Goal: Task Accomplishment & Management: Use online tool/utility

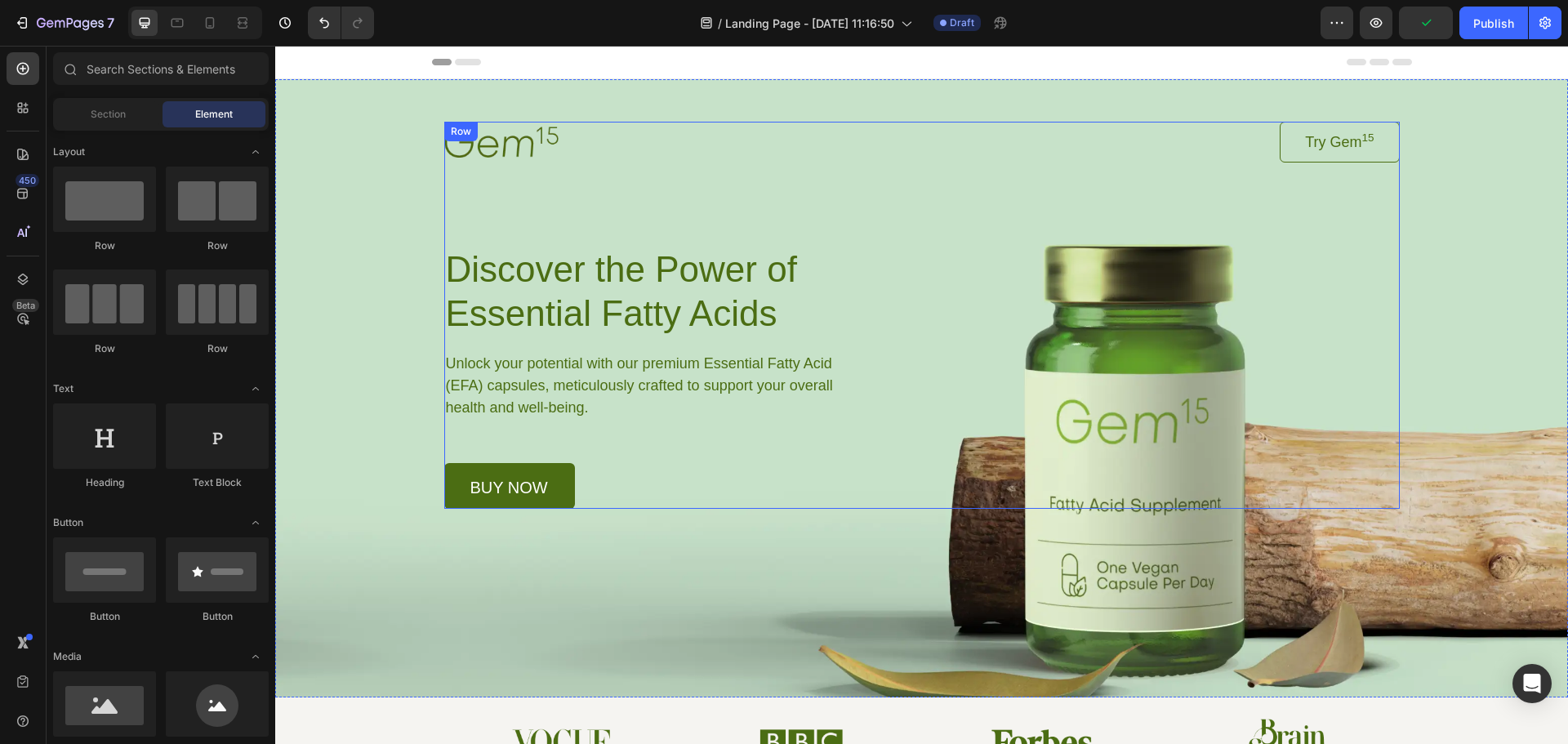
click at [877, 283] on div "Image Try Gem 15 Button Row Discover the Power of Essential Fatty Acids Heading…" at bounding box center [921, 316] width 955 height 388
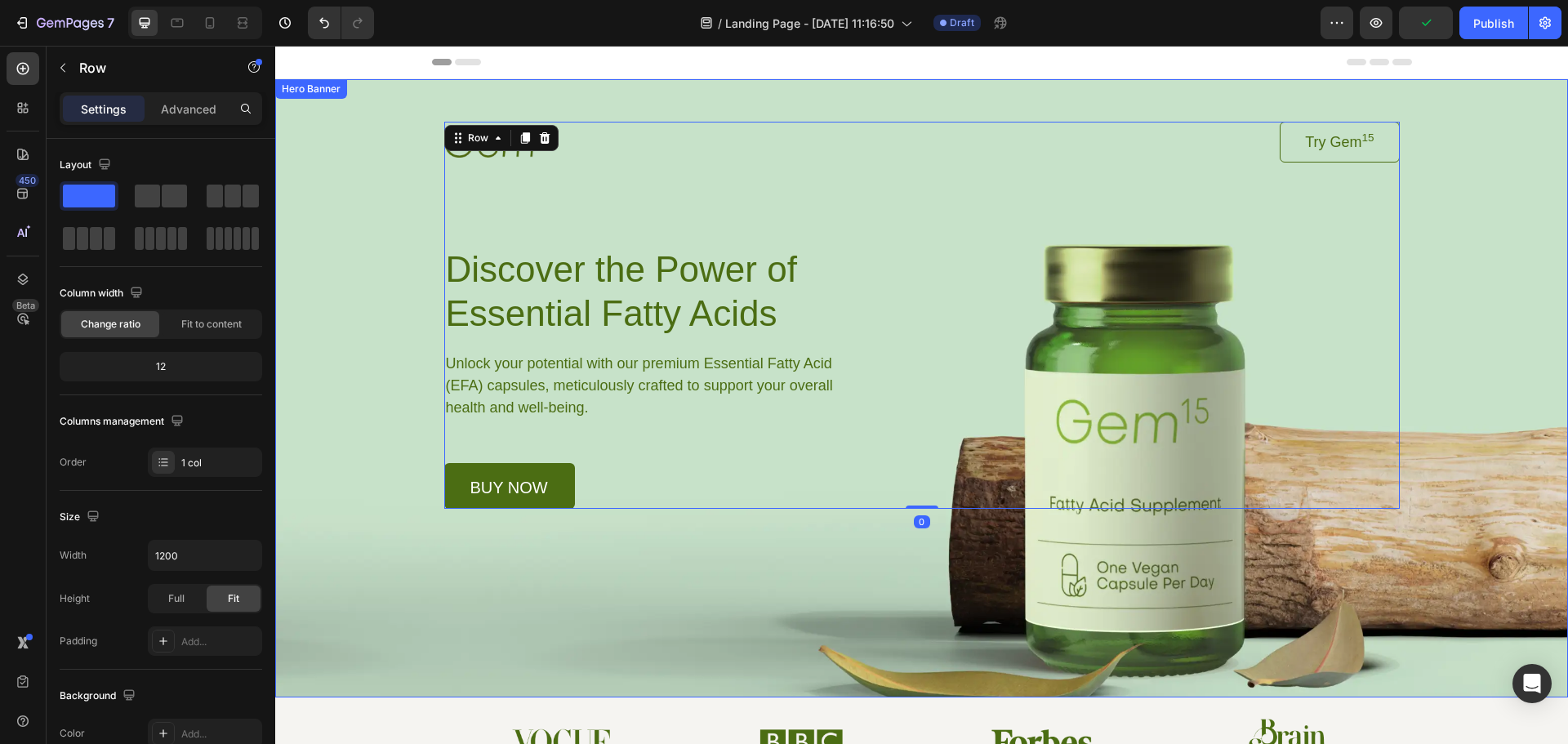
click at [1255, 573] on div "Background Image" at bounding box center [921, 388] width 1293 height 618
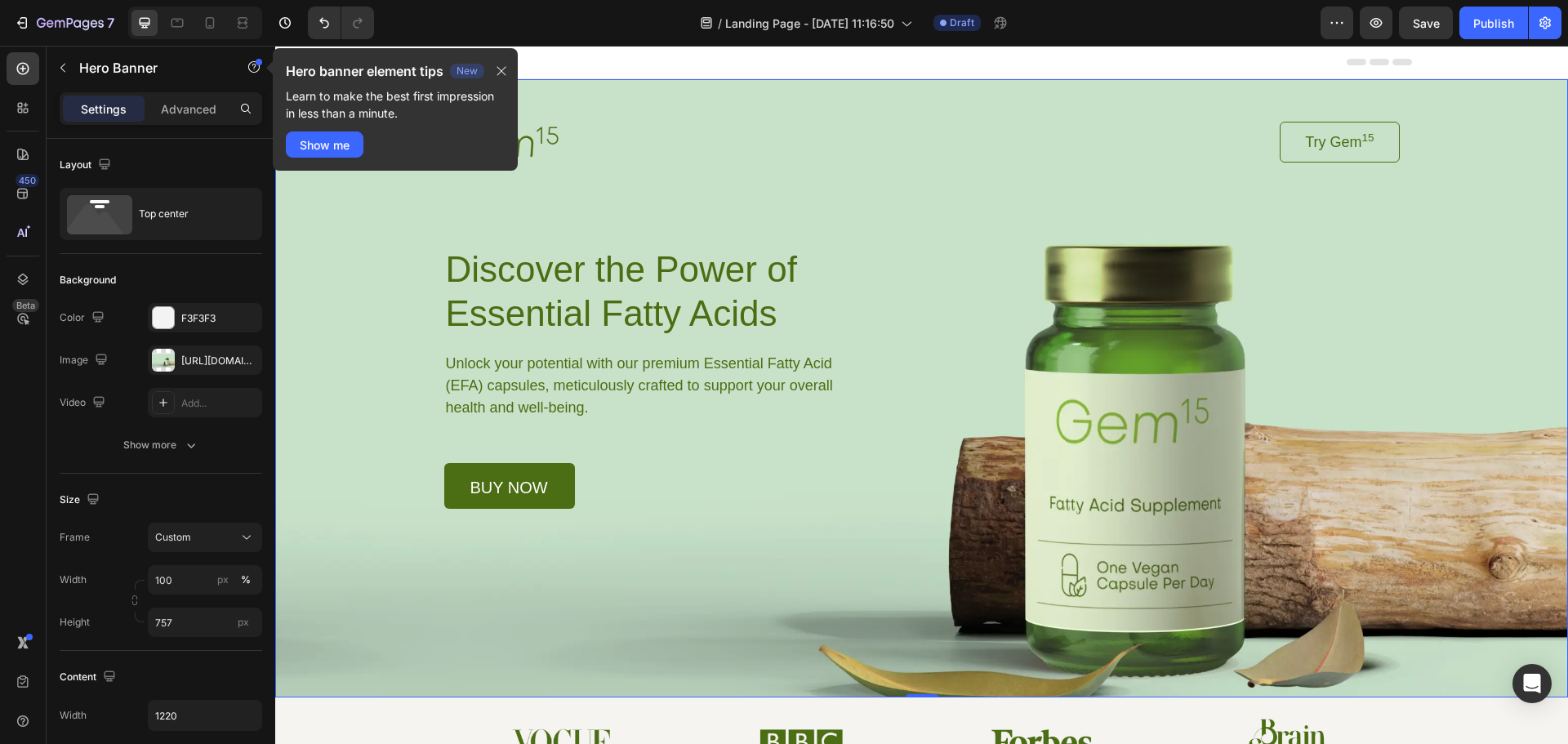
click at [1511, 211] on div "Background Image" at bounding box center [921, 388] width 1293 height 618
click at [380, 100] on p "Learn to make the best first impression in less than a minute." at bounding box center [396, 104] width 219 height 34
click at [413, 115] on p "Learn to make the best first impression in less than a minute." at bounding box center [396, 104] width 219 height 34
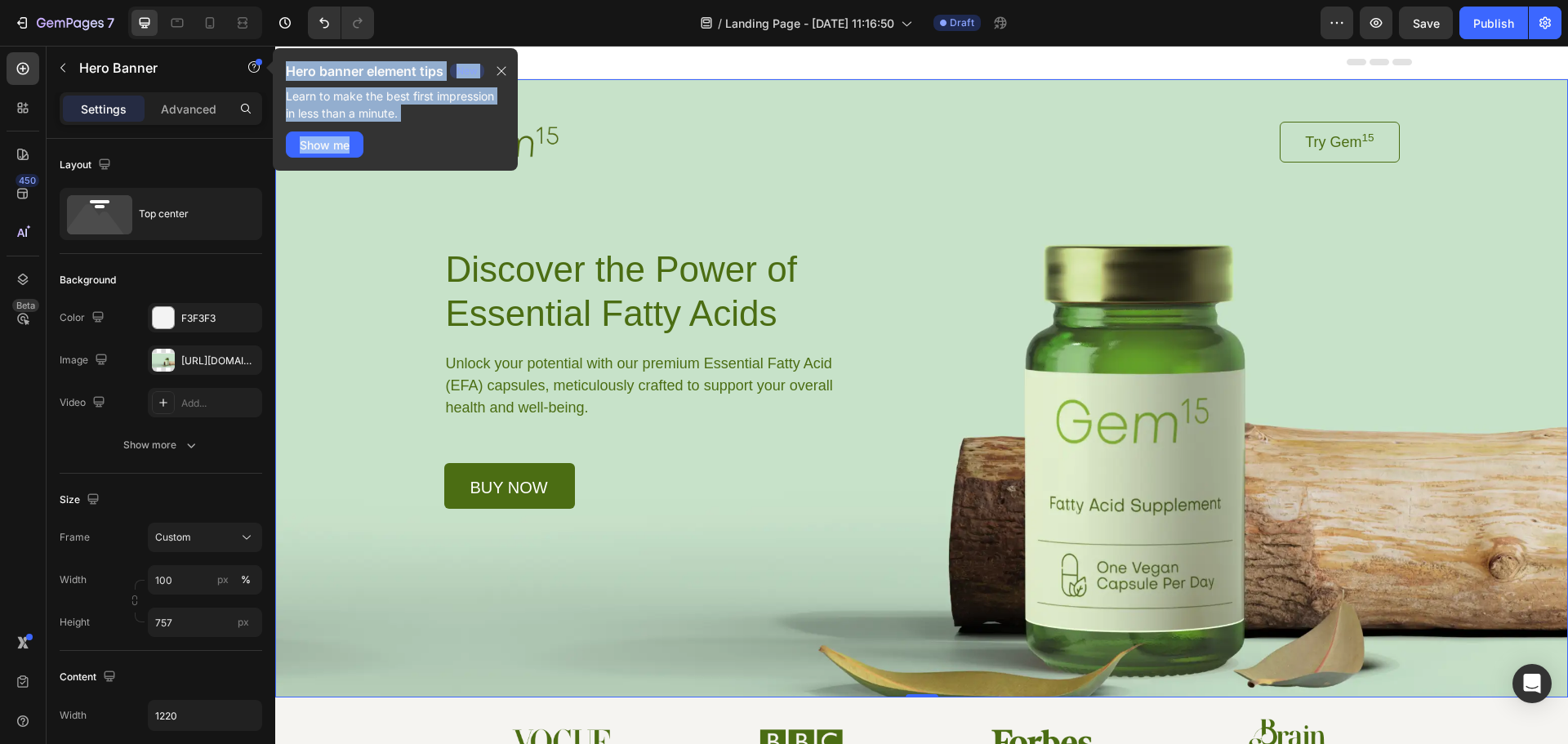
drag, startPoint x: 291, startPoint y: 66, endPoint x: 379, endPoint y: 128, distance: 107.6
click at [379, 128] on div "Hero banner element tips New Learn to make the best first impression in less th…" at bounding box center [395, 109] width 245 height 123
copy div "Hero banner element tips New Learn to make the best first impression in less th…"
click at [1346, 22] on button "button" at bounding box center [1337, 22] width 32 height 32
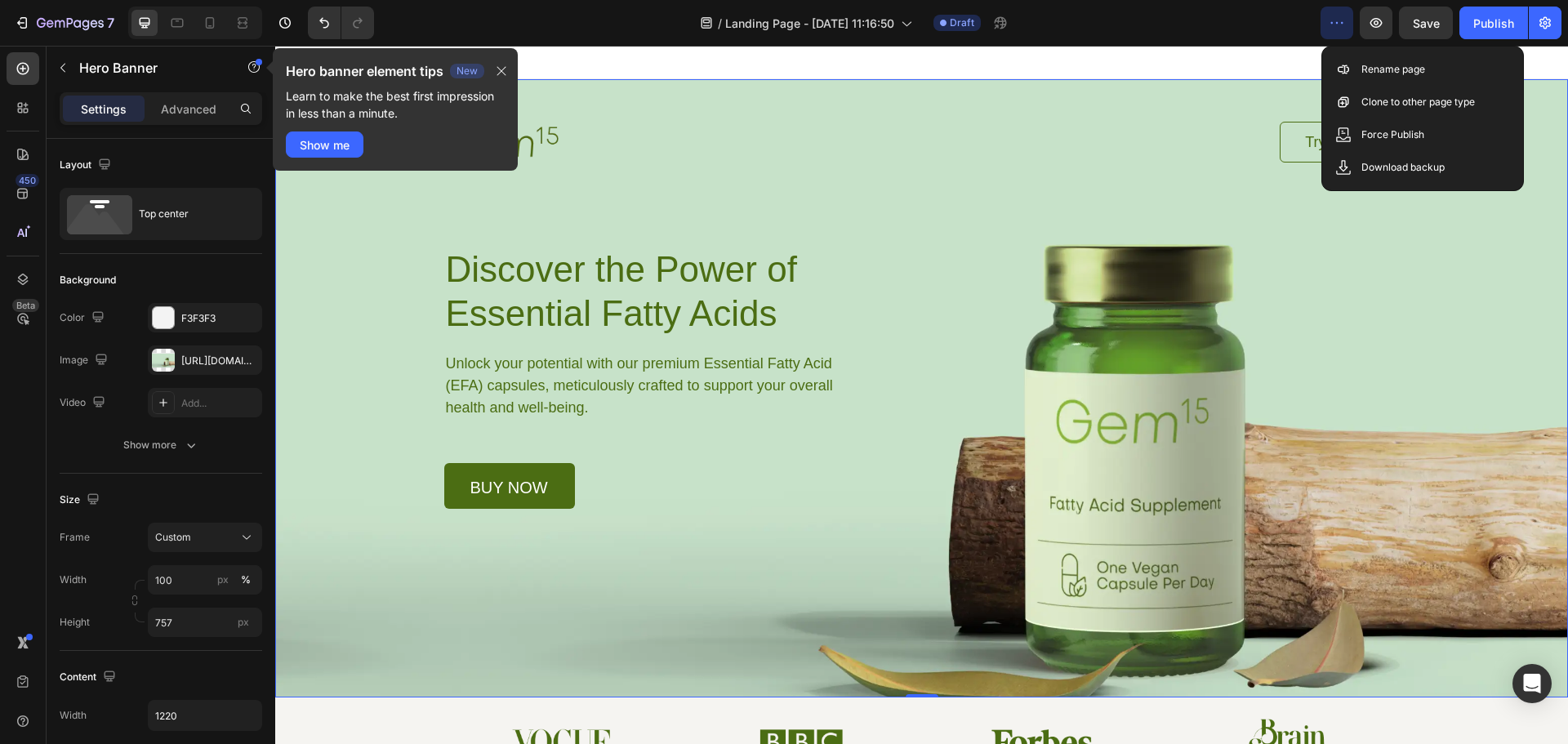
click at [1221, 18] on div "/ Landing Page - Sep 29, 11:16:50 Draft" at bounding box center [854, 22] width 934 height 32
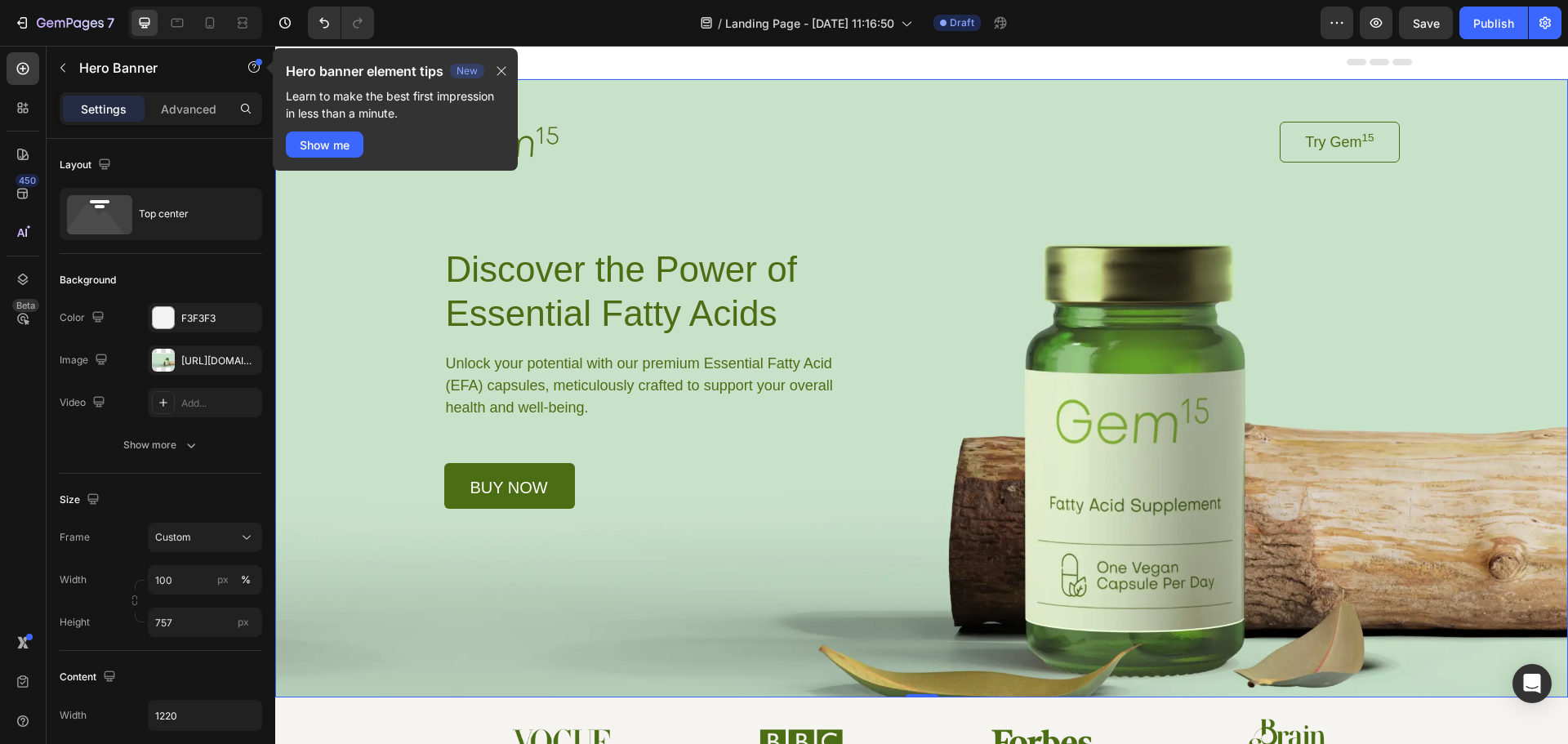
click at [501, 58] on div "Hero banner element tips New Learn to make the best first impression in less th…" at bounding box center [395, 109] width 245 height 123
click at [505, 74] on icon "button" at bounding box center [501, 72] width 9 height 9
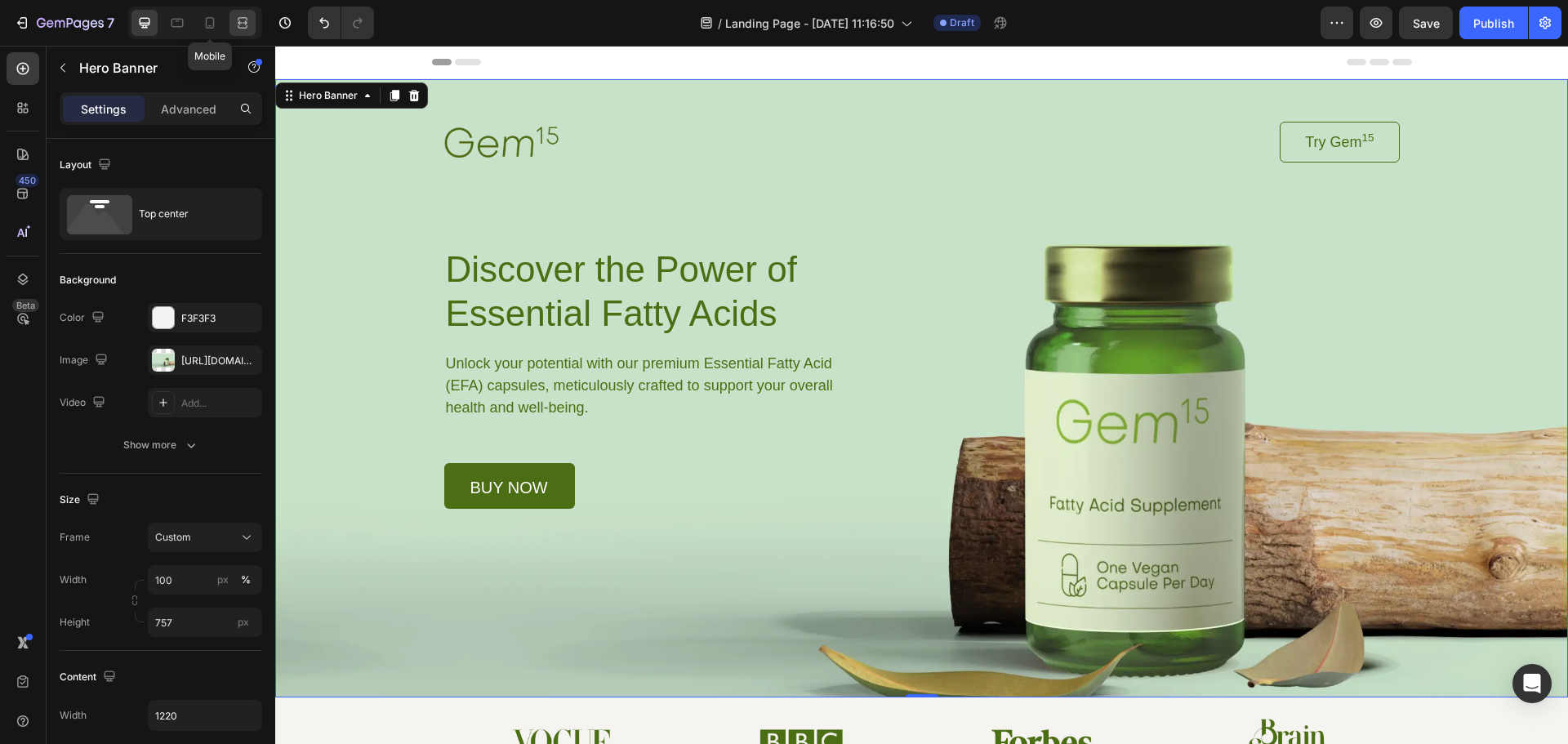
click at [207, 17] on icon at bounding box center [210, 22] width 16 height 16
type input "Auto"
type input "100%"
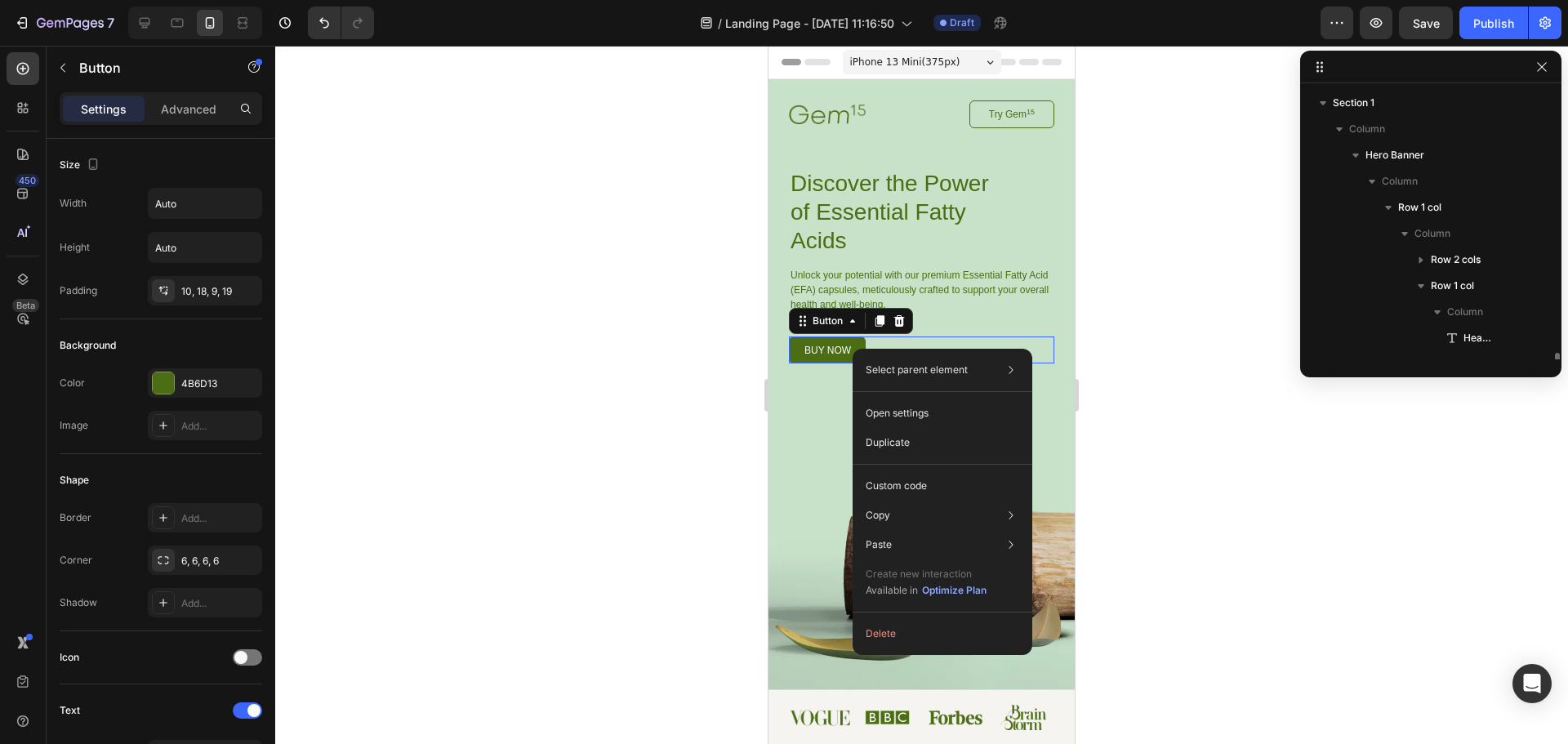
scroll to position [179, 0]
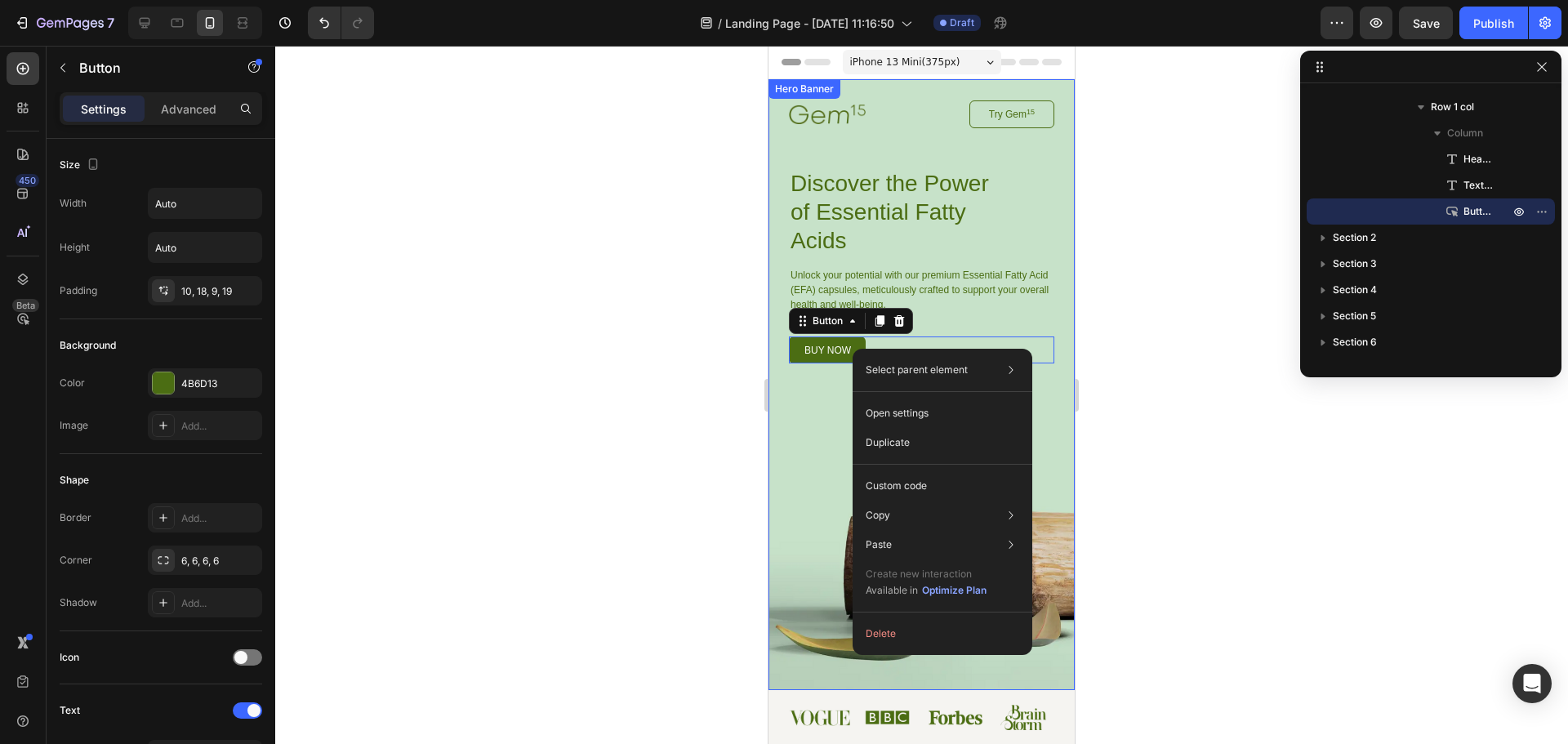
click at [814, 425] on div "Image Try Gem 15 Button Row Discover the Power of Essential Fatty Acids Heading…" at bounding box center [921, 384] width 306 height 611
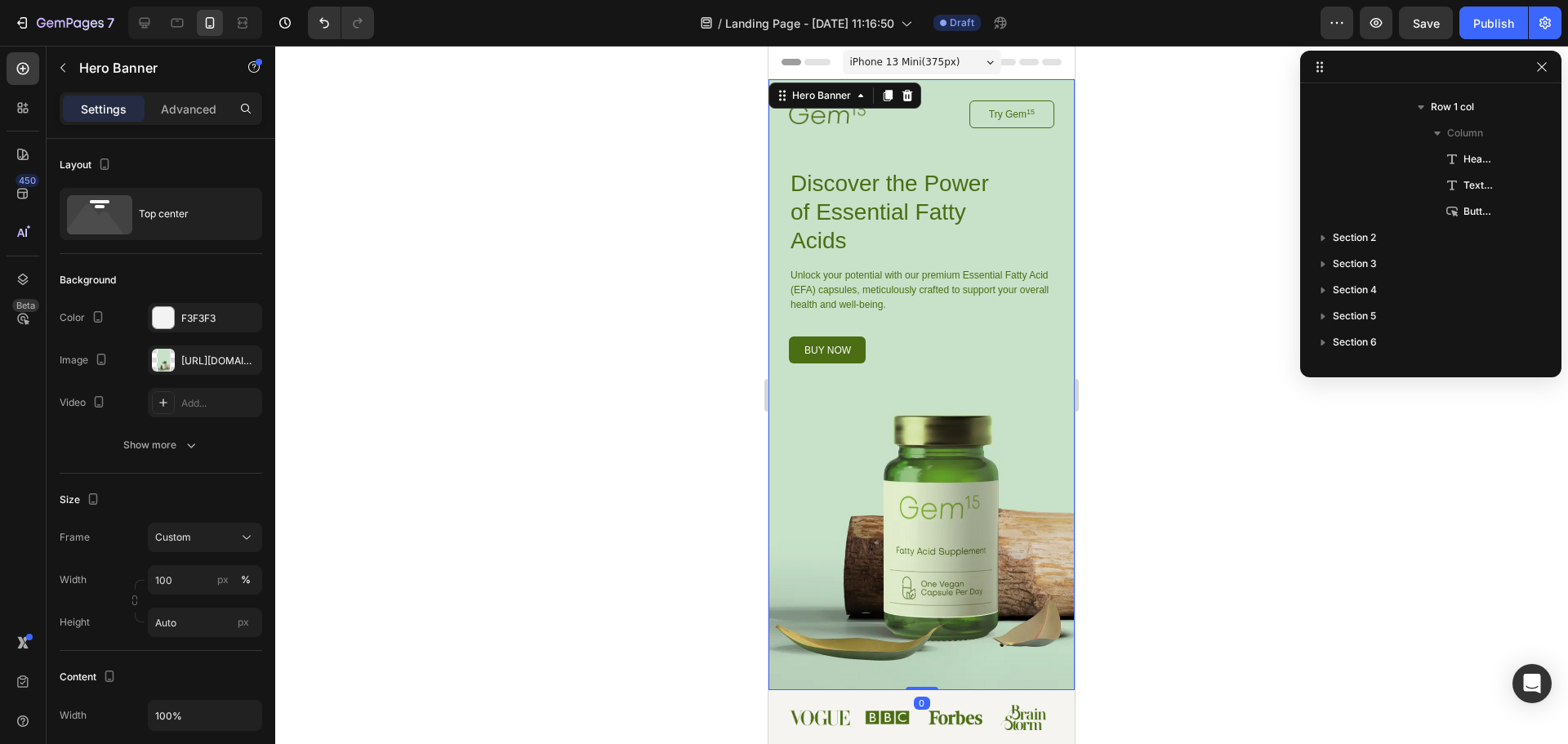
scroll to position [0, 0]
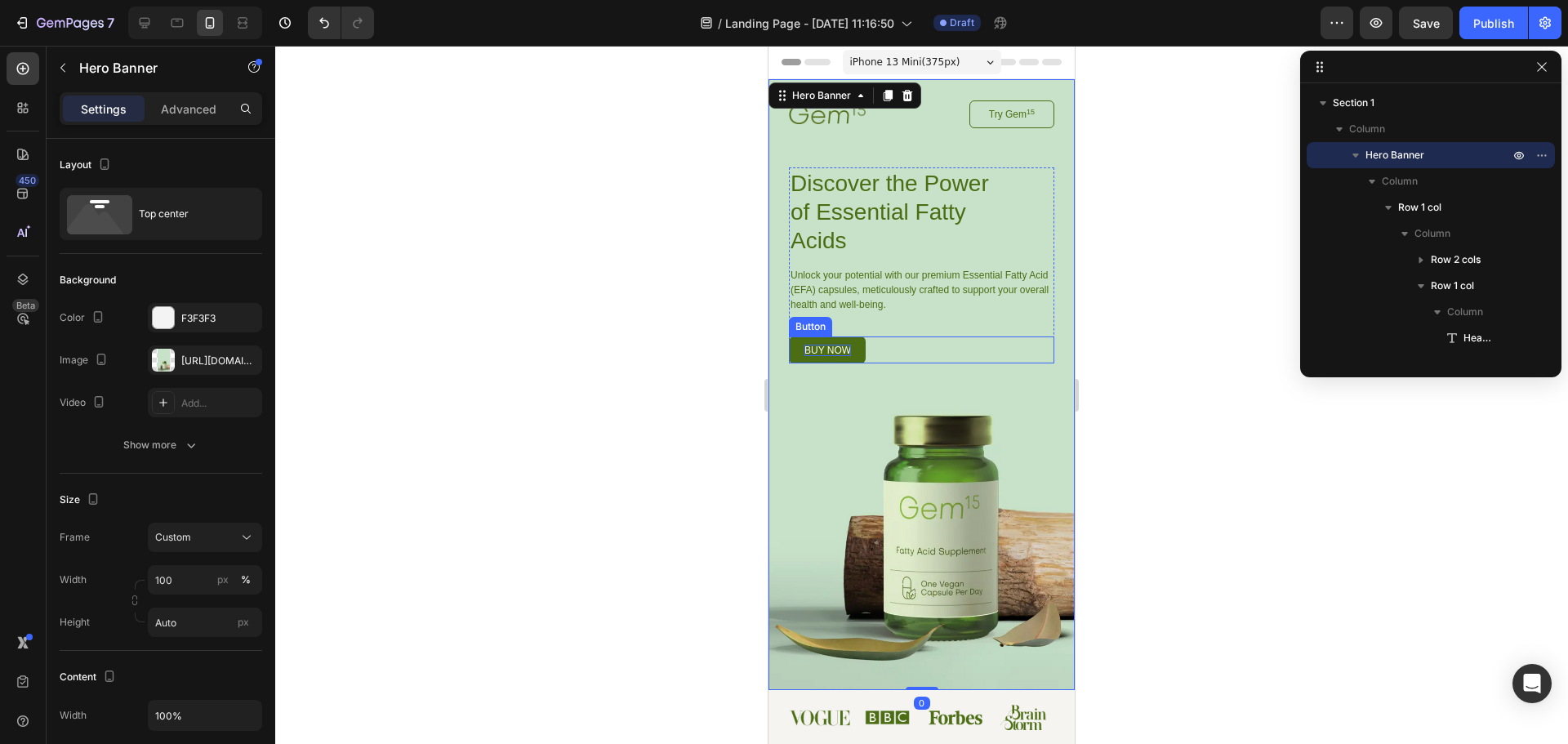
click at [832, 346] on p "buy now" at bounding box center [828, 350] width 47 height 12
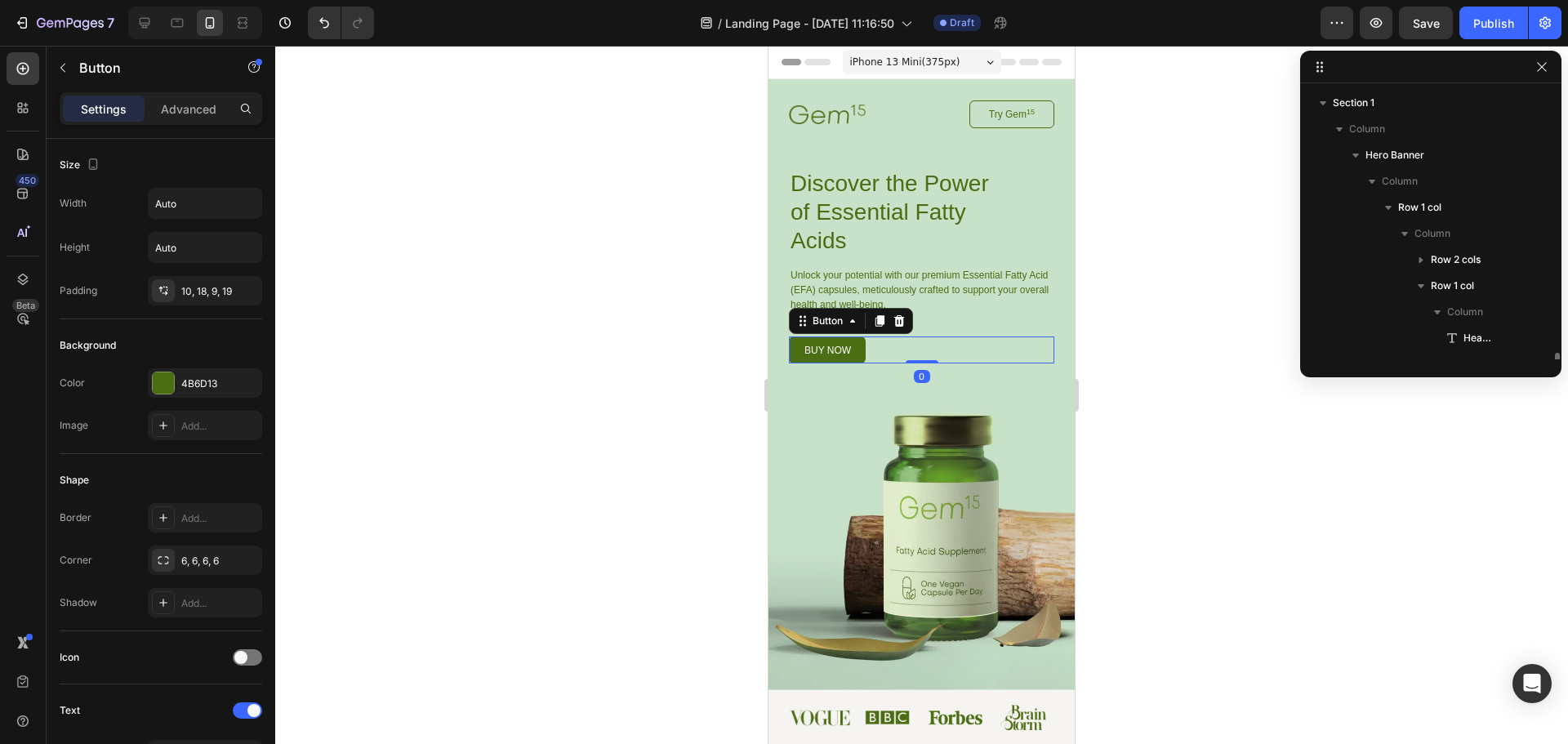
scroll to position [179, 0]
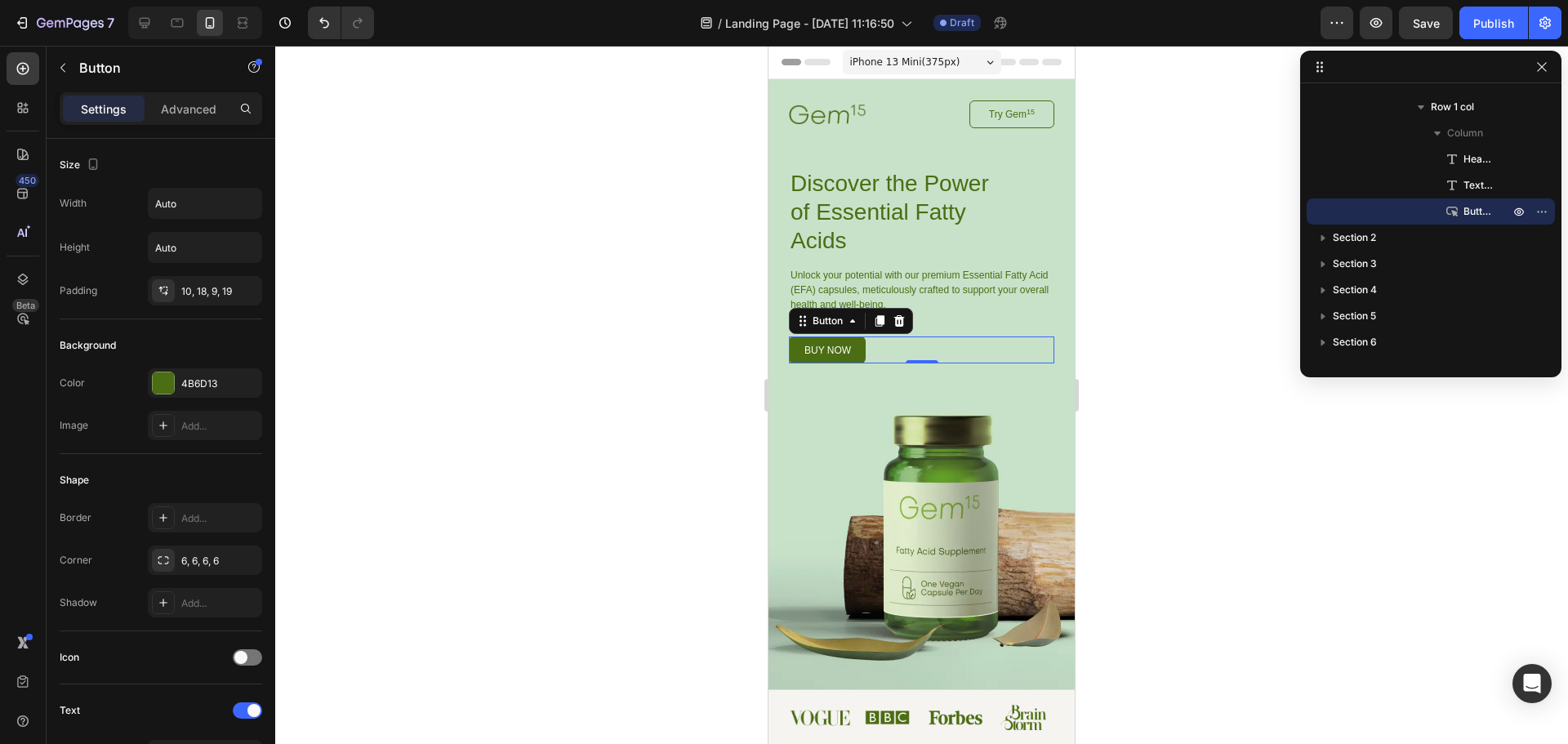
click at [822, 343] on link "buy now" at bounding box center [827, 350] width 77 height 27
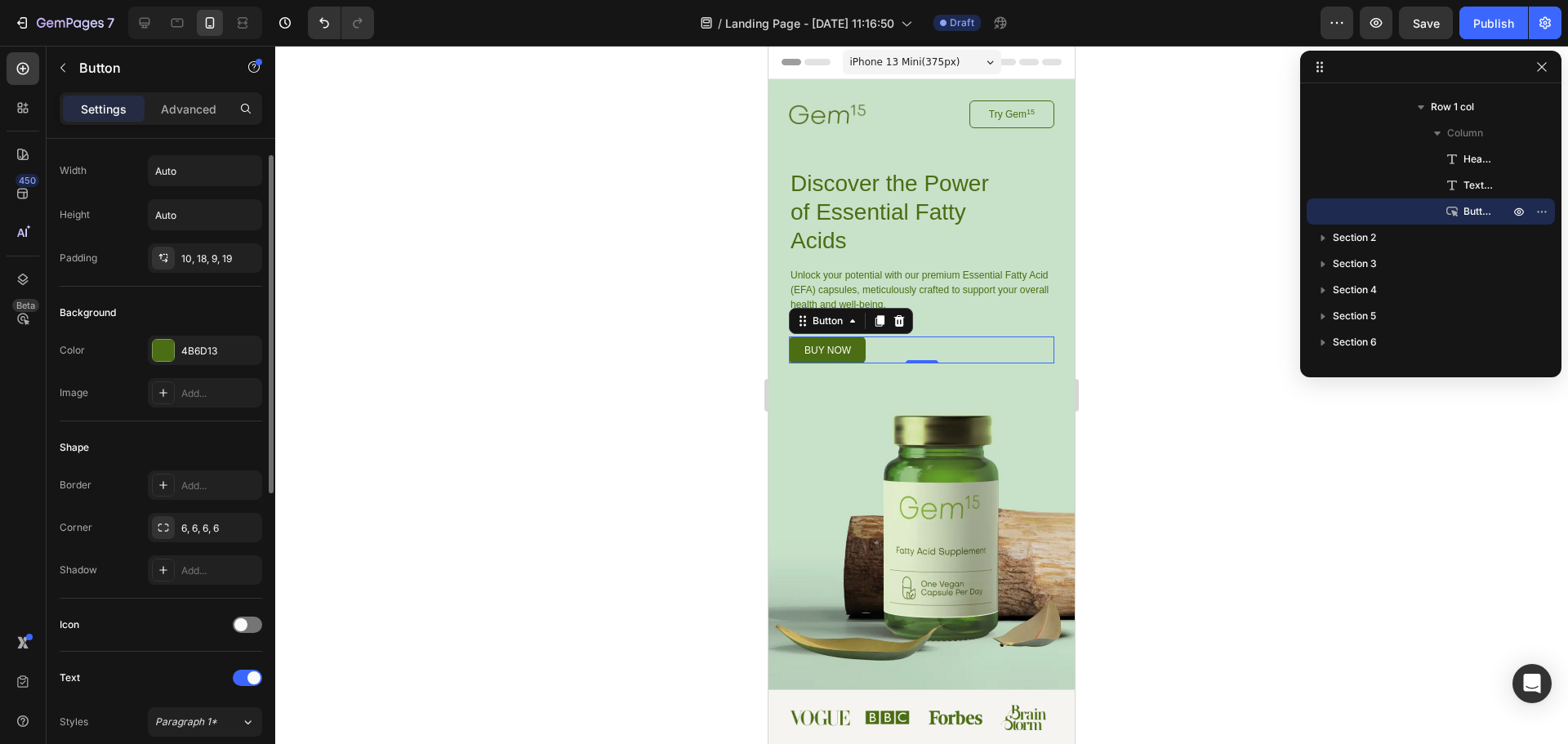
scroll to position [0, 0]
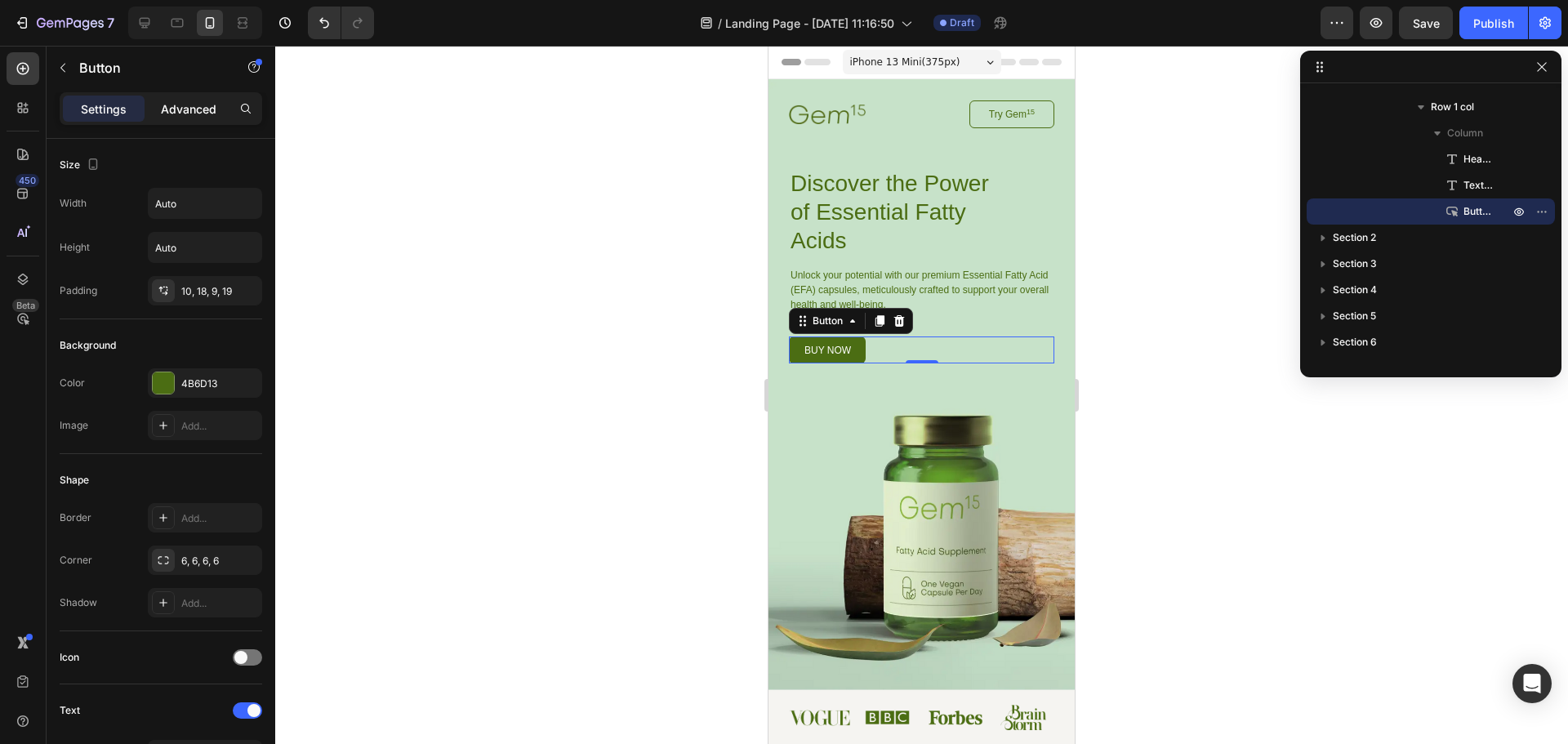
click at [169, 101] on p "Advanced" at bounding box center [188, 109] width 56 height 17
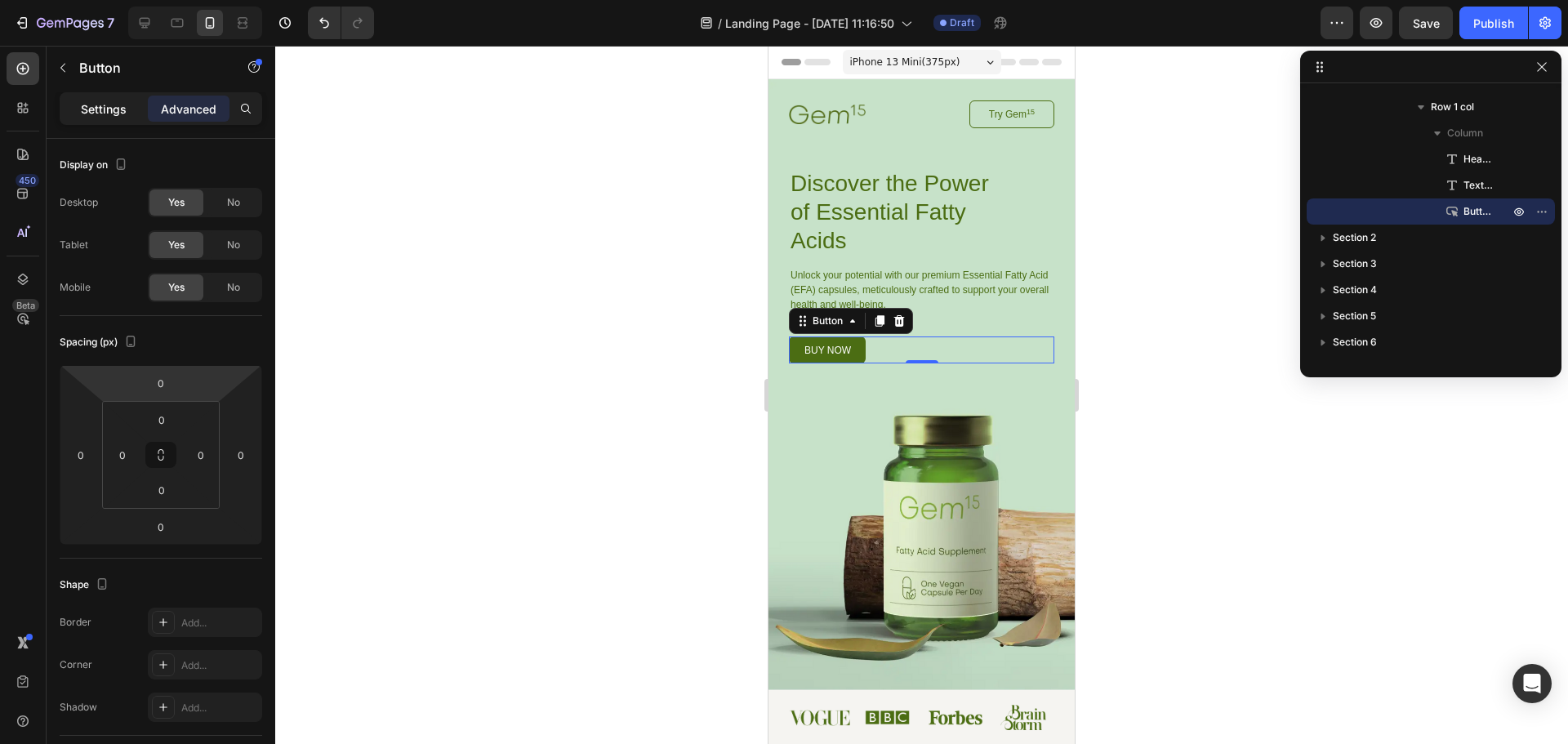
click at [112, 108] on p "Settings" at bounding box center [103, 109] width 46 height 17
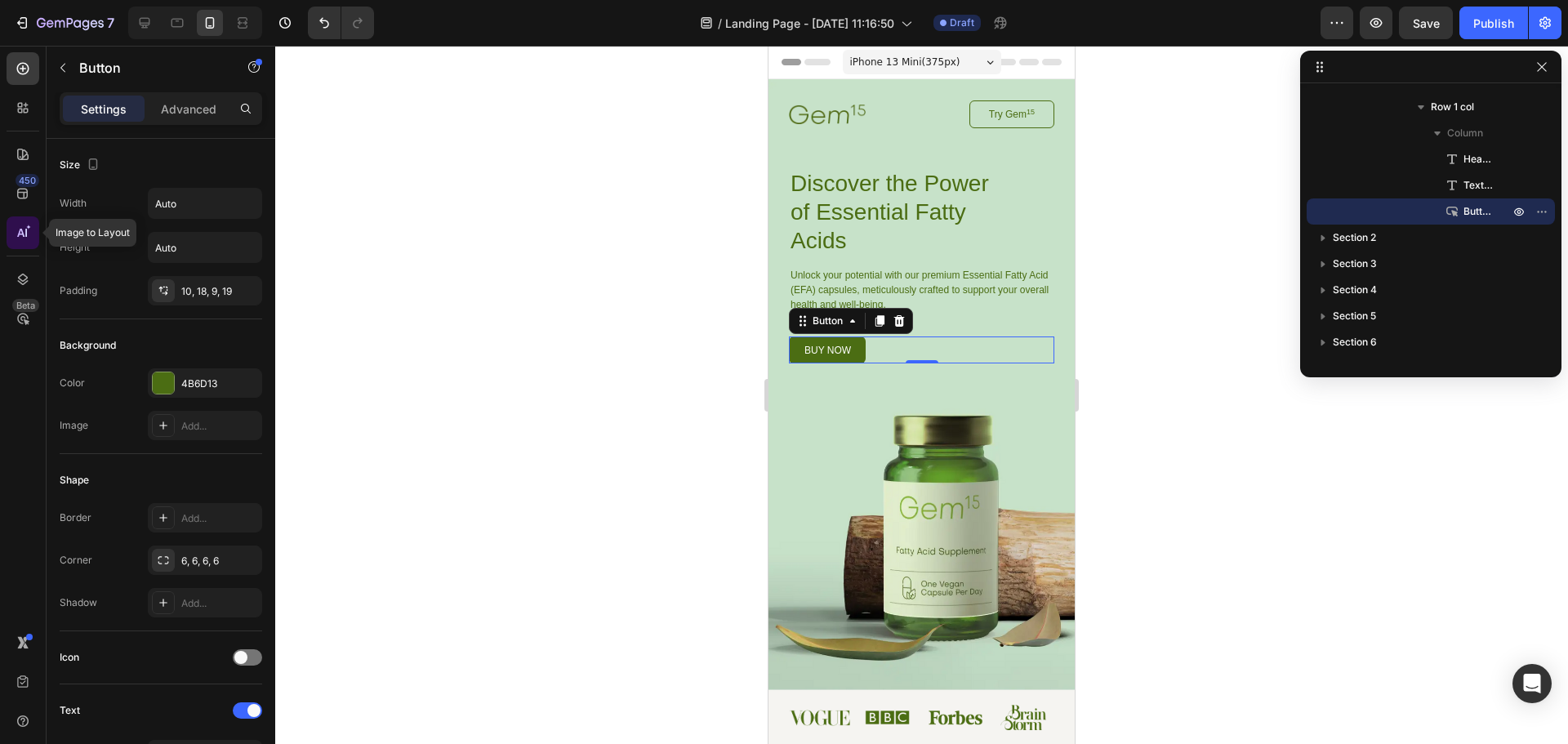
click at [29, 232] on icon at bounding box center [22, 232] width 16 height 16
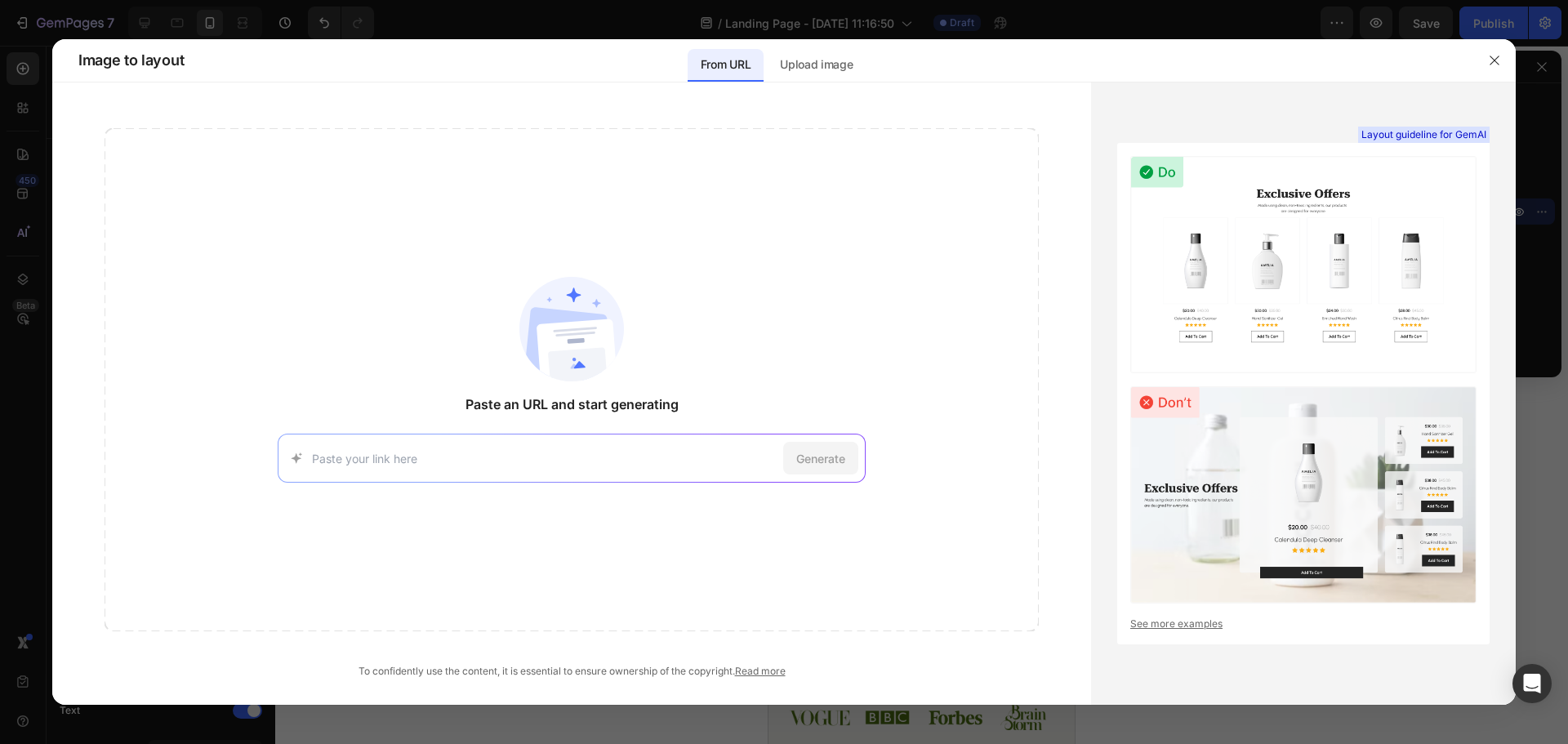
click at [519, 402] on span "Paste an URL and start generating" at bounding box center [572, 405] width 213 height 20
copy span "Paste an URL and start generating"
click at [492, 451] on input at bounding box center [544, 459] width 465 height 17
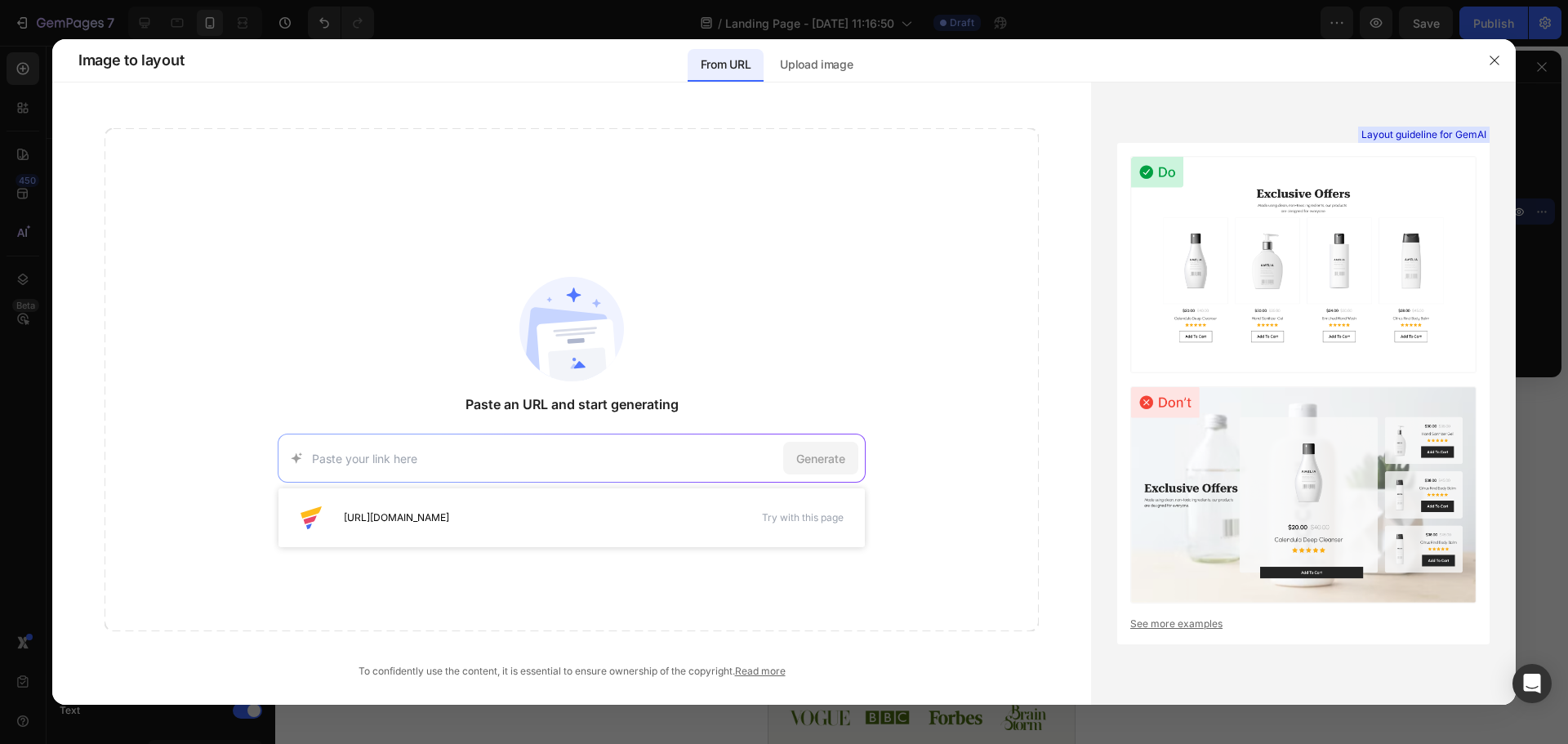
paste input "[URL][DOMAIN_NAME]"
type input "[URL][DOMAIN_NAME]"
click at [823, 468] on div "Generate" at bounding box center [821, 459] width 75 height 32
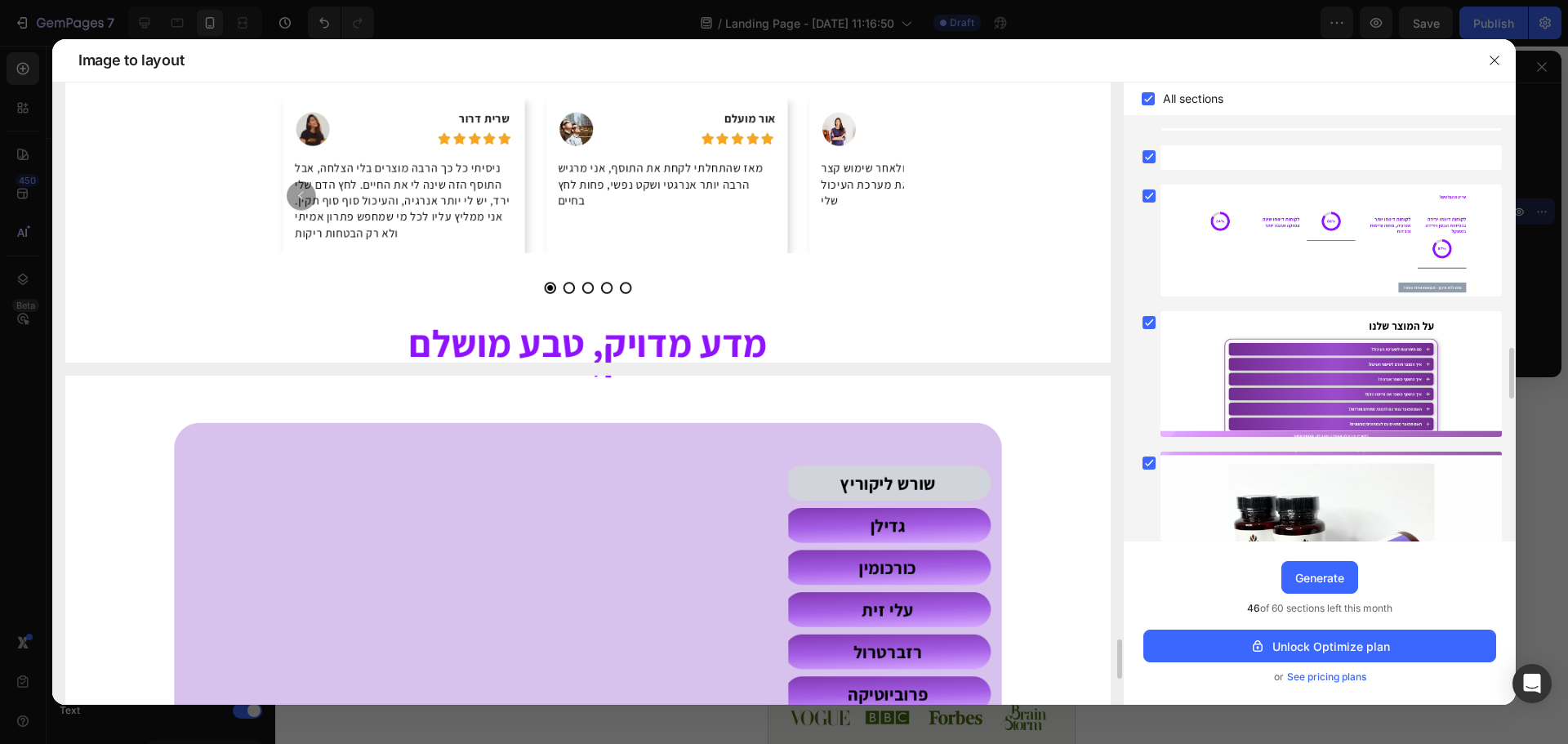
scroll to position [1459, 0]
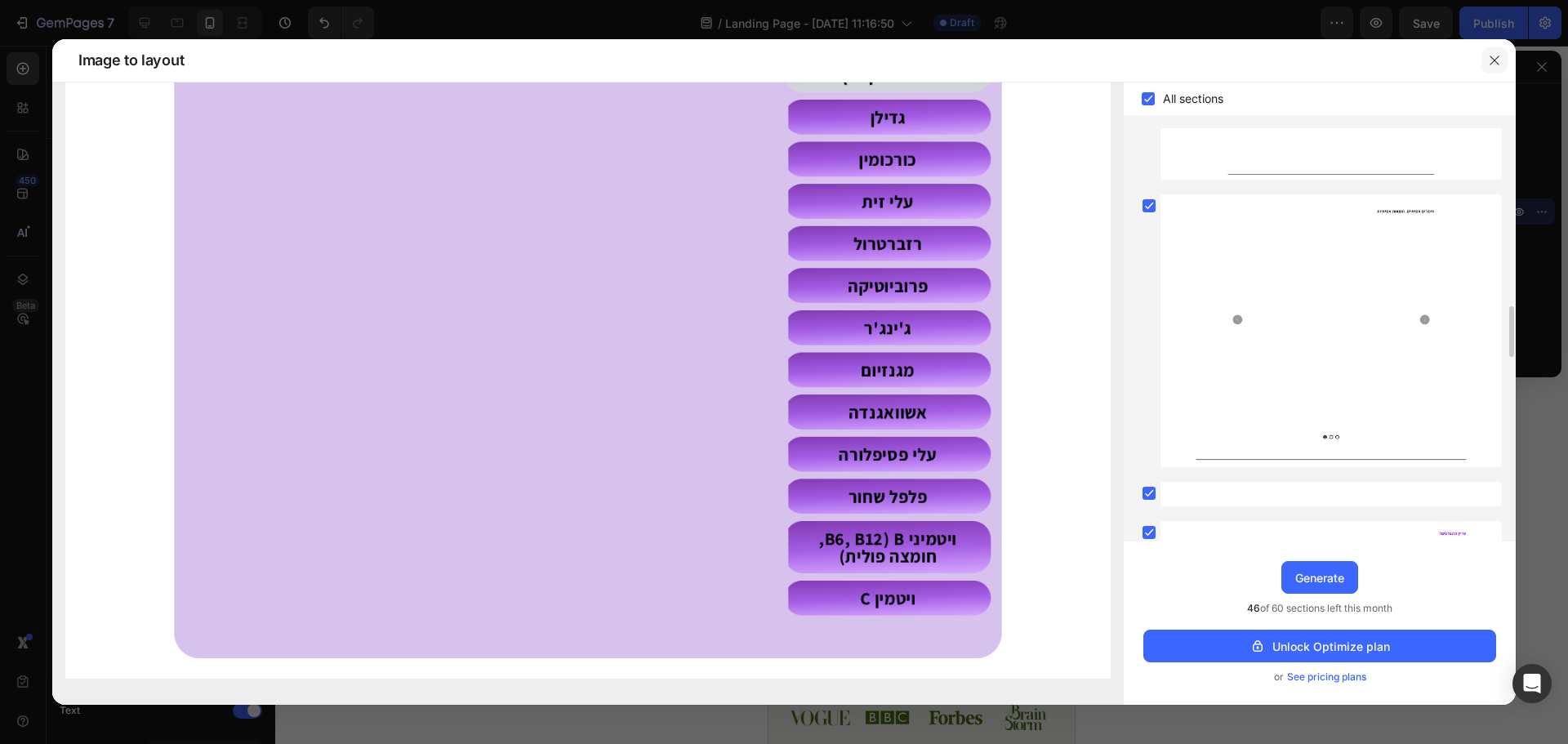
click at [1492, 65] on icon "button" at bounding box center [1494, 60] width 13 height 13
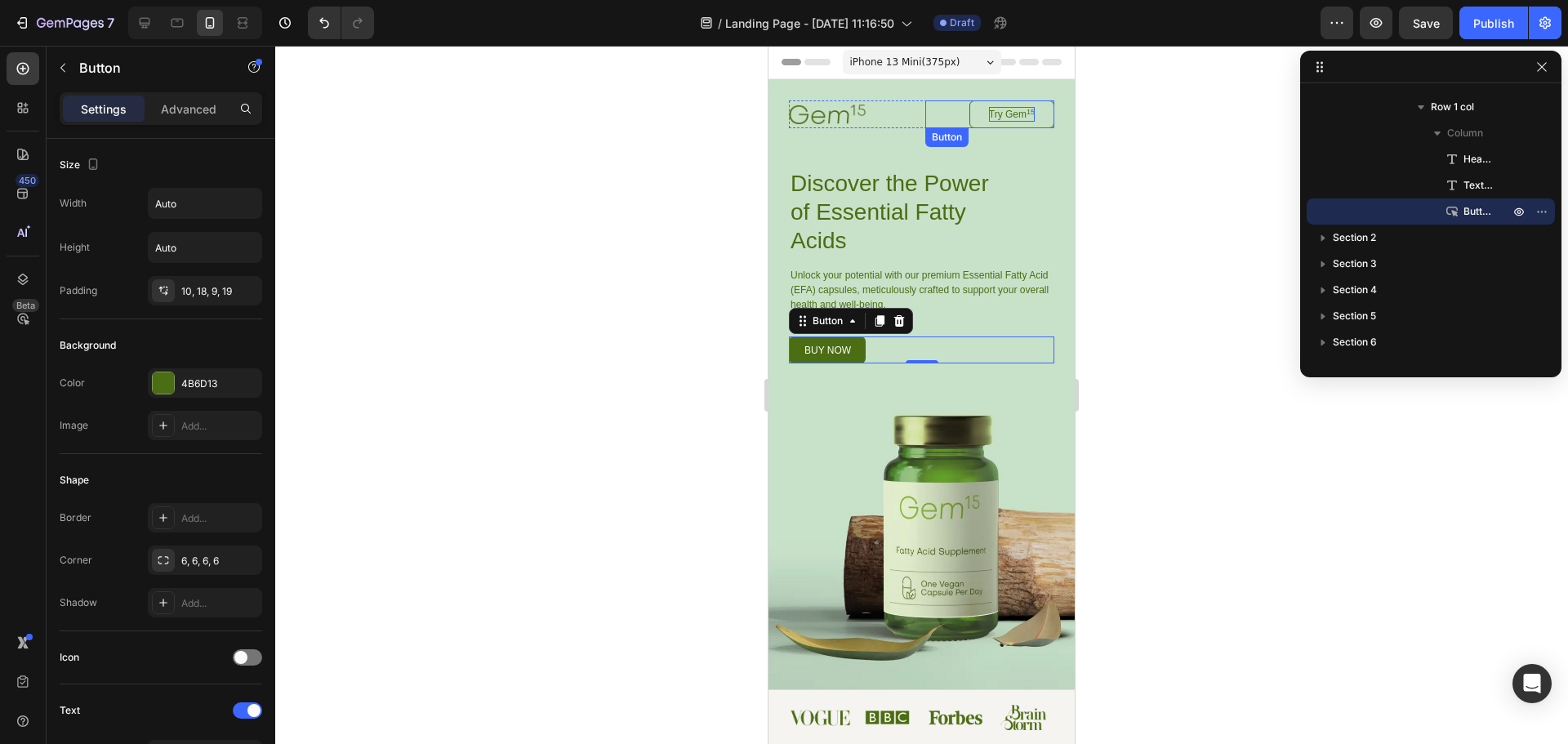
click at [1008, 114] on p "Try Gem 15" at bounding box center [1012, 114] width 46 height 14
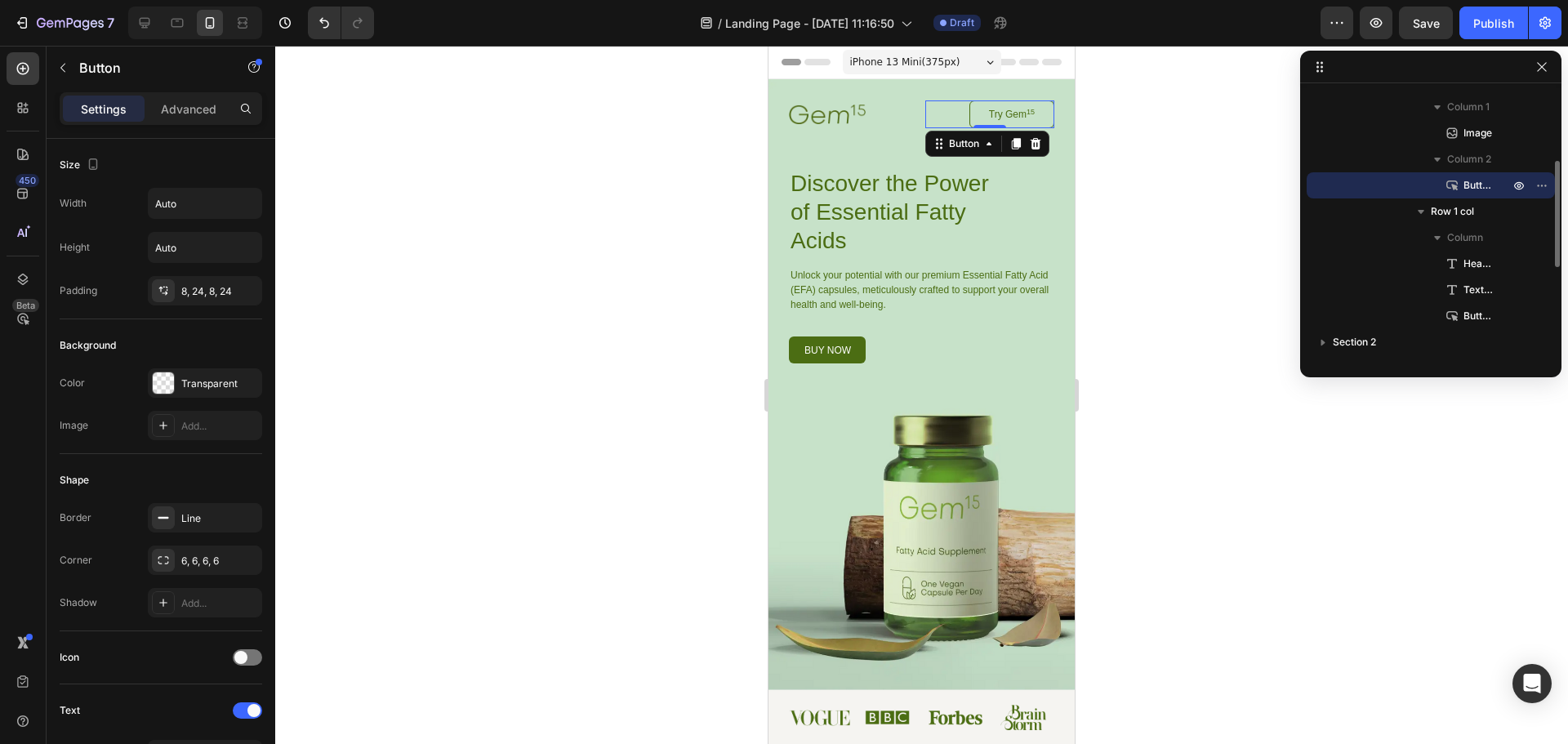
click at [1483, 183] on span "Button" at bounding box center [1477, 186] width 30 height 16
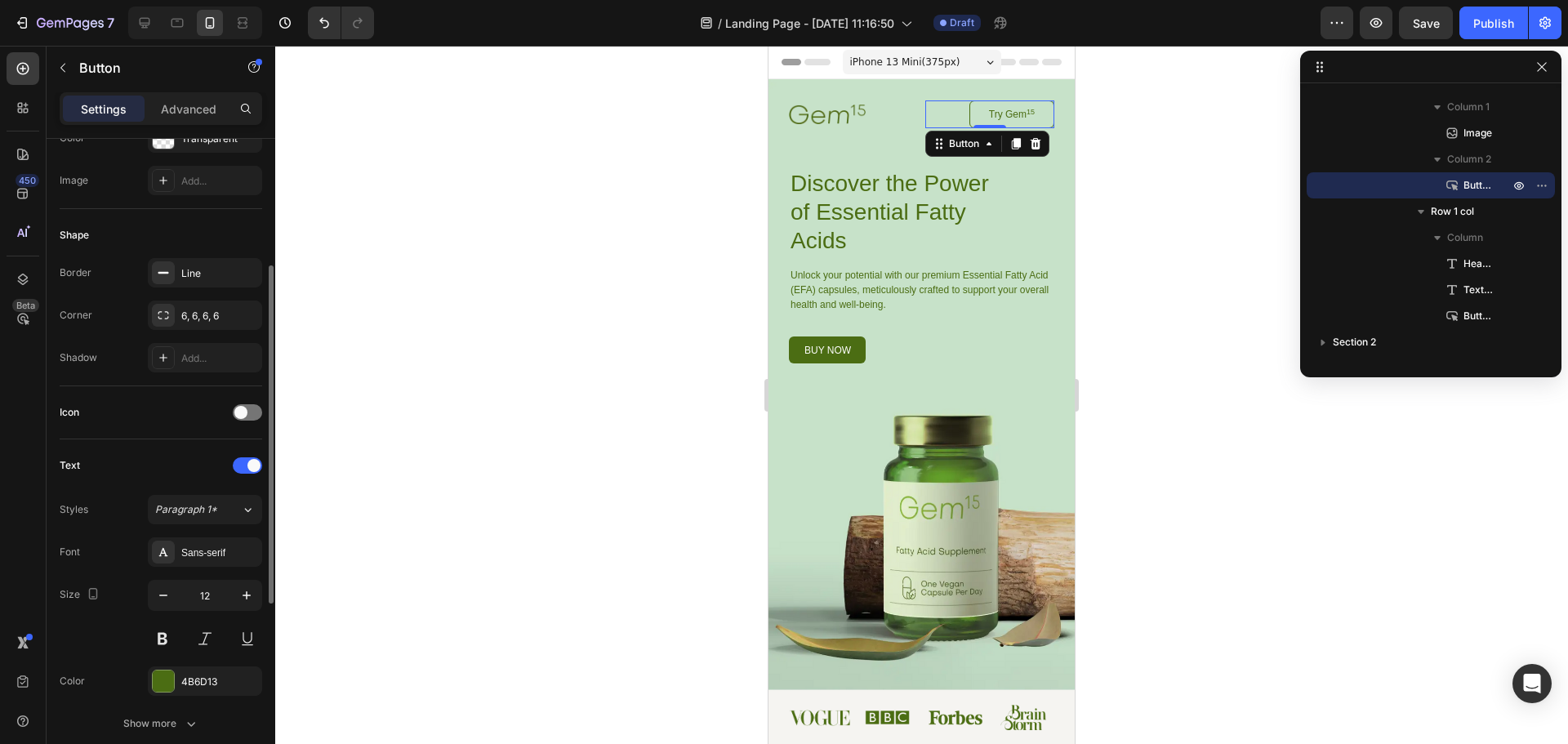
scroll to position [408, 0]
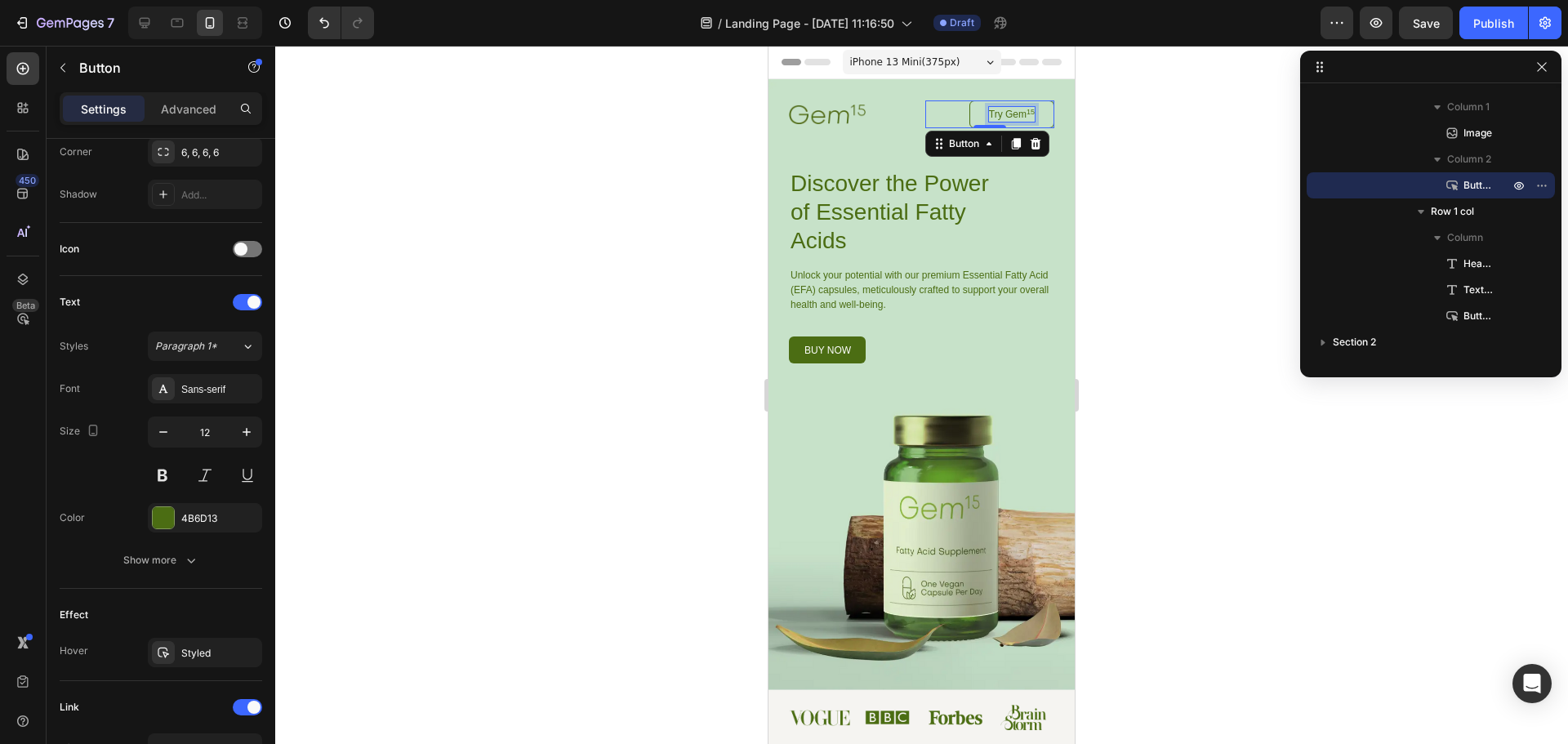
click at [1001, 110] on p "Try Gem 15" at bounding box center [1012, 114] width 46 height 14
click at [1000, 111] on p "Try Gem 15" at bounding box center [1012, 114] width 46 height 14
click at [1002, 160] on div "Image Button 0 Row Discover the Power of Essential Fatty Acids Heading Unlock y…" at bounding box center [921, 232] width 266 height 263
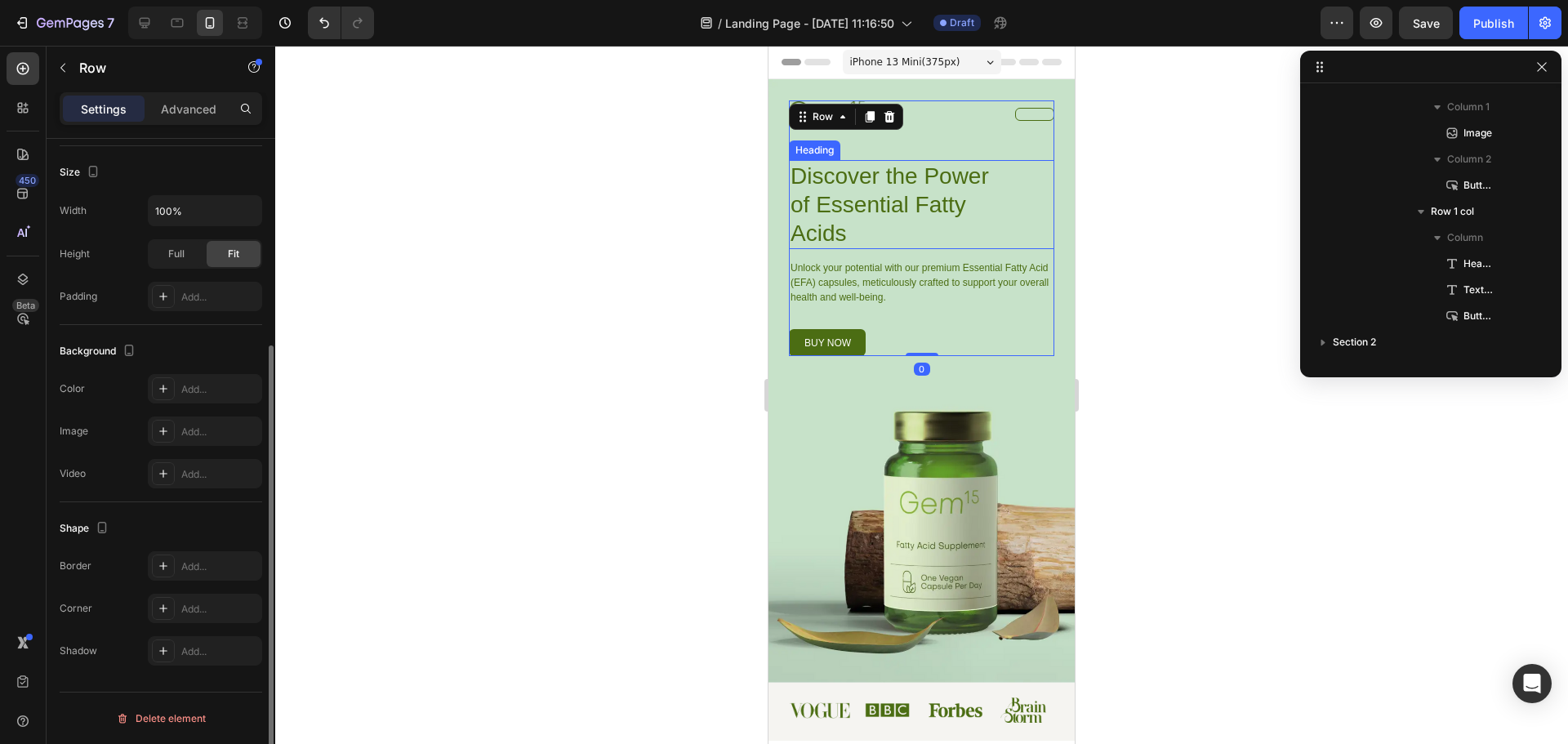
scroll to position [0, 0]
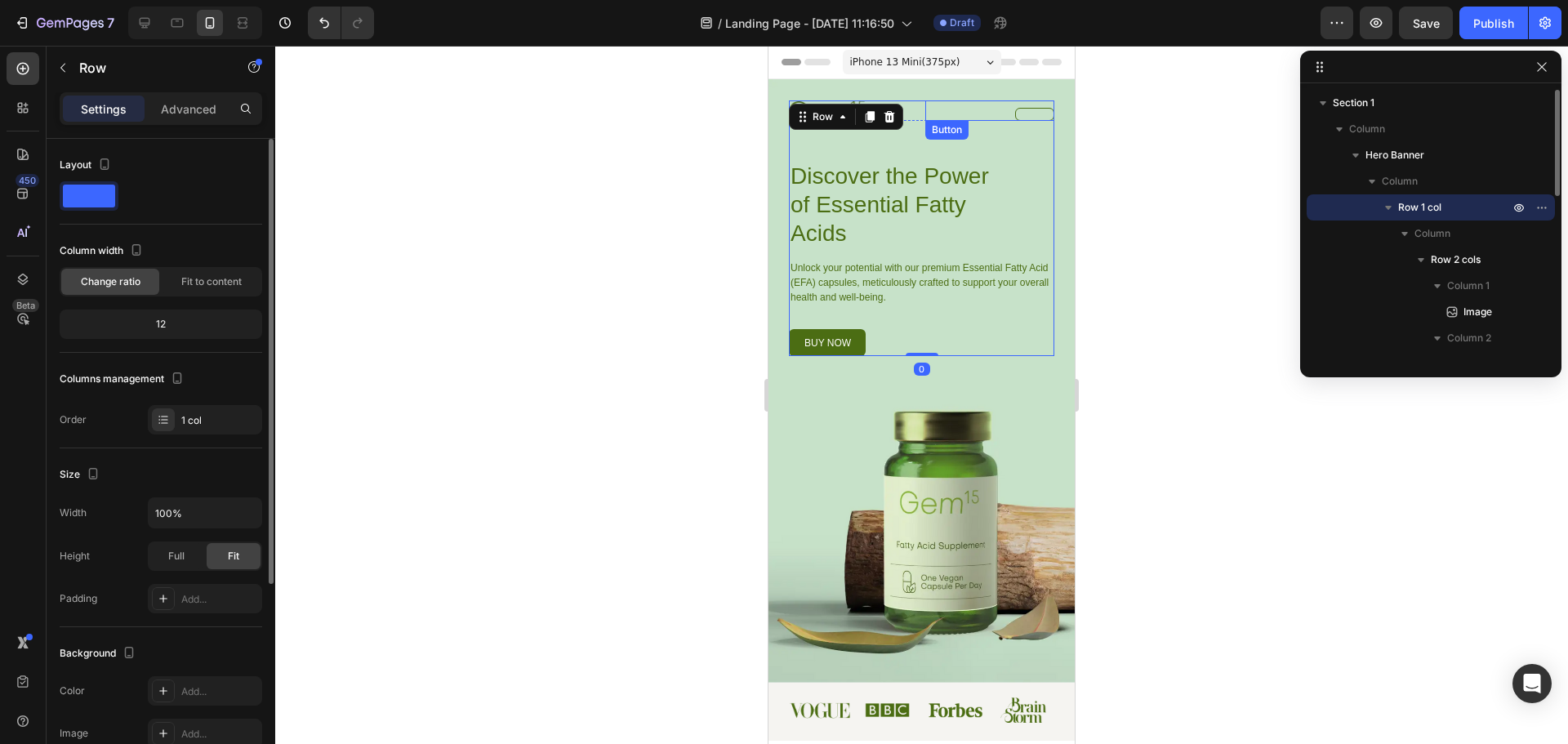
click at [1019, 114] on link at bounding box center [1035, 114] width 39 height 13
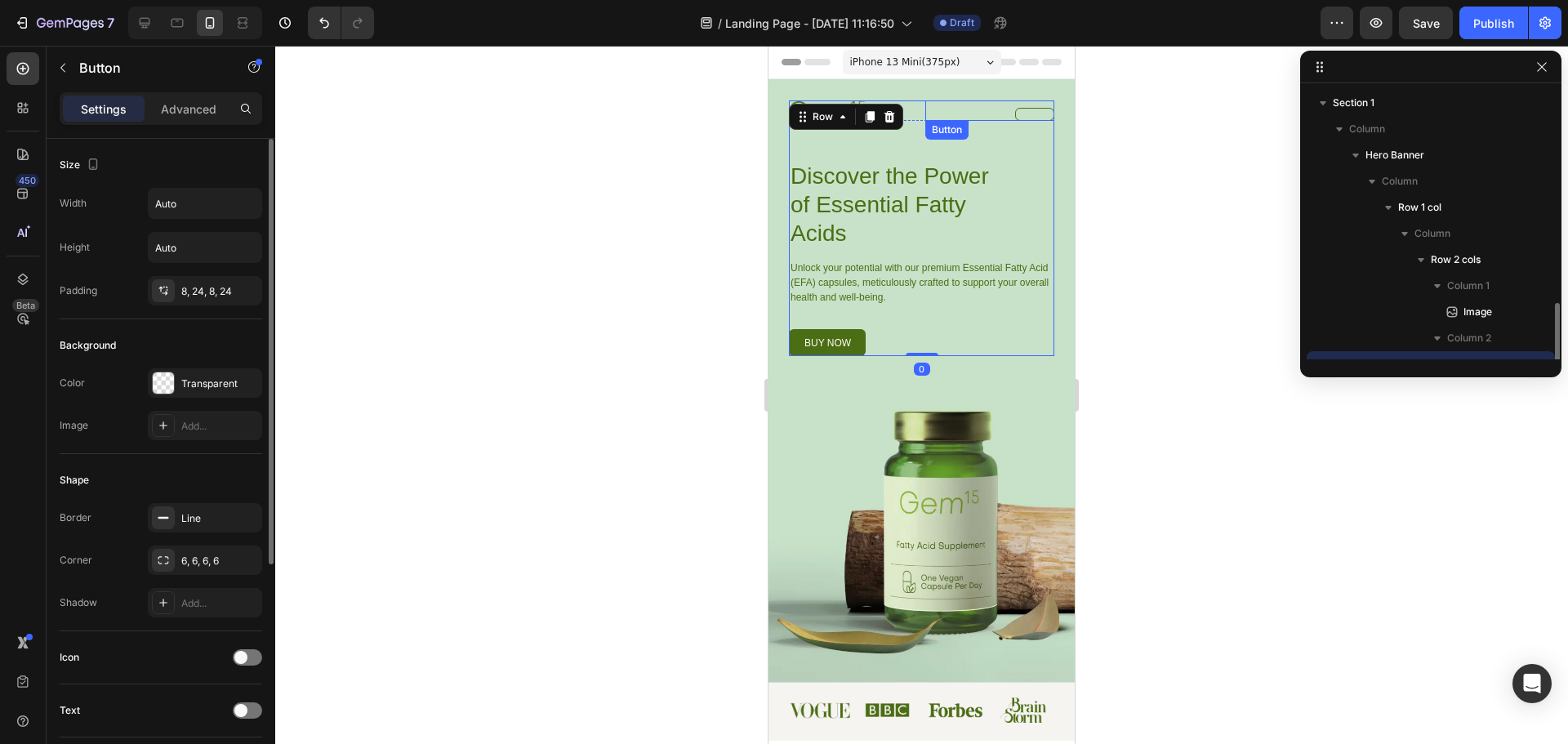
scroll to position [153, 0]
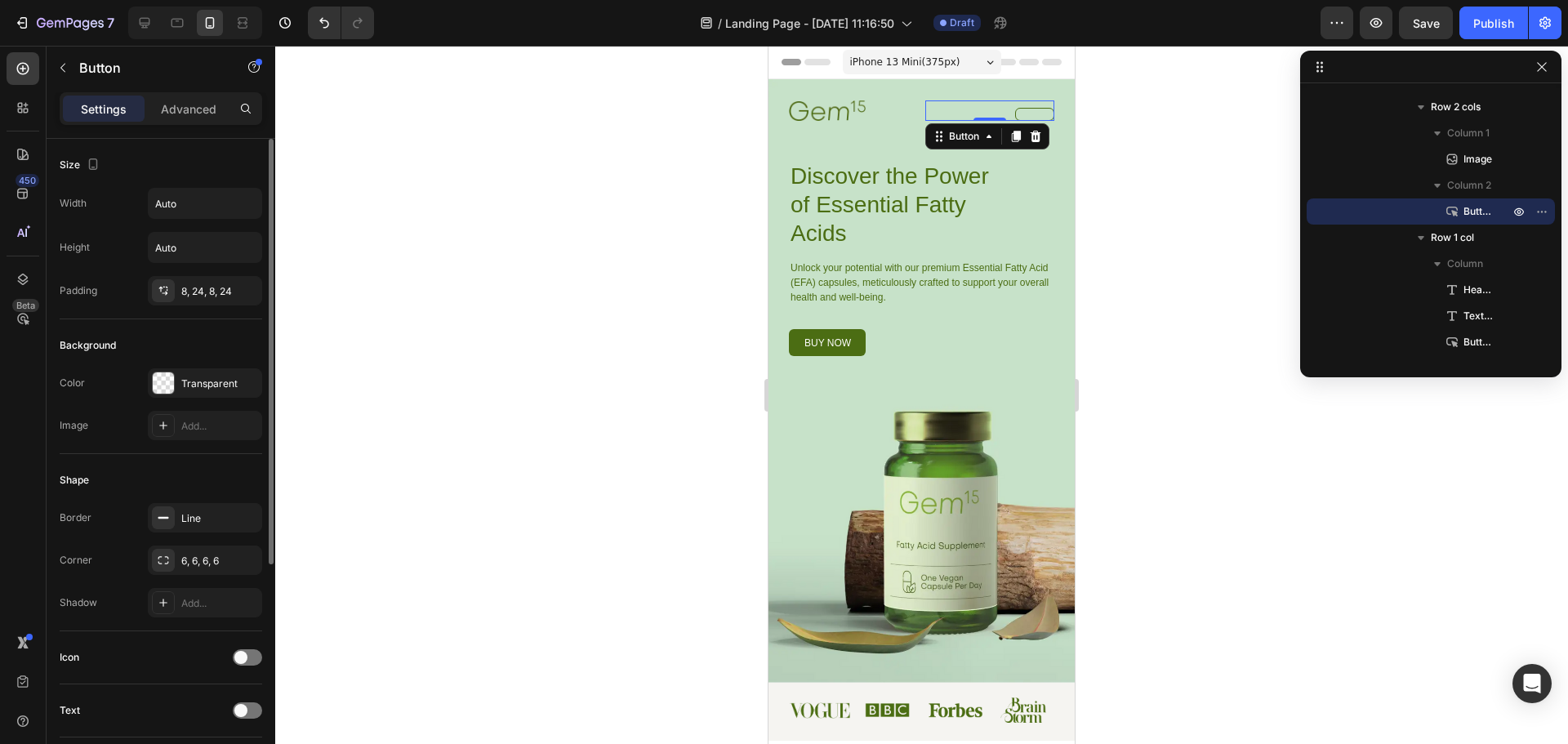
drag, startPoint x: 1031, startPoint y: 138, endPoint x: 1024, endPoint y: 151, distance: 14.8
click at [1032, 138] on icon at bounding box center [1035, 136] width 13 height 13
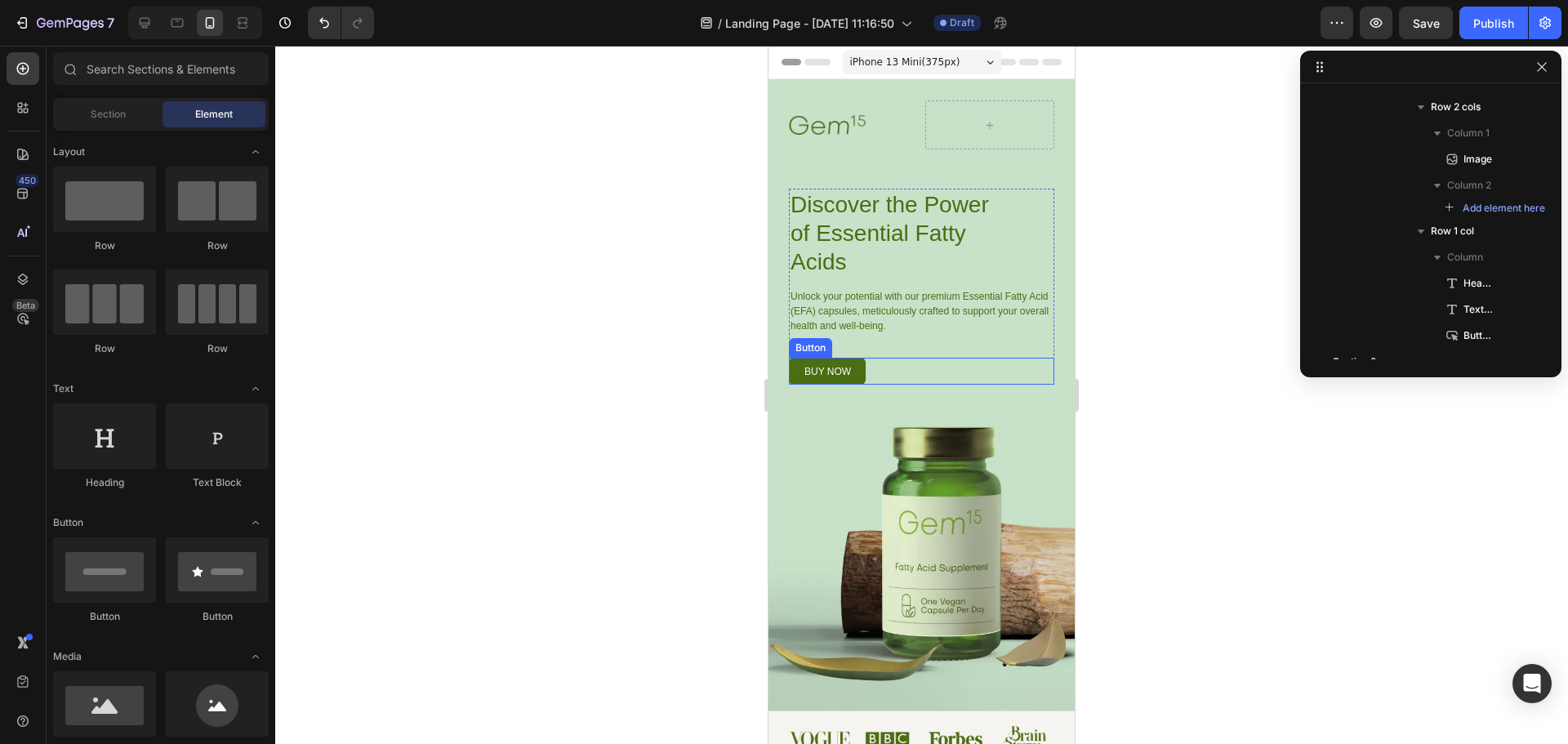
click at [825, 361] on link "buy now" at bounding box center [827, 372] width 77 height 27
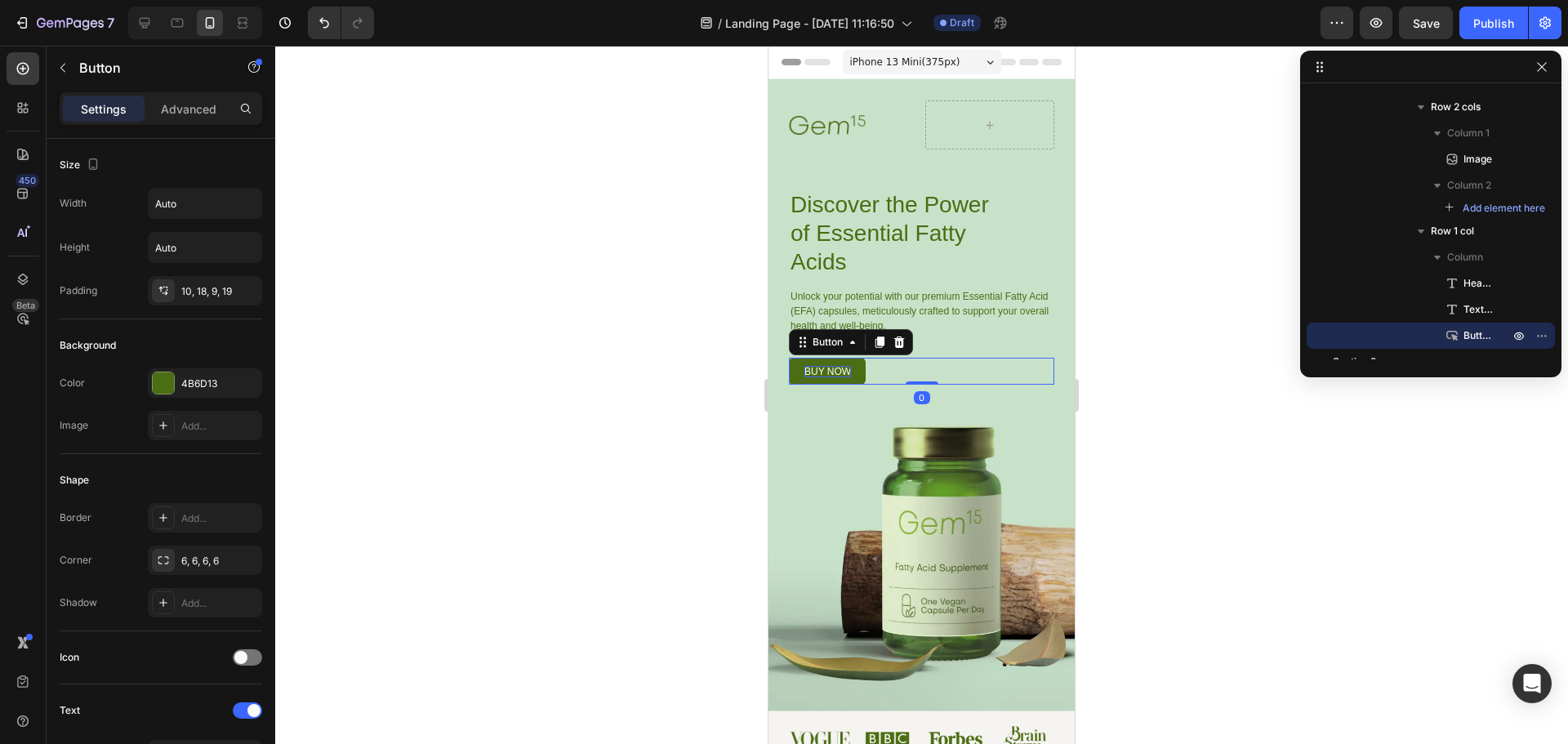
click at [834, 373] on p "buy now" at bounding box center [828, 372] width 47 height 12
click at [834, 372] on p "buy now" at bounding box center [828, 372] width 47 height 12
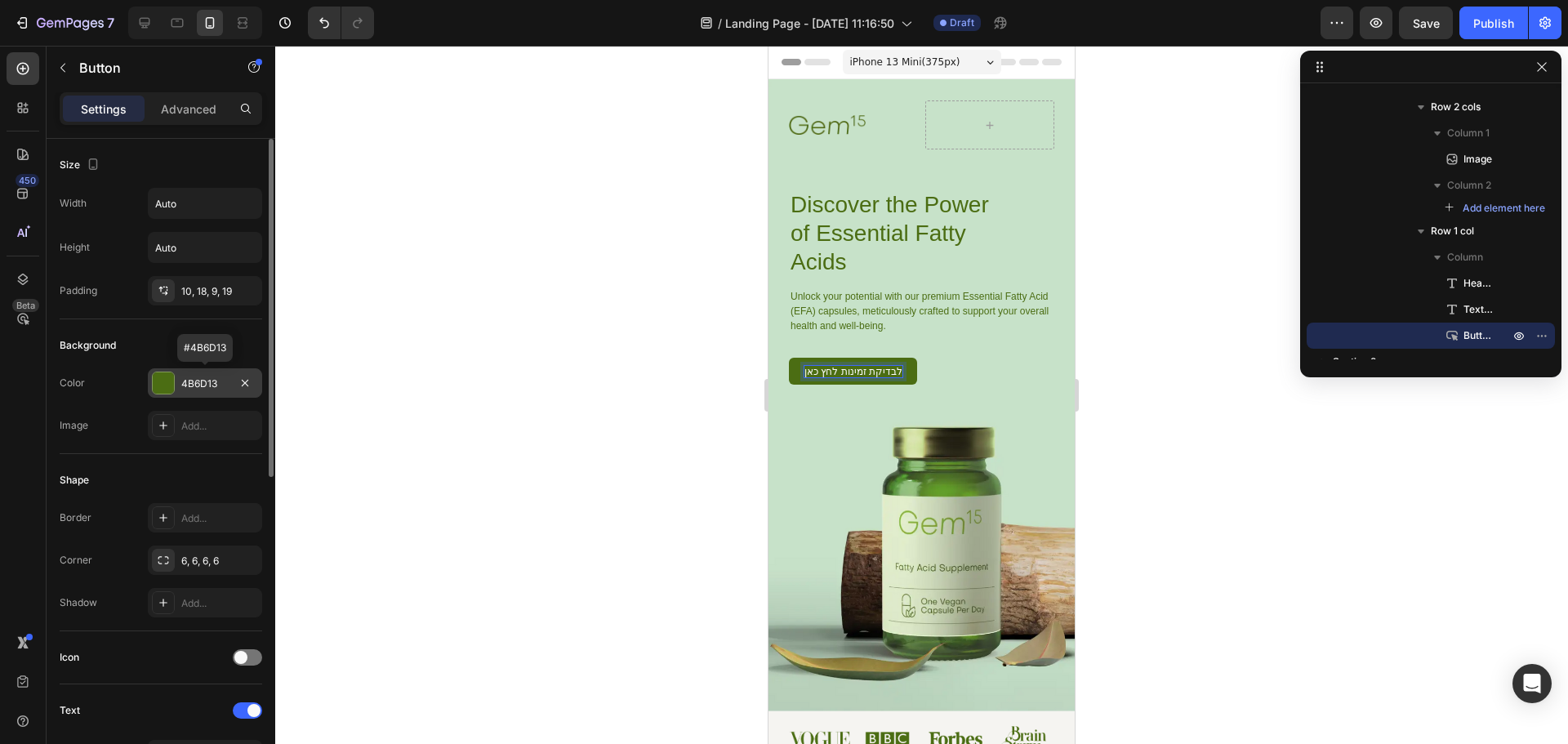
click at [170, 385] on div at bounding box center [163, 383] width 22 height 22
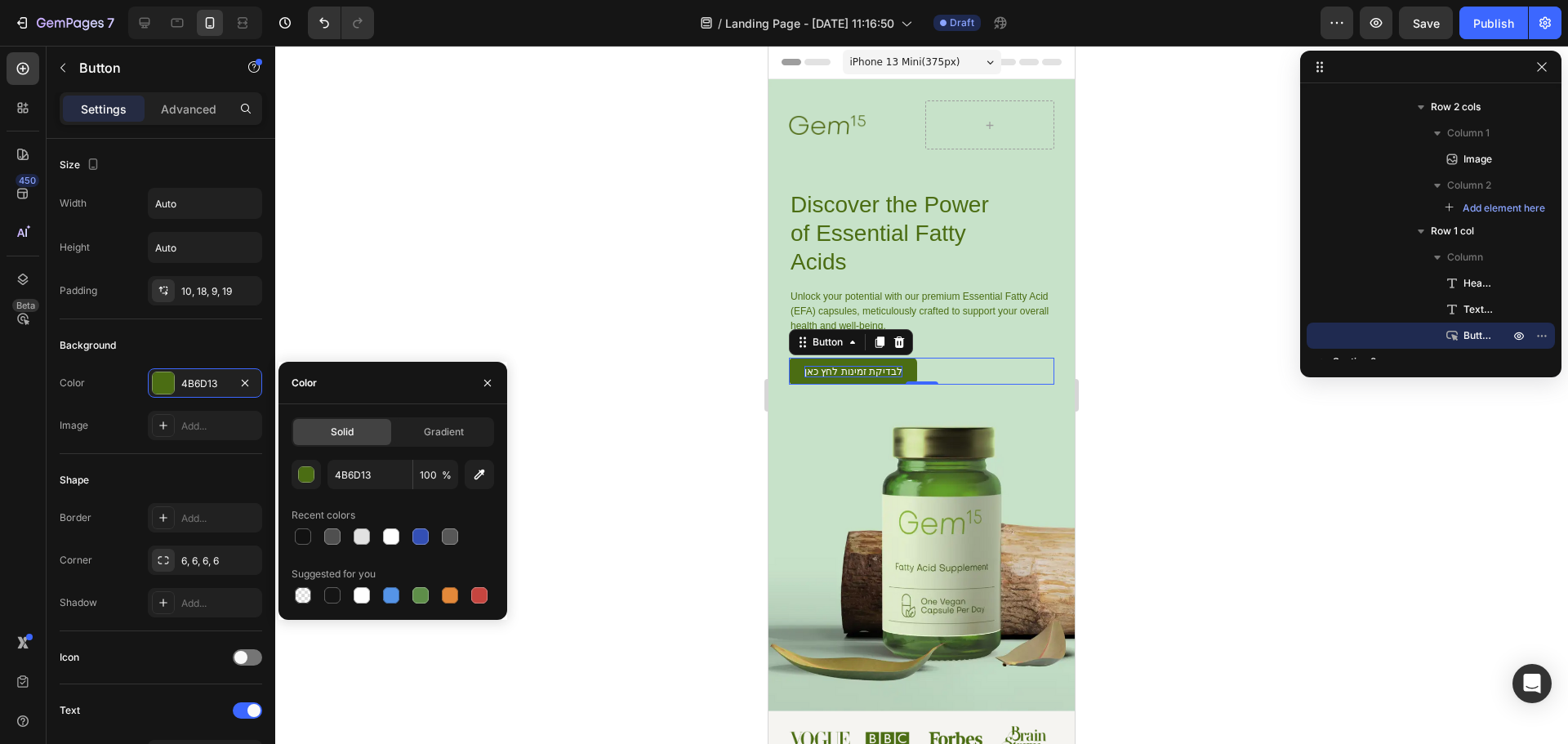
click at [440, 449] on div "Solid Gradient 4B6D13 100 % Recent colors Suggested for you" at bounding box center [393, 512] width 203 height 189
click at [454, 432] on span "Gradient" at bounding box center [444, 432] width 40 height 14
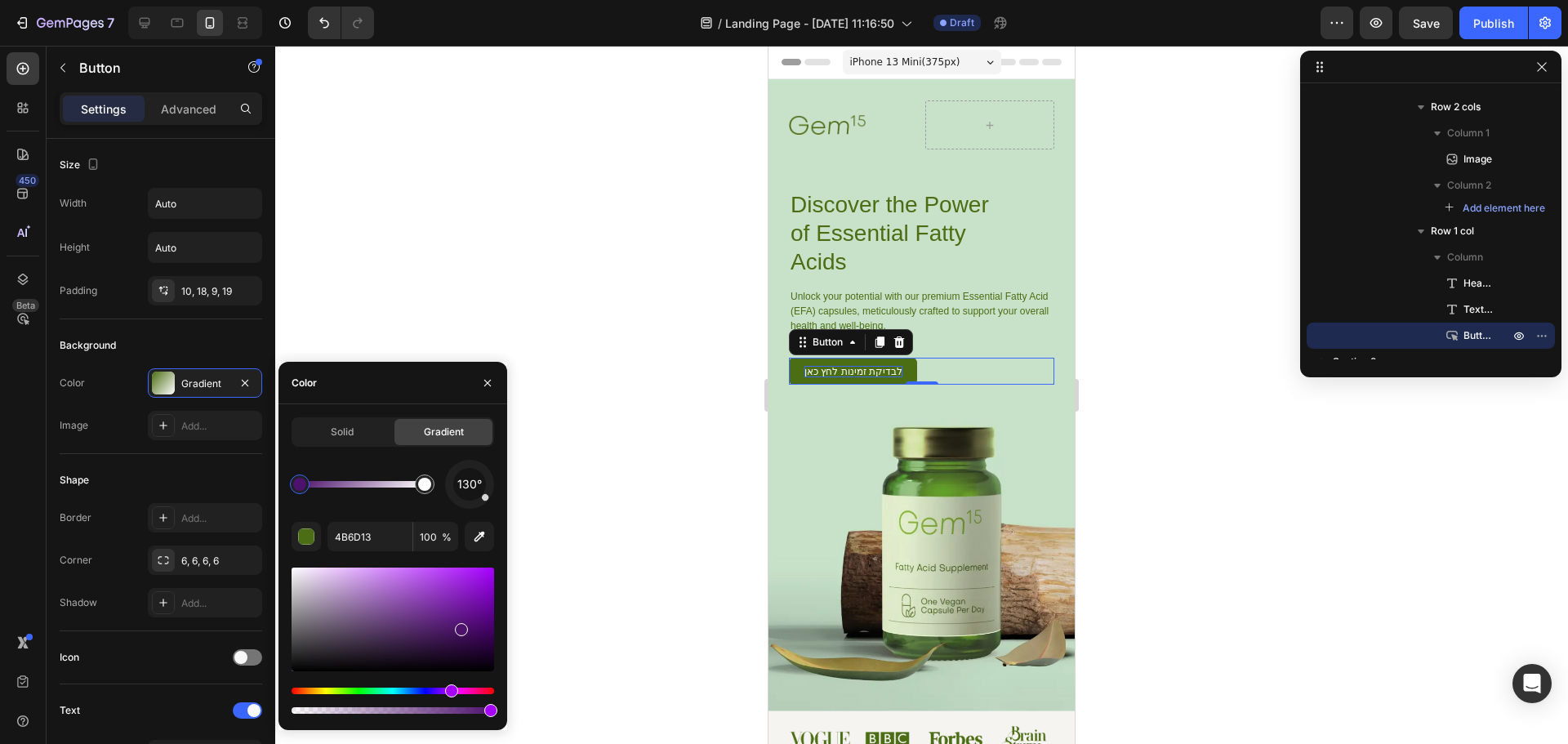
click at [449, 693] on div "Hue" at bounding box center [393, 691] width 203 height 6
drag, startPoint x: 466, startPoint y: 633, endPoint x: 442, endPoint y: 570, distance: 67.4
click at [442, 570] on div at bounding box center [444, 573] width 13 height 13
drag, startPoint x: 422, startPoint y: 485, endPoint x: 491, endPoint y: 491, distance: 69.3
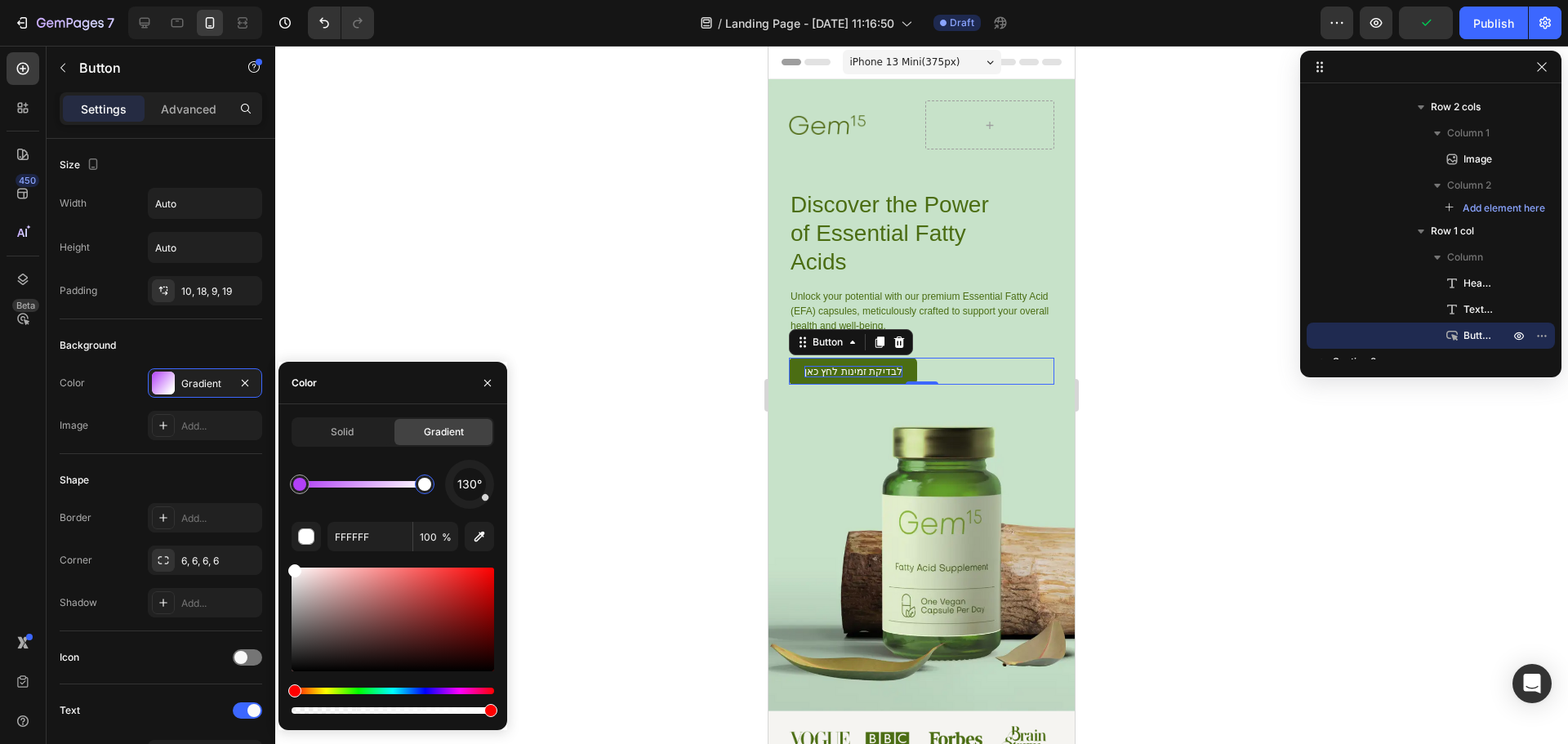
drag, startPoint x: 413, startPoint y: 491, endPoint x: 433, endPoint y: 488, distance: 20.2
click at [433, 488] on div at bounding box center [424, 484] width 30 height 30
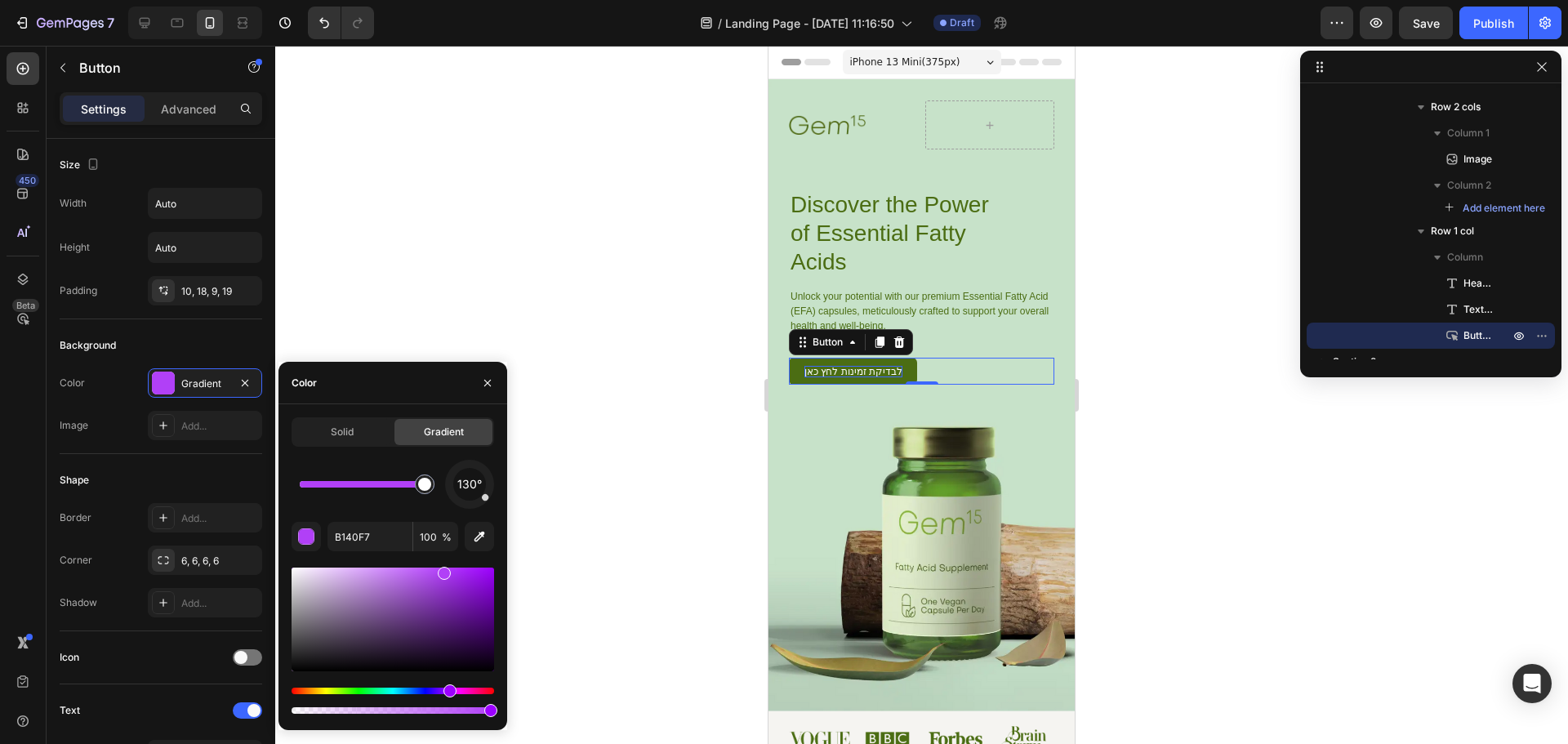
drag, startPoint x: 304, startPoint y: 484, endPoint x: 403, endPoint y: 497, distance: 99.8
drag, startPoint x: 424, startPoint y: 490, endPoint x: 413, endPoint y: 494, distance: 11.7
drag, startPoint x: 415, startPoint y: 492, endPoint x: 453, endPoint y: 491, distance: 38.0
click at [453, 491] on div "130°" at bounding box center [393, 485] width 203 height 49
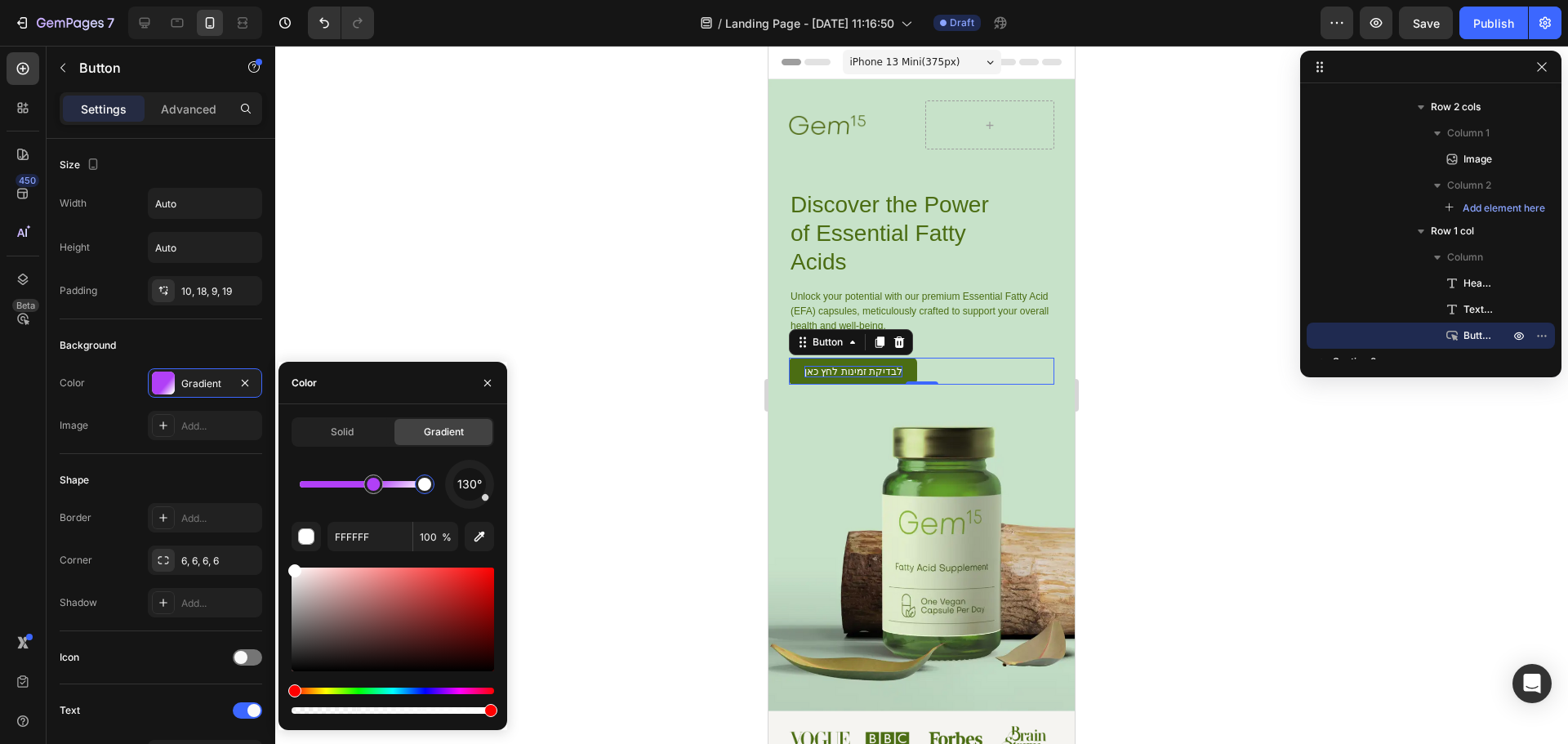
type input "B140F7"
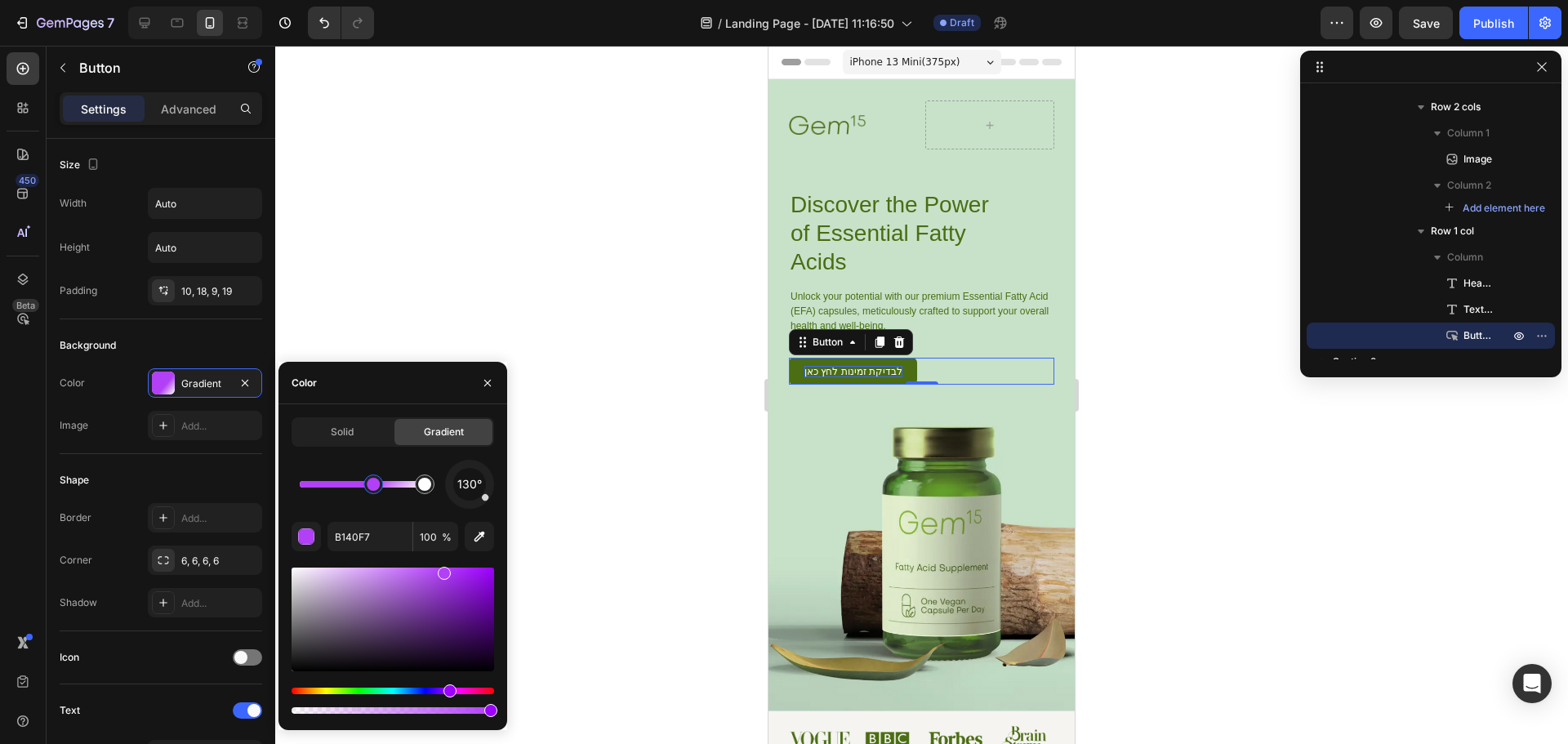
drag, startPoint x: 418, startPoint y: 491, endPoint x: 431, endPoint y: 491, distance: 13.0
drag, startPoint x: 375, startPoint y: 491, endPoint x: 389, endPoint y: 492, distance: 14.0
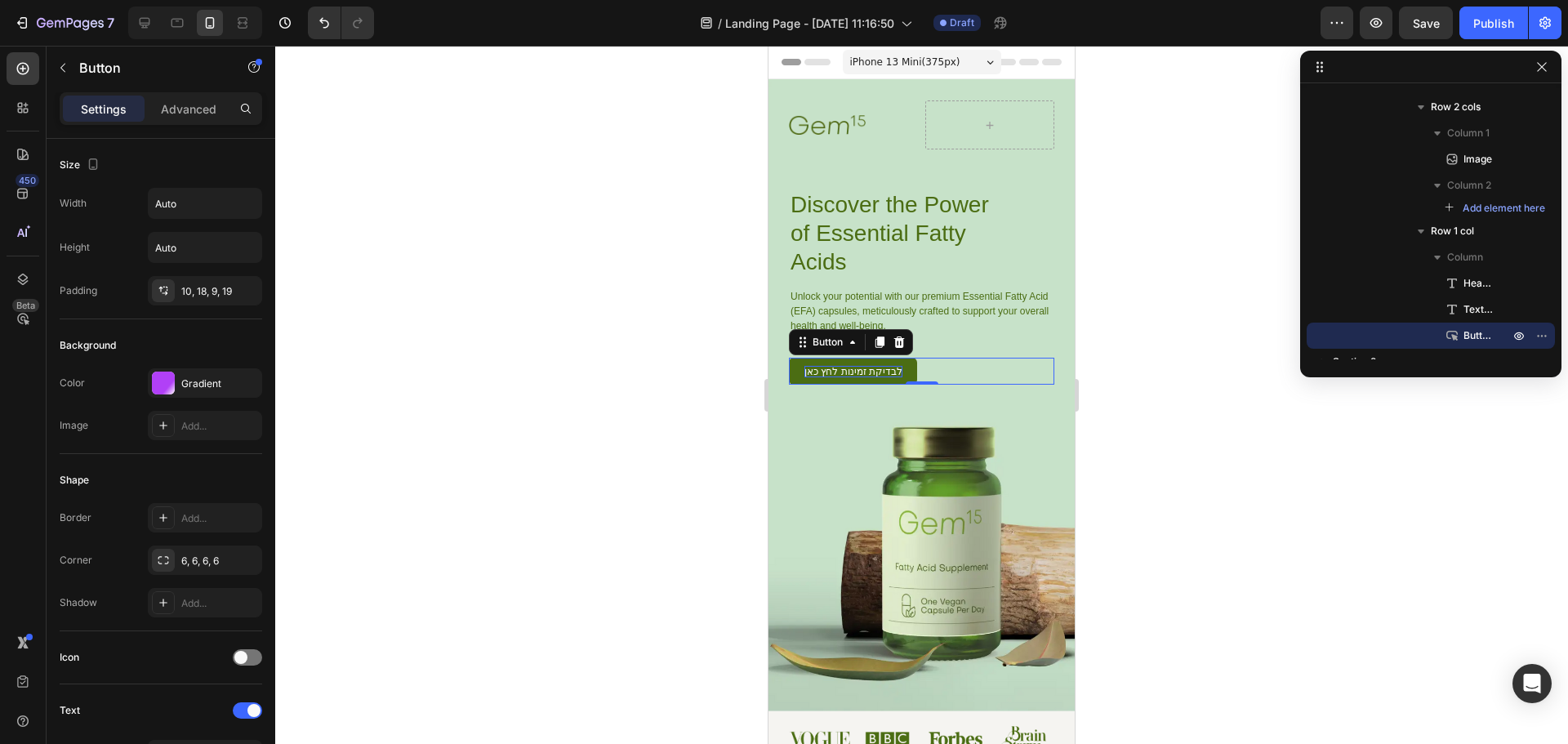
click at [485, 223] on div at bounding box center [921, 395] width 1293 height 698
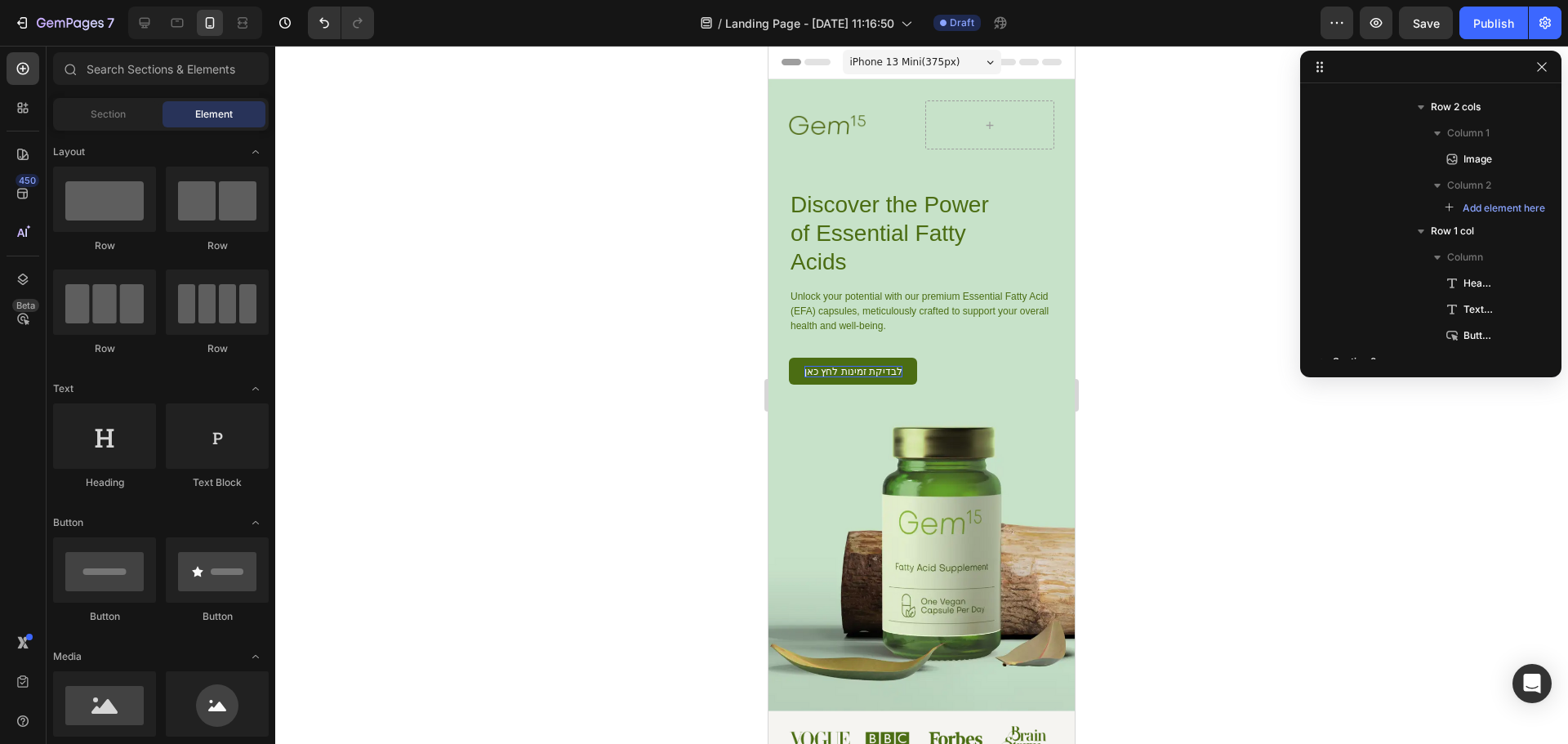
click at [488, 214] on div at bounding box center [921, 395] width 1293 height 698
drag, startPoint x: 1056, startPoint y: 172, endPoint x: 1050, endPoint y: 179, distance: 9.2
click at [1056, 172] on div "Image Row Discover the Power of Essential Fatty Acids Heading Unlock your poten…" at bounding box center [921, 395] width 306 height 633
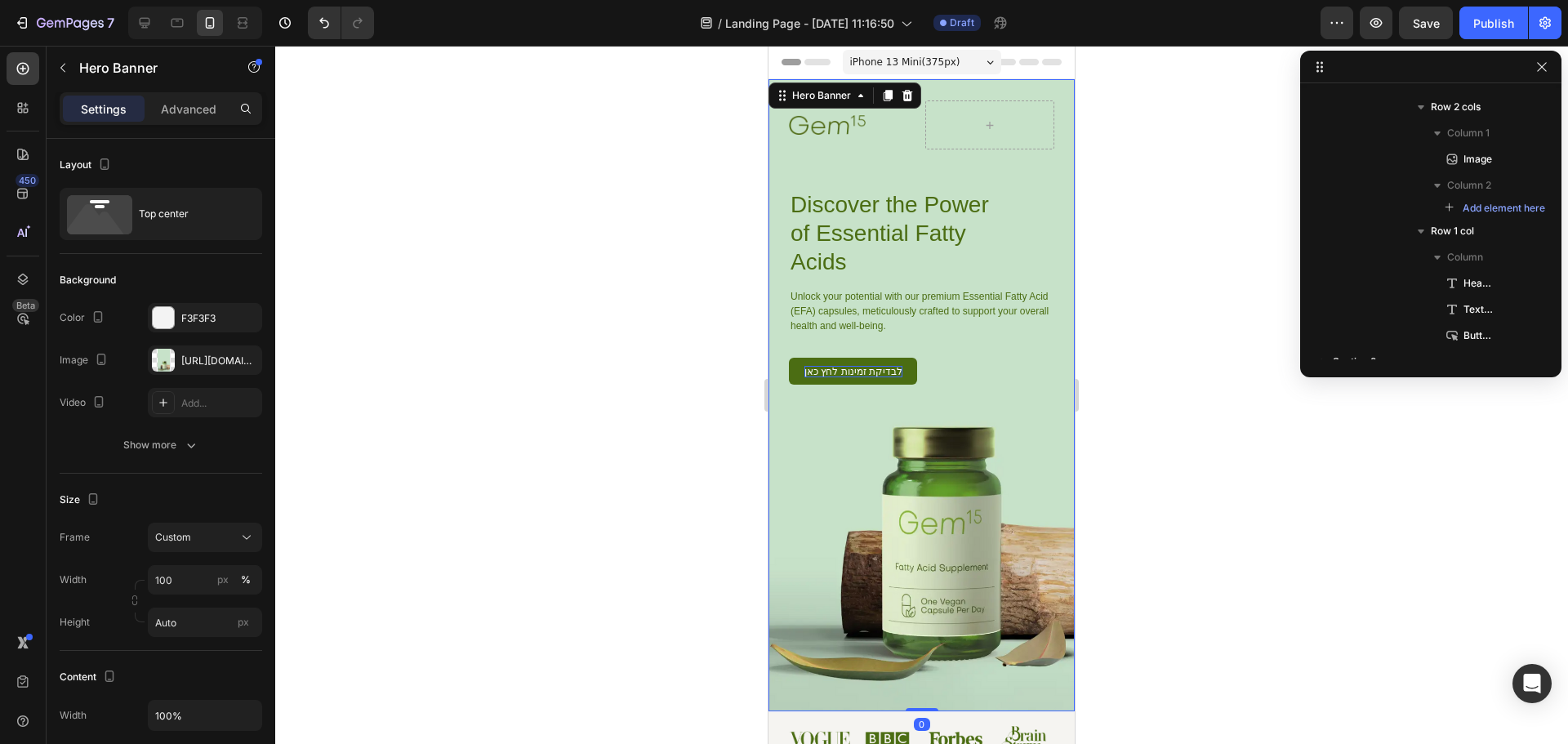
scroll to position [0, 0]
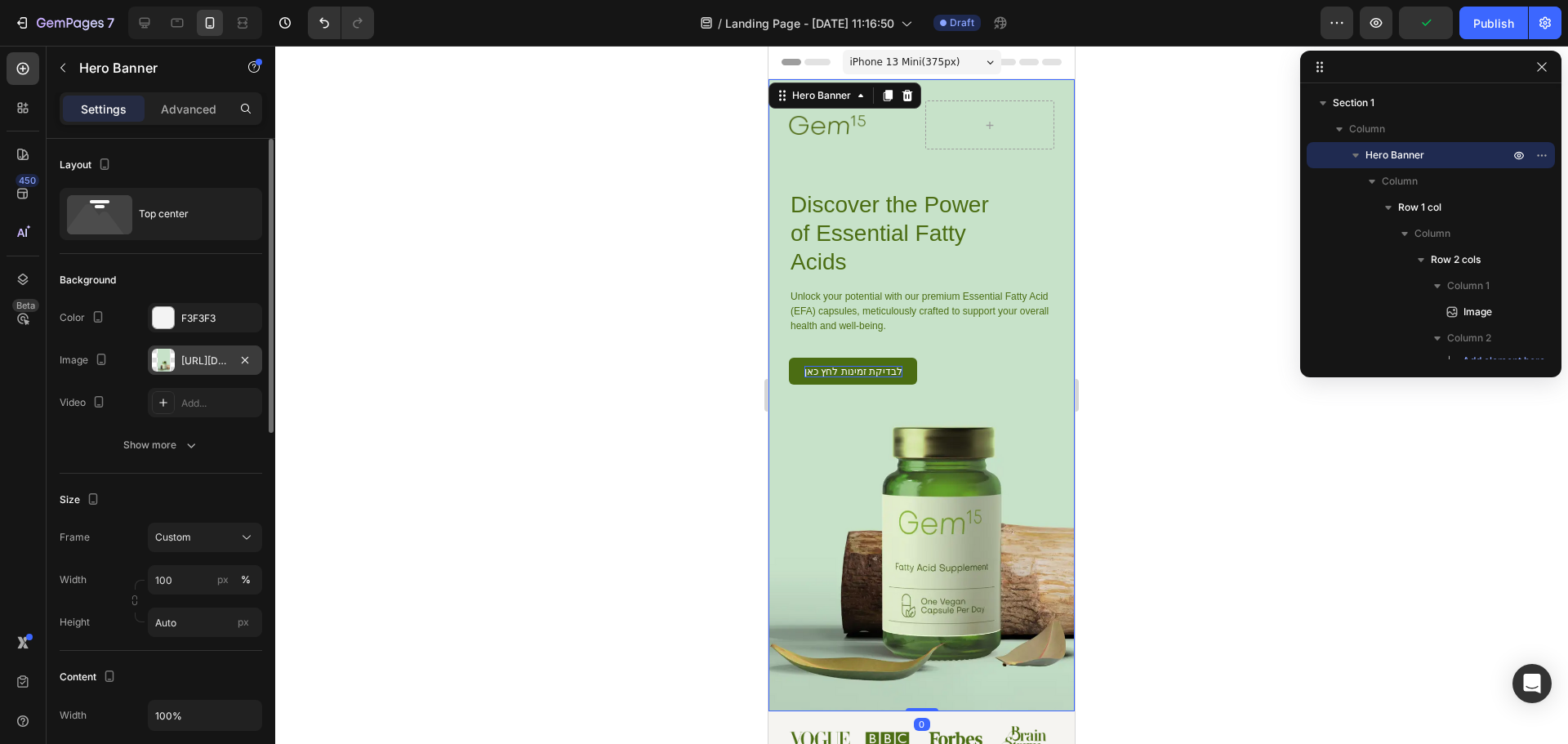
click at [173, 362] on div at bounding box center [162, 360] width 22 height 22
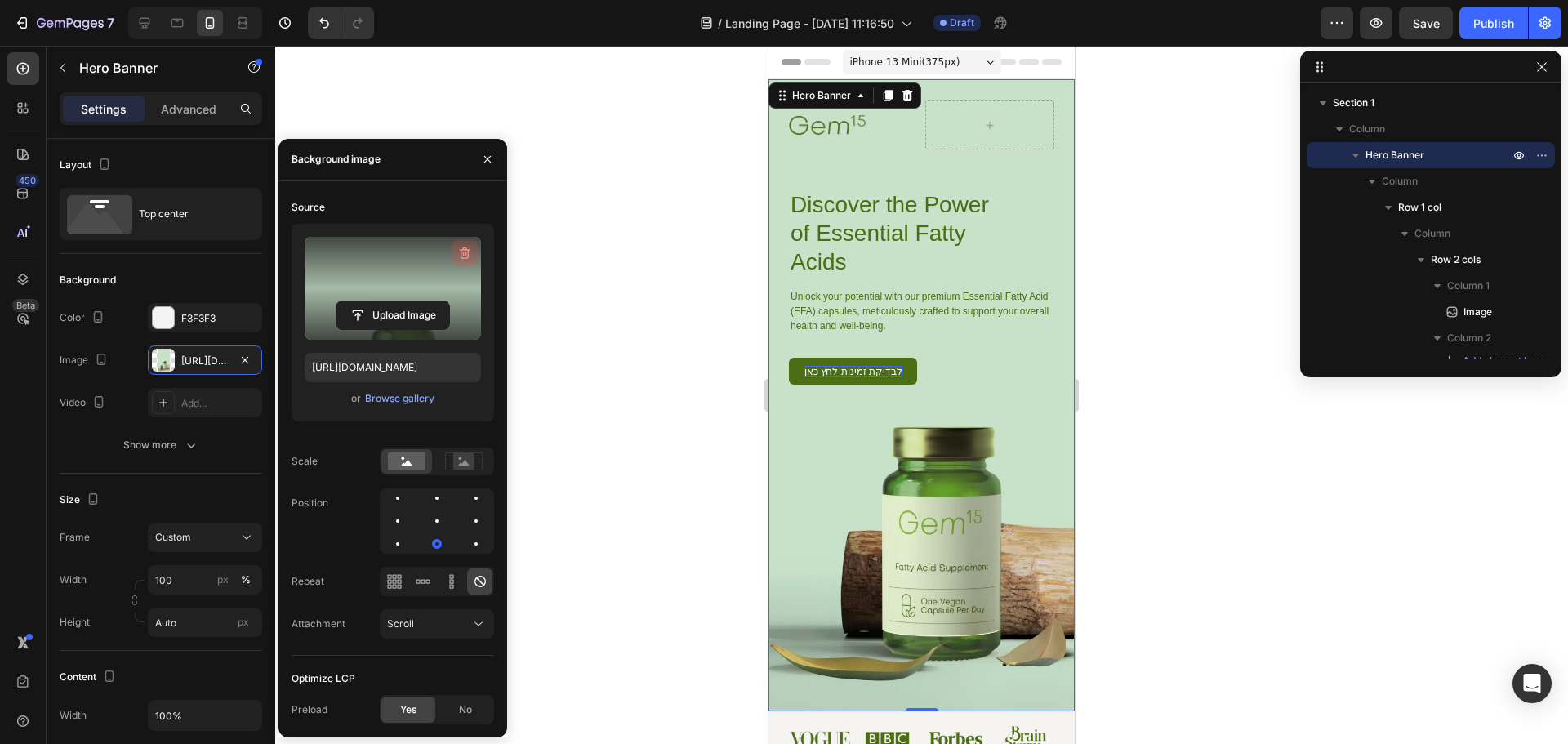
click at [466, 247] on icon "button" at bounding box center [465, 253] width 16 height 16
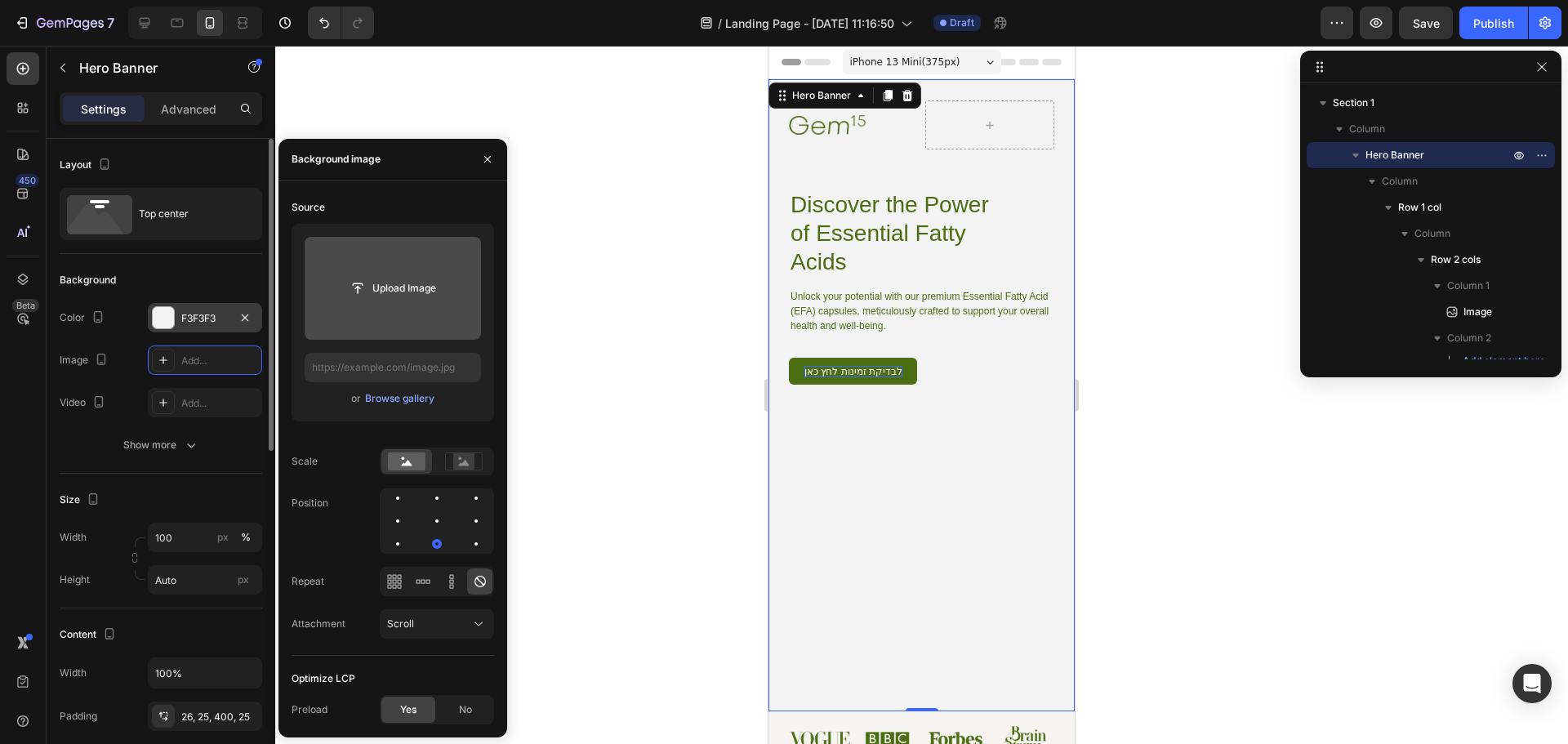
click at [163, 315] on div at bounding box center [163, 318] width 22 height 22
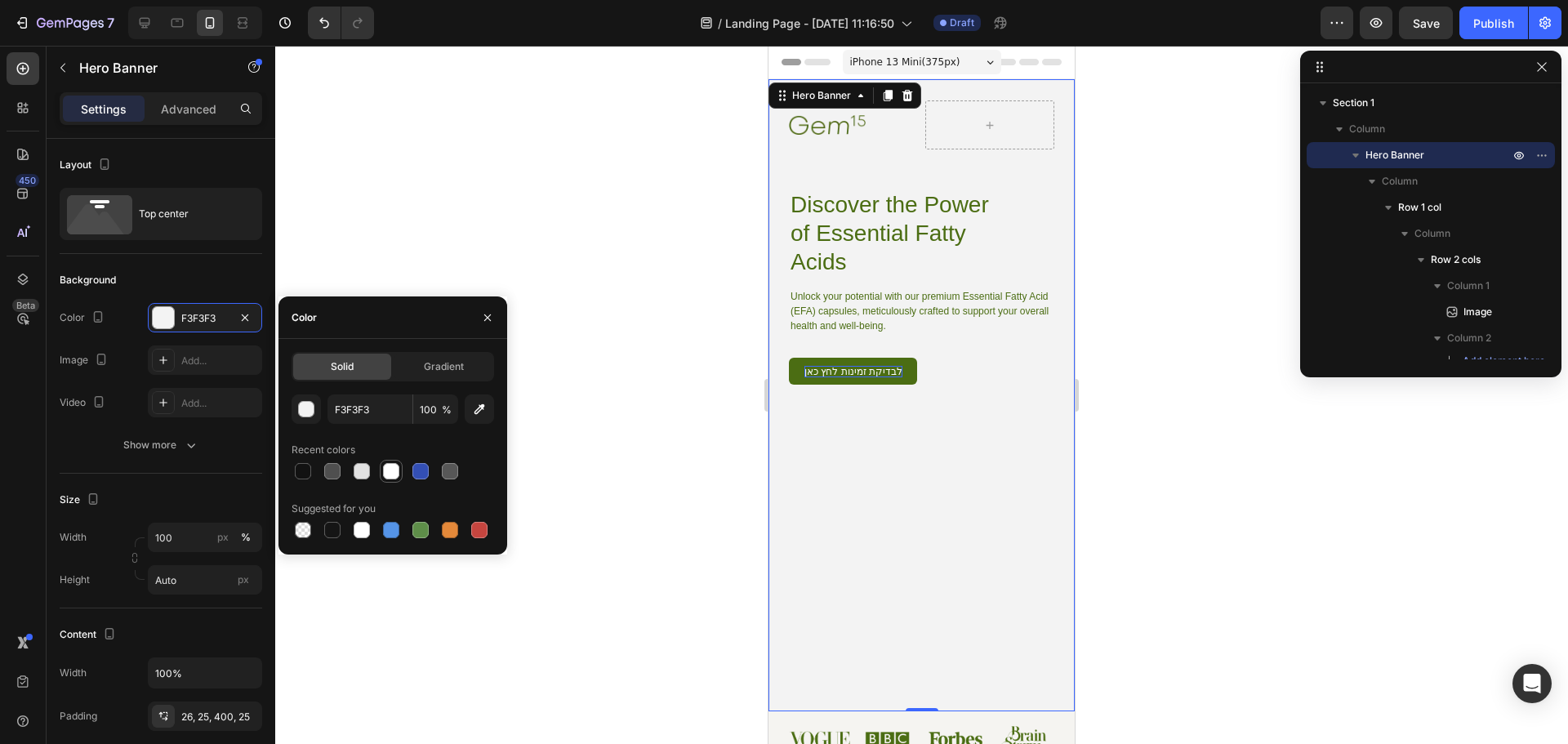
click at [391, 472] on div at bounding box center [391, 471] width 16 height 16
type input "FFFFFF"
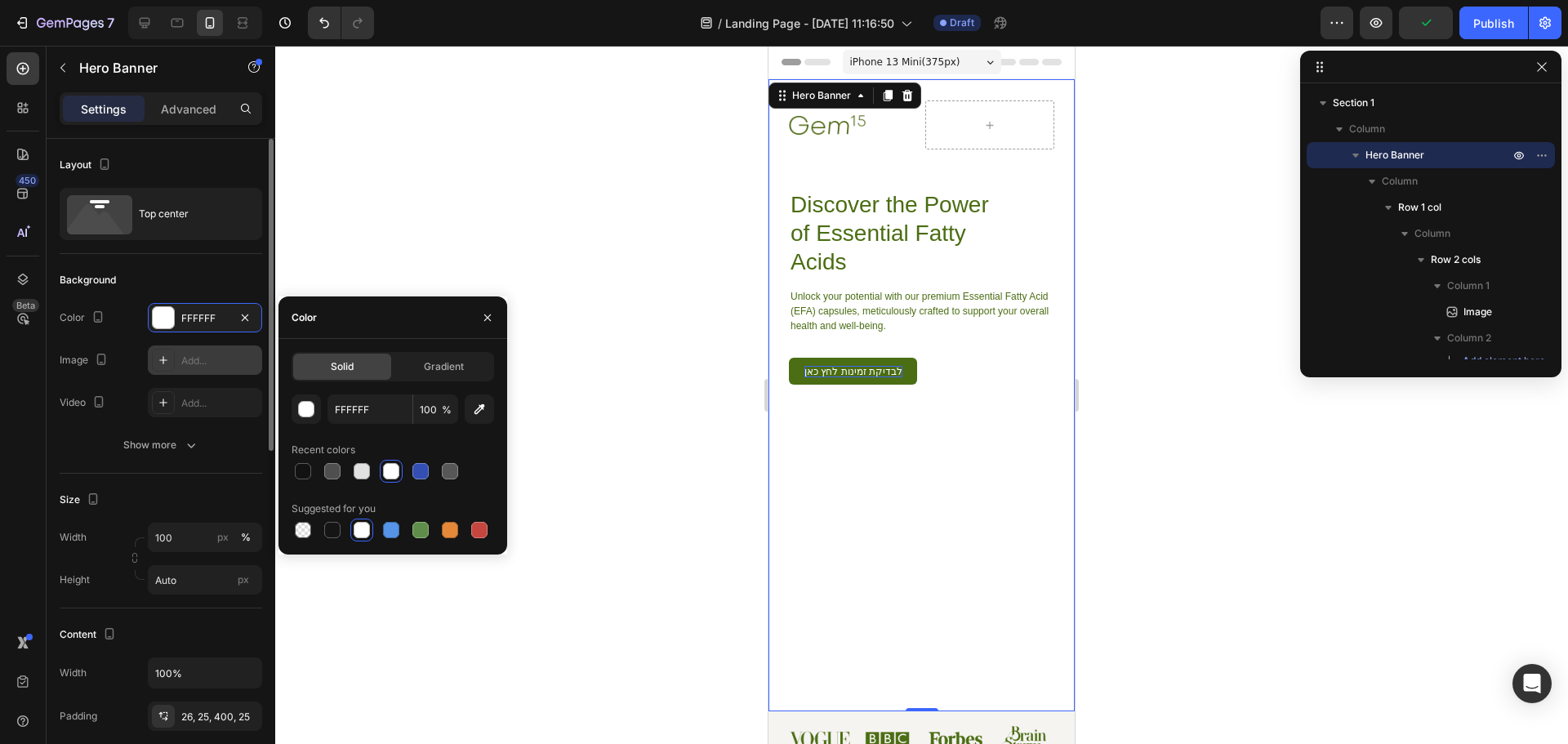
click at [201, 357] on div "Add..." at bounding box center [220, 361] width 77 height 14
type input "[URL][DOMAIN_NAME]"
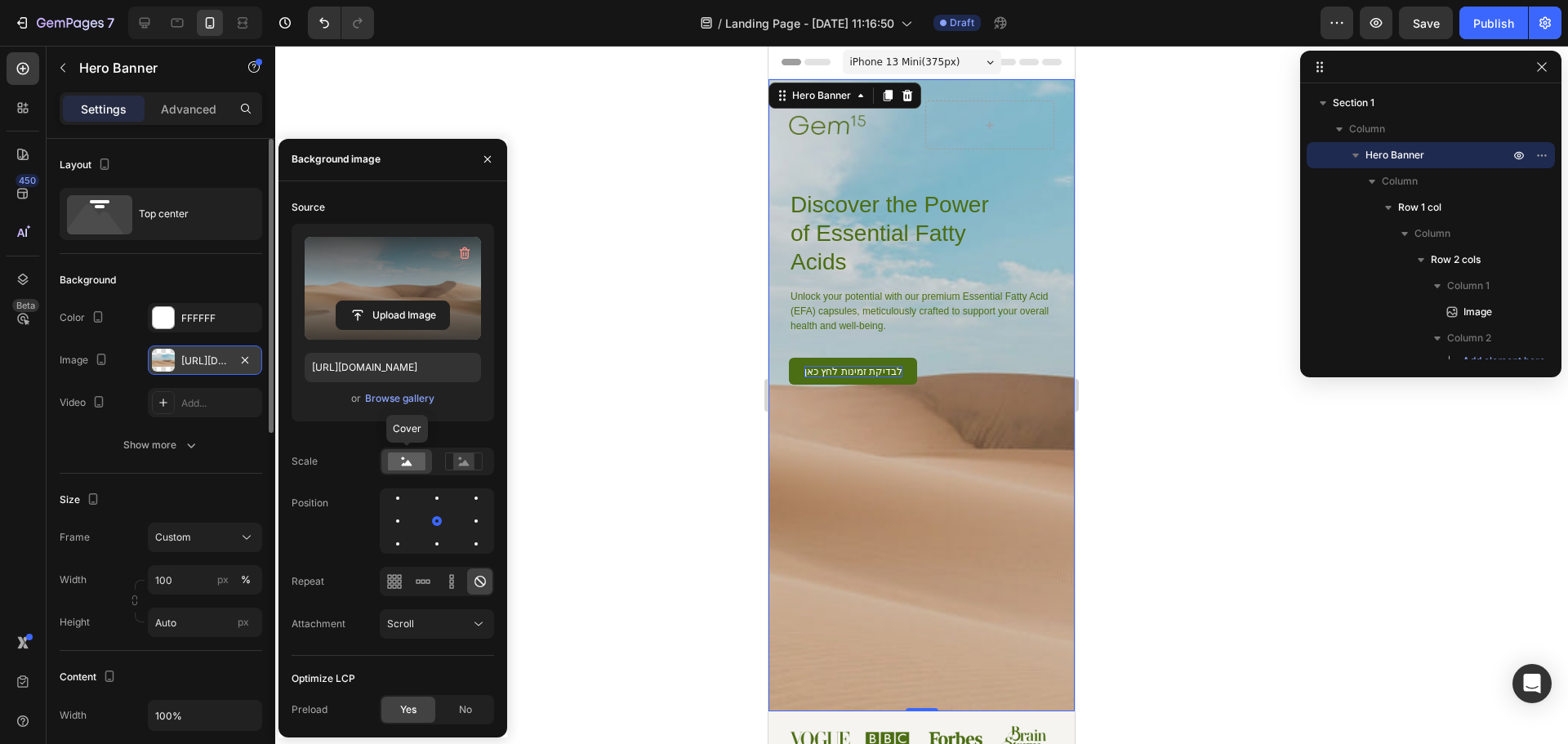
click at [411, 460] on rect at bounding box center [406, 461] width 38 height 18
click at [470, 460] on rect at bounding box center [464, 461] width 22 height 16
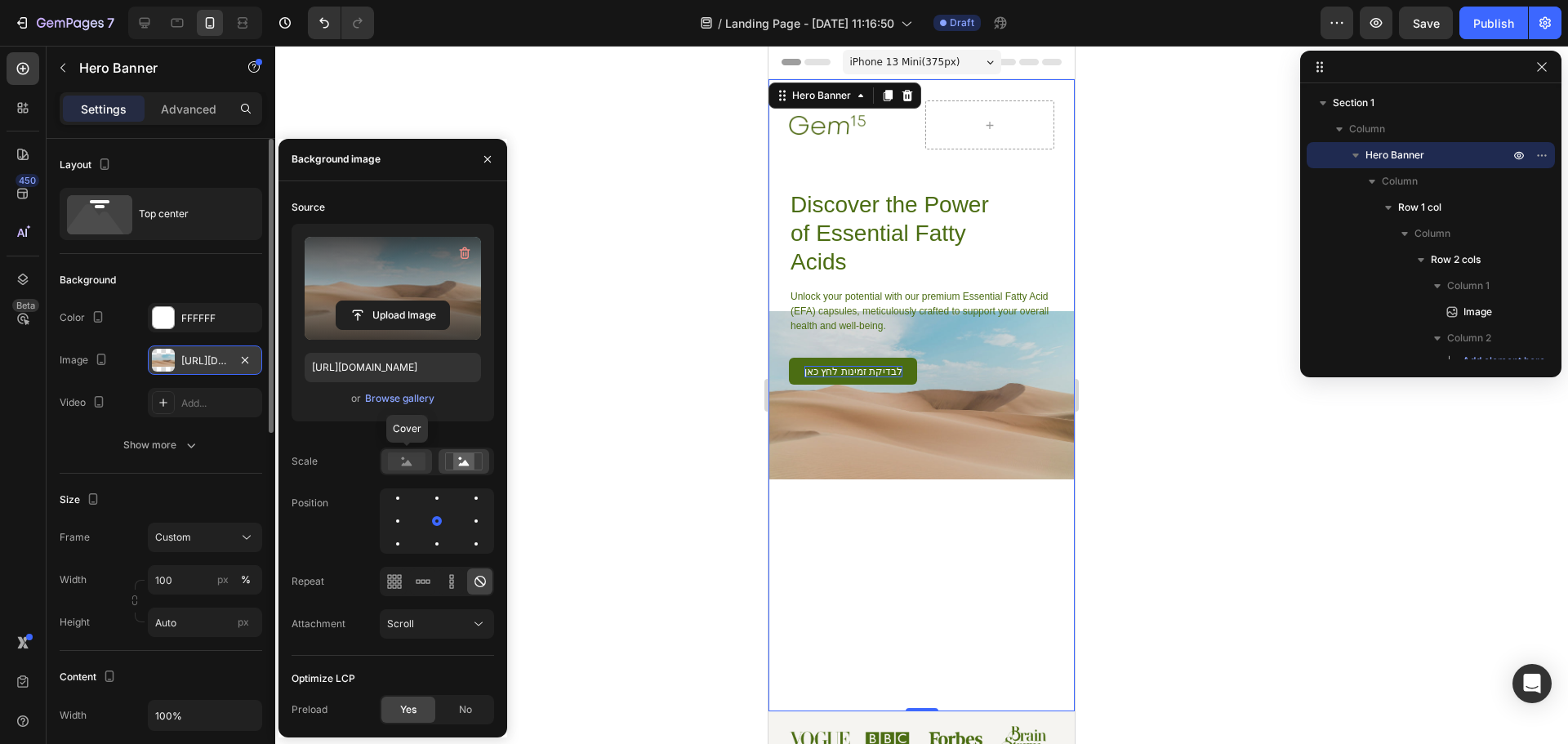
click at [411, 465] on icon at bounding box center [407, 463] width 11 height 5
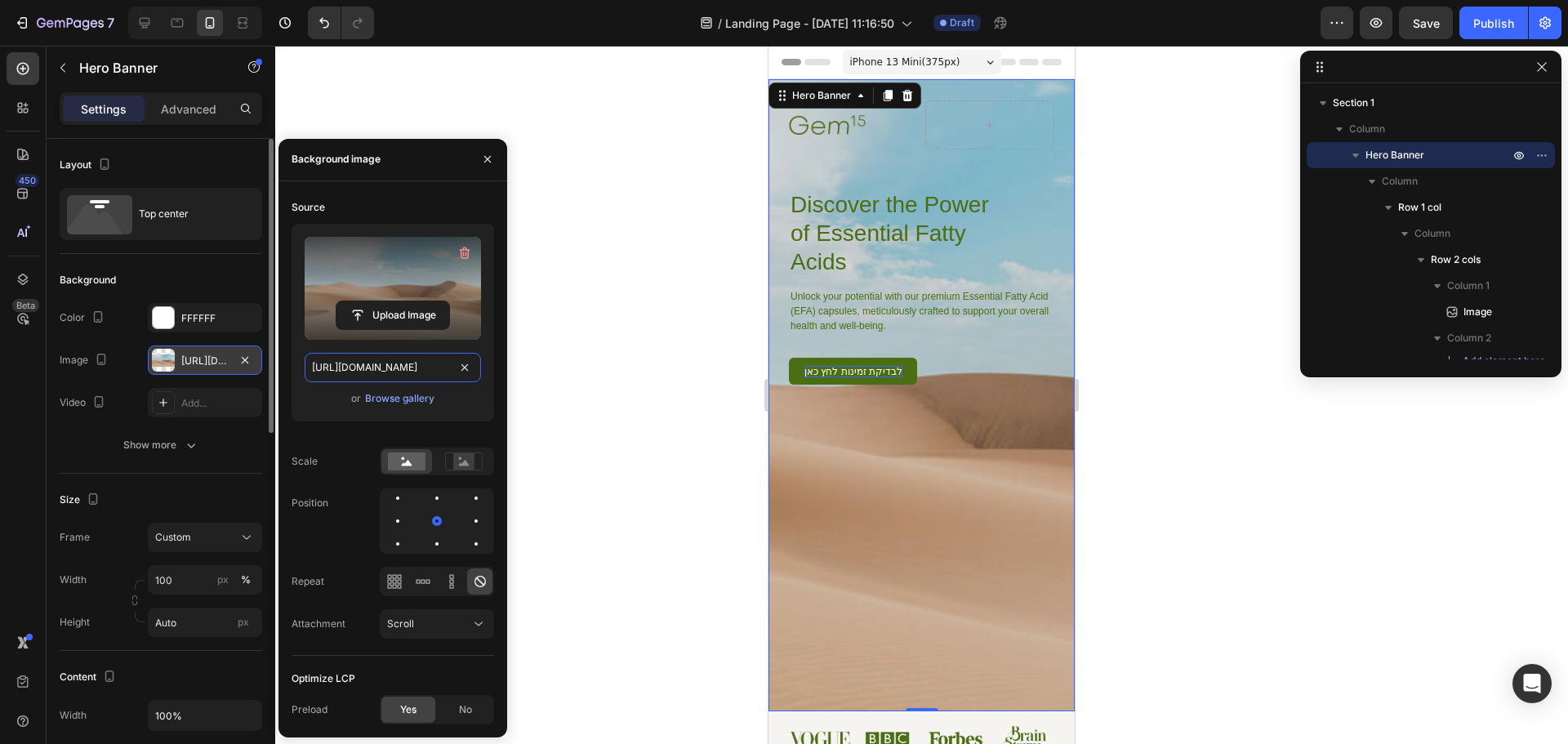
click at [381, 362] on input "[URL][DOMAIN_NAME]" at bounding box center [393, 367] width 177 height 30
click at [324, 202] on div "Source" at bounding box center [308, 207] width 33 height 14
click at [391, 401] on div "Browse gallery" at bounding box center [399, 398] width 69 height 14
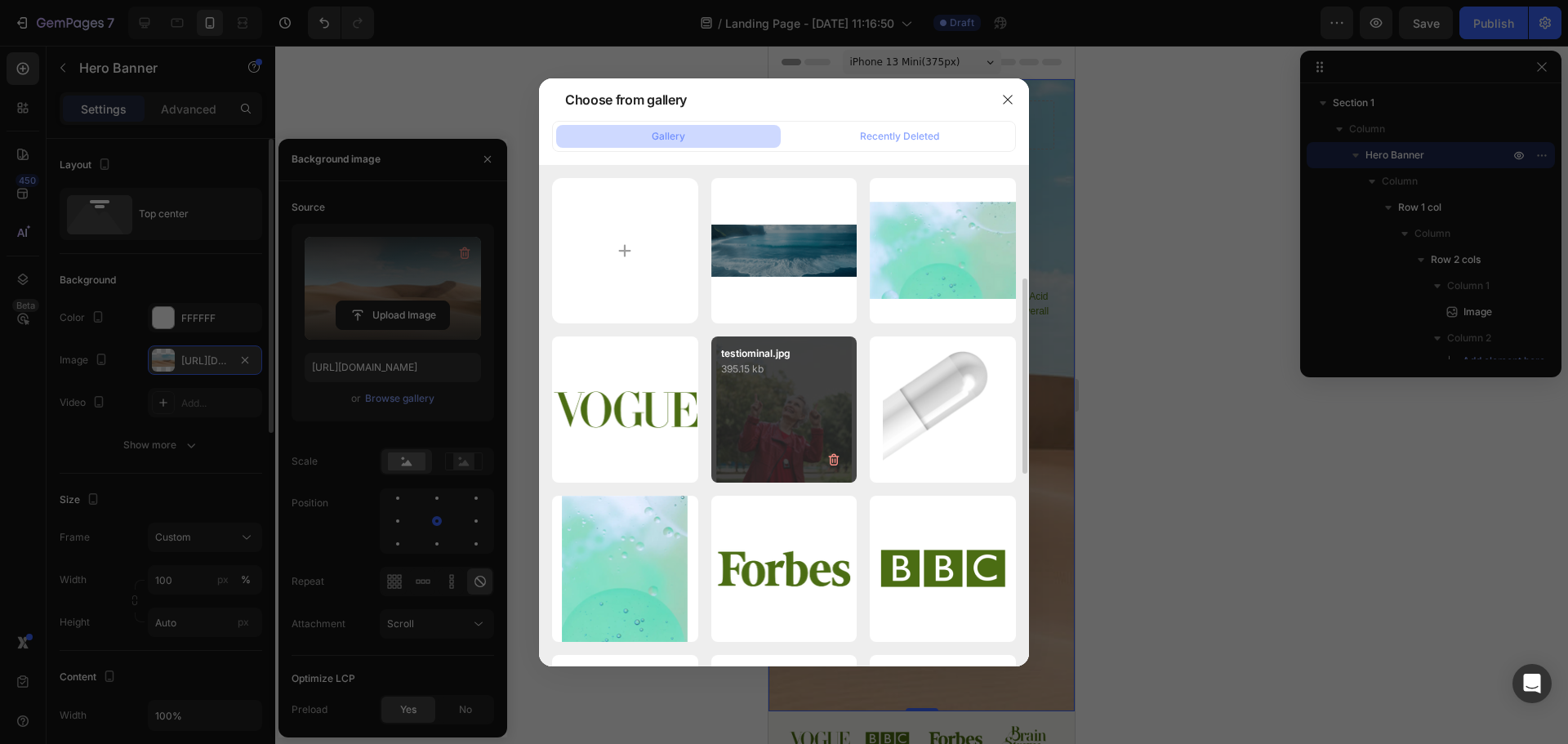
scroll to position [82, 0]
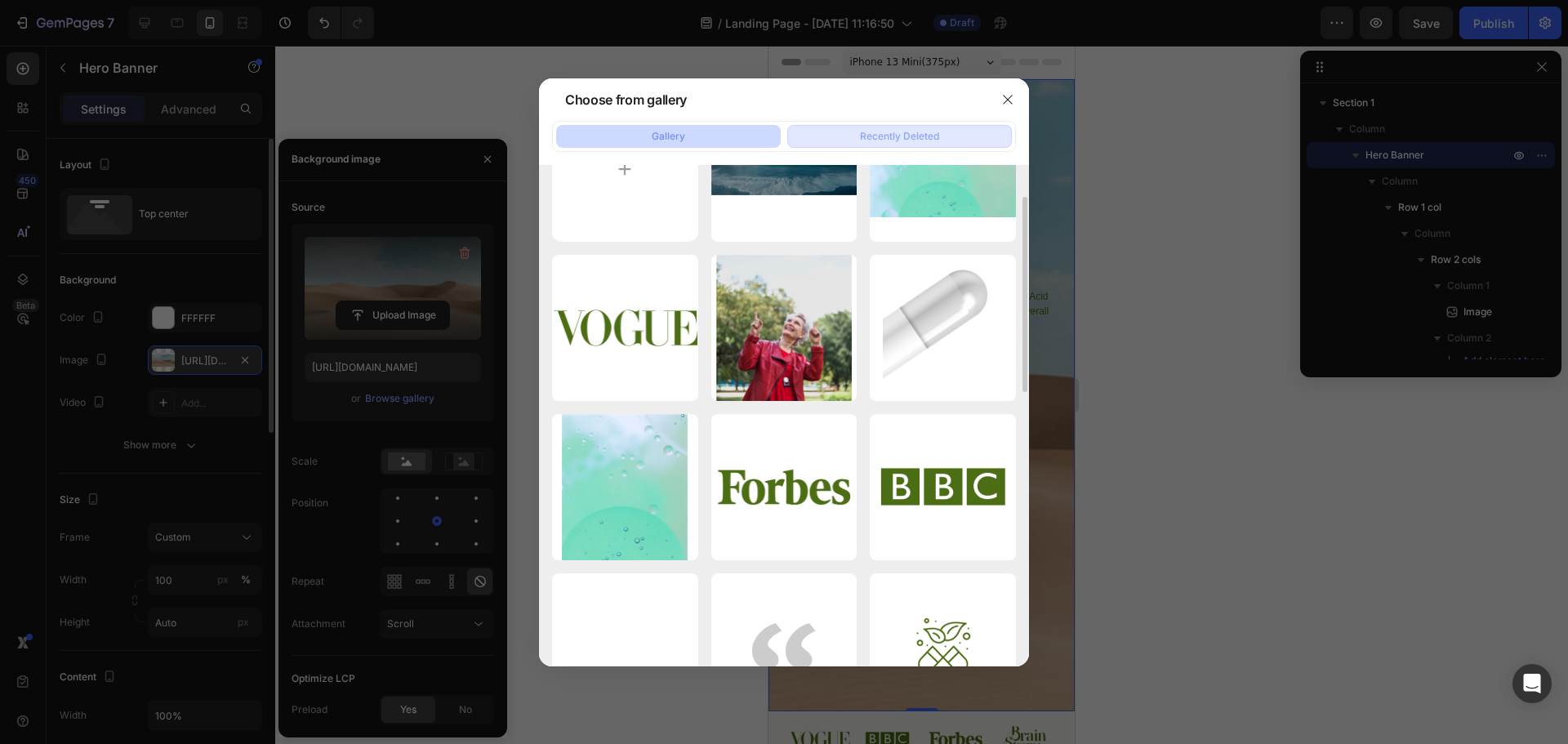
click at [909, 142] on div "Recently Deleted" at bounding box center [900, 136] width 79 height 14
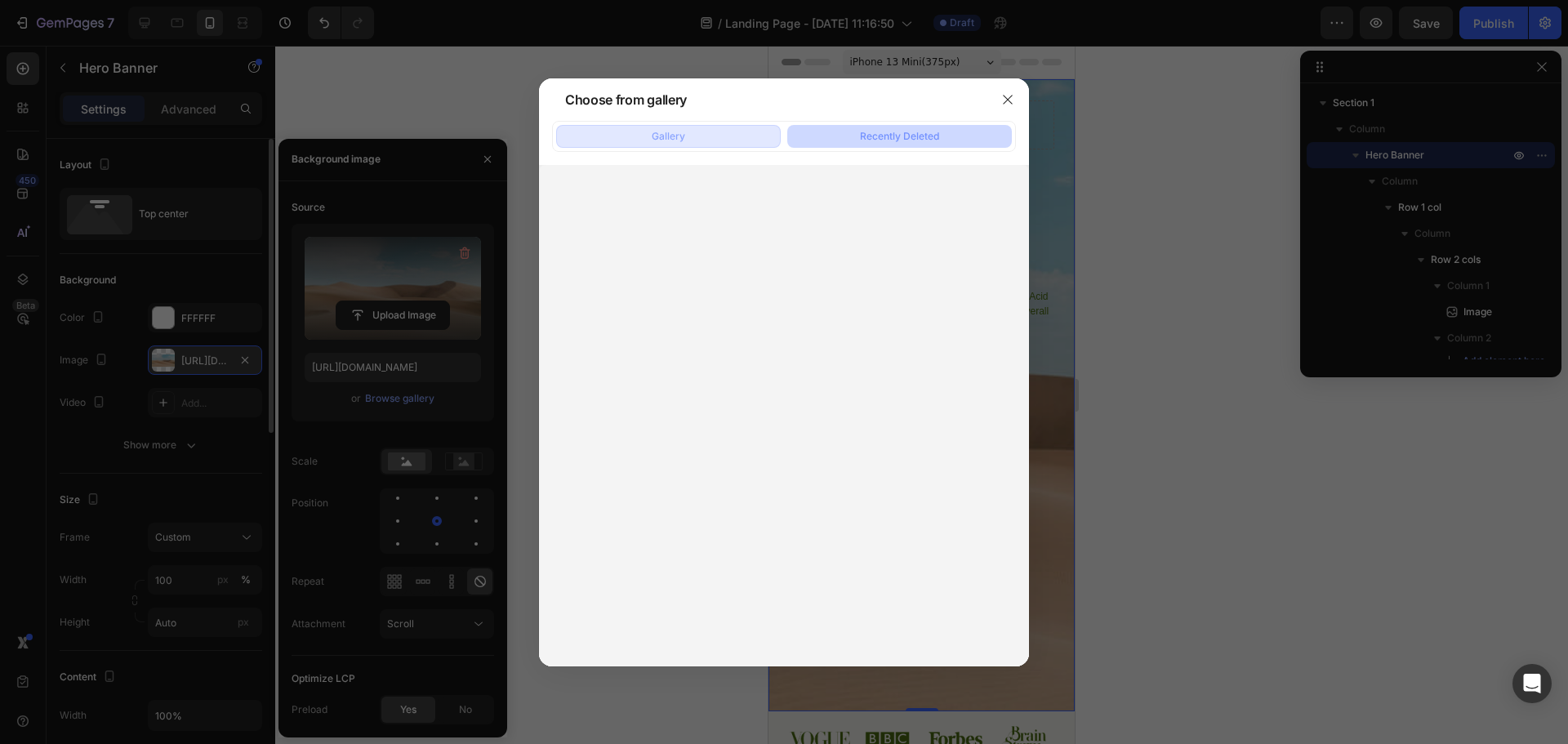
click at [700, 133] on button "Gallery" at bounding box center [668, 136] width 224 height 22
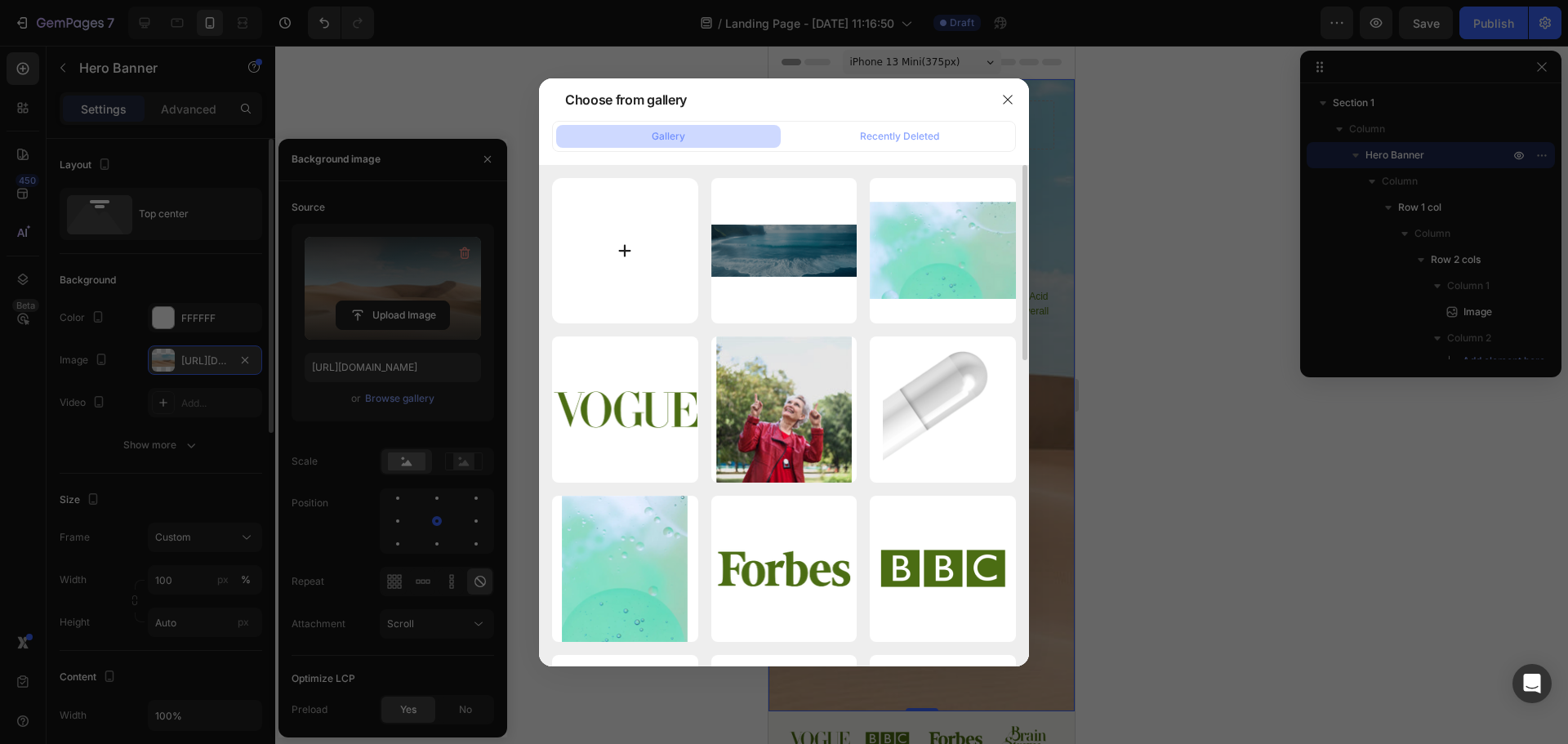
click at [648, 259] on input "file" at bounding box center [624, 250] width 146 height 146
type input "C:\fakepath\ChatGPT Image [DATE], 09_10_52 AM.png"
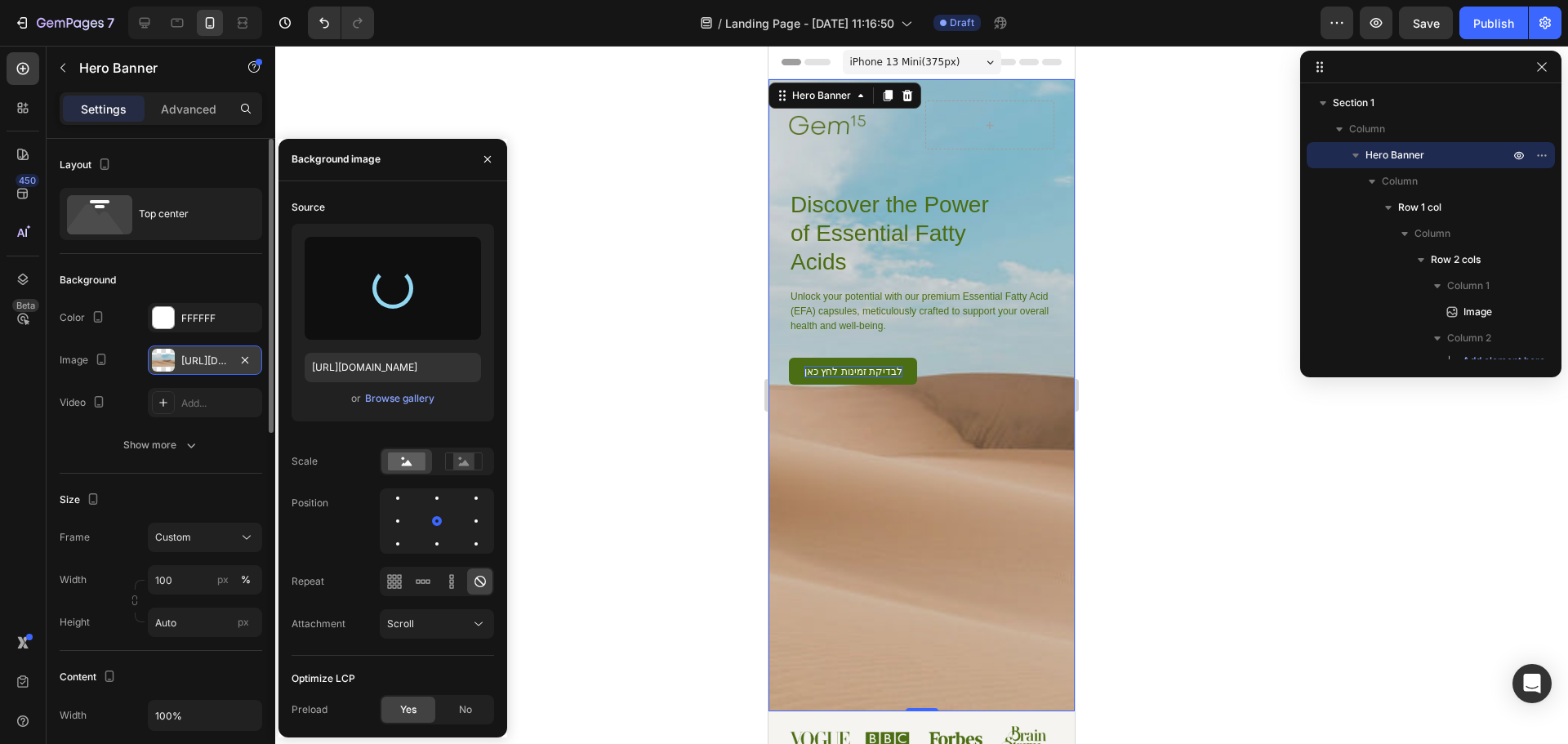
type input "[URL][DOMAIN_NAME]"
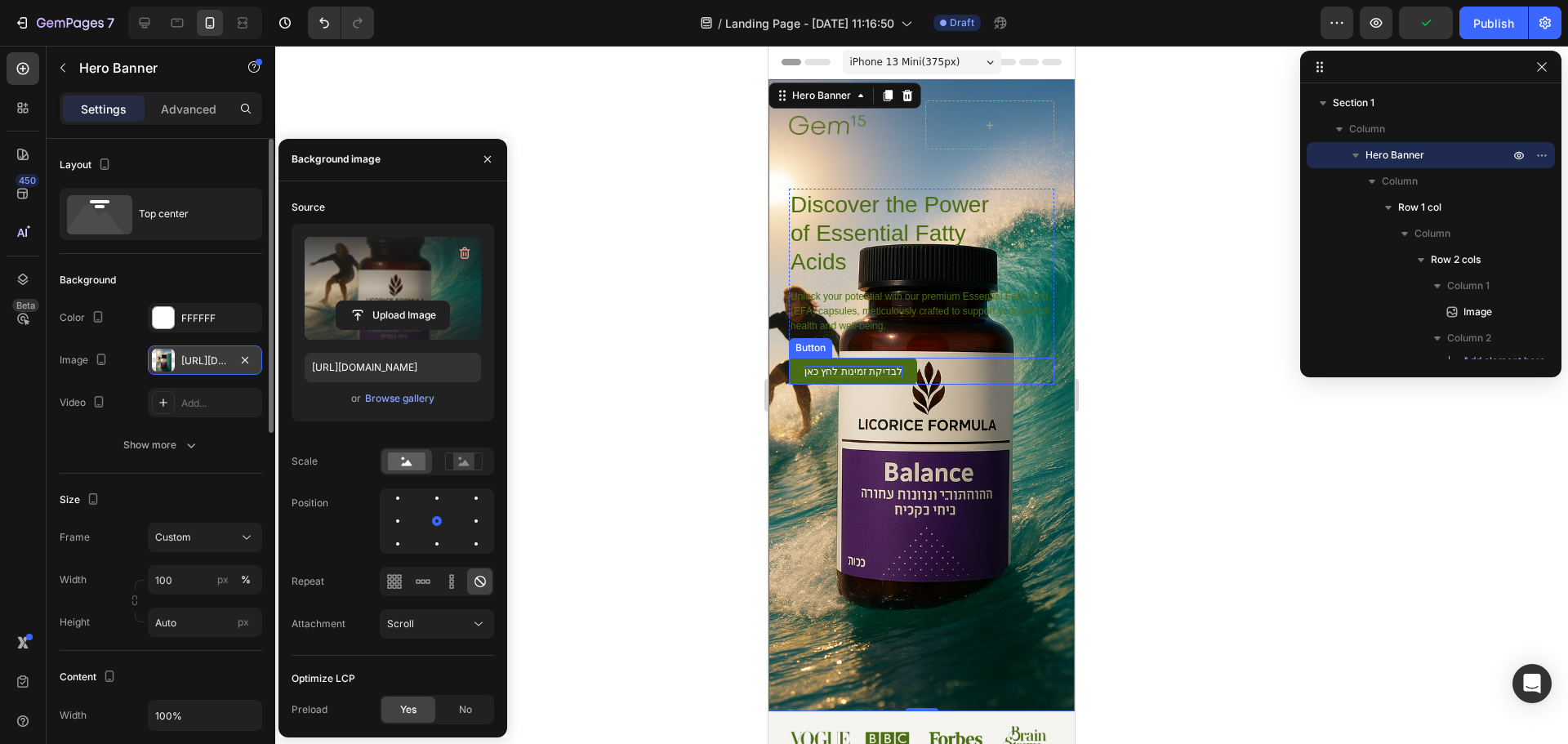
click at [860, 371] on p "לבדיקת זמינות לחץ כאן" at bounding box center [853, 372] width 98 height 12
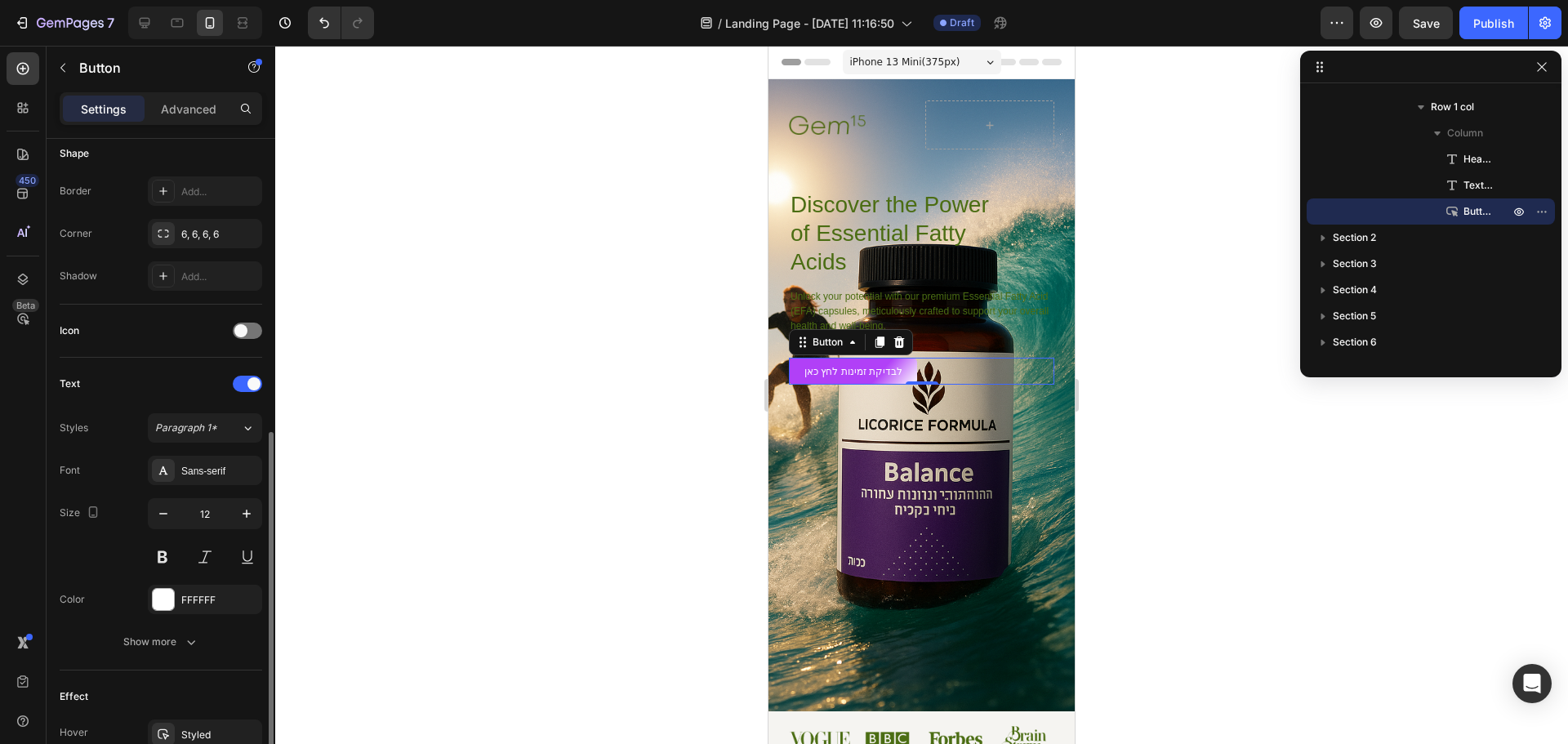
scroll to position [408, 0]
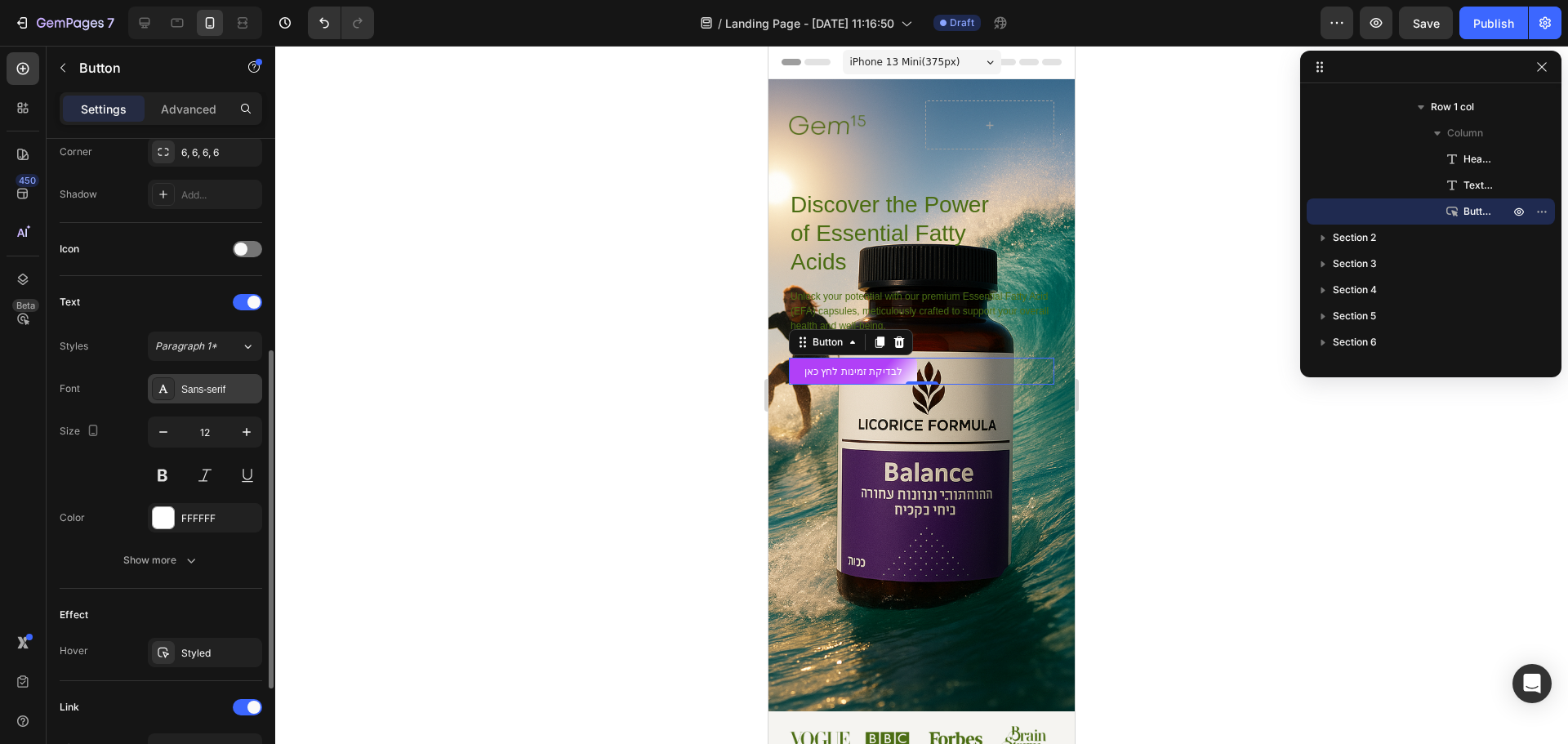
click at [195, 395] on div "Sans-serif" at bounding box center [220, 390] width 77 height 14
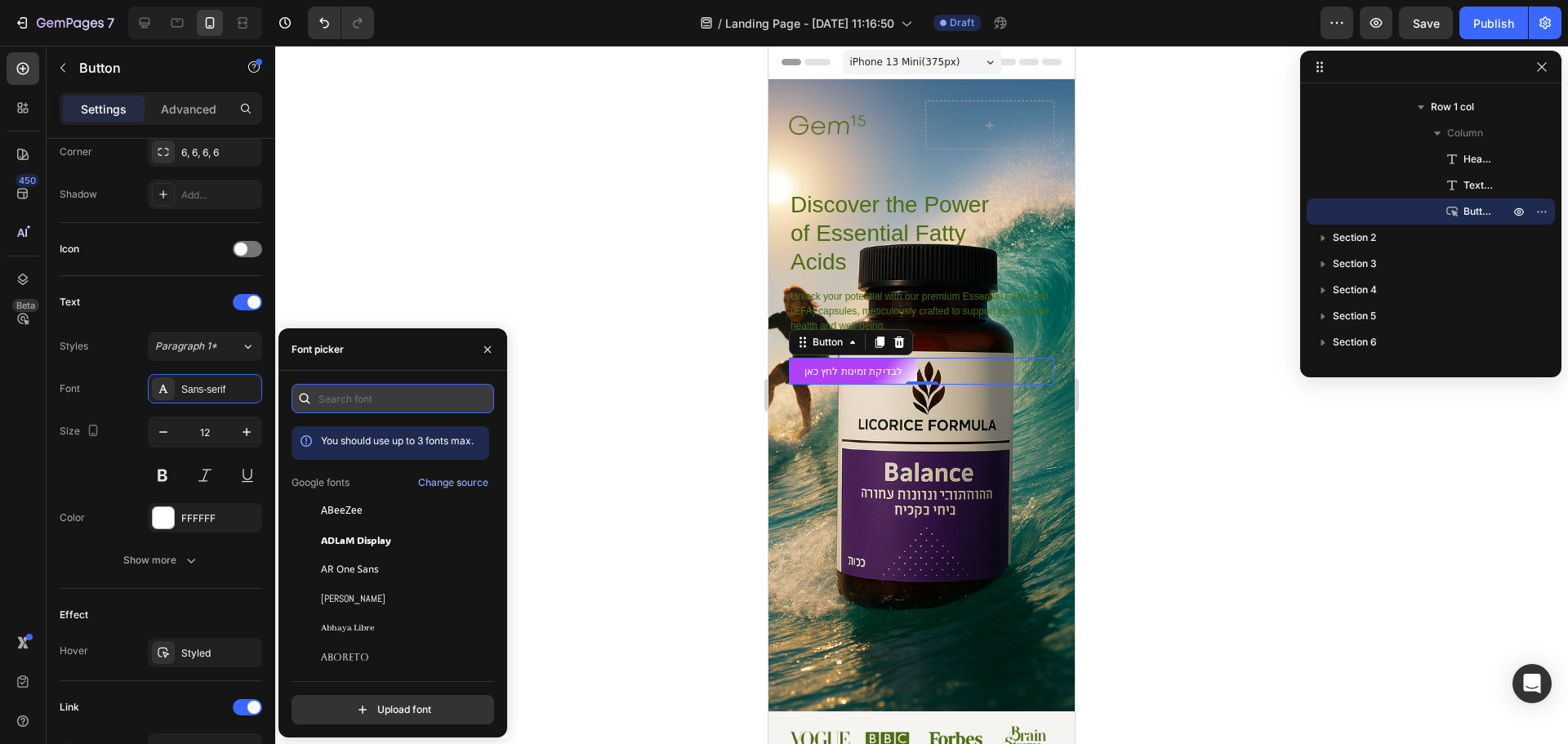
click at [347, 392] on input "text" at bounding box center [393, 398] width 203 height 30
type input "a"
type input "s"
type input "ass"
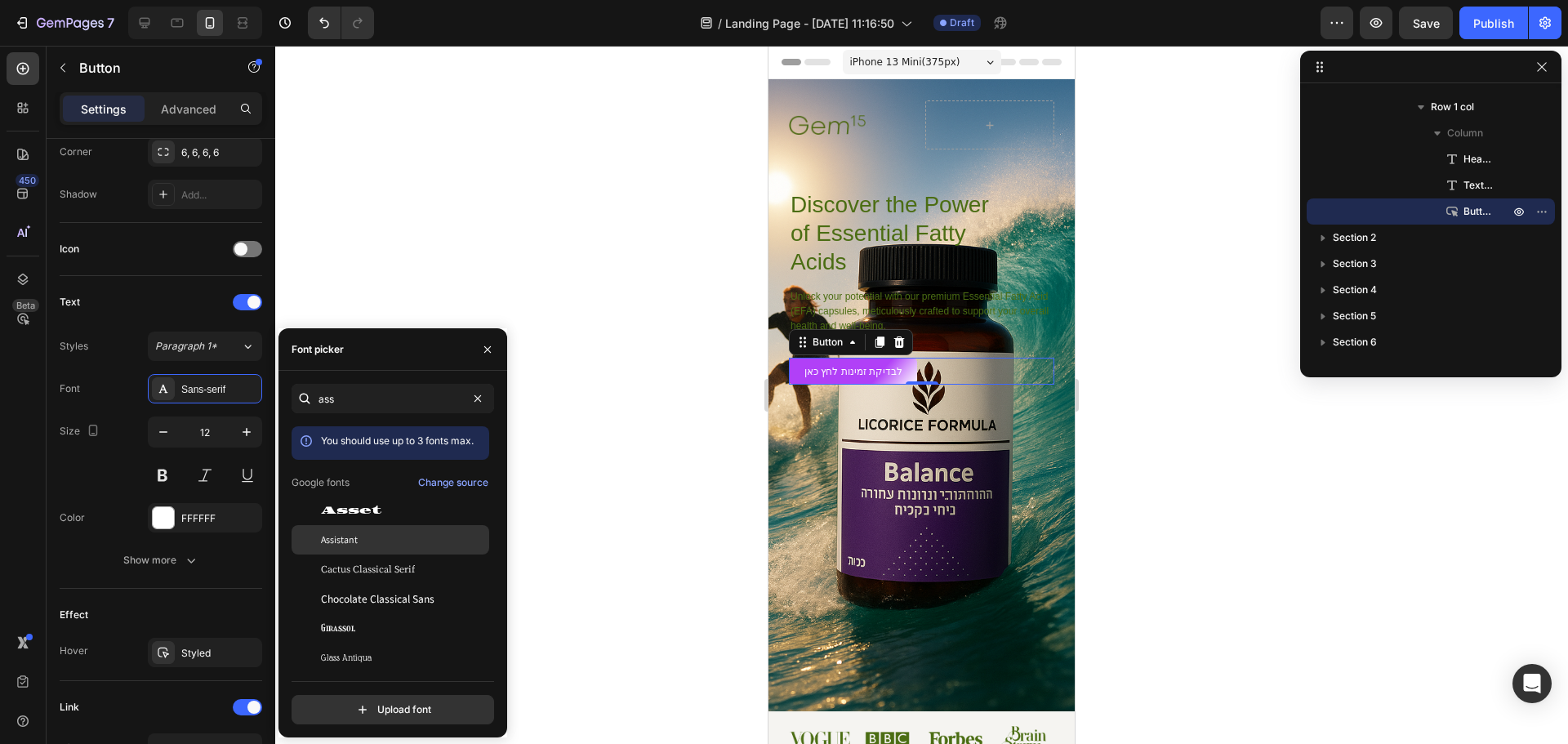
click at [344, 533] on span "Assistant" at bounding box center [339, 540] width 37 height 14
click at [485, 340] on button "button" at bounding box center [487, 349] width 26 height 26
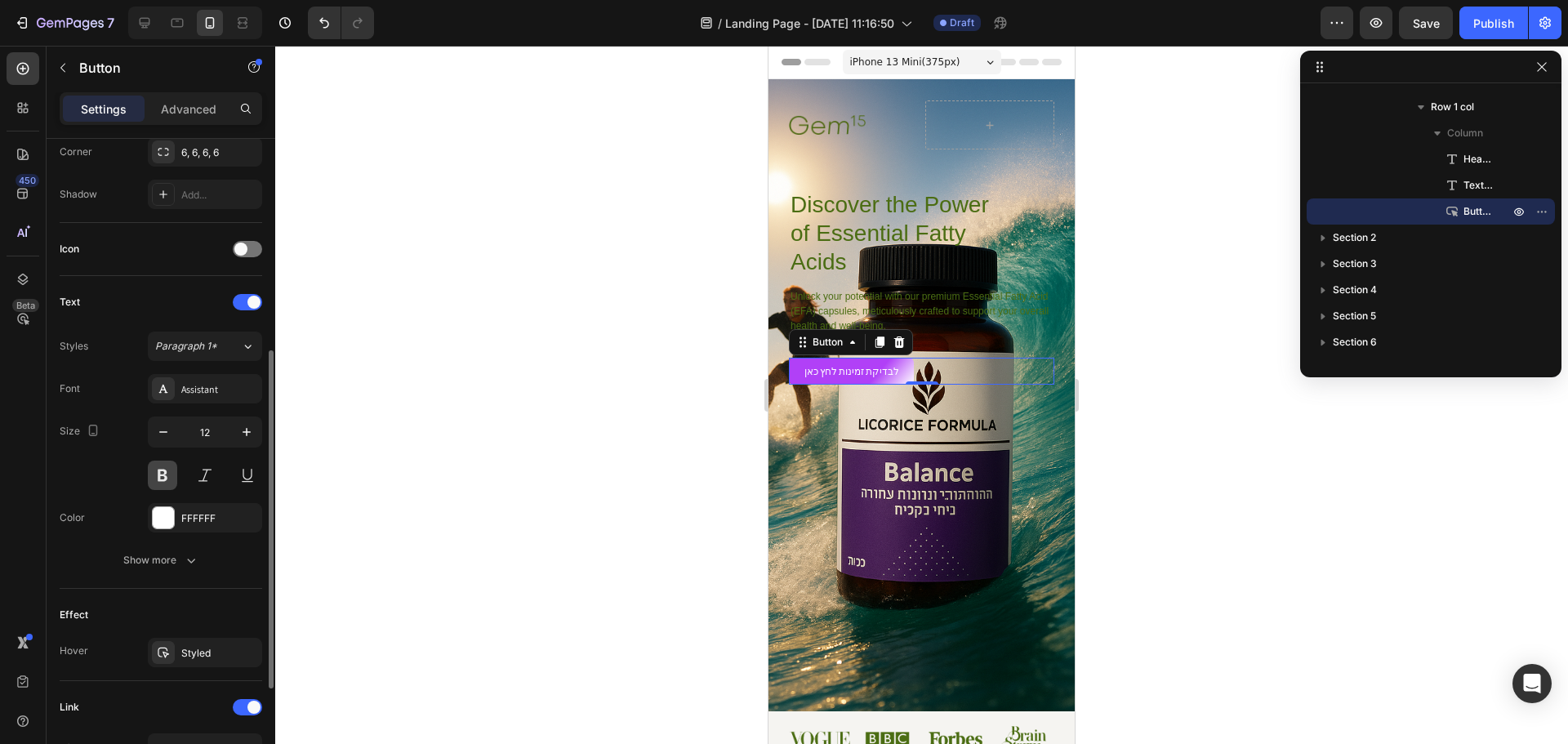
click at [156, 471] on button at bounding box center [162, 475] width 30 height 30
click at [160, 471] on button at bounding box center [162, 475] width 30 height 30
click at [583, 168] on div at bounding box center [921, 395] width 1293 height 698
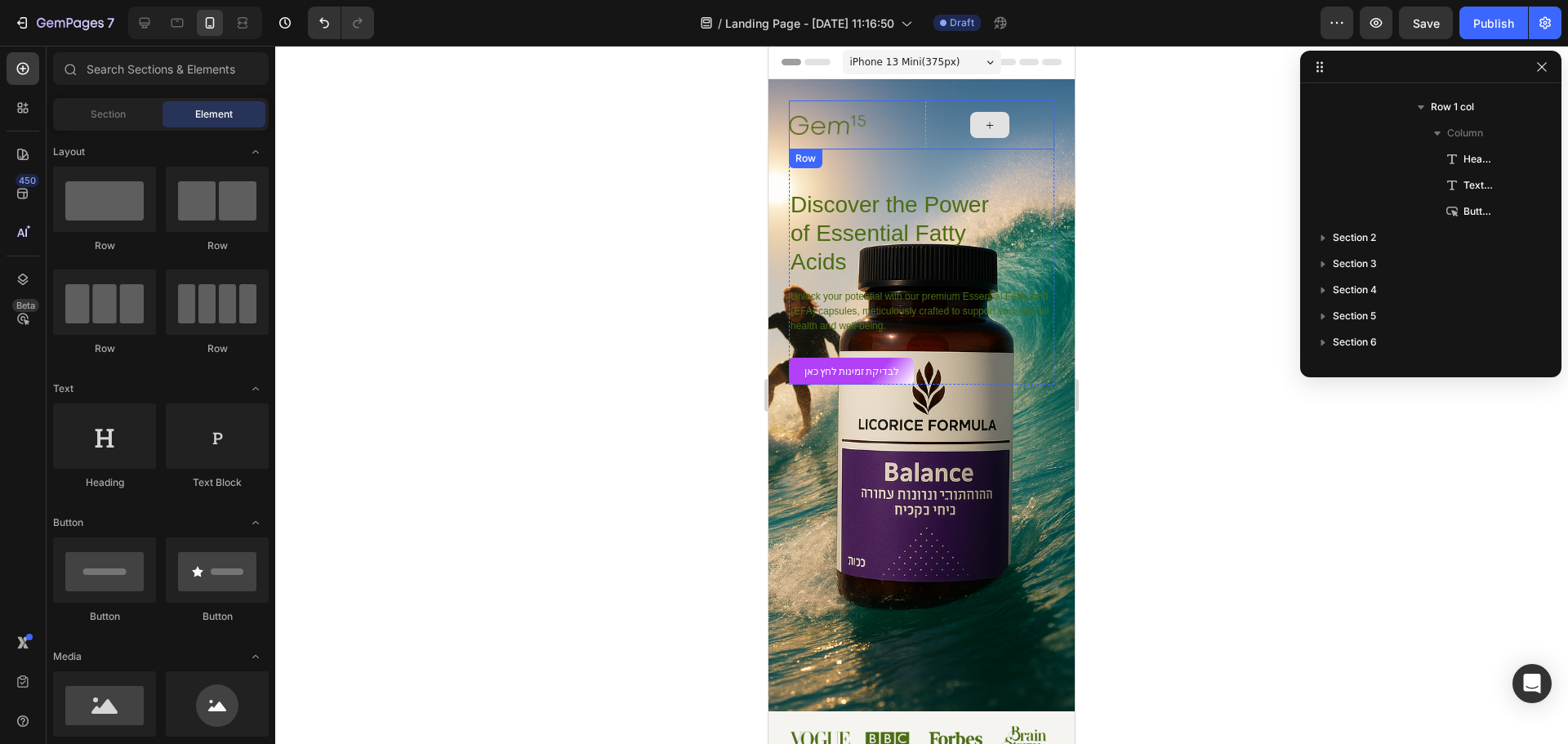
click at [955, 113] on div at bounding box center [990, 125] width 130 height 49
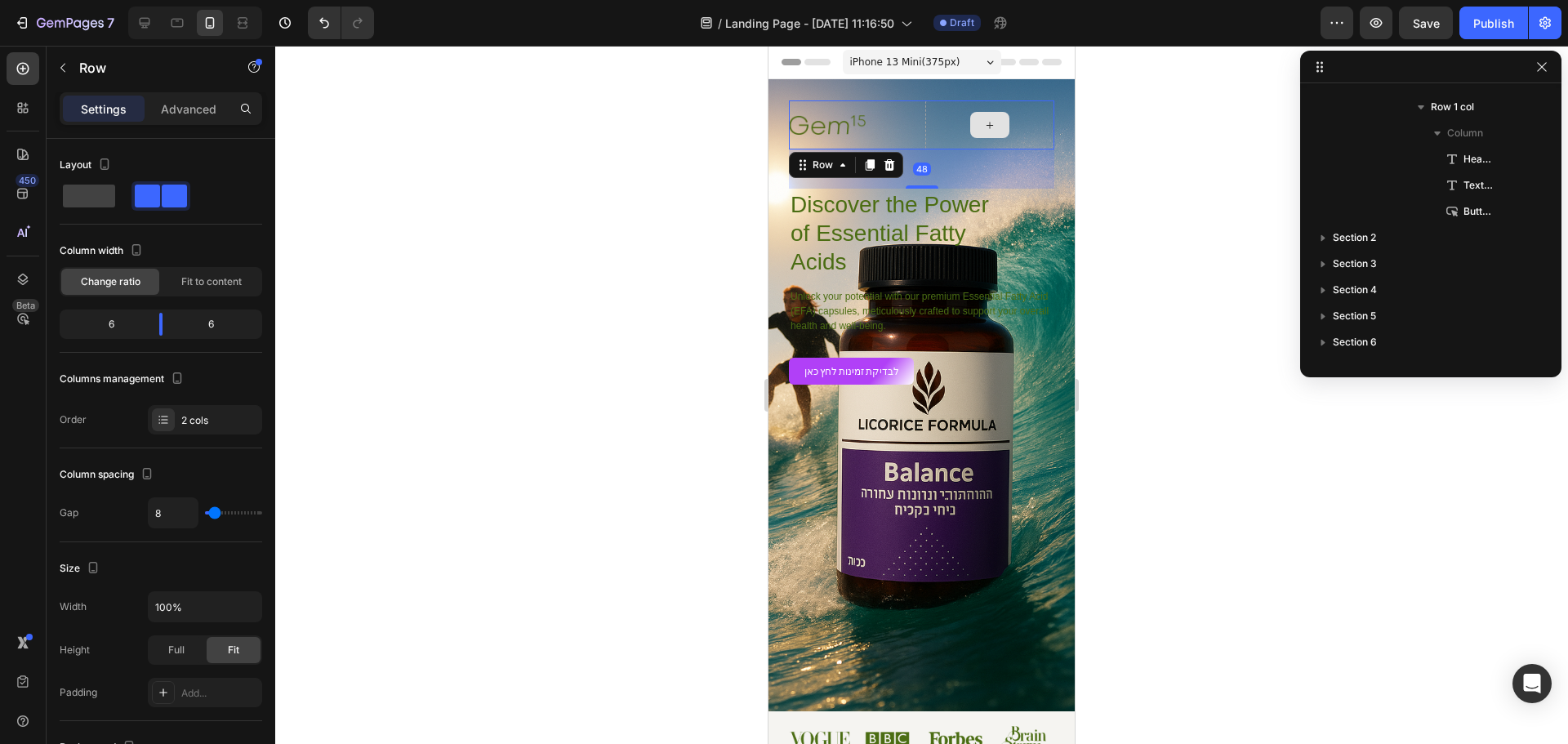
scroll to position [48, 0]
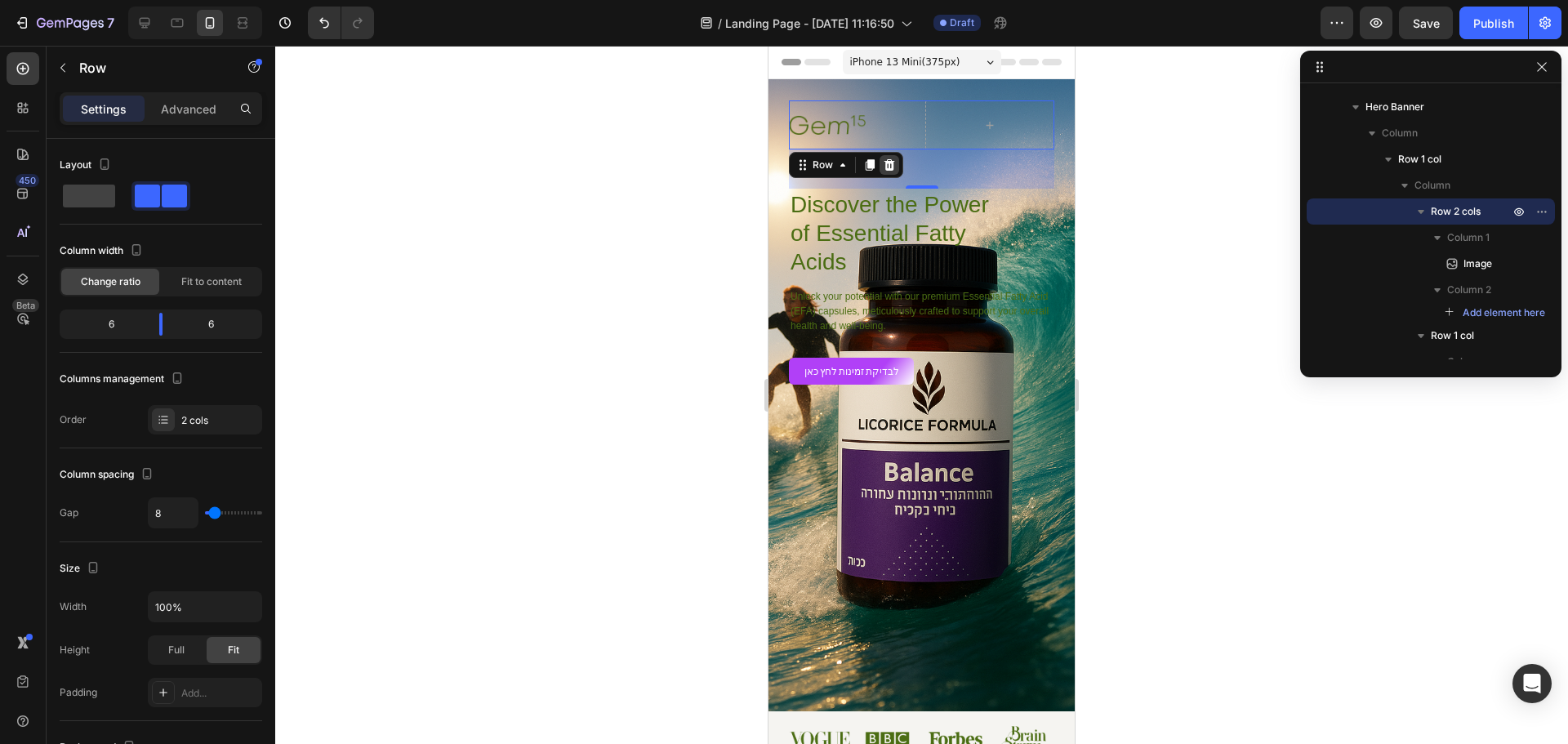
click at [890, 169] on icon at bounding box center [890, 165] width 11 height 12
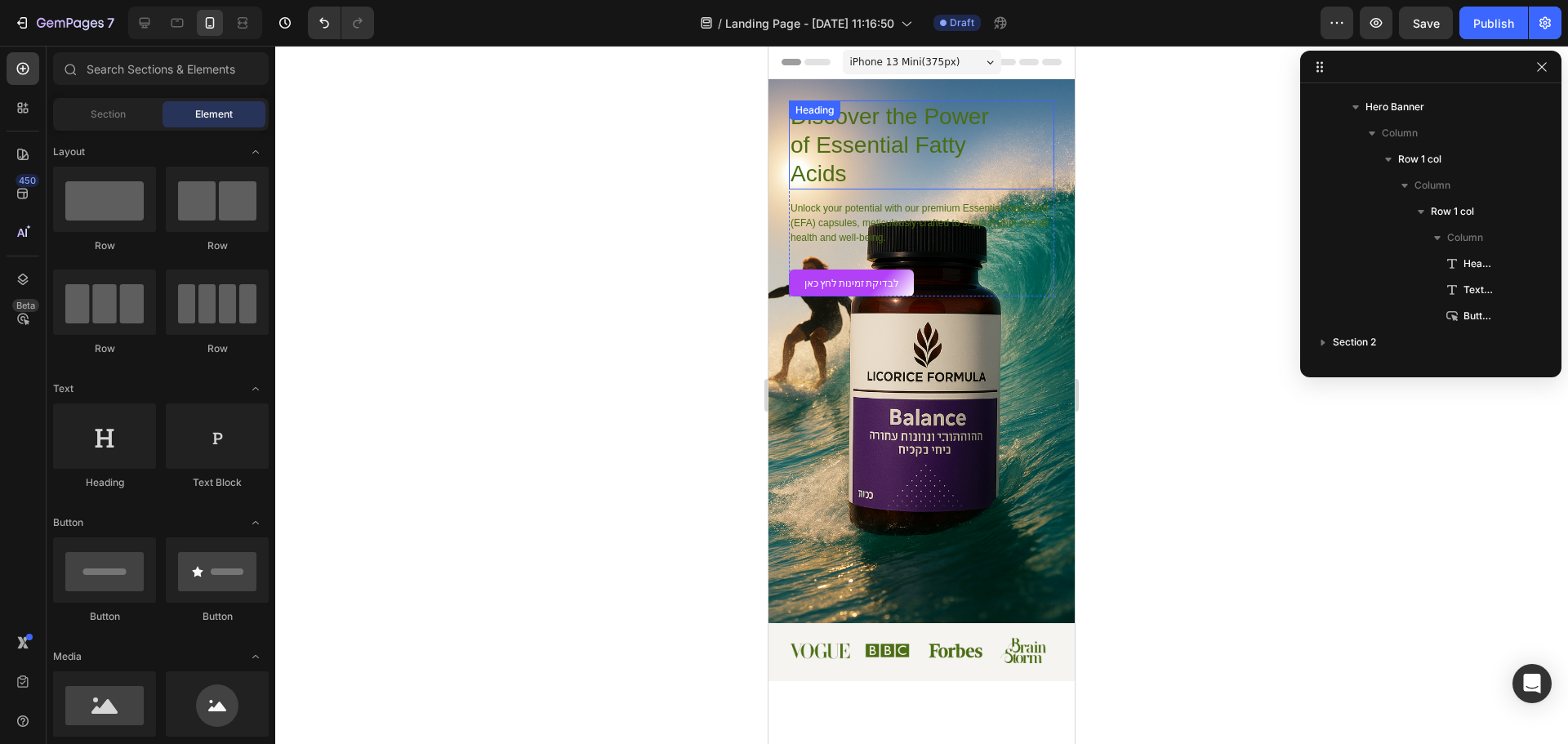
click at [558, 197] on div at bounding box center [921, 395] width 1293 height 698
click at [623, 463] on div at bounding box center [921, 395] width 1293 height 698
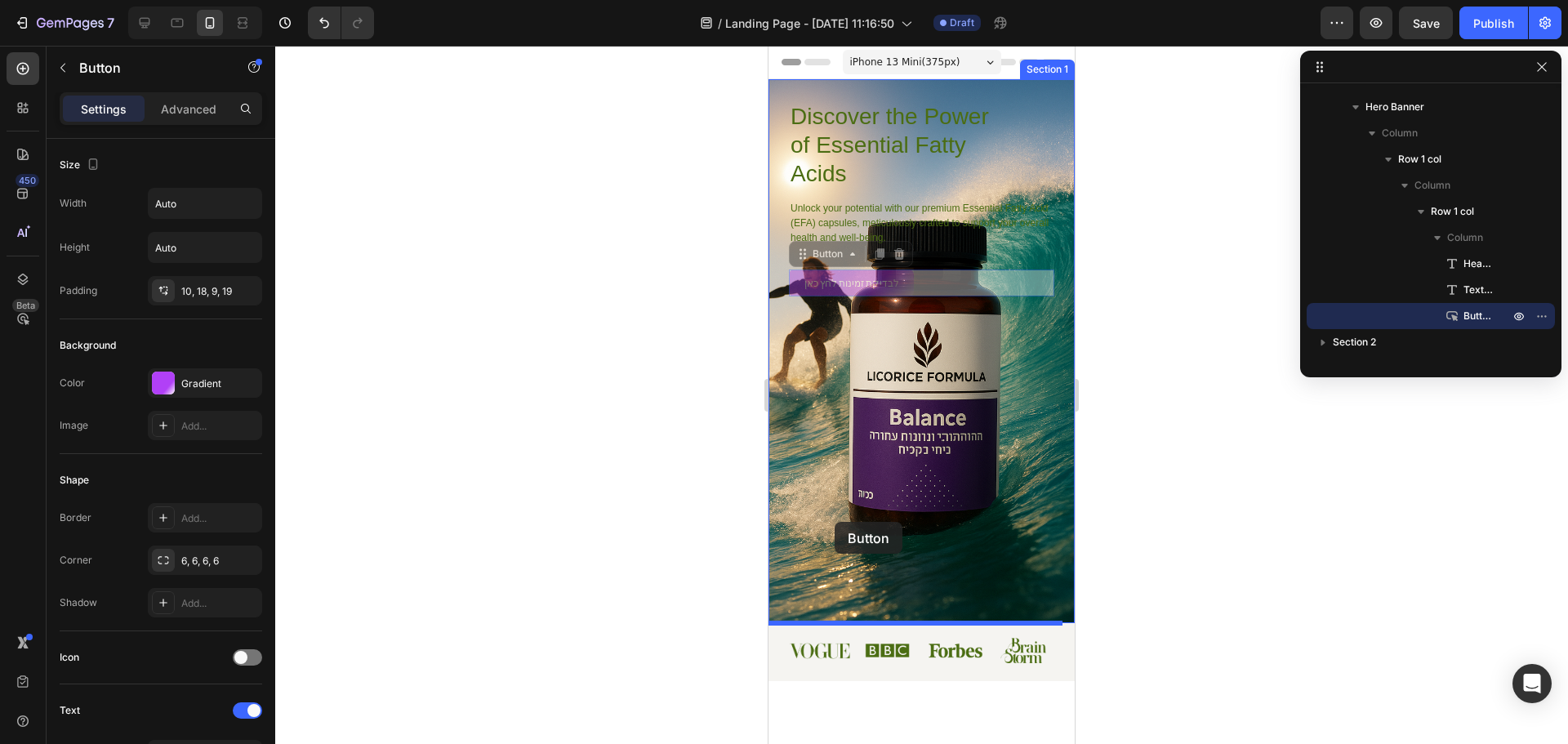
drag, startPoint x: 873, startPoint y: 279, endPoint x: 832, endPoint y: 527, distance: 251.4
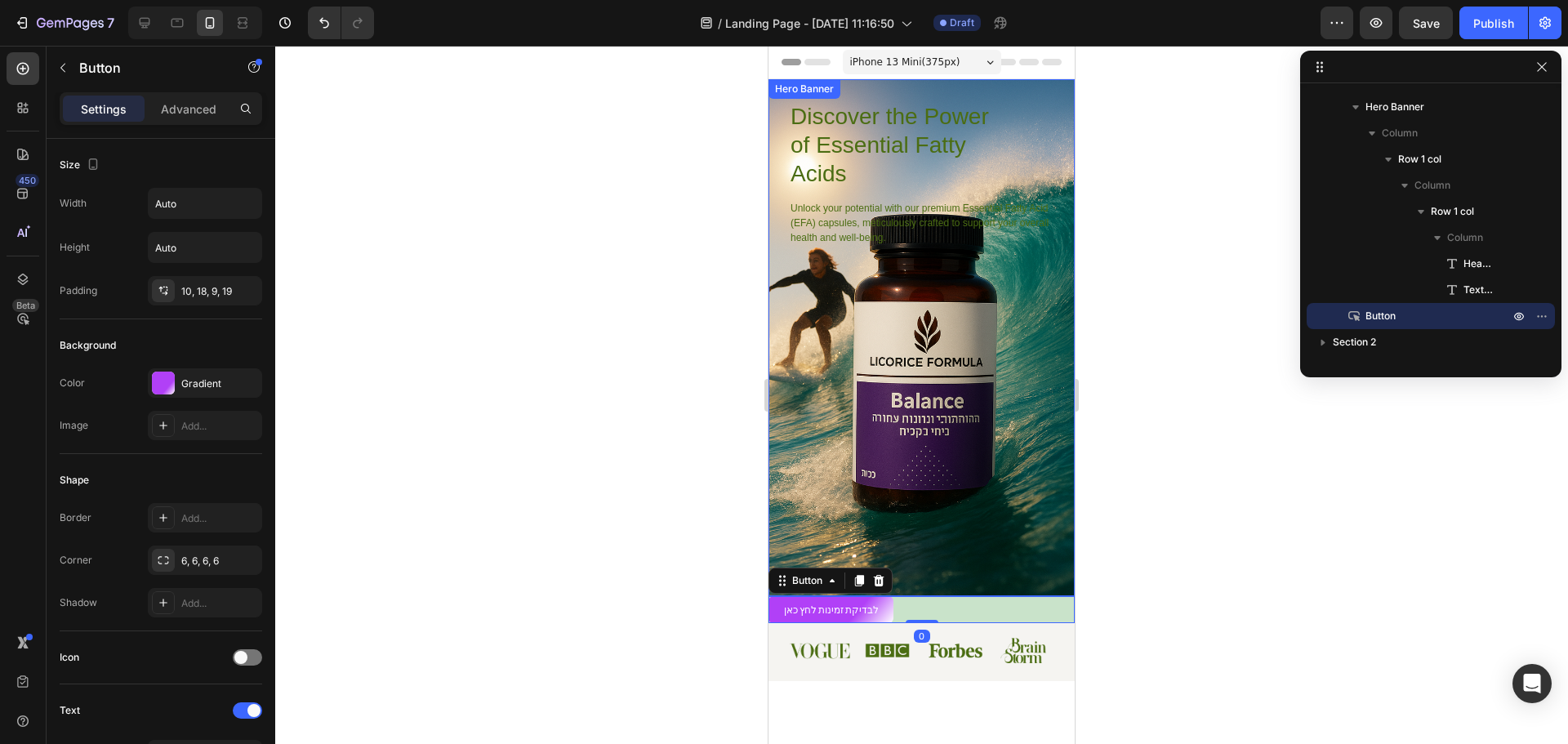
click at [591, 388] on div at bounding box center [921, 395] width 1293 height 698
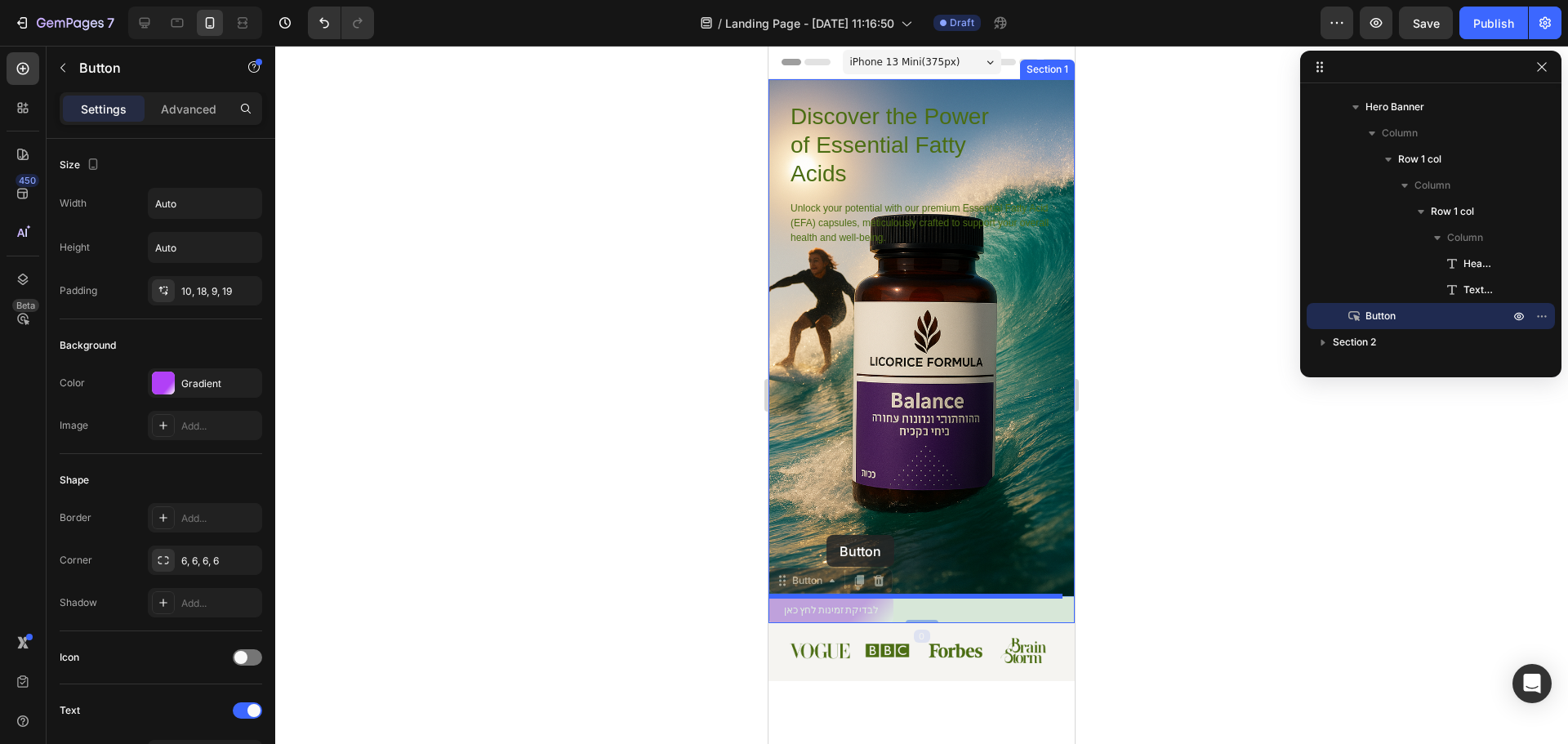
drag, startPoint x: 849, startPoint y: 608, endPoint x: 826, endPoint y: 535, distance: 76.5
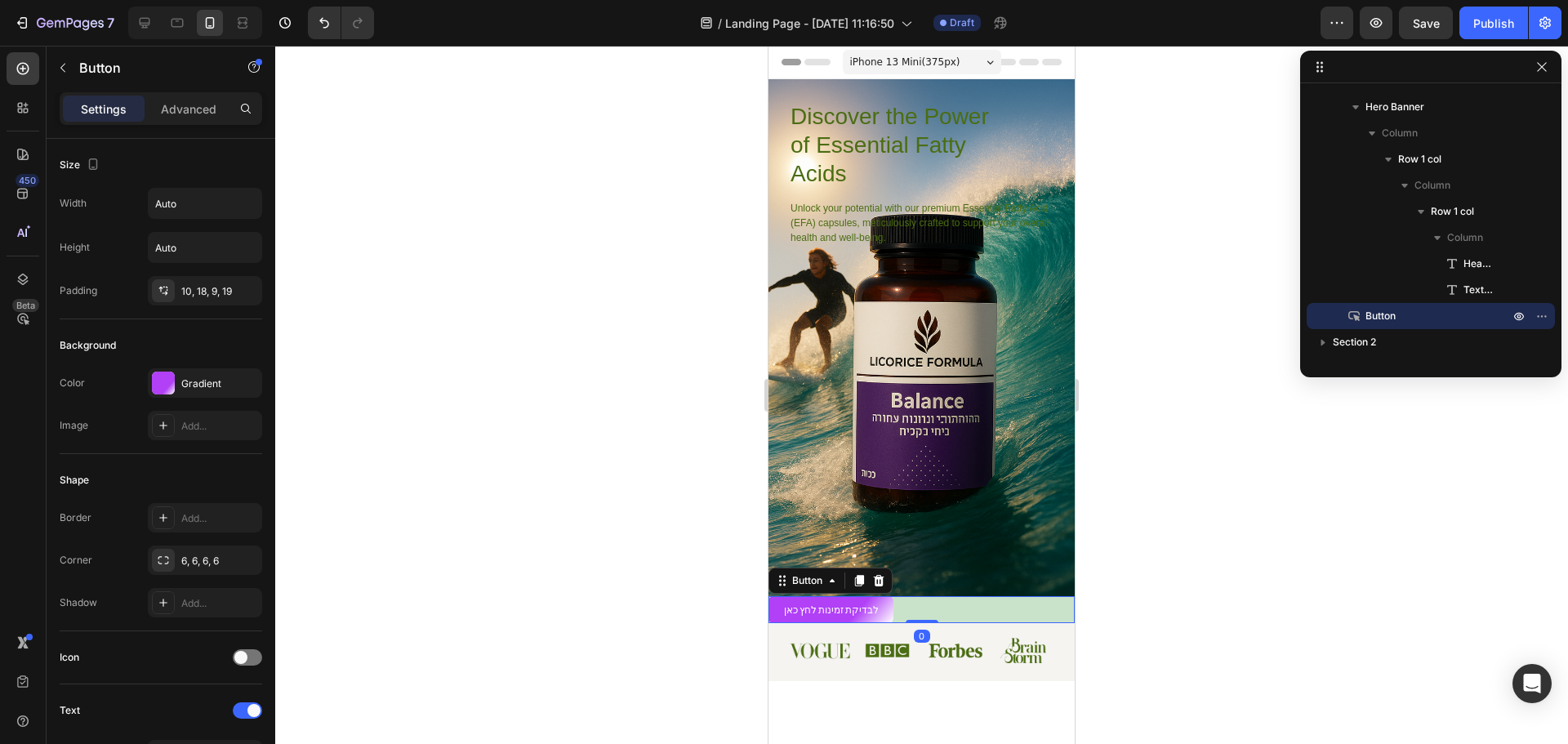
drag, startPoint x: 522, startPoint y: 438, endPoint x: 530, endPoint y: 433, distance: 9.4
click at [522, 437] on div at bounding box center [921, 395] width 1293 height 698
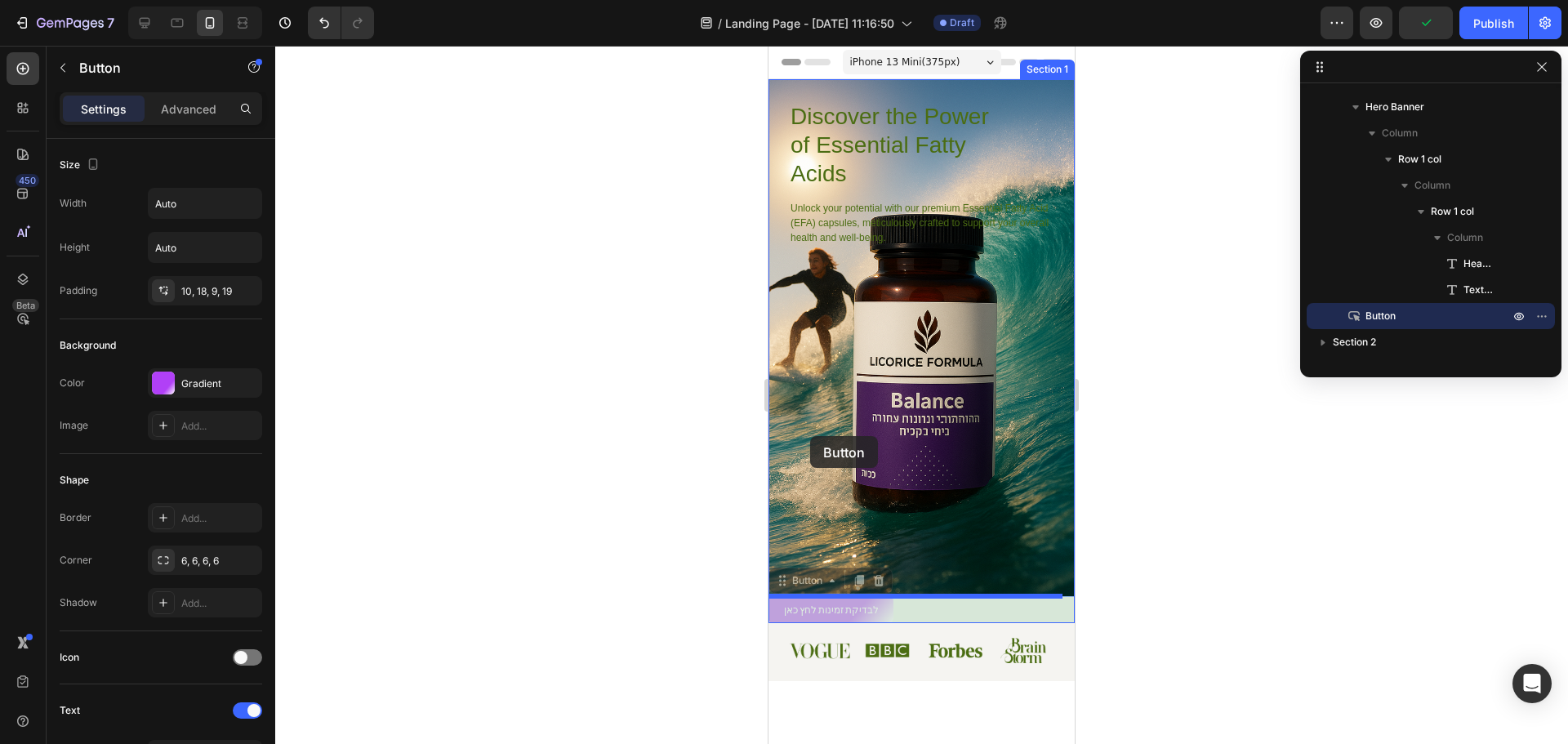
drag, startPoint x: 824, startPoint y: 463, endPoint x: 810, endPoint y: 436, distance: 30.4
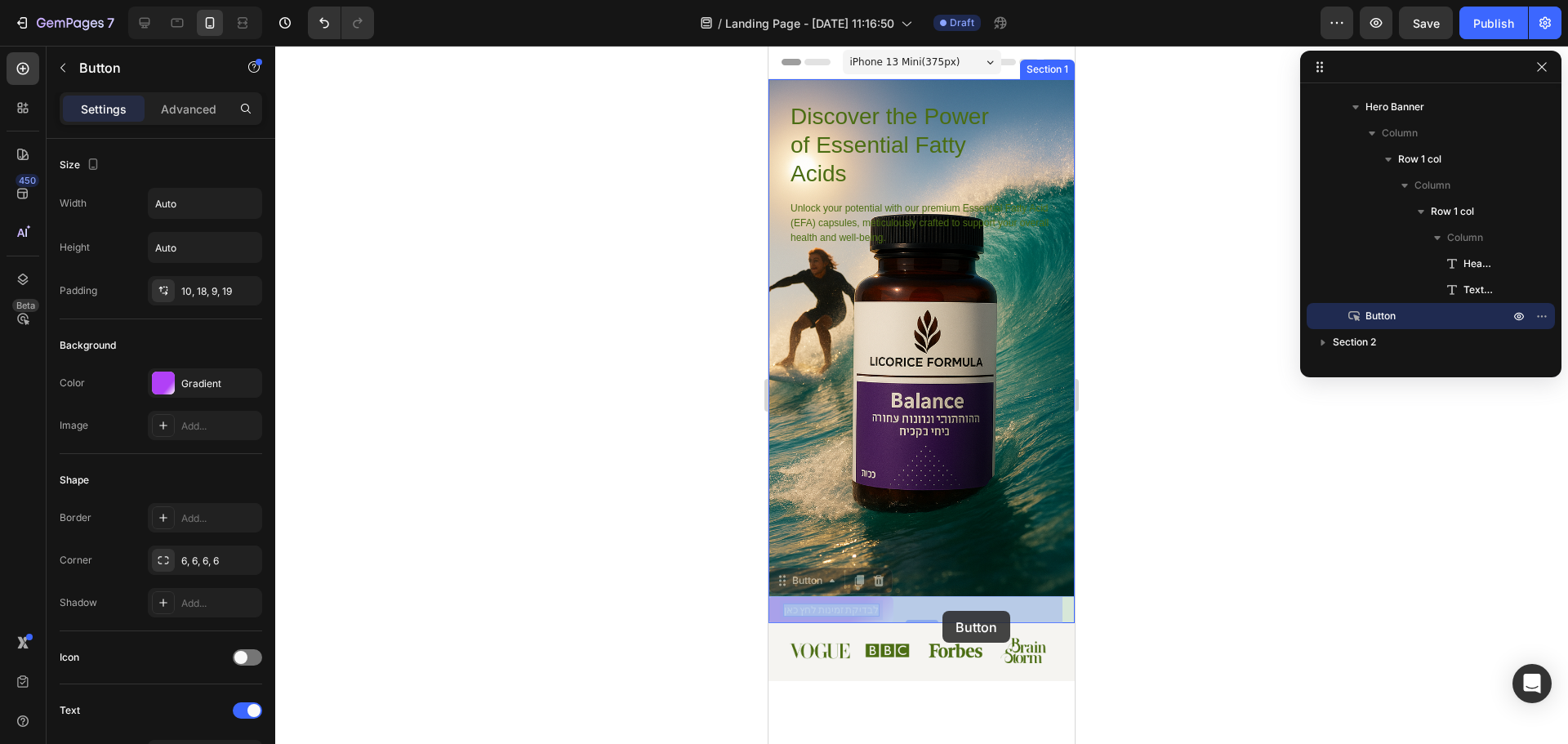
drag, startPoint x: 832, startPoint y: 606, endPoint x: 932, endPoint y: 608, distance: 100.0
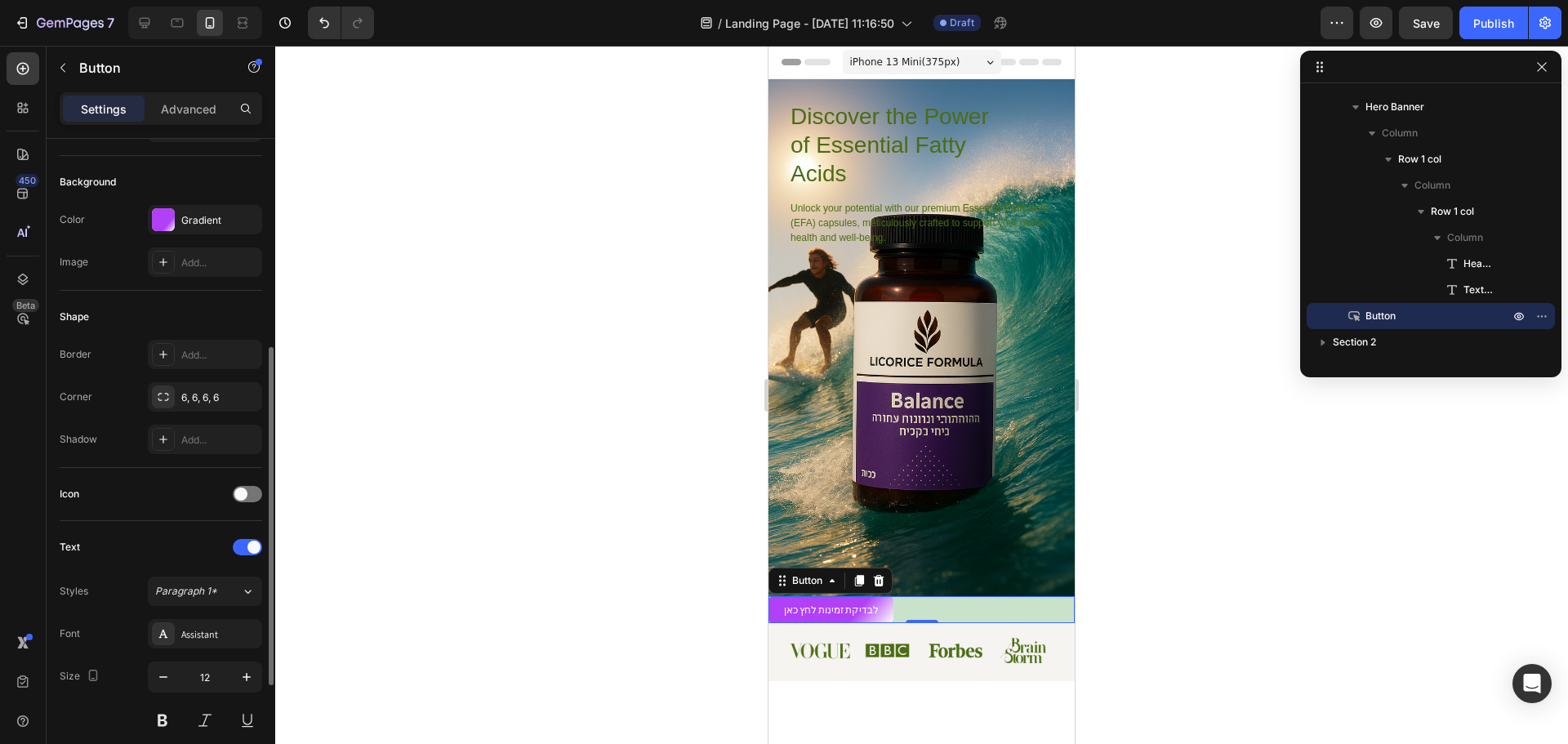
scroll to position [245, 0]
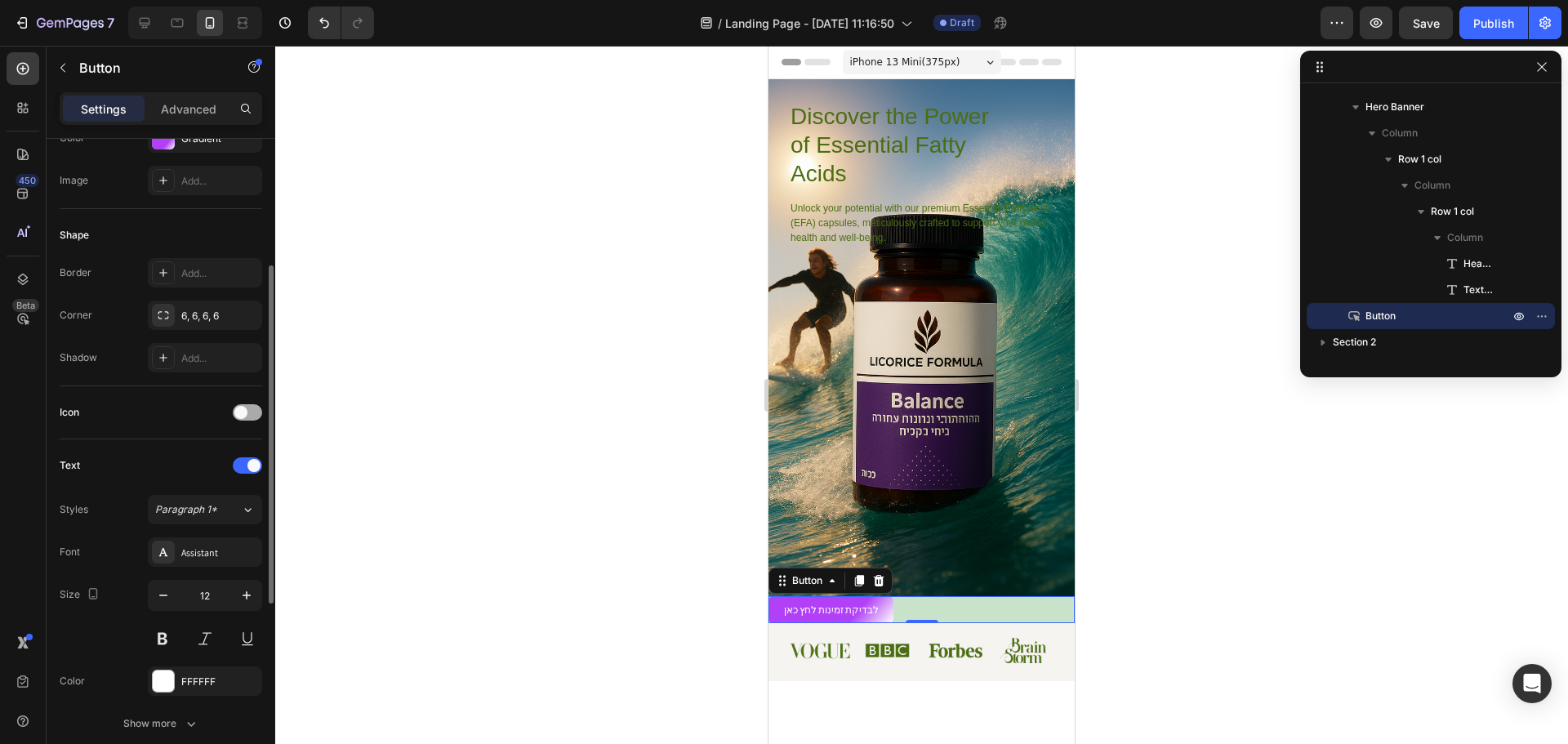
click at [240, 406] on span at bounding box center [240, 412] width 13 height 13
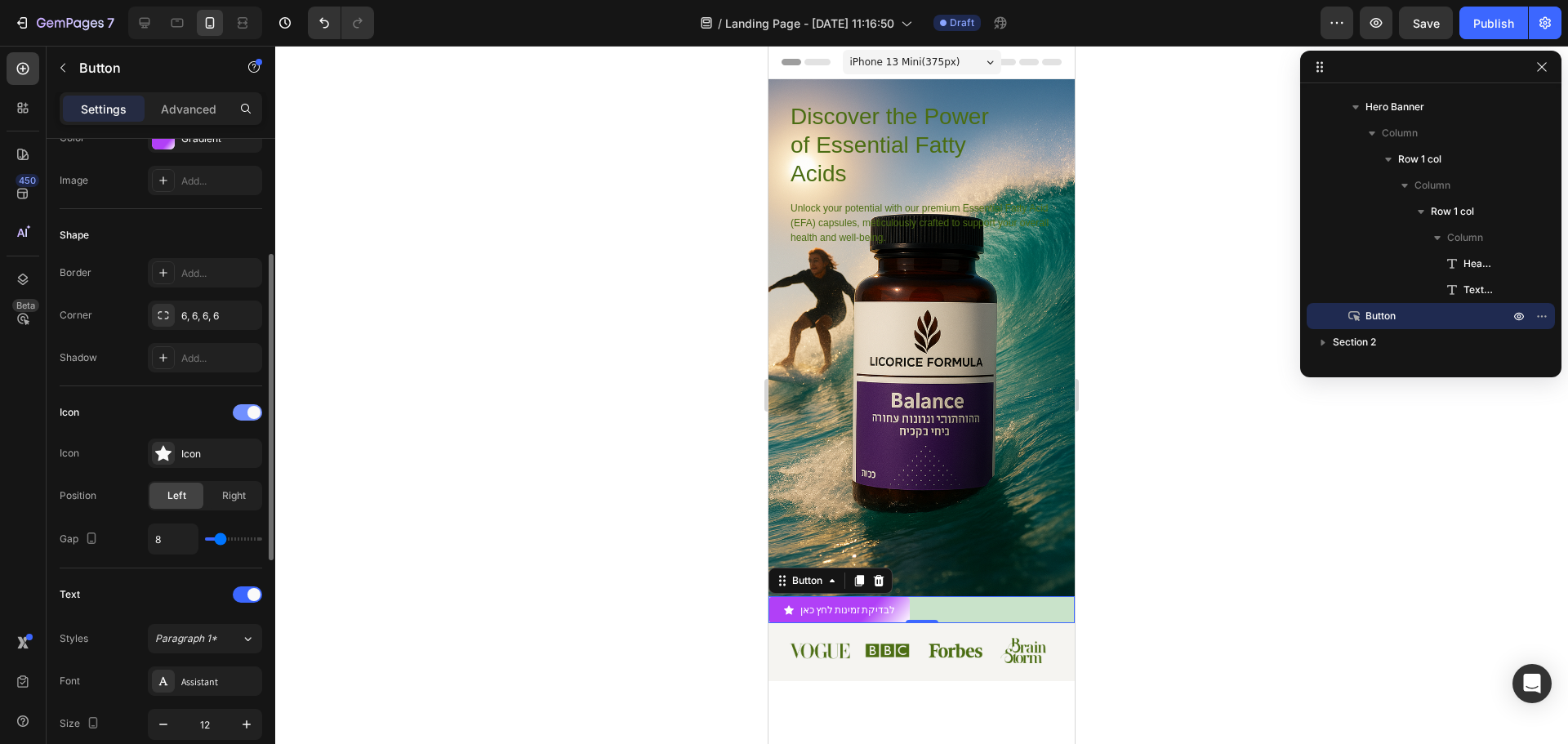
click at [240, 406] on div at bounding box center [247, 413] width 30 height 16
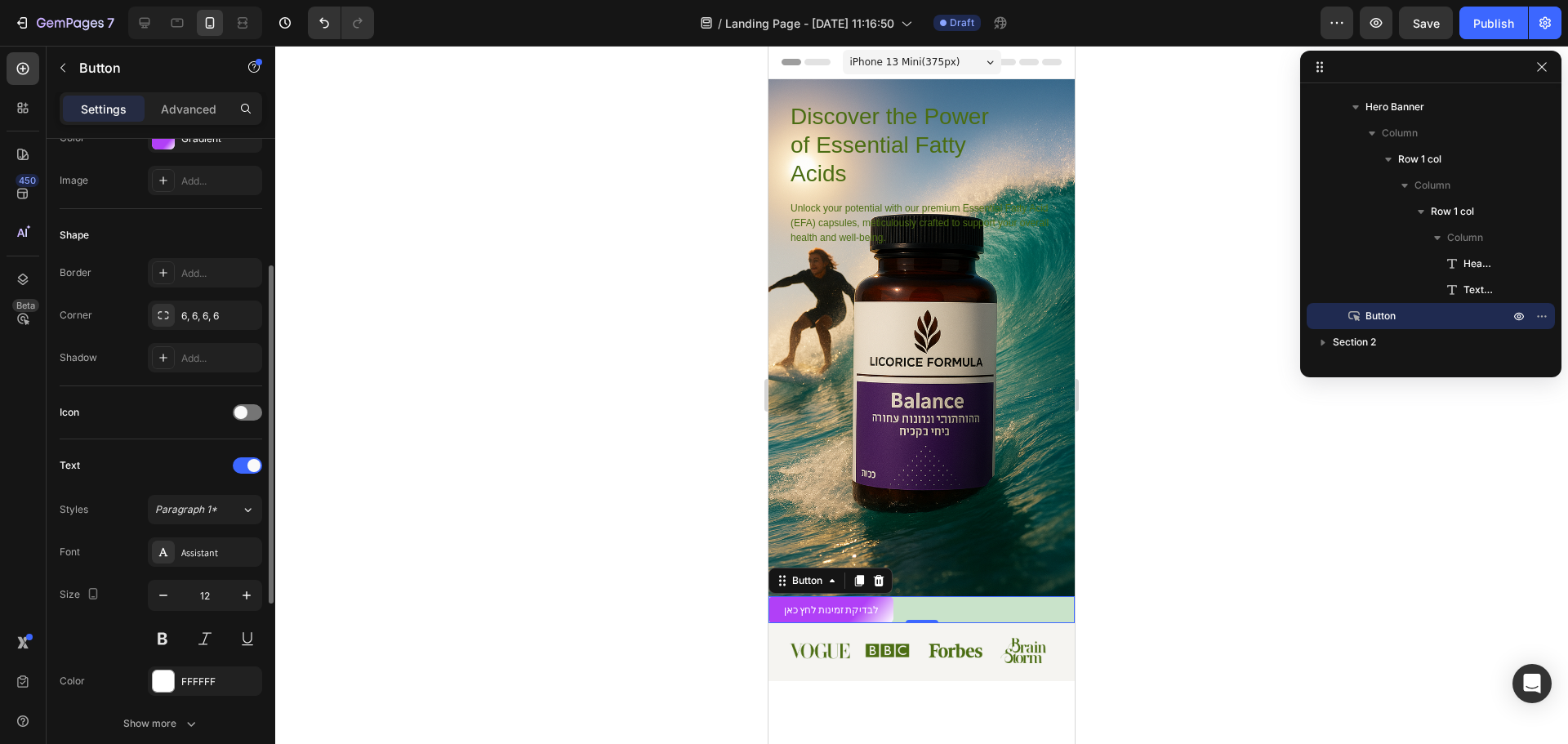
scroll to position [0, 0]
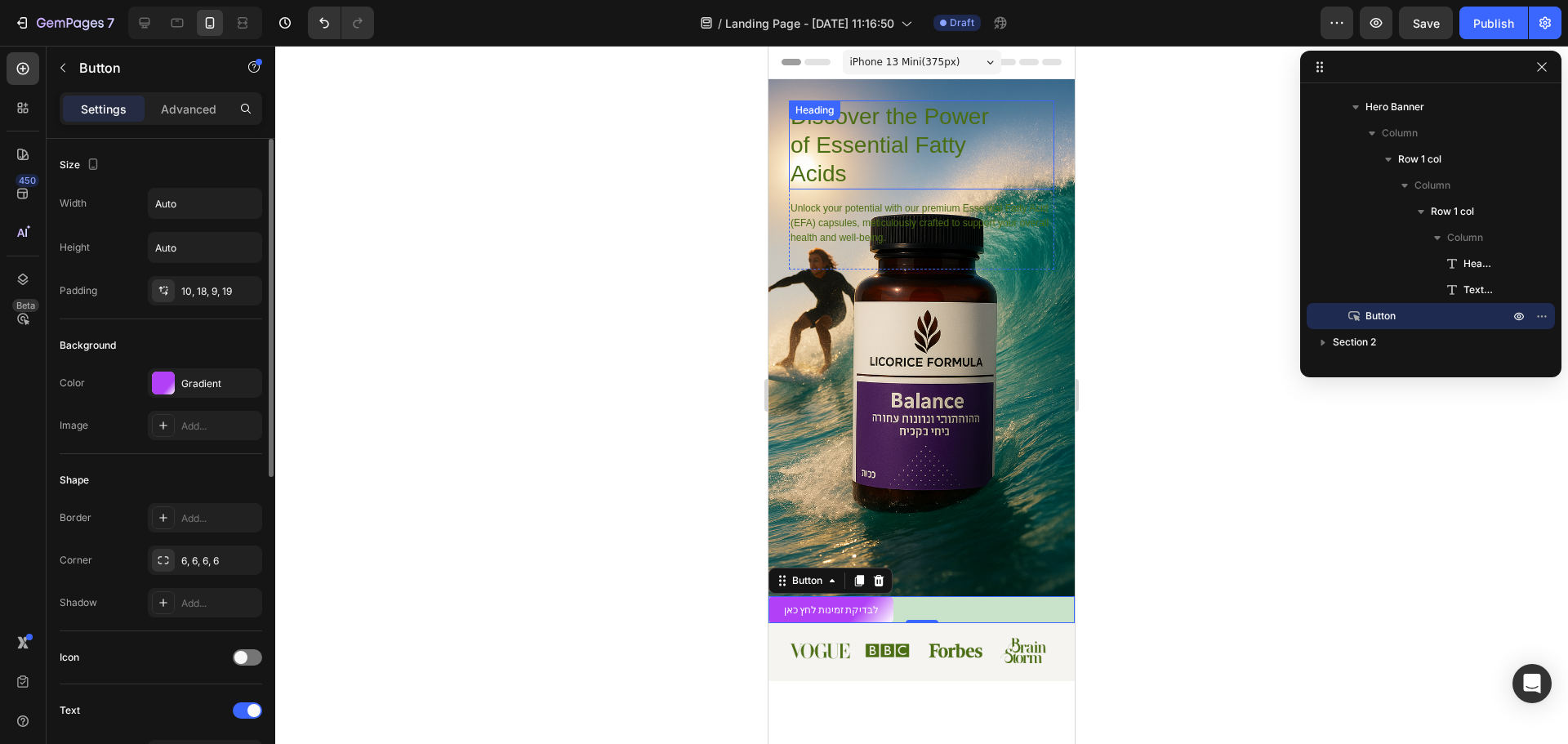
click at [982, 177] on h1 "Discover the Power of Essential Fatty Acids" at bounding box center [900, 144] width 223 height 89
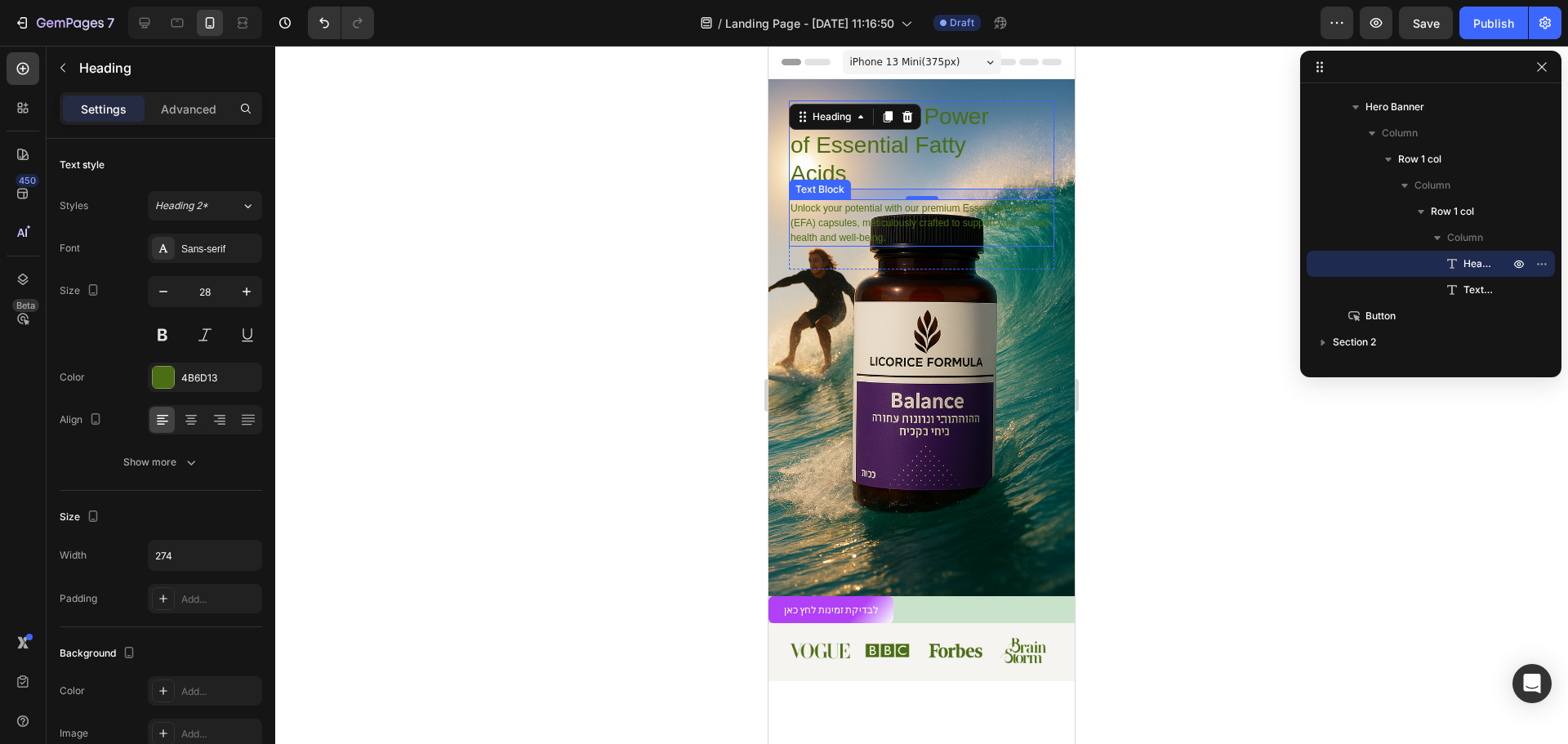
click at [870, 220] on p "Unlock your potential with our premium Essential Fatty Acid (EFA) capsules, met…" at bounding box center [921, 223] width 262 height 44
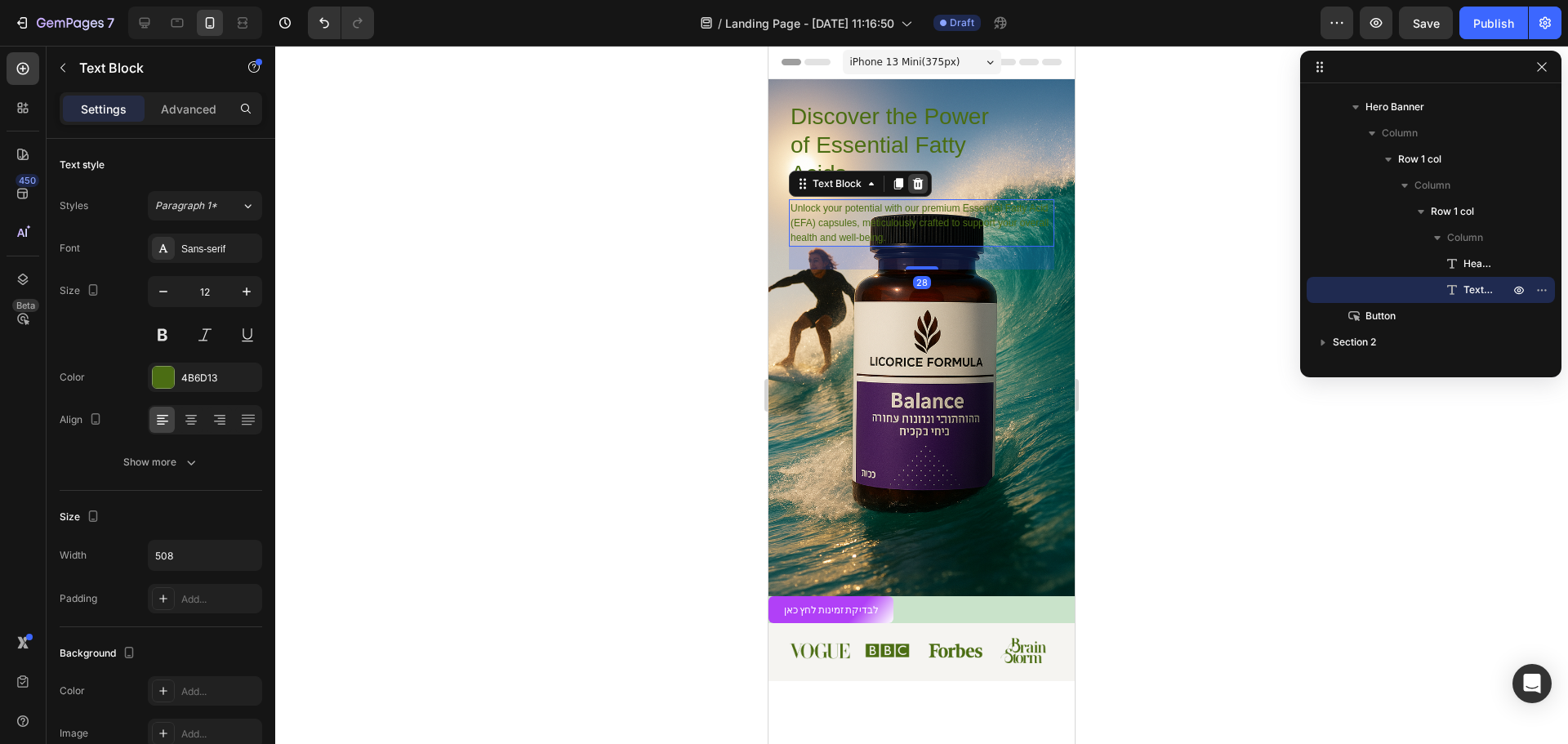
click at [919, 179] on icon at bounding box center [919, 183] width 11 height 12
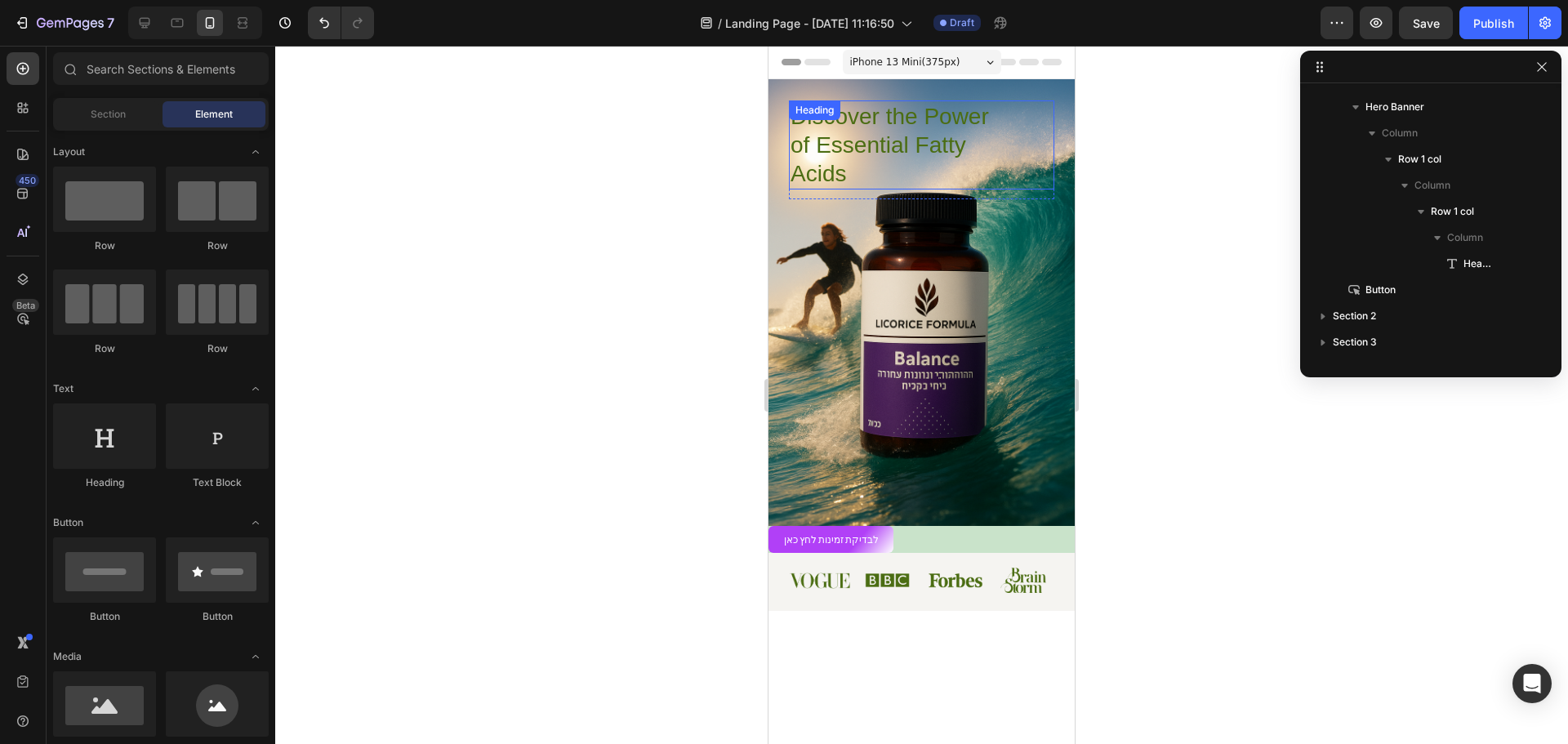
click at [933, 126] on h1 "Discover the Power of Essential Fatty Acids" at bounding box center [900, 144] width 223 height 89
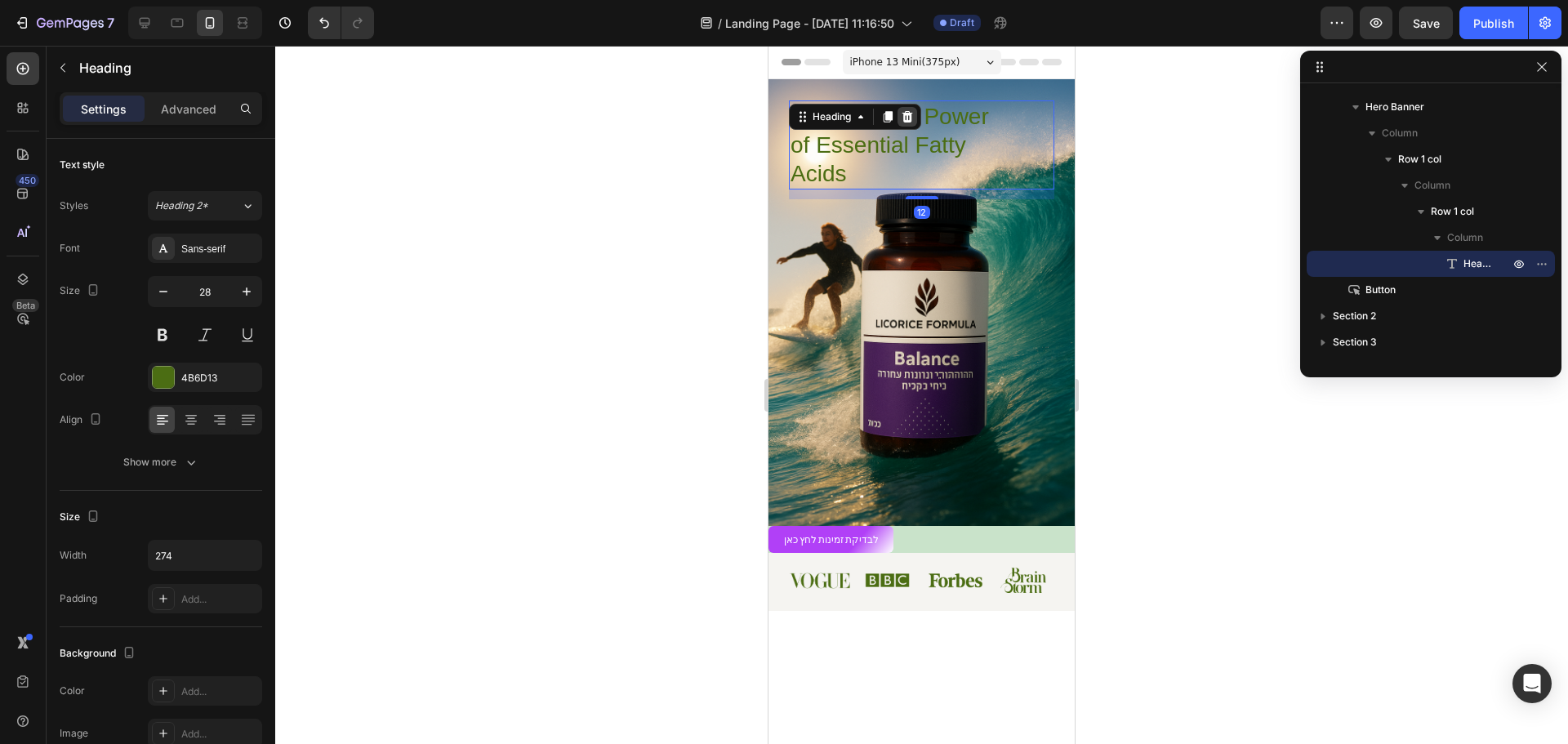
click at [917, 113] on div at bounding box center [908, 117] width 20 height 20
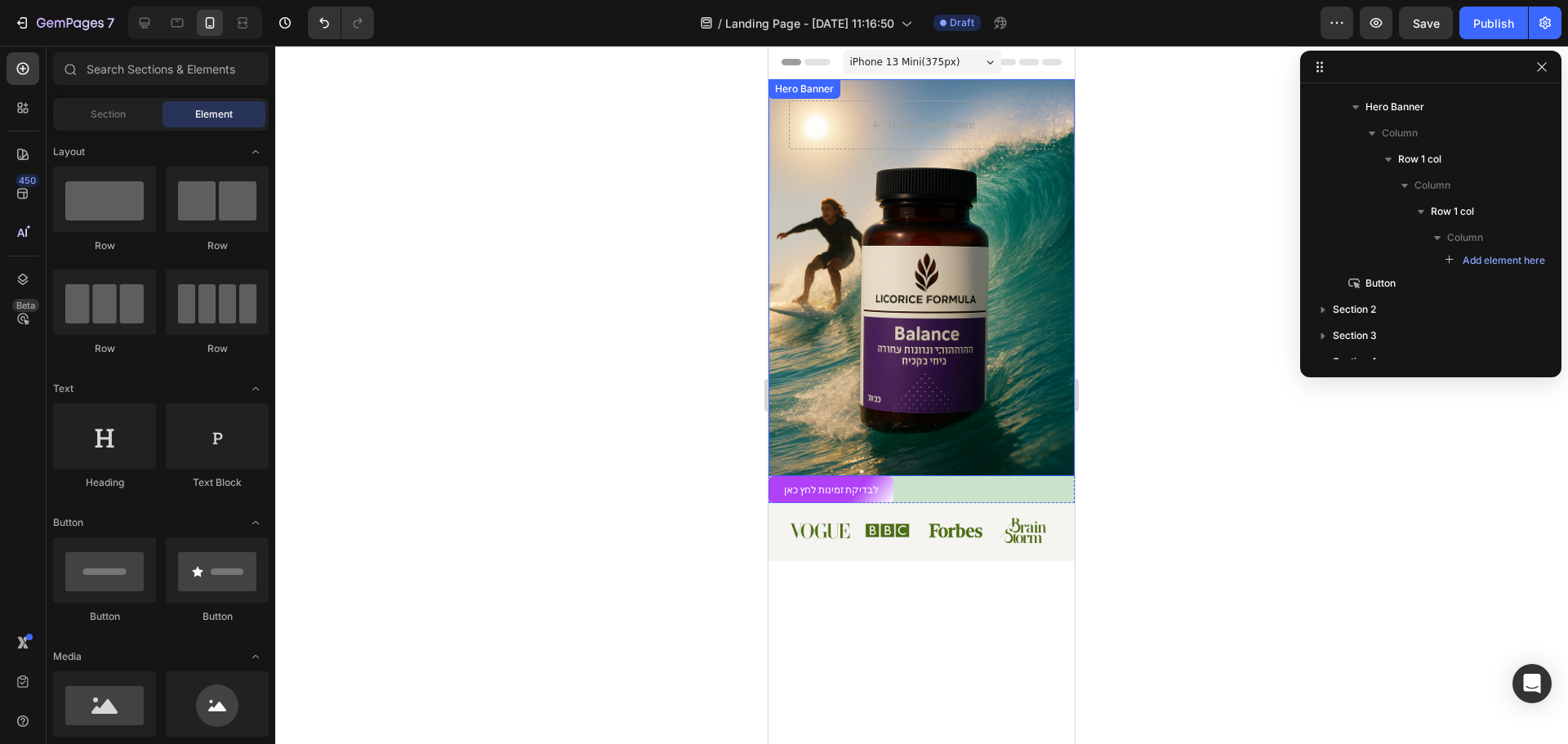
click at [622, 221] on div at bounding box center [921, 395] width 1293 height 698
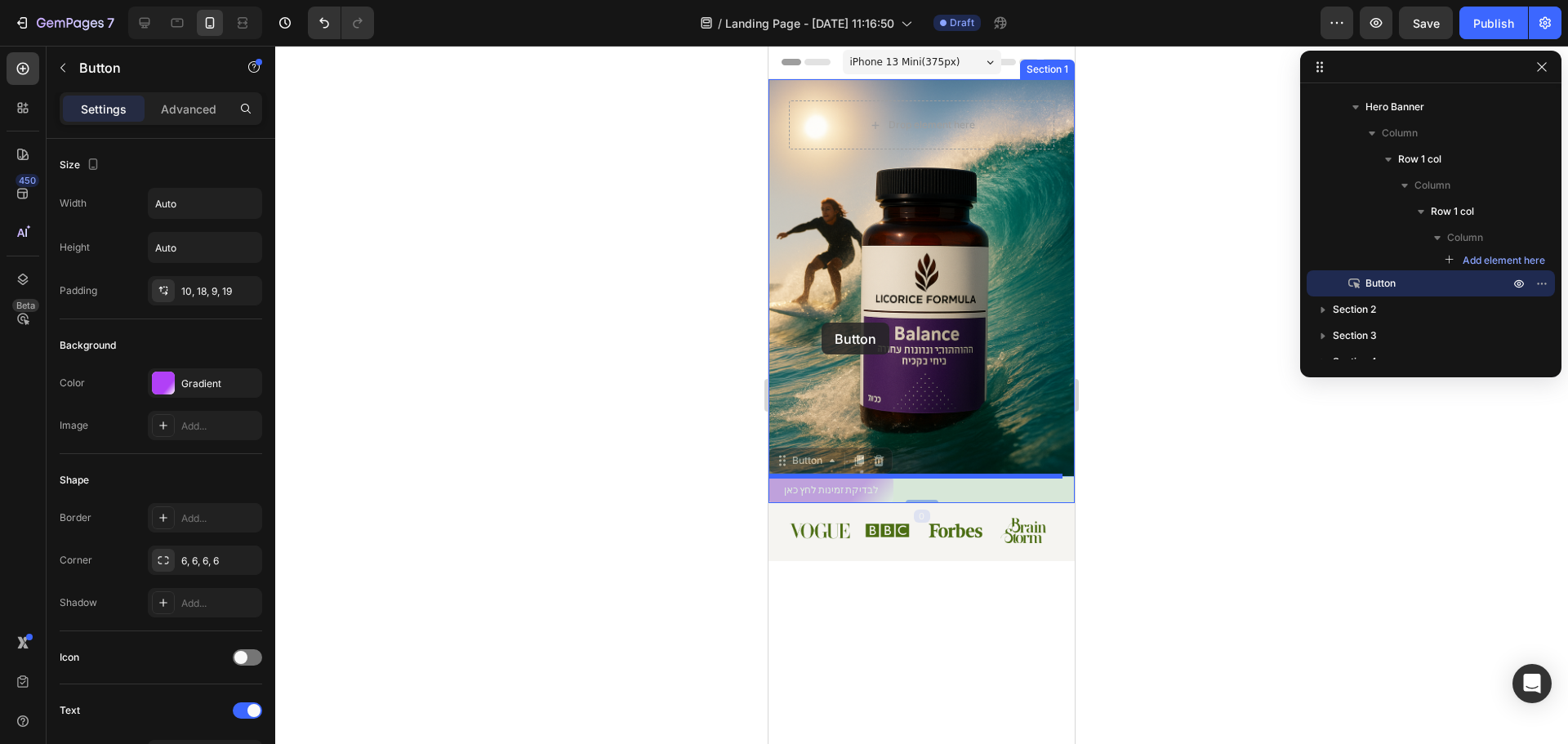
drag, startPoint x: 847, startPoint y: 490, endPoint x: 822, endPoint y: 323, distance: 168.9
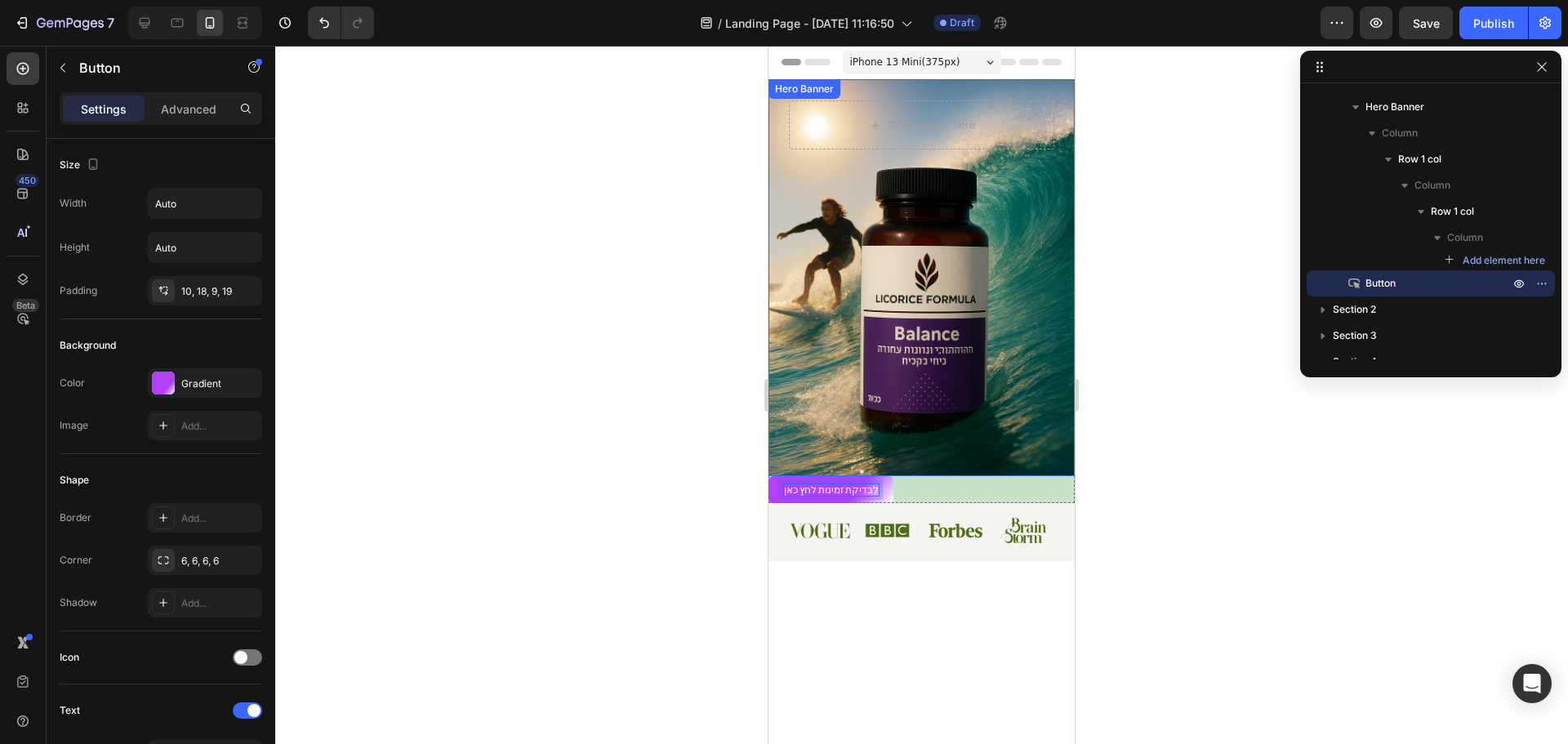
drag, startPoint x: 825, startPoint y: 458, endPoint x: 834, endPoint y: 232, distance: 226.2
click at [845, 489] on p "לבדיקת זמינות לחץ כאן" at bounding box center [832, 490] width 95 height 12
click at [564, 458] on div at bounding box center [921, 395] width 1293 height 698
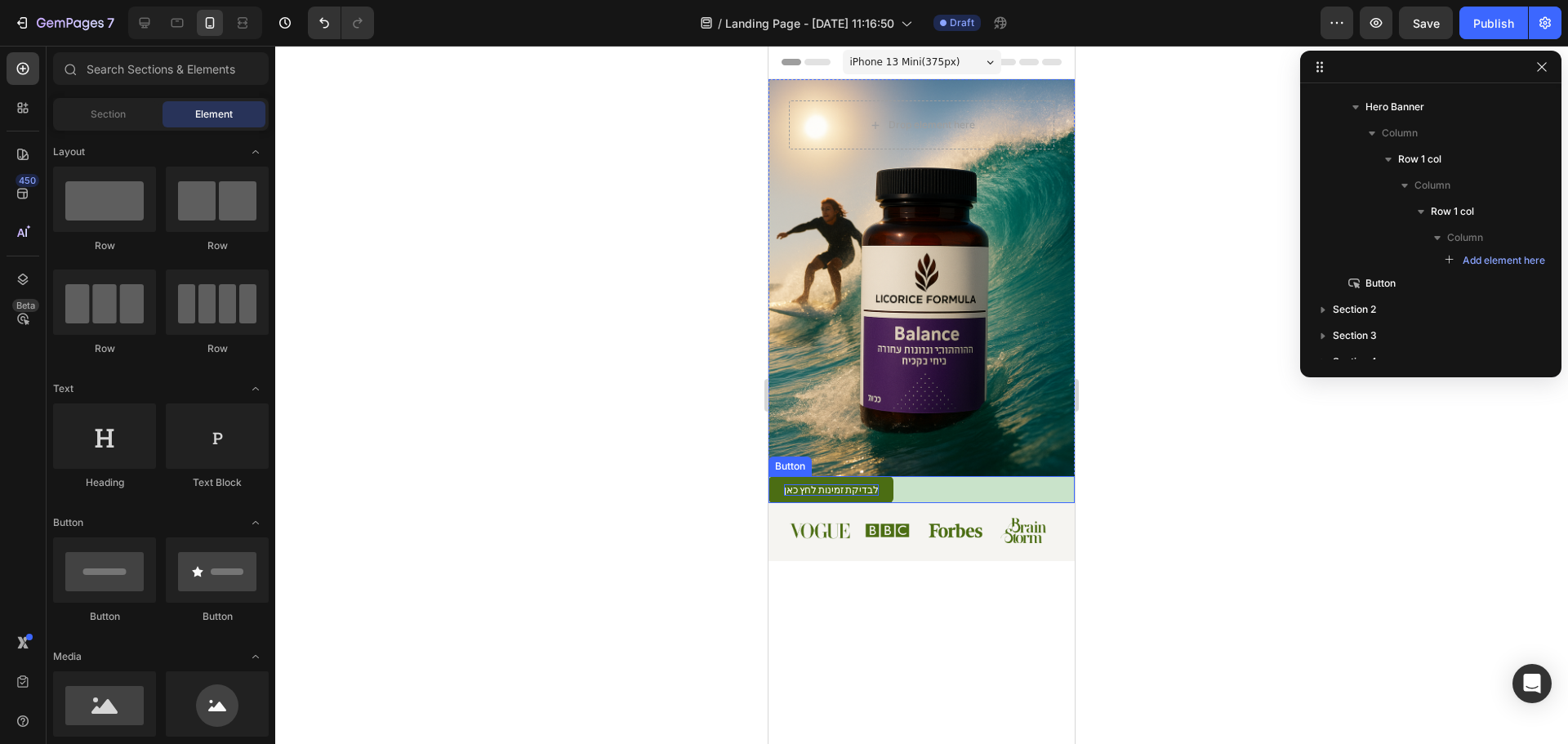
click at [831, 495] on p "לבדיקת זמינות לחץ כאן" at bounding box center [832, 490] width 95 height 12
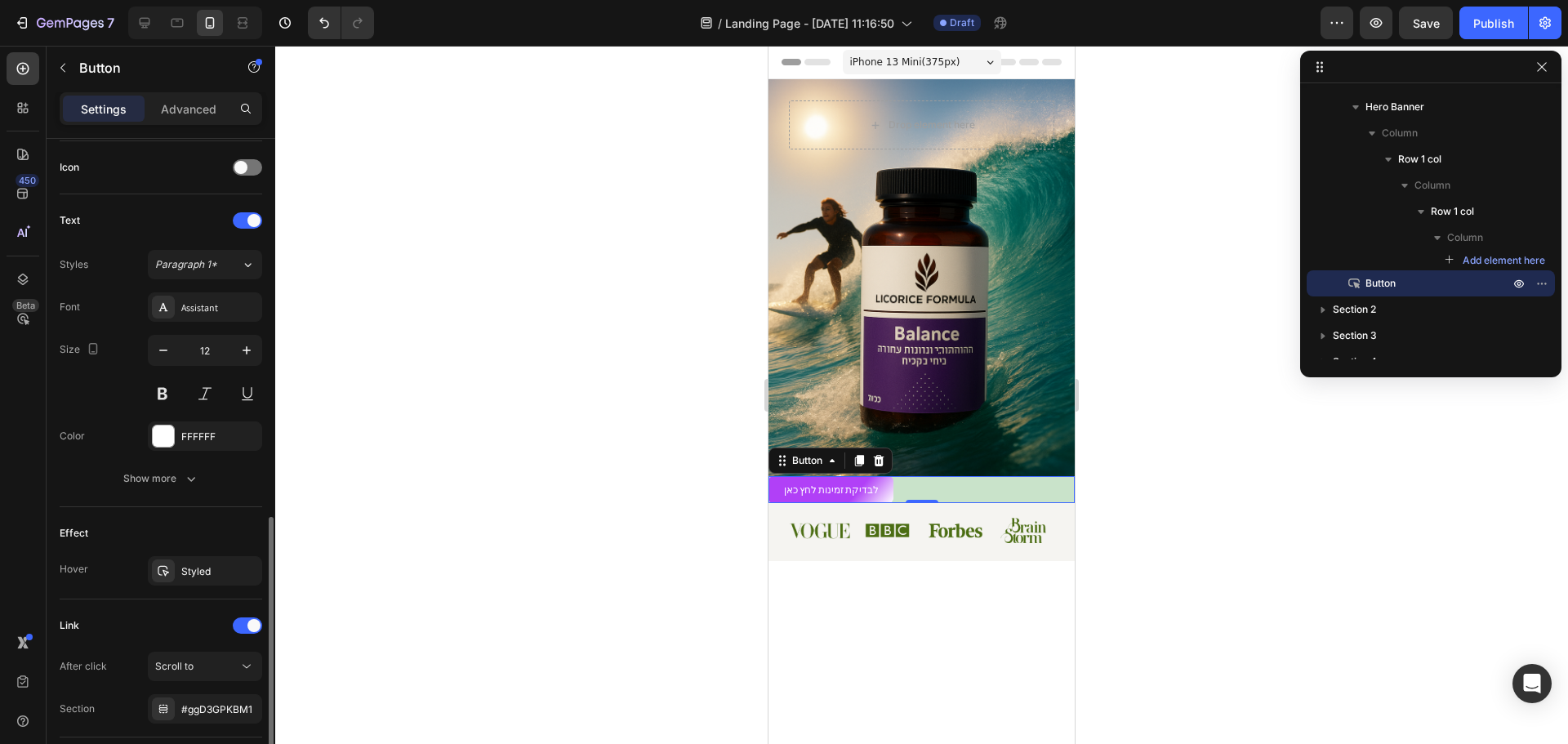
scroll to position [605, 0]
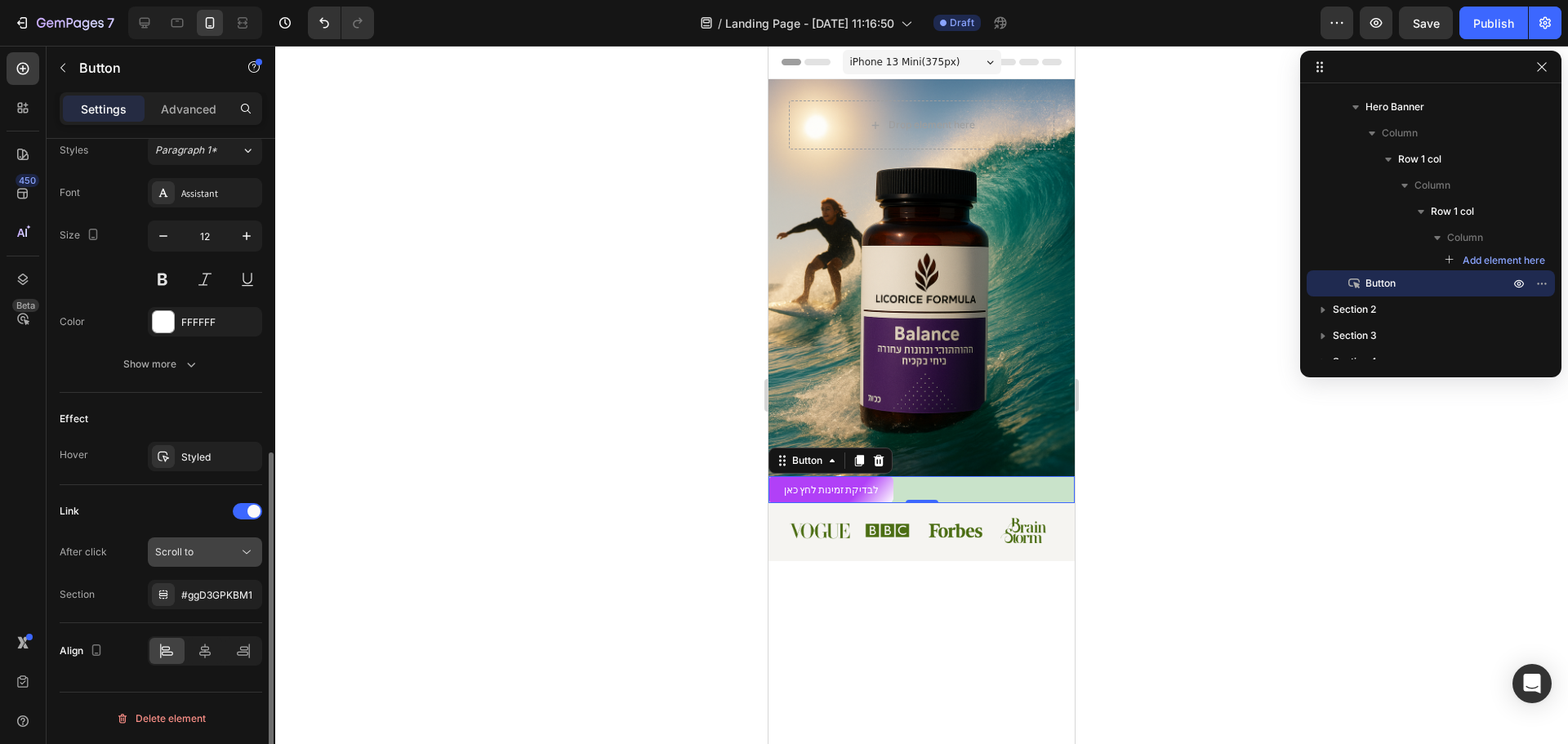
click at [196, 549] on div "Scroll to" at bounding box center [196, 552] width 83 height 14
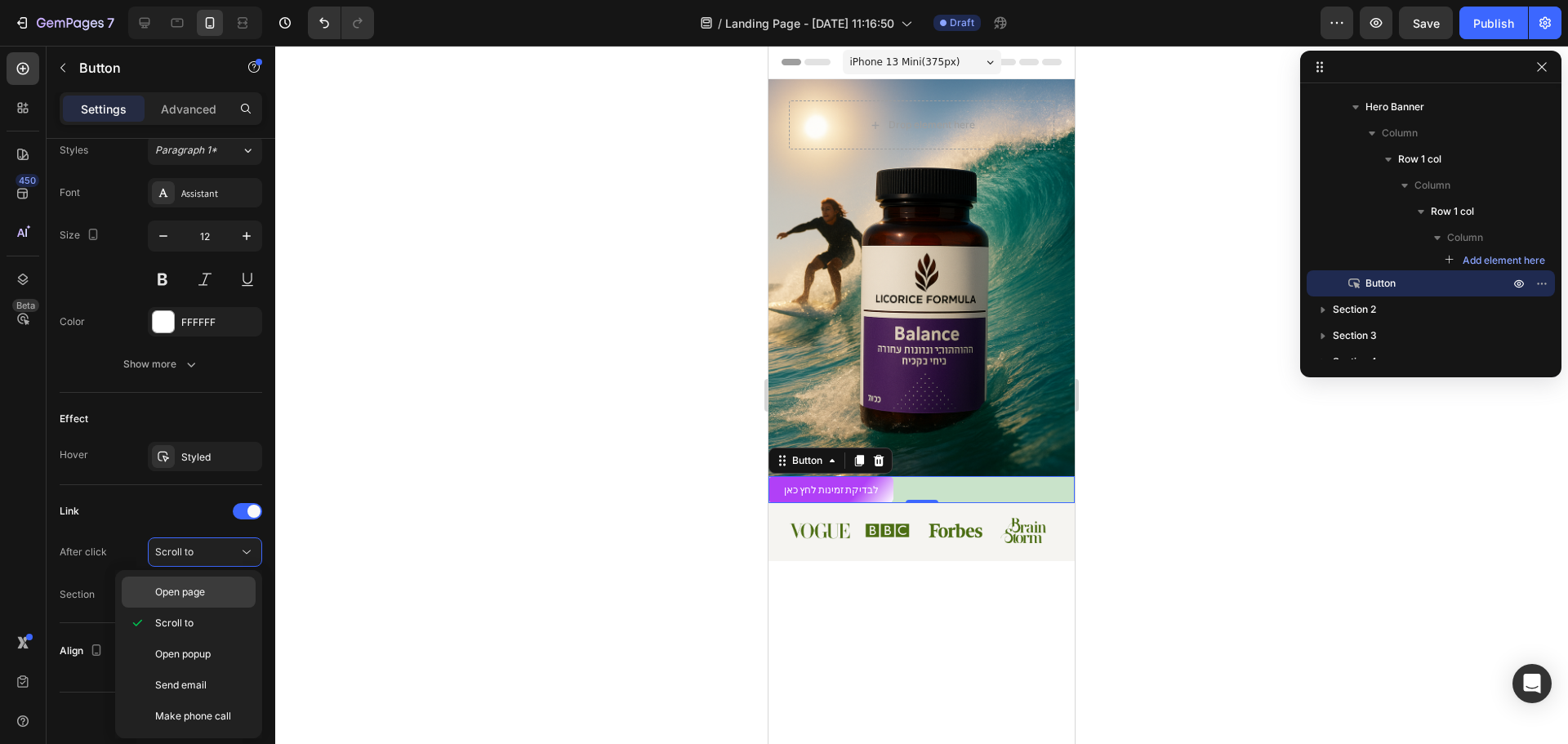
click at [179, 594] on span "Open page" at bounding box center [180, 592] width 50 height 14
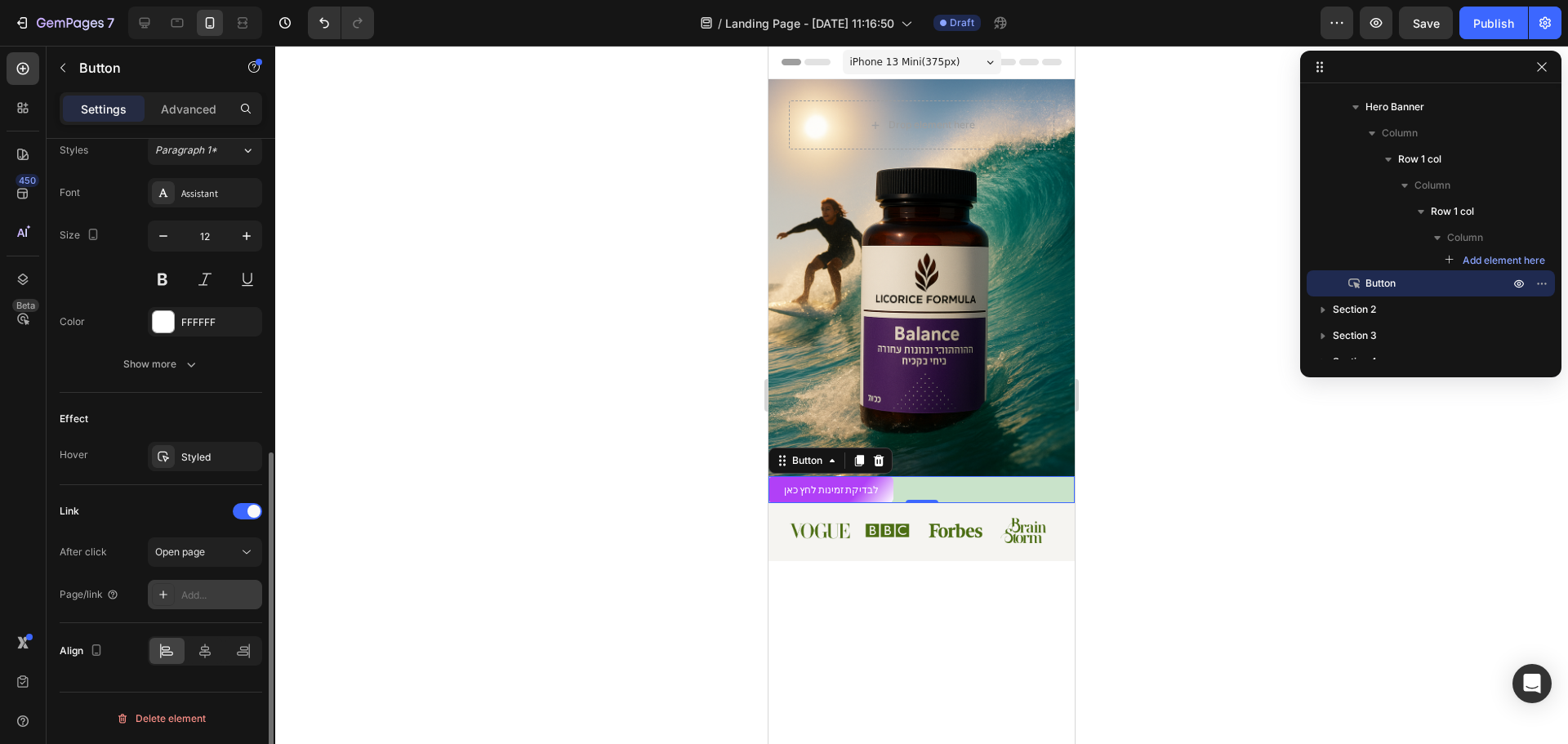
click at [198, 595] on div "Add..." at bounding box center [220, 596] width 77 height 14
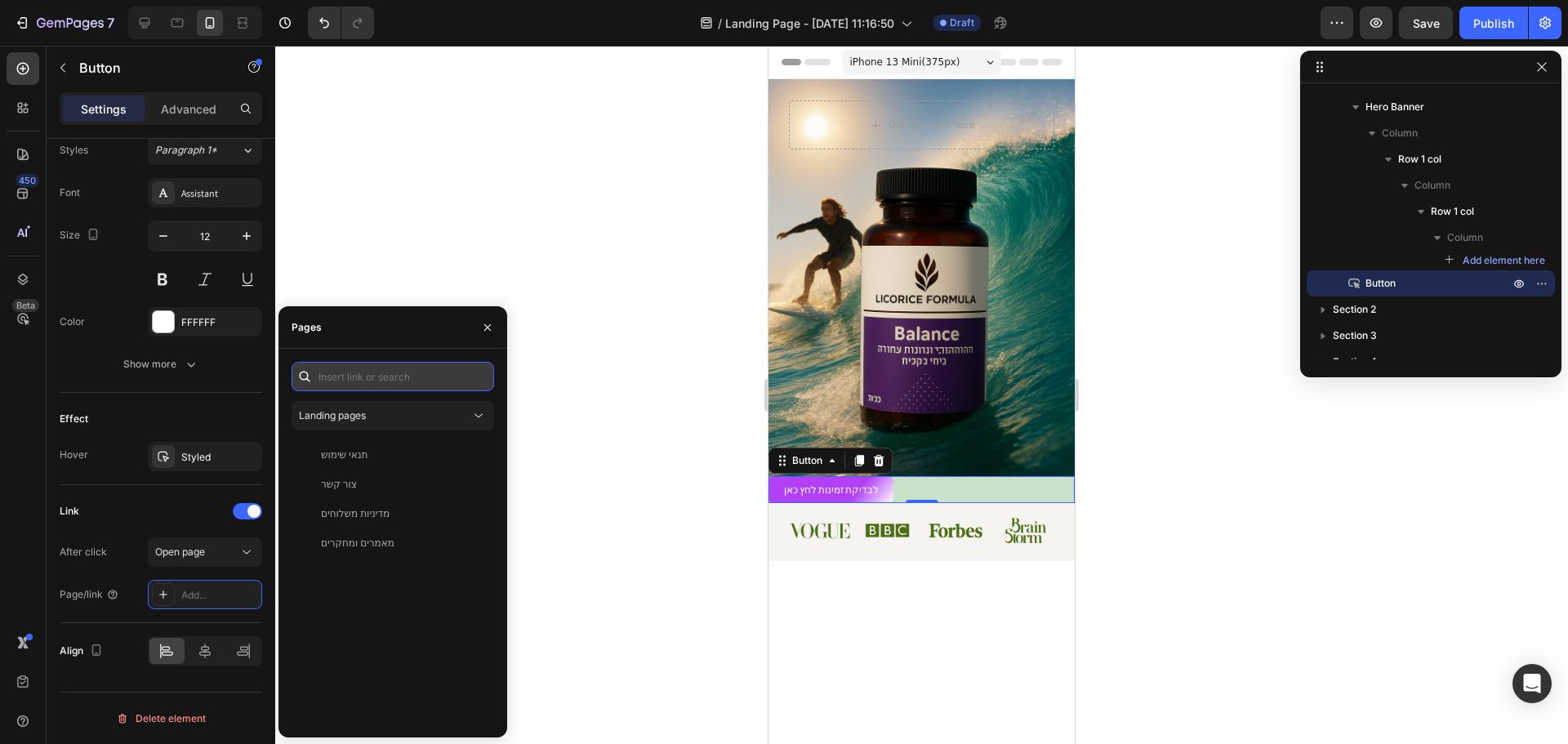
click at [370, 375] on input "text" at bounding box center [393, 376] width 203 height 30
paste input "[URL][DOMAIN_NAME]"
type input "[URL][DOMAIN_NAME]"
click at [407, 472] on div "https://licorice-formula.com/ View" at bounding box center [393, 563] width 203 height 324
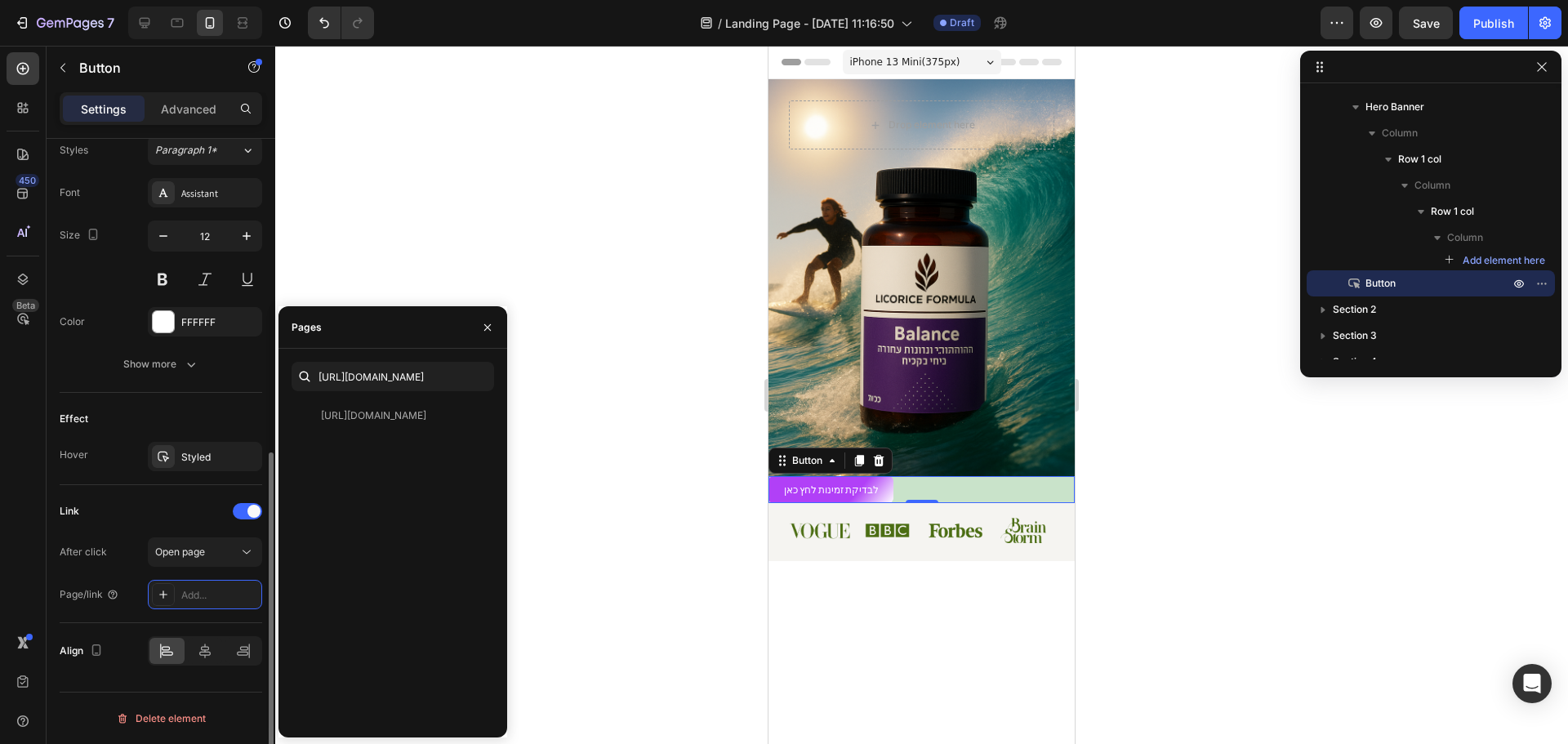
click at [152, 513] on div "Link" at bounding box center [161, 511] width 203 height 26
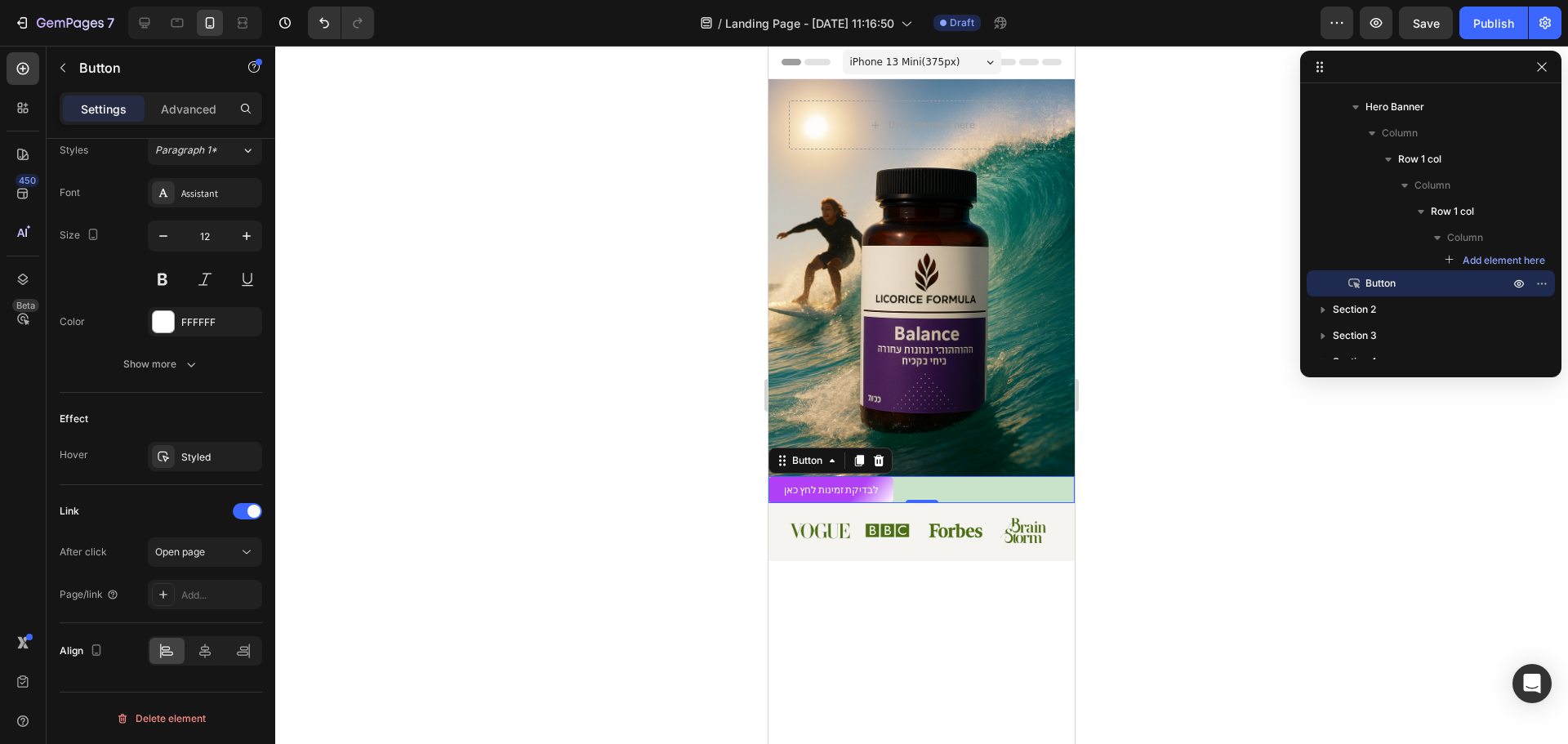
drag, startPoint x: 483, startPoint y: 509, endPoint x: 466, endPoint y: 521, distance: 20.8
click at [484, 509] on div at bounding box center [921, 395] width 1293 height 698
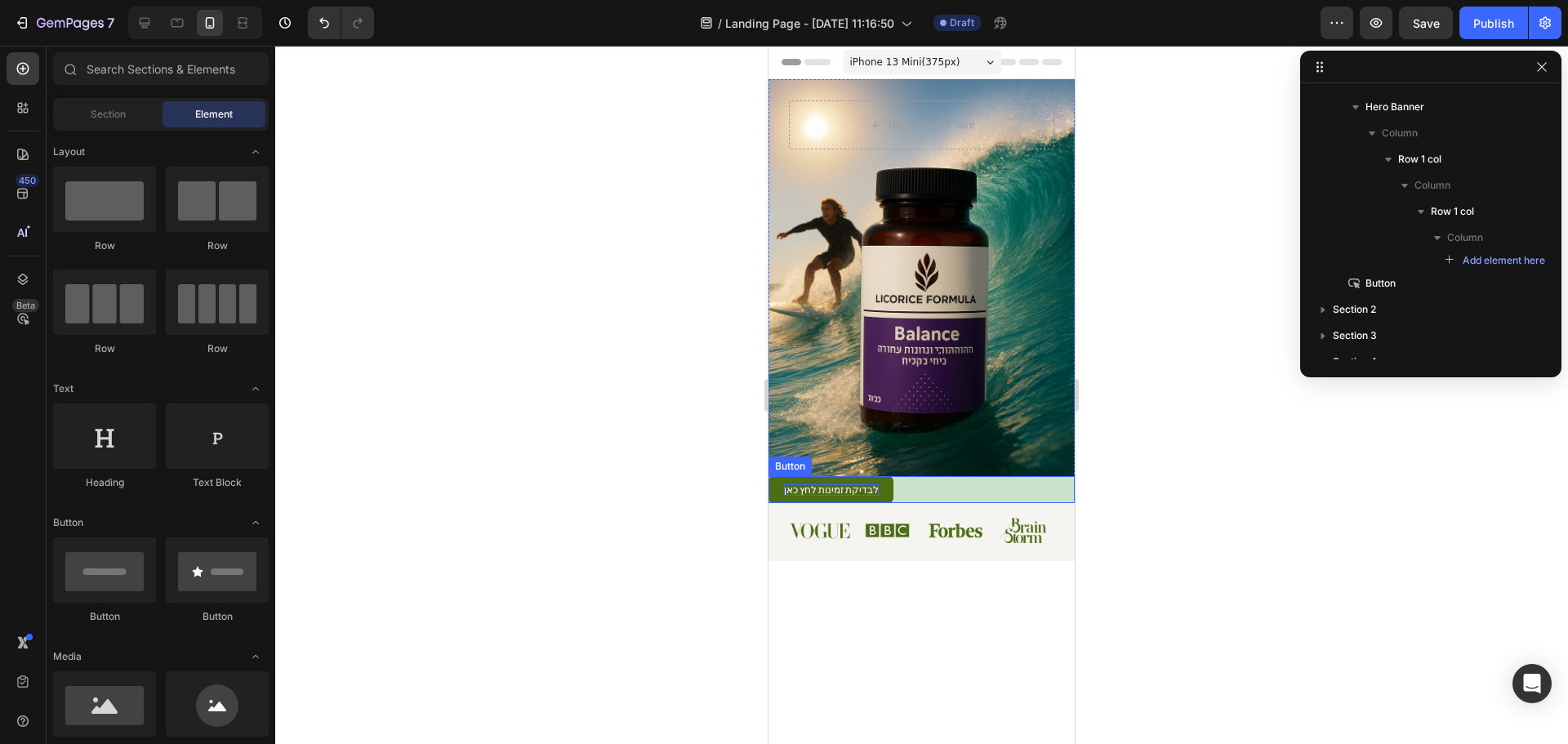
click at [814, 486] on p "לבדיקת זמינות לחץ כאן" at bounding box center [832, 490] width 95 height 12
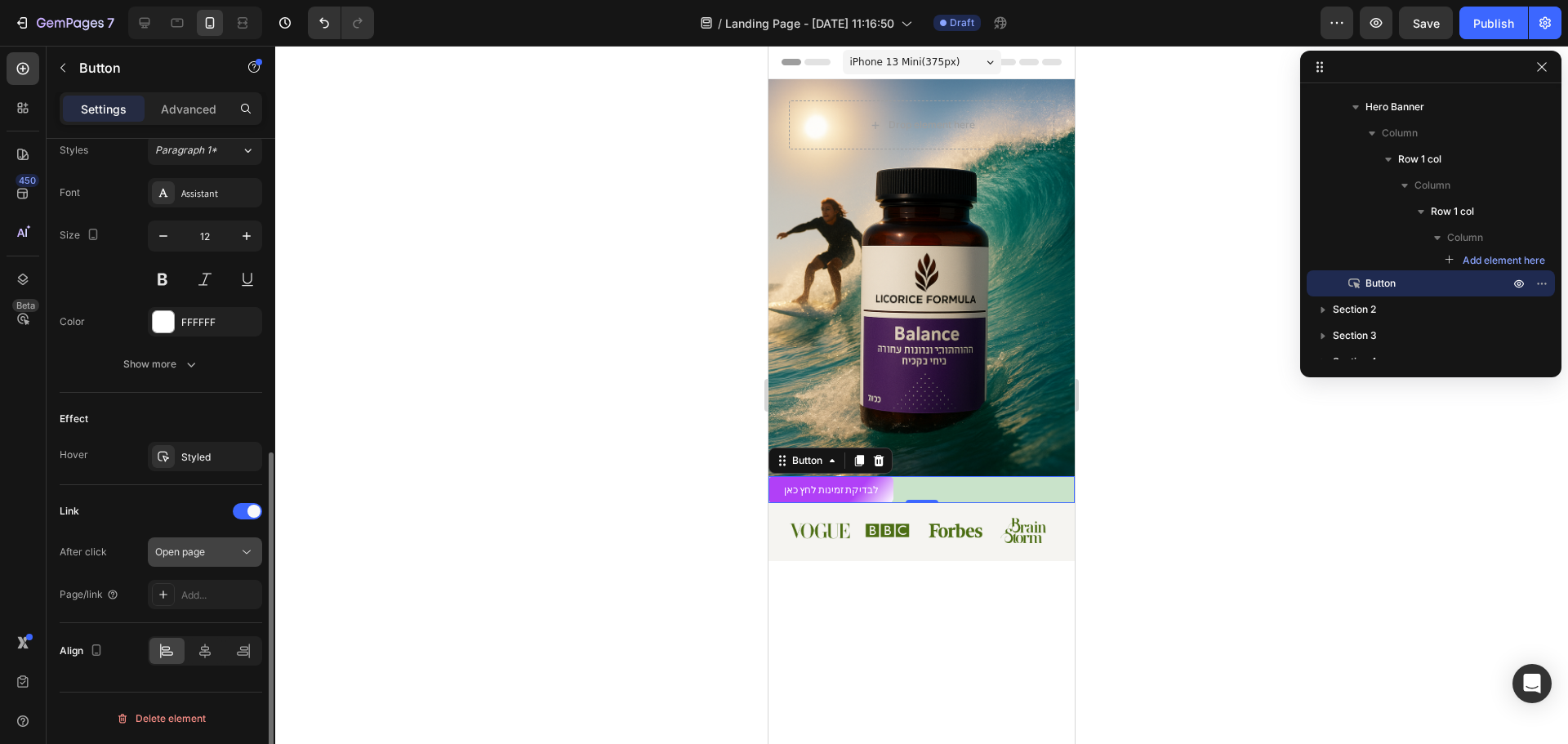
click at [189, 551] on span "Open page" at bounding box center [180, 552] width 50 height 13
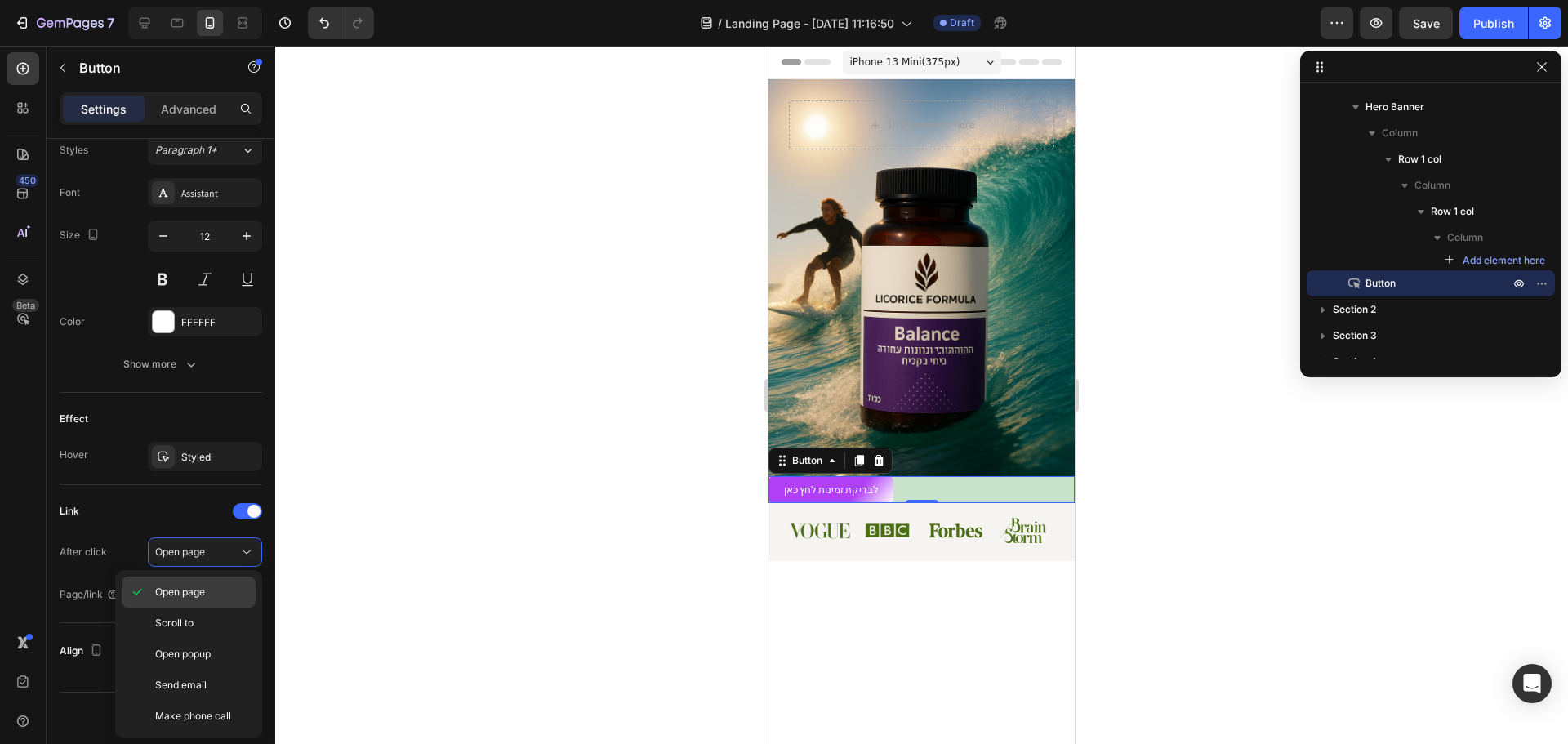
click at [186, 588] on span "Open page" at bounding box center [180, 592] width 50 height 14
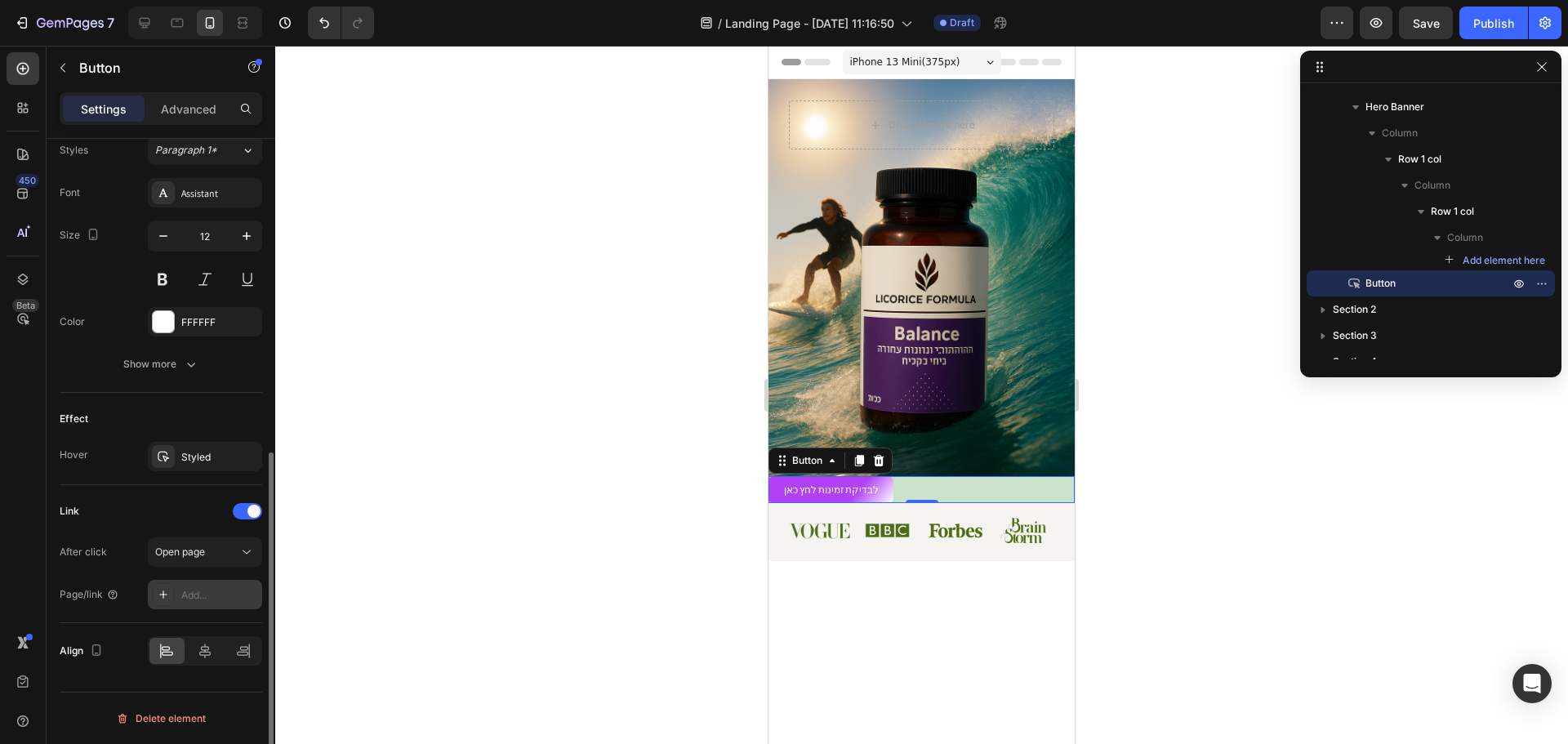
click at [204, 602] on div "Add..." at bounding box center [220, 596] width 77 height 14
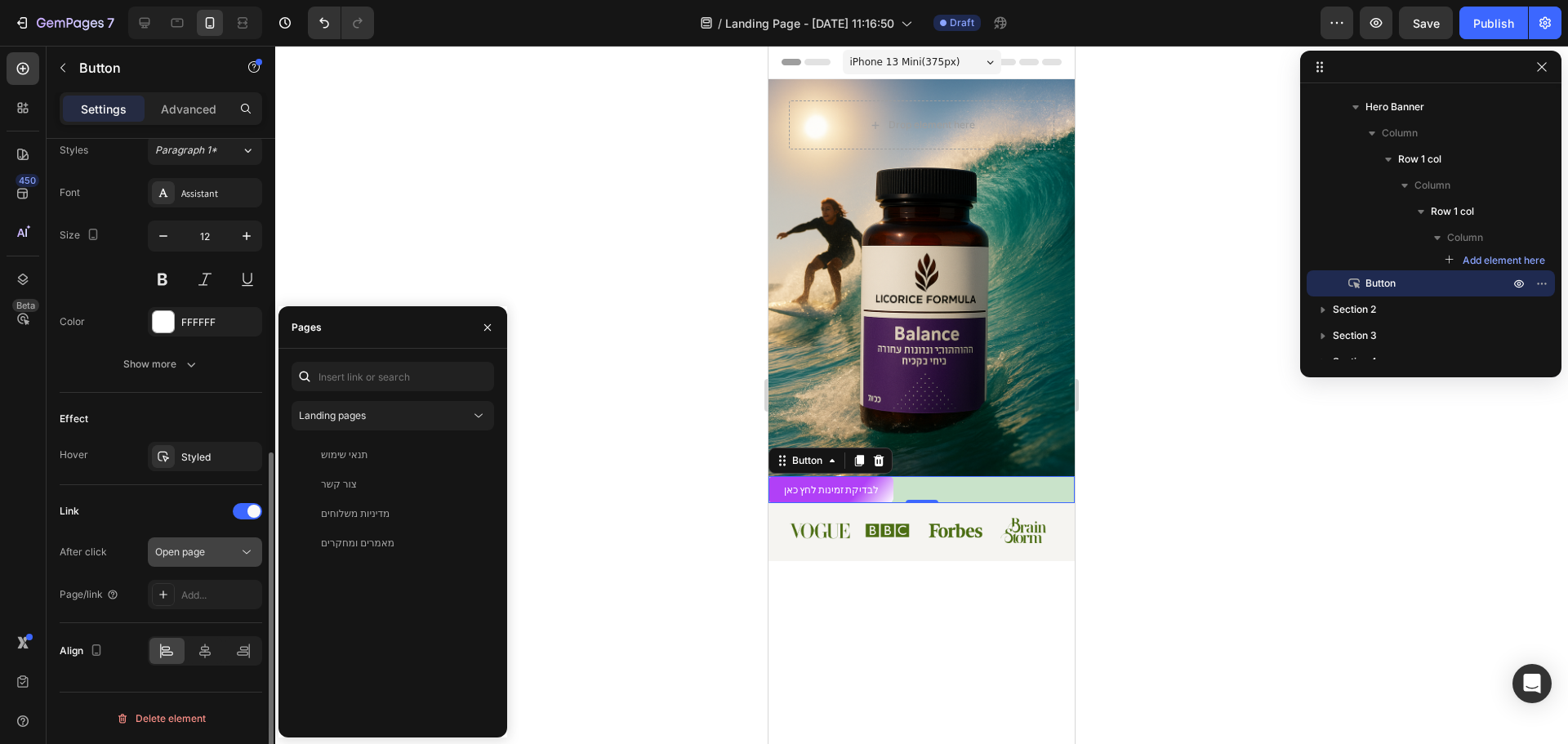
click at [163, 548] on span "Open page" at bounding box center [180, 552] width 50 height 13
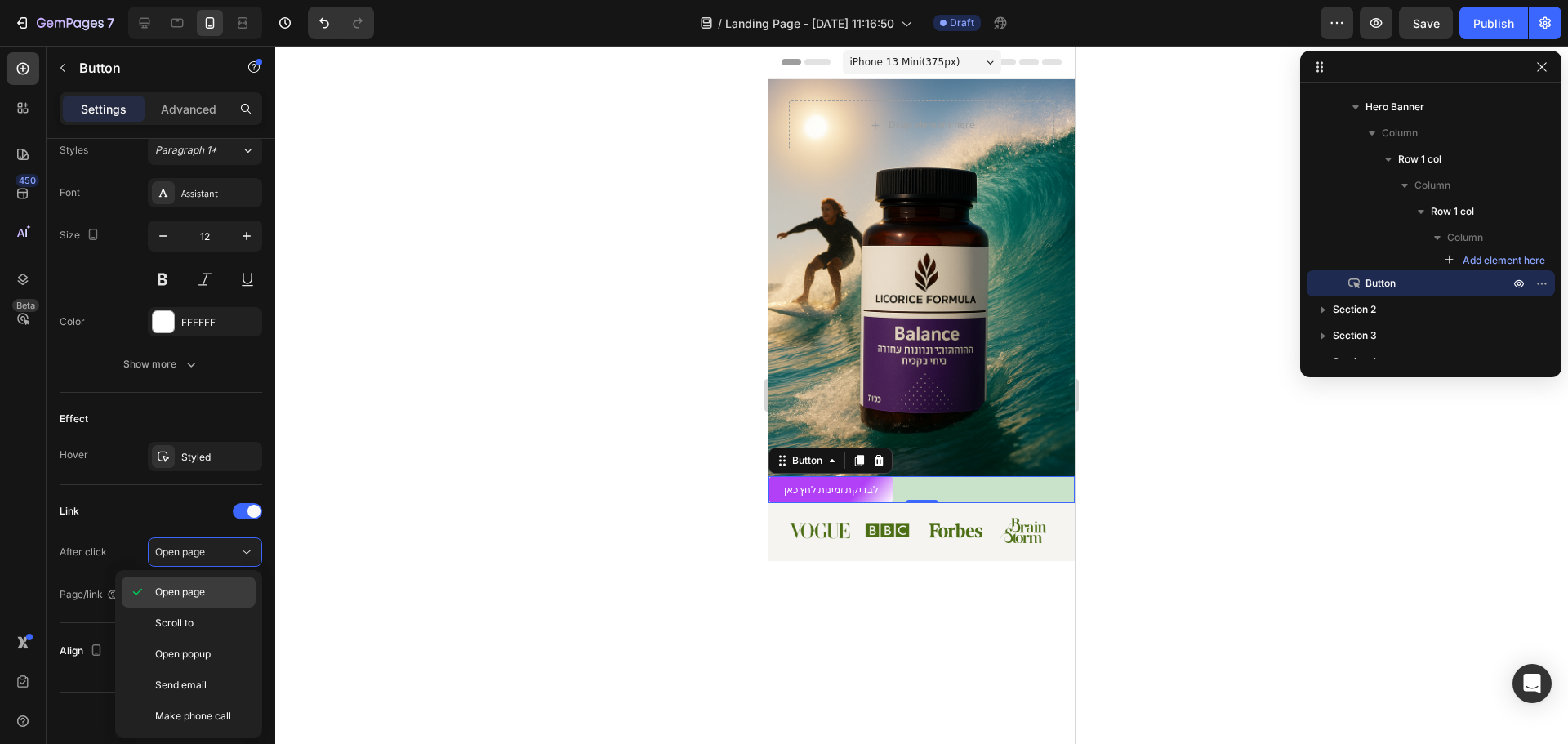
click at [187, 596] on span "Open page" at bounding box center [180, 592] width 50 height 14
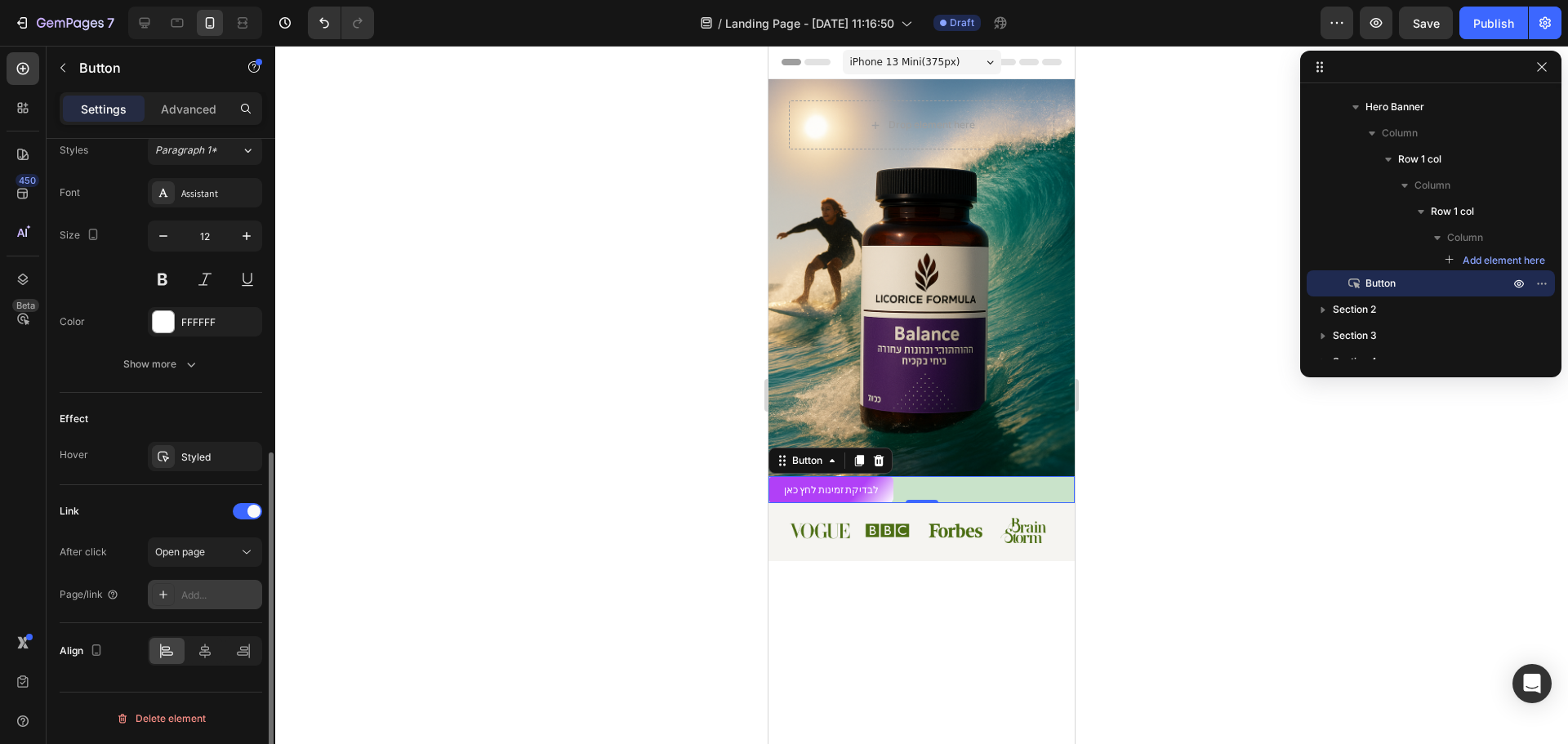
click at [194, 599] on div "Add..." at bounding box center [220, 596] width 77 height 14
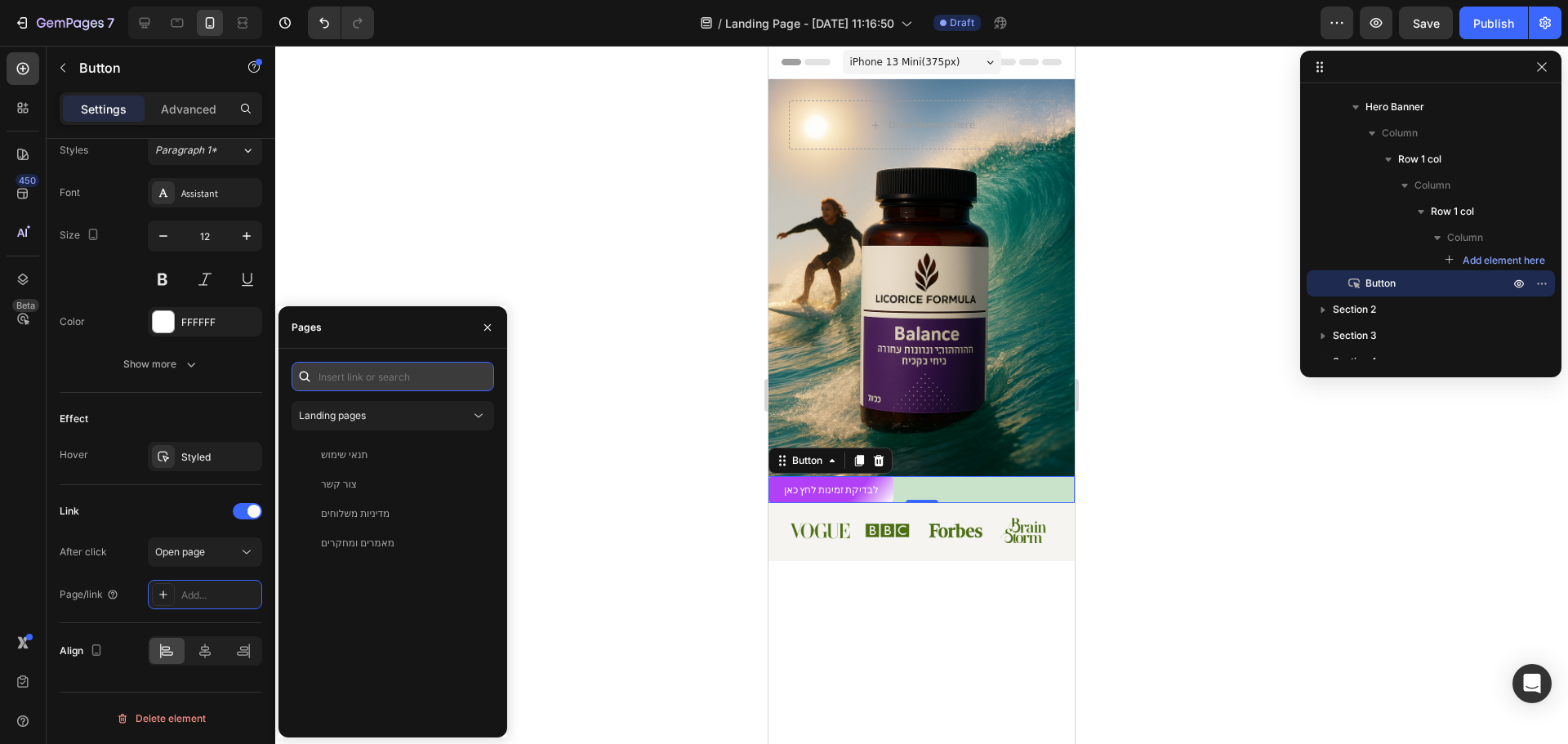
paste input "[URL][DOMAIN_NAME]"
type input "[URL][DOMAIN_NAME]"
click at [393, 415] on div "[URL][DOMAIN_NAME]" at bounding box center [373, 416] width 105 height 14
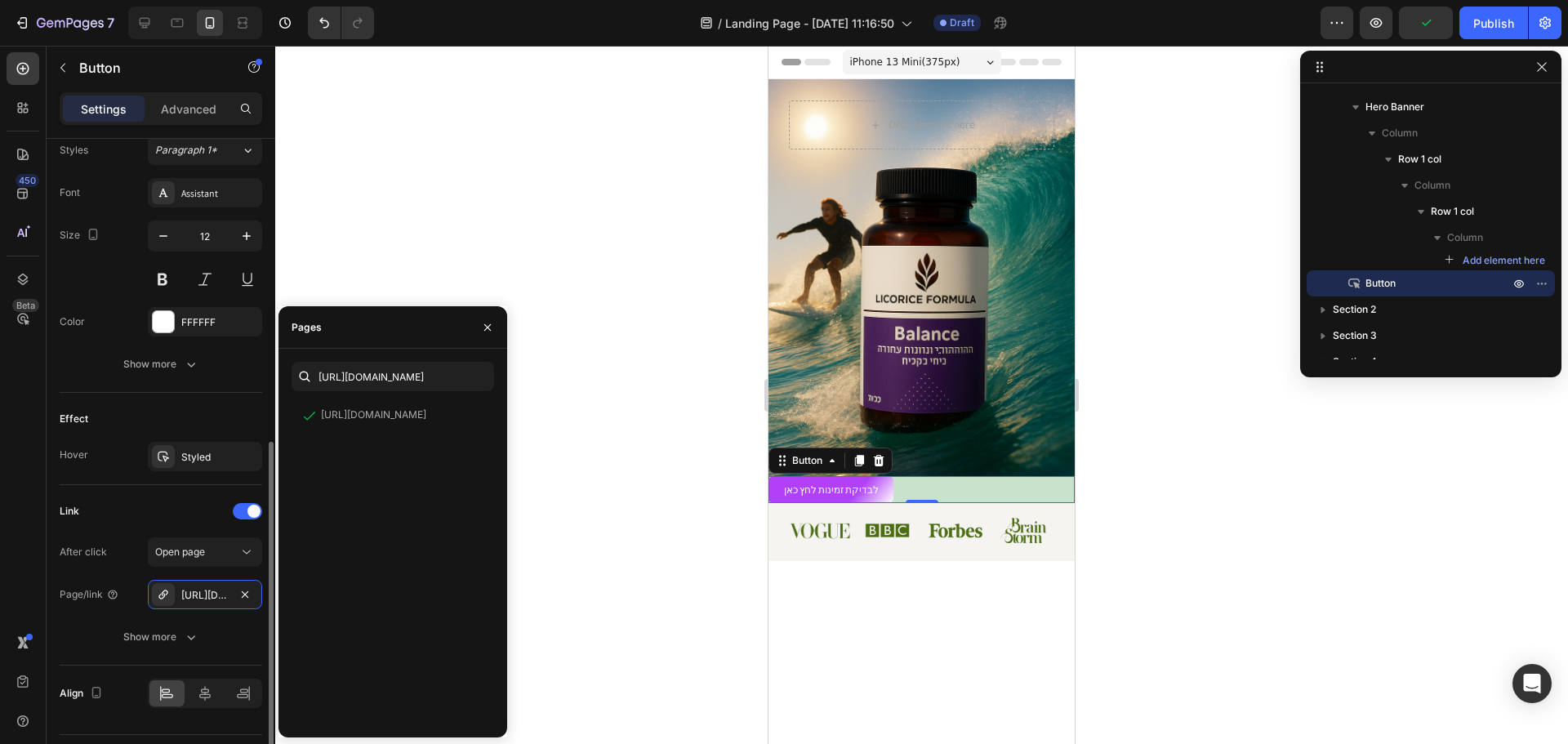
click at [155, 497] on div "Link After click Open page Page/link https://licorice-formula.com/ Show more" at bounding box center [161, 575] width 203 height 180
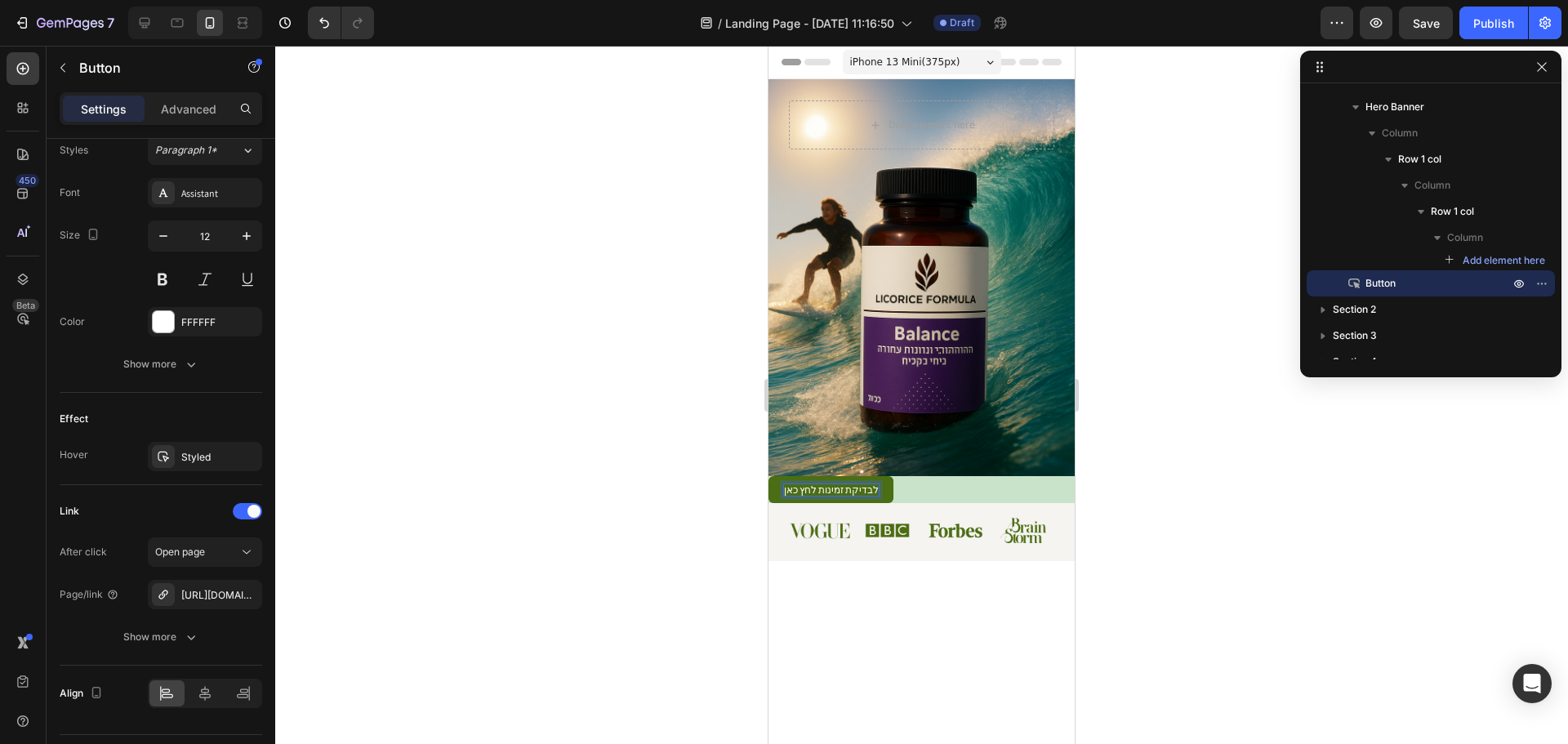
click at [862, 488] on p "לבדיקת זמינות לחץ כאן" at bounding box center [832, 490] width 95 height 12
click at [516, 451] on div at bounding box center [921, 395] width 1293 height 698
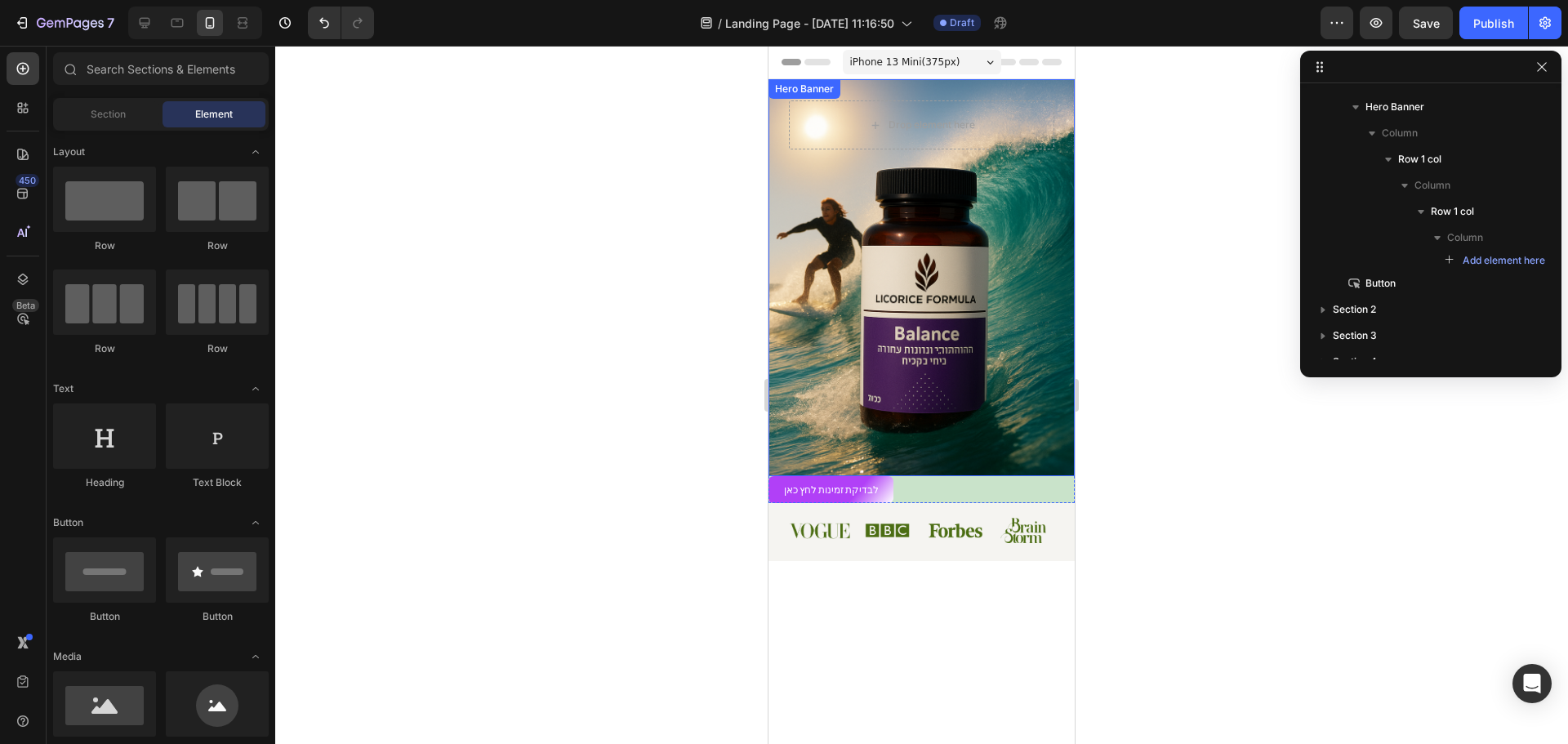
click at [1021, 214] on div "Drop element here Row Row" at bounding box center [921, 277] width 306 height 397
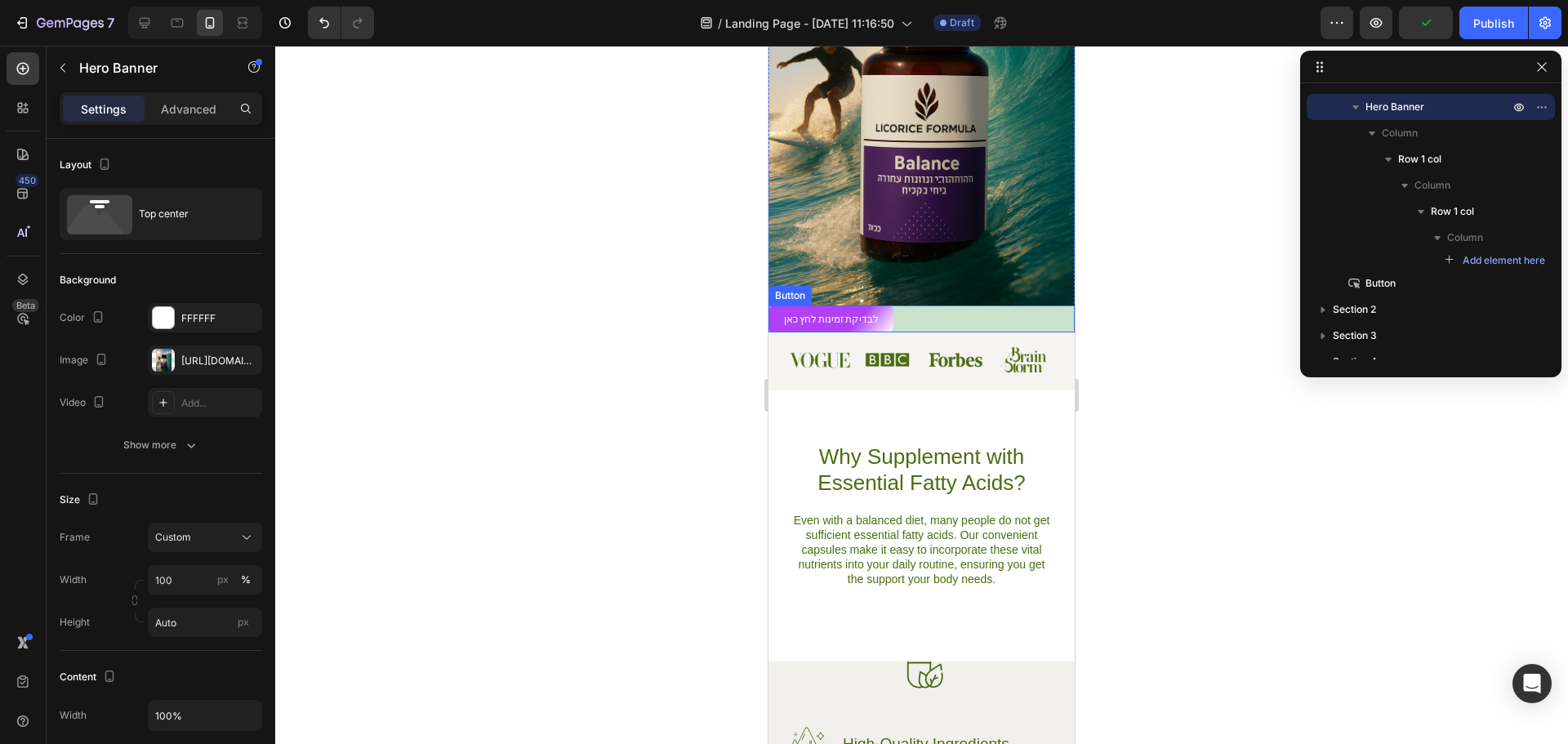
scroll to position [82, 0]
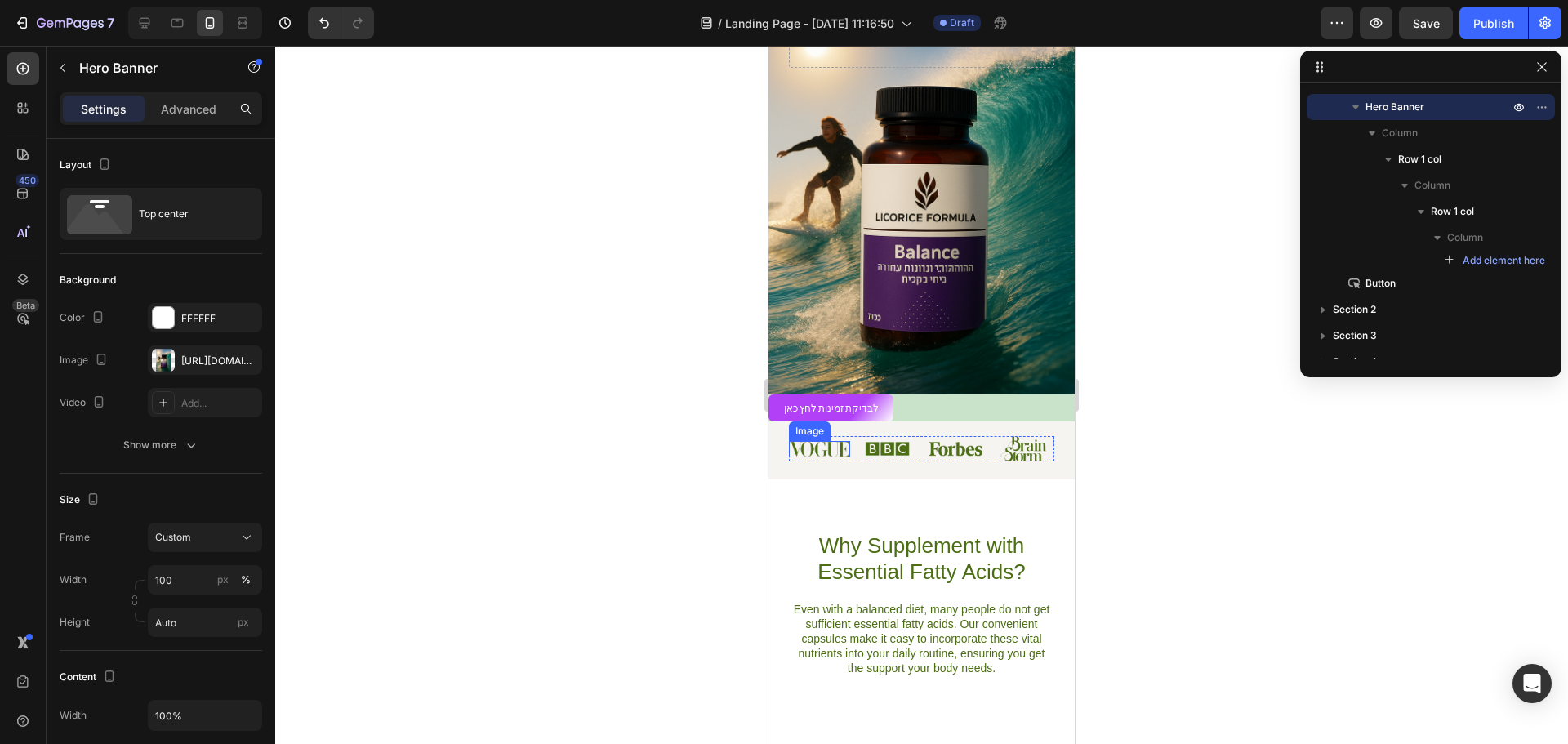
click at [826, 451] on img at bounding box center [819, 450] width 61 height 16
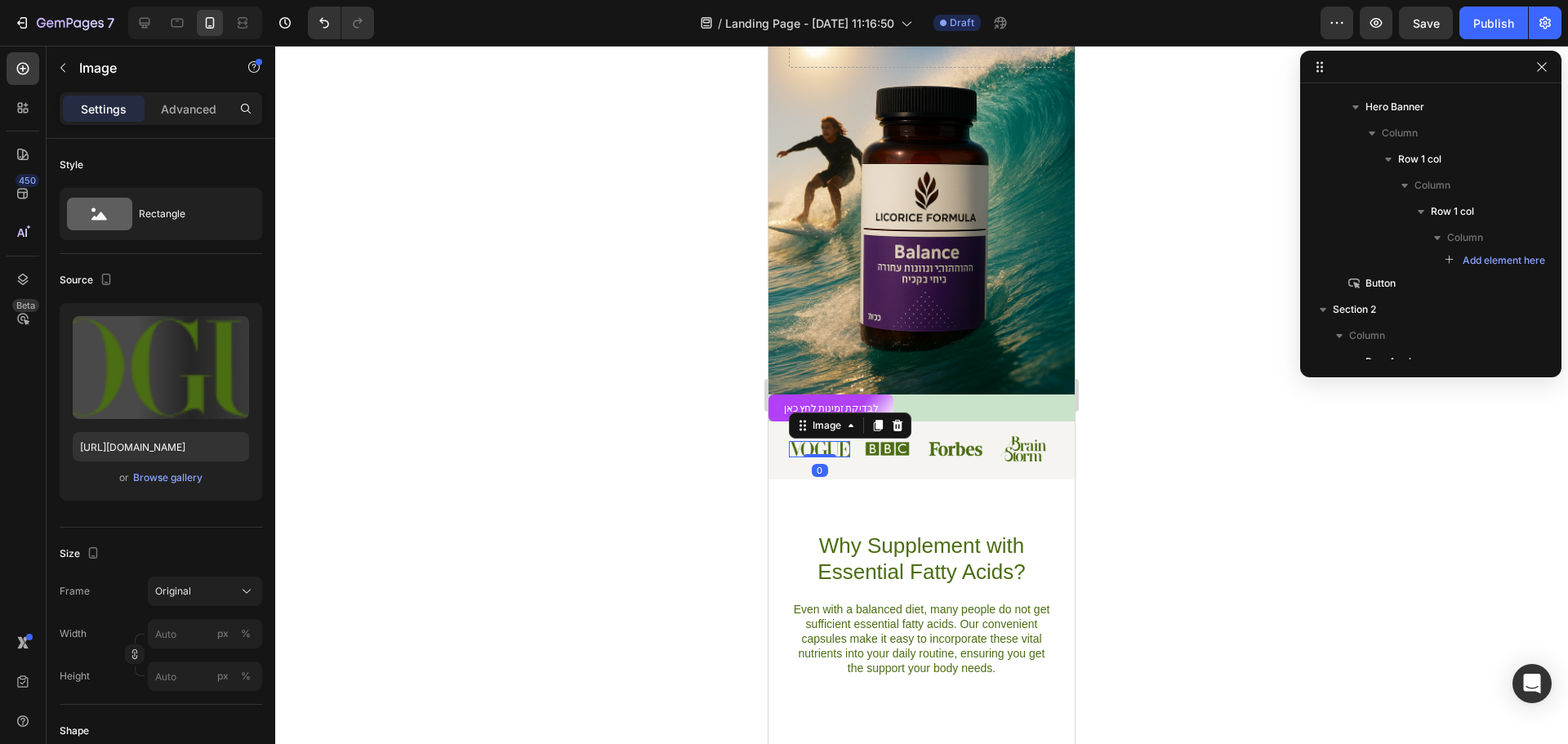
scroll to position [251, 0]
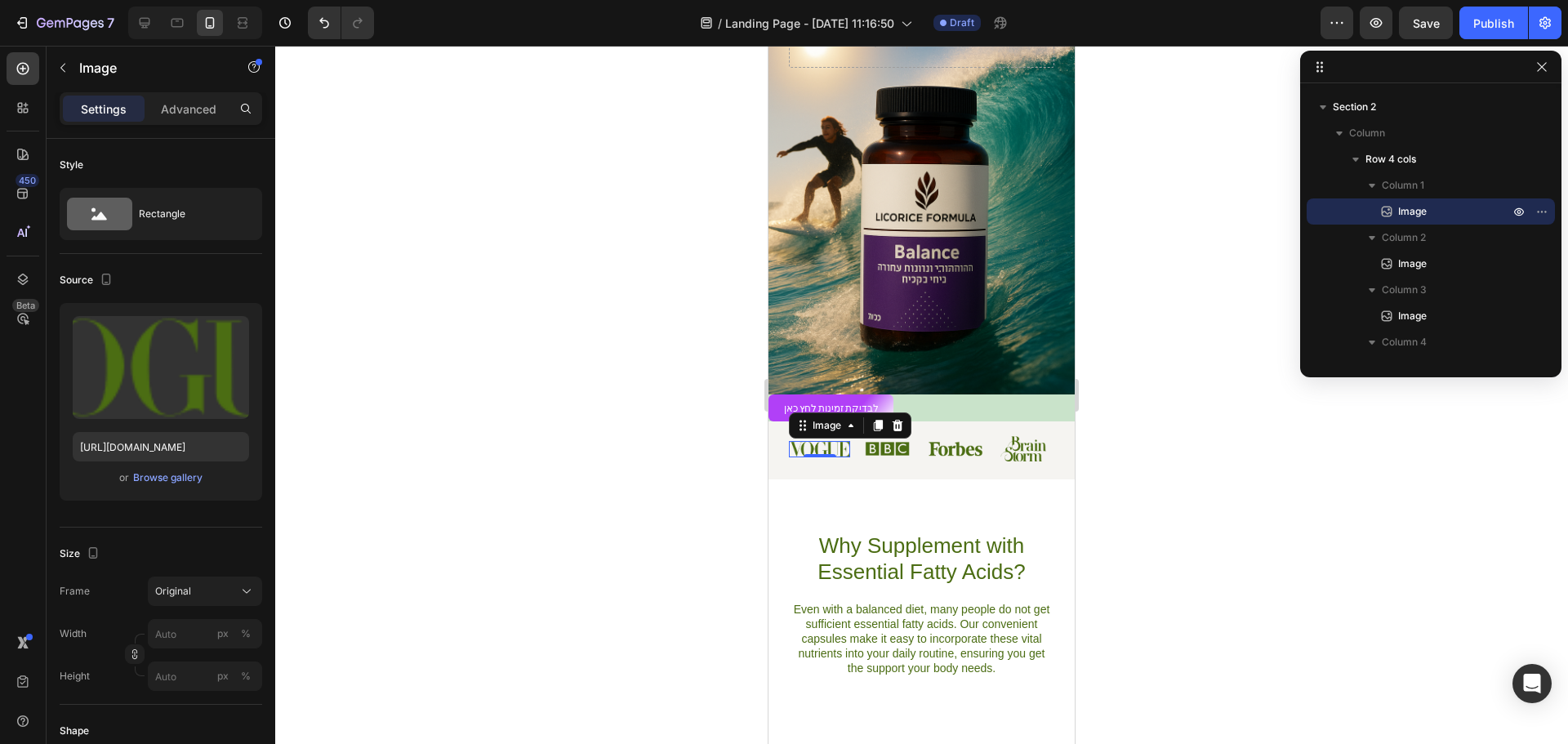
click at [1217, 548] on div at bounding box center [921, 395] width 1293 height 698
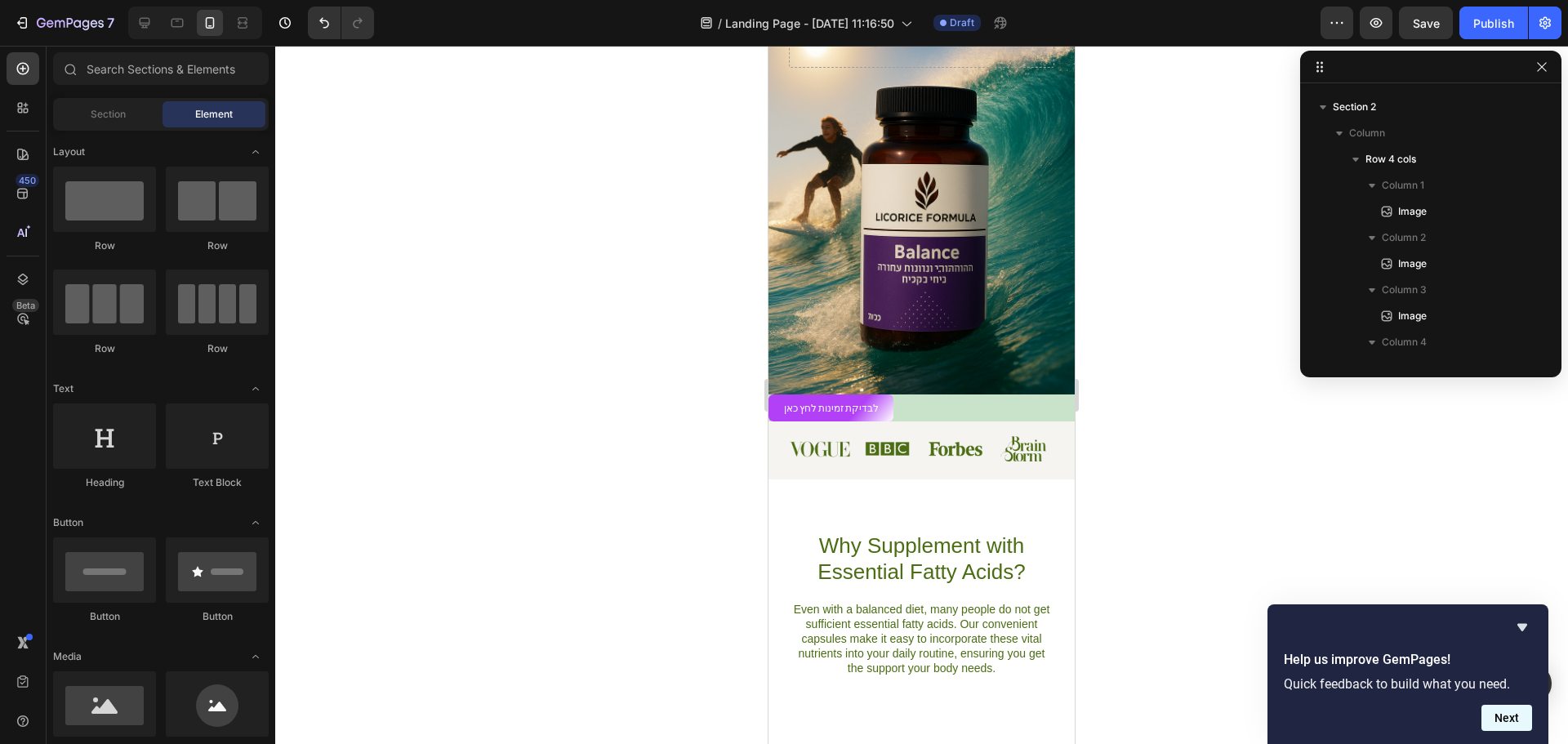
click at [1500, 722] on button "Next" at bounding box center [1507, 718] width 50 height 26
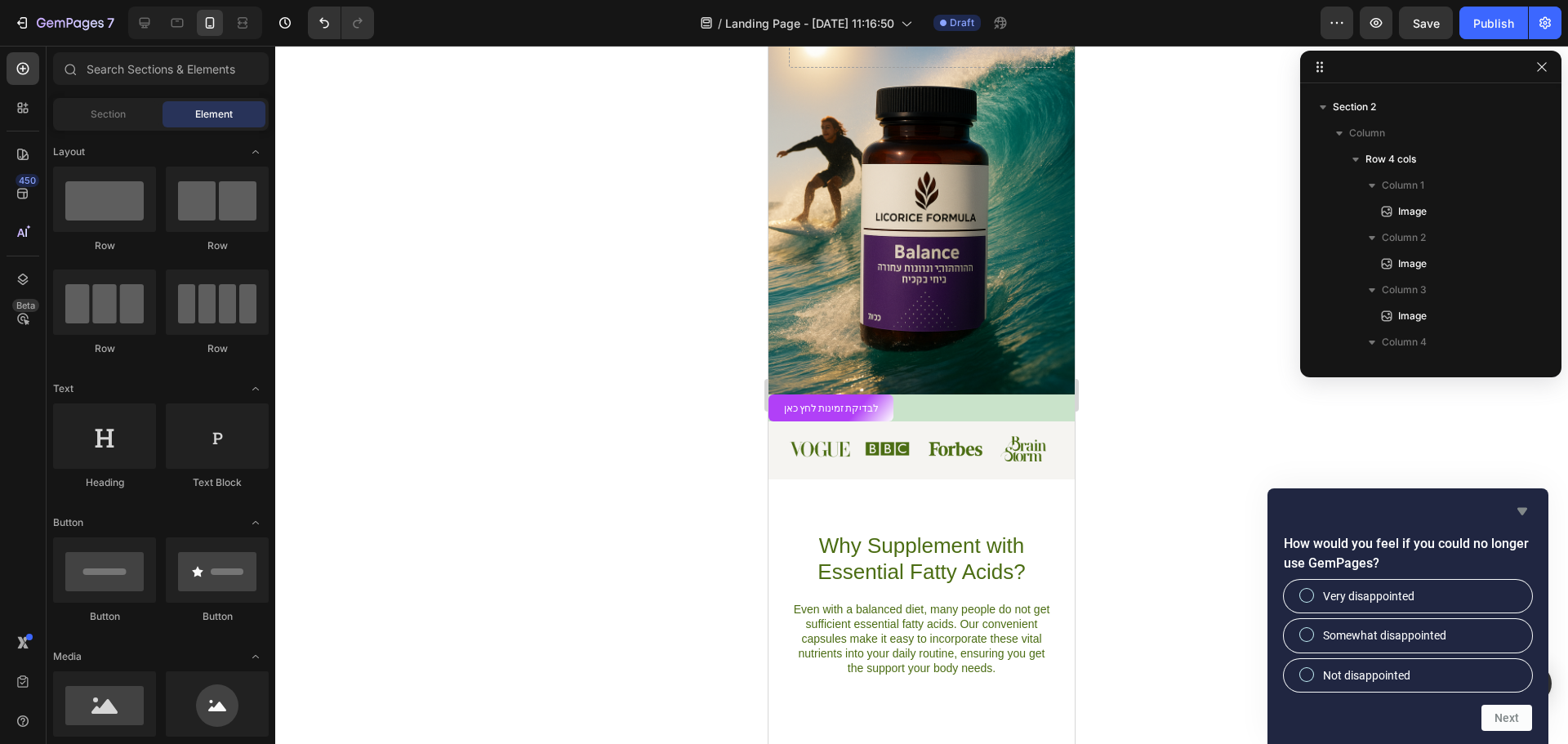
click at [1527, 515] on icon "Hide survey" at bounding box center [1522, 512] width 20 height 20
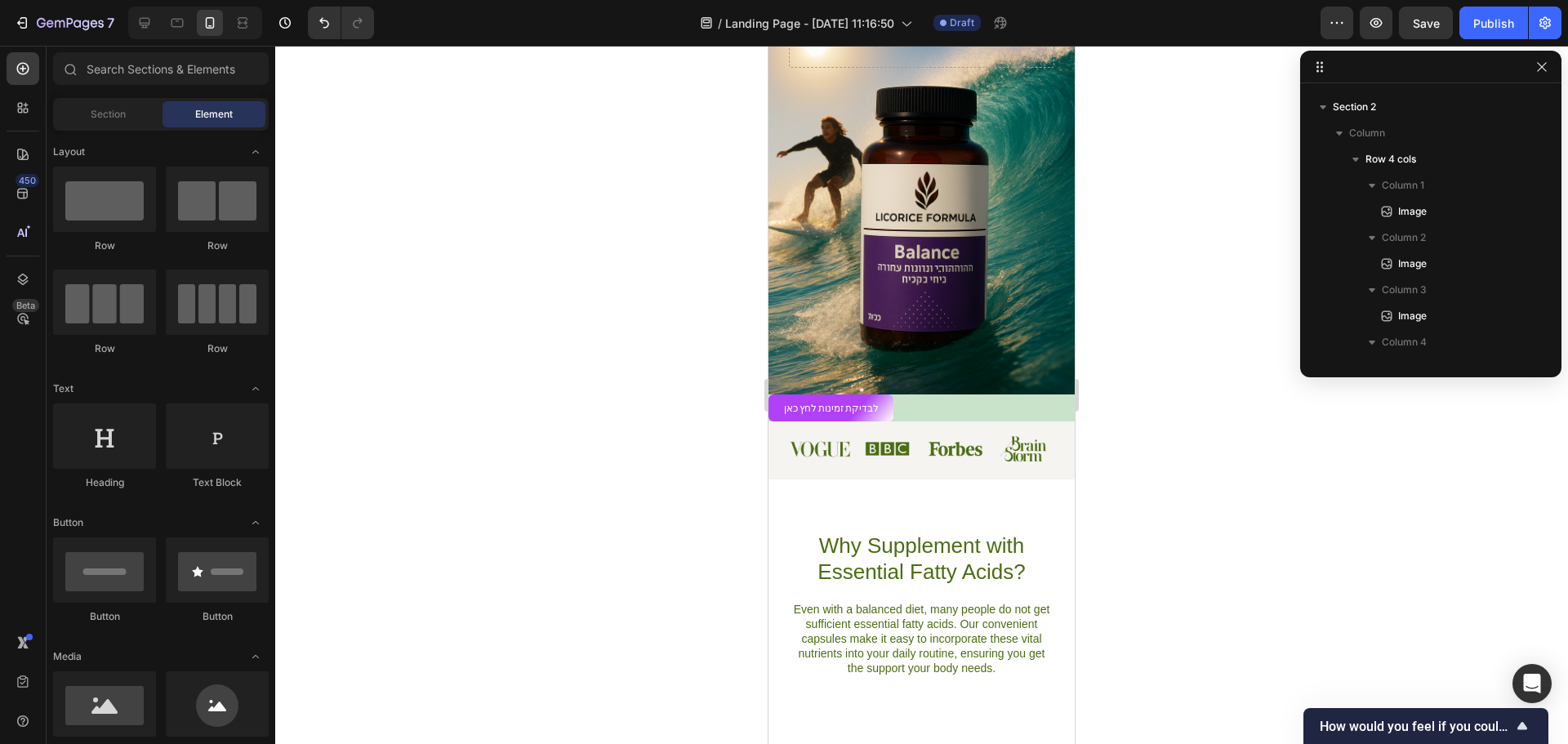
click at [1426, 579] on div at bounding box center [921, 395] width 1293 height 698
click at [1433, 22] on span "Save" at bounding box center [1426, 22] width 27 height 13
click at [21, 22] on icon "button" at bounding box center [22, 22] width 16 height 16
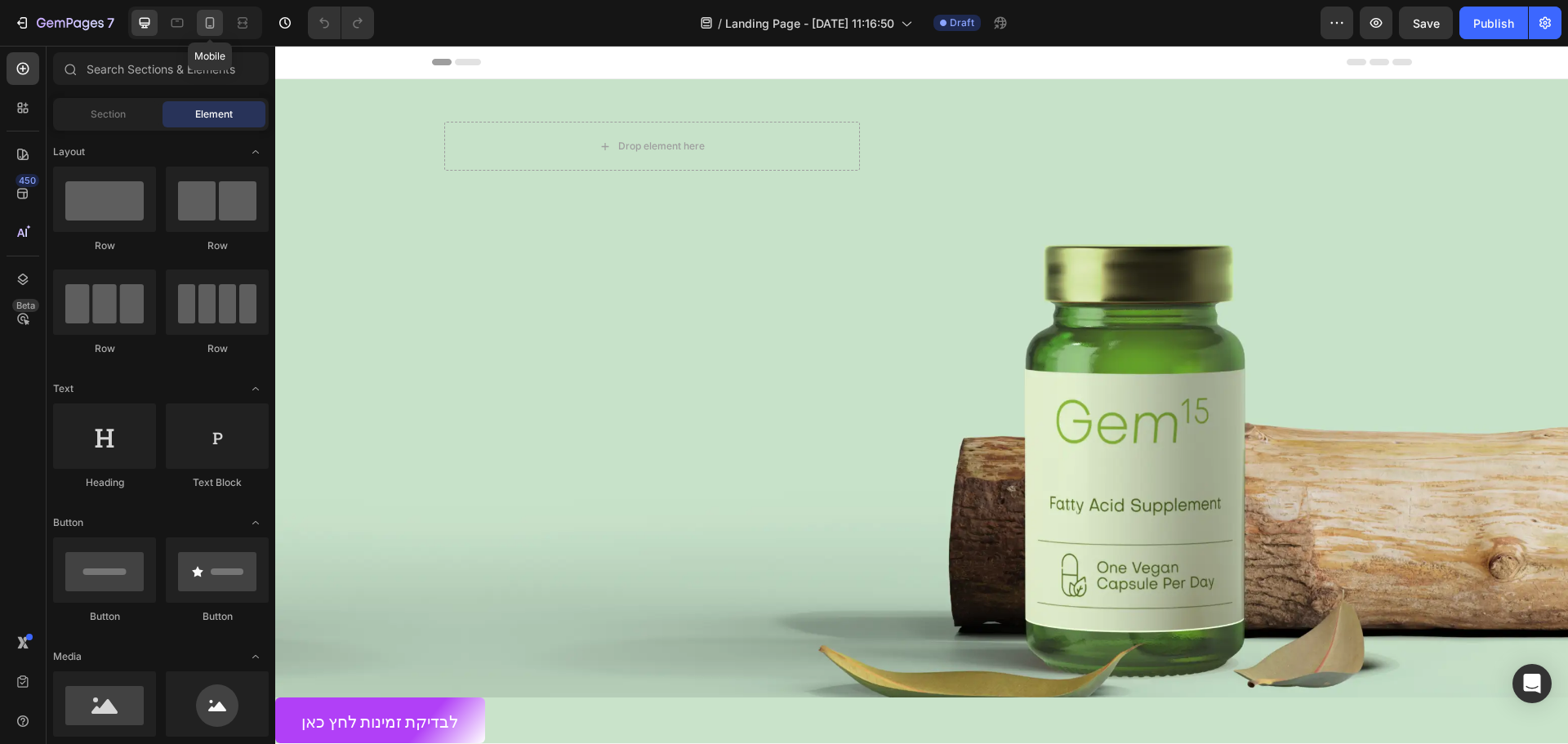
click at [199, 19] on div at bounding box center [209, 22] width 26 height 26
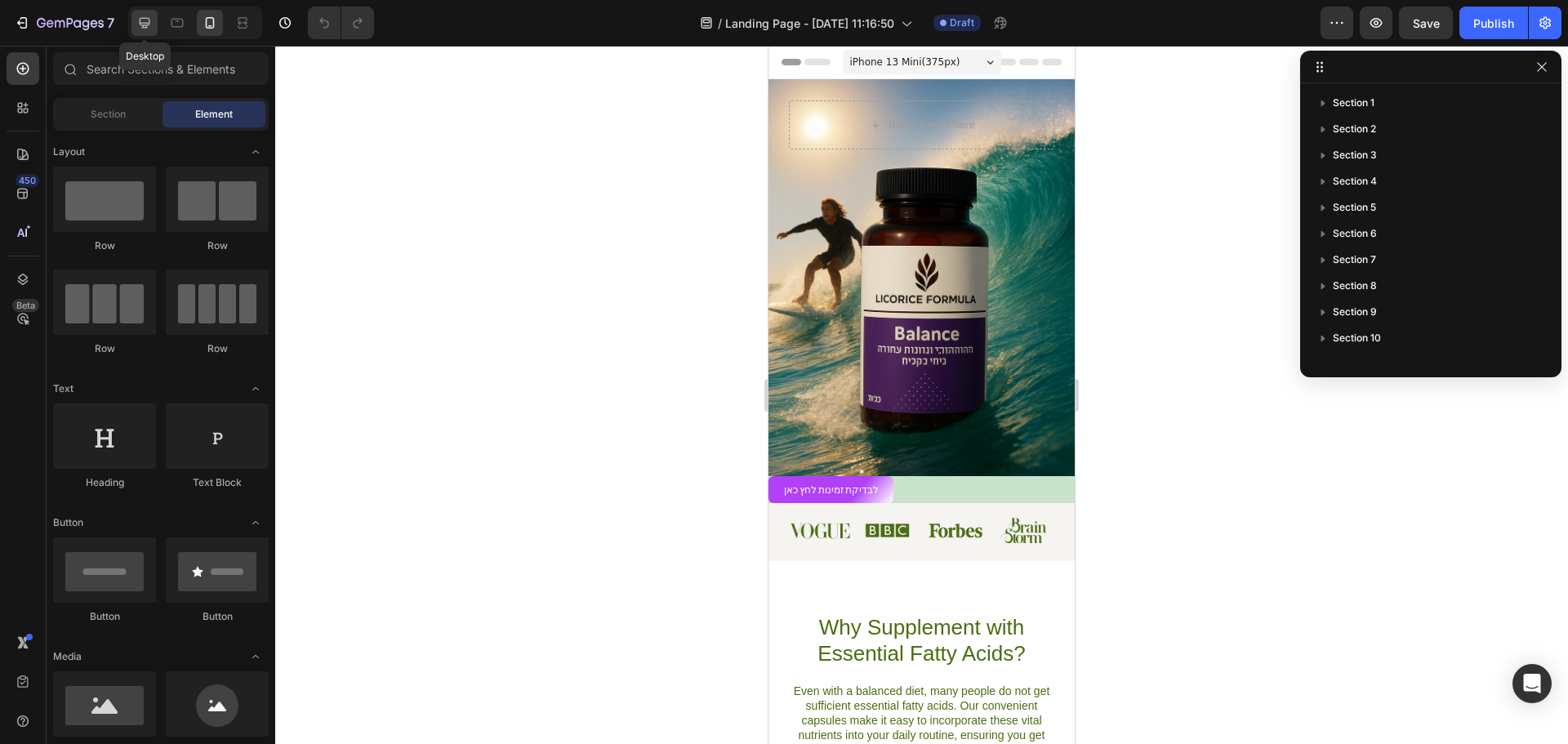
click at [146, 21] on icon at bounding box center [144, 22] width 16 height 16
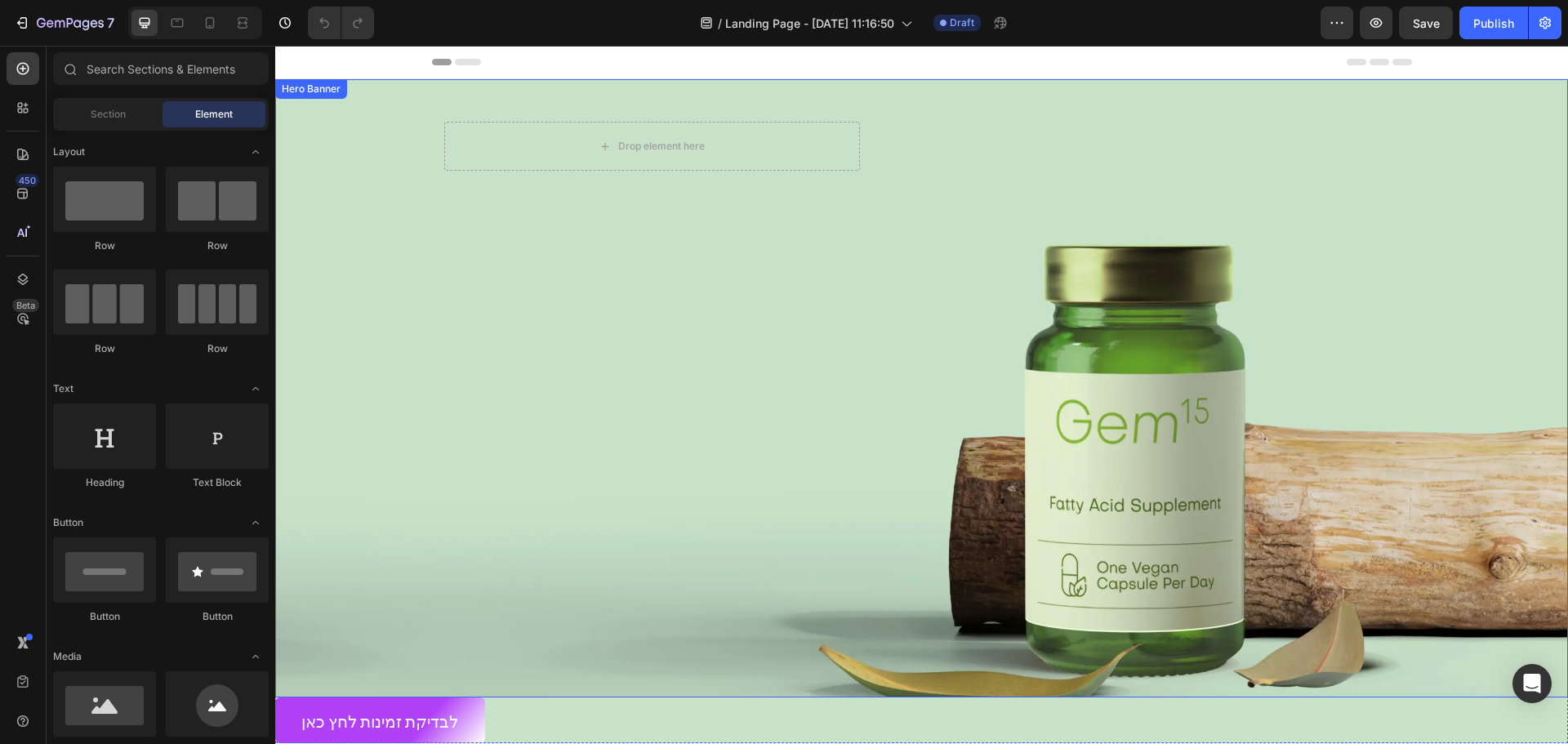
click at [814, 311] on div "Background Image" at bounding box center [921, 388] width 1293 height 618
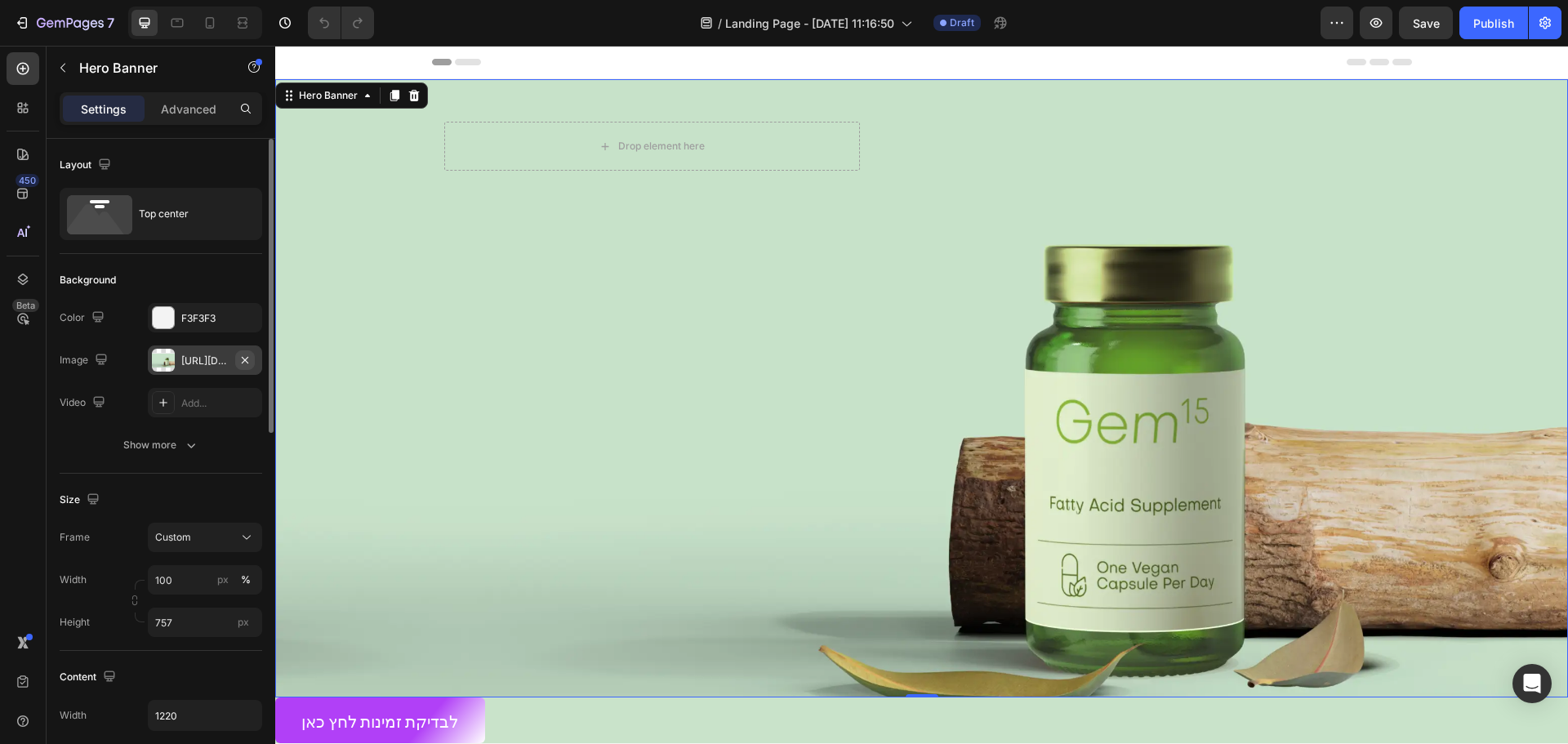
click at [246, 356] on icon "button" at bounding box center [245, 360] width 13 height 13
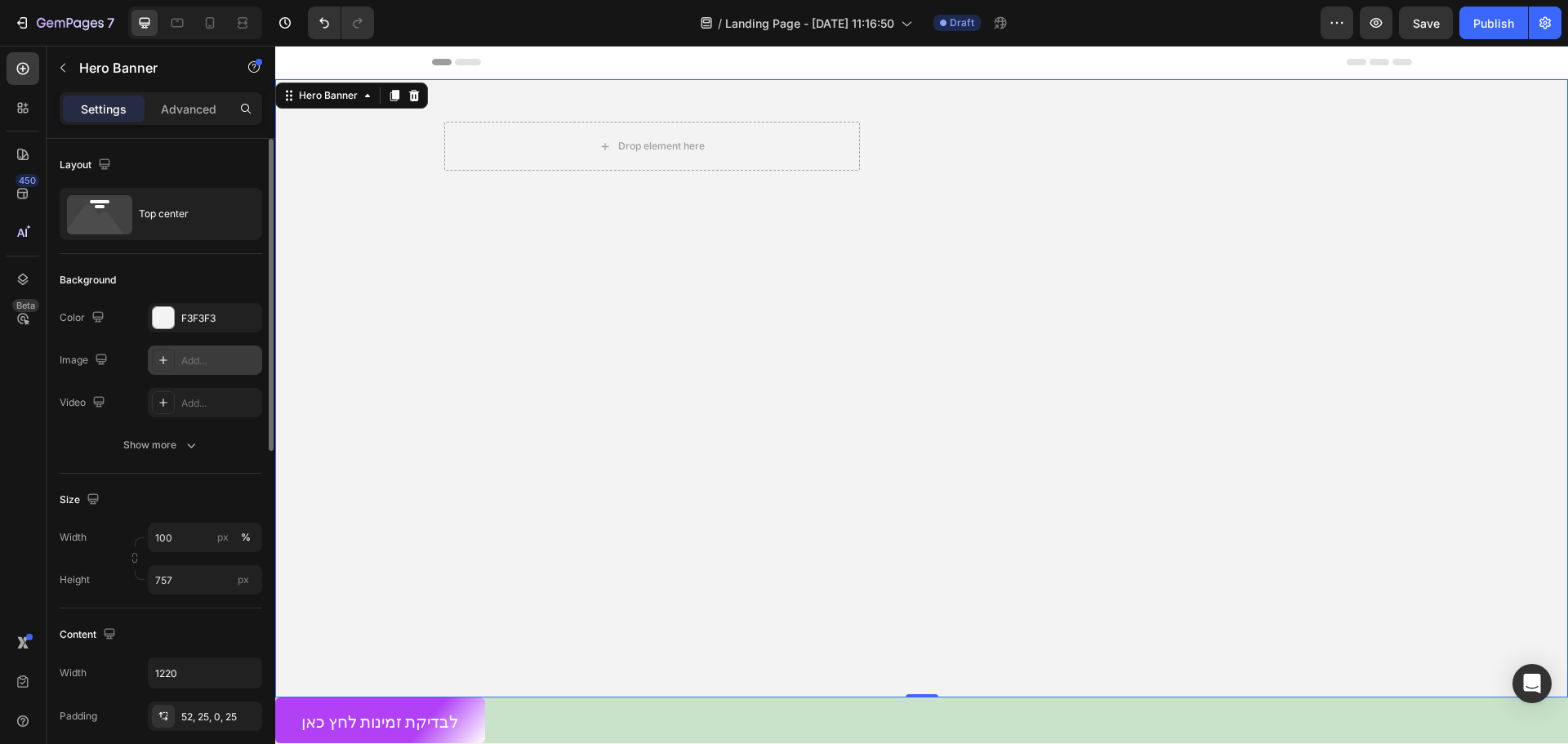
click at [191, 362] on div "Add..." at bounding box center [220, 361] width 77 height 14
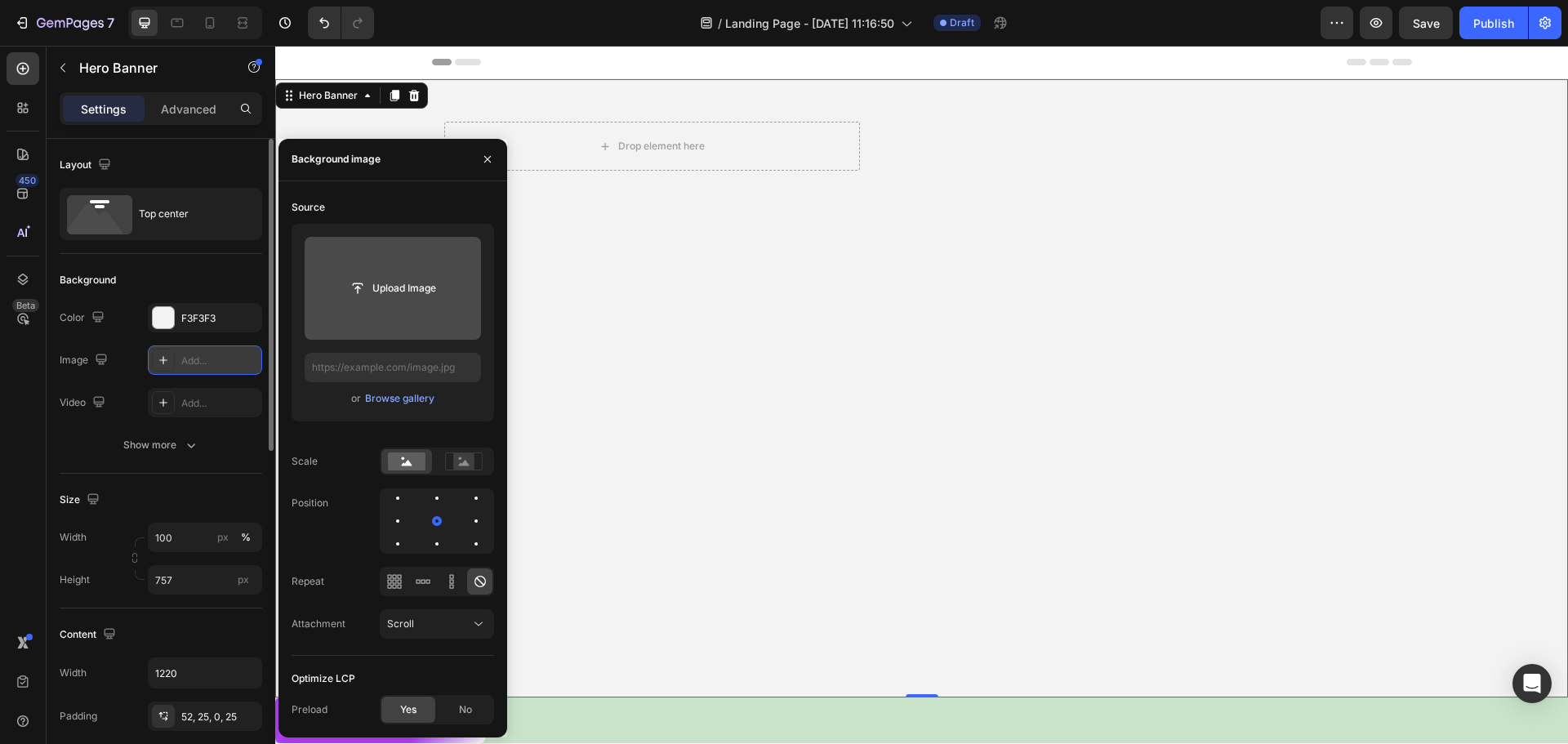
click at [390, 274] on button "Upload Image" at bounding box center [392, 288] width 114 height 30
click at [361, 294] on input "file" at bounding box center [393, 288] width 113 height 28
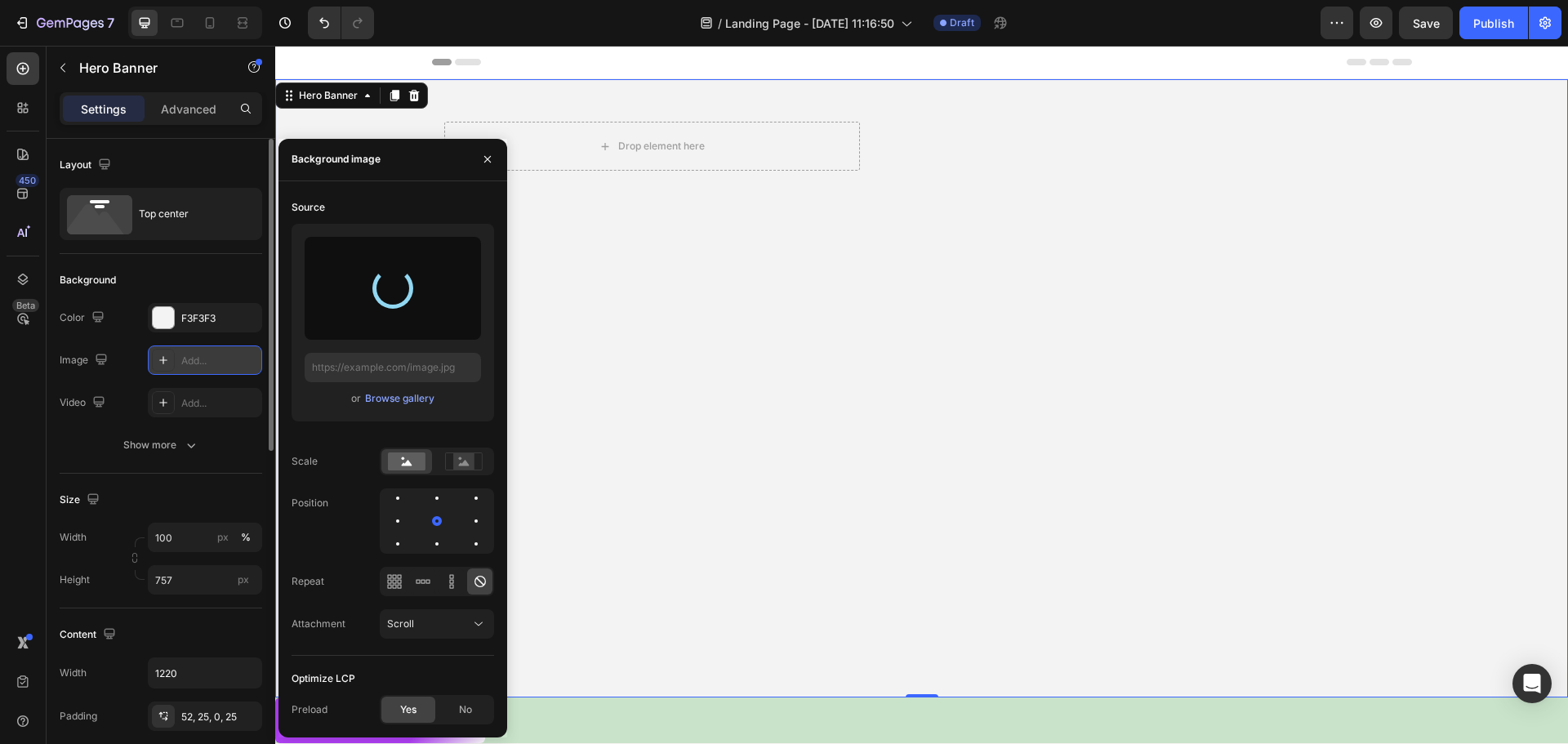
type input "[URL][DOMAIN_NAME]"
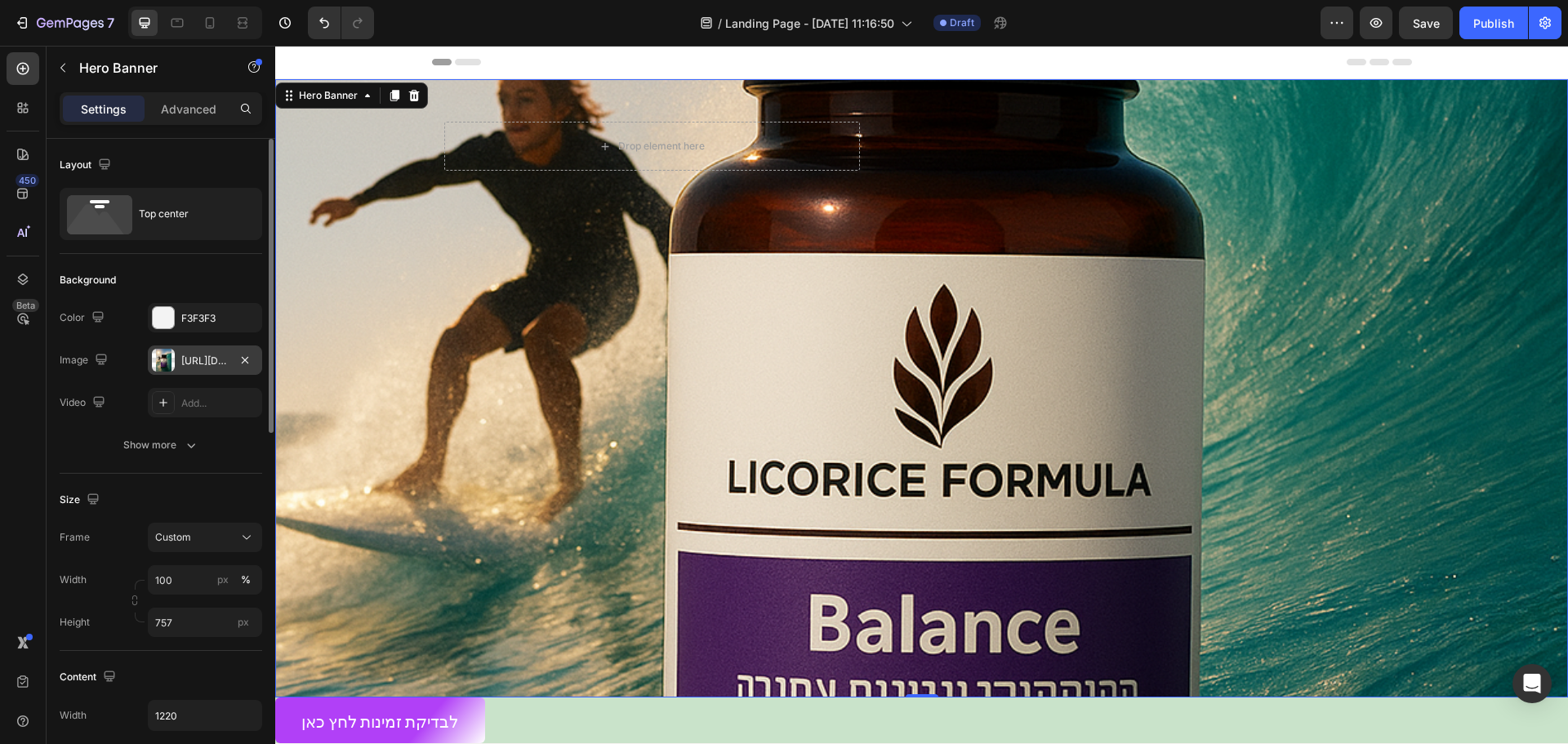
click at [1205, 333] on div "Background Image" at bounding box center [921, 388] width 1293 height 618
click at [206, 22] on icon at bounding box center [210, 22] width 9 height 12
type input "Auto"
type input "100%"
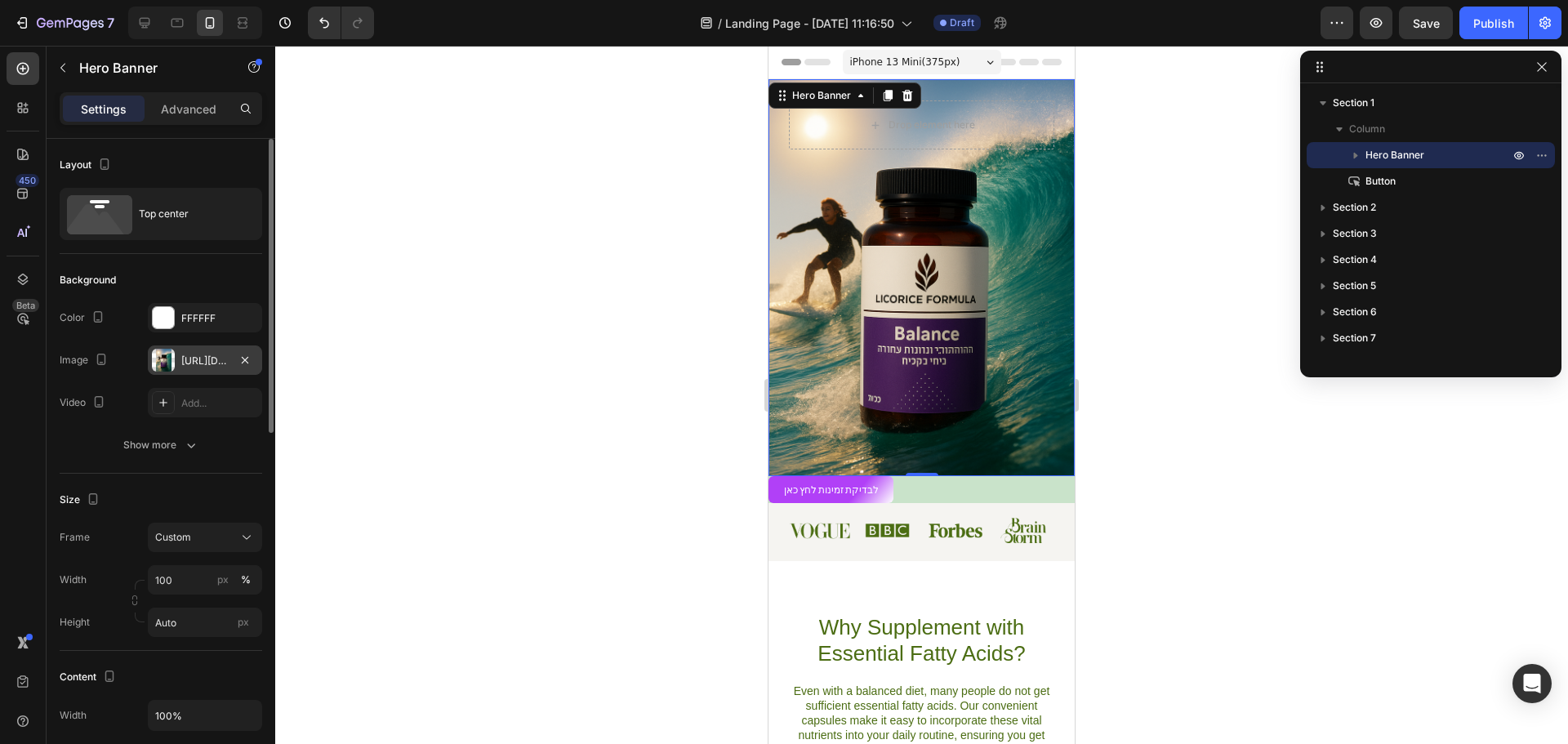
click at [205, 363] on div "[URL][DOMAIN_NAME]" at bounding box center [205, 361] width 48 height 14
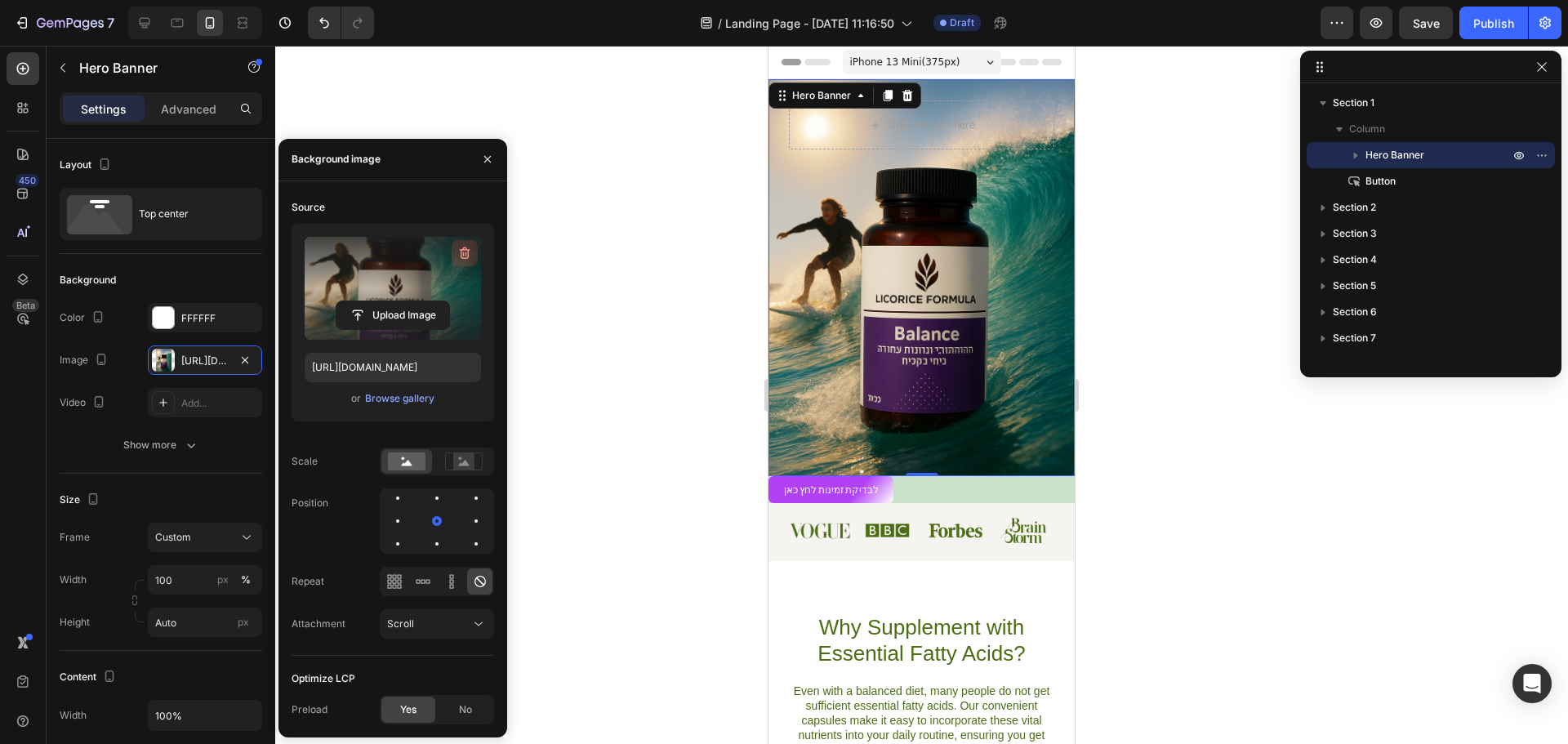
click at [464, 251] on icon "button" at bounding box center [465, 253] width 16 height 16
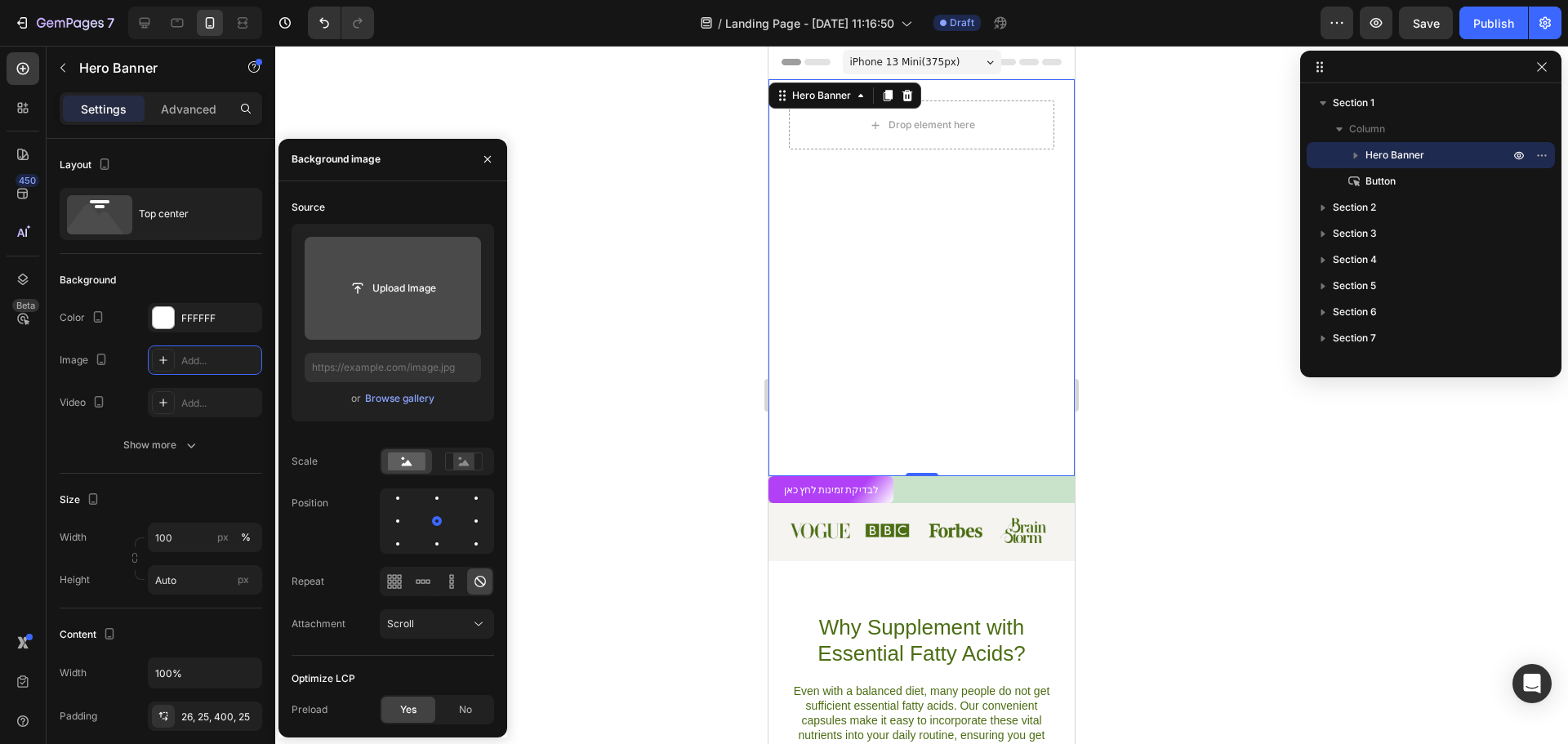
click at [385, 287] on input "file" at bounding box center [393, 288] width 113 height 28
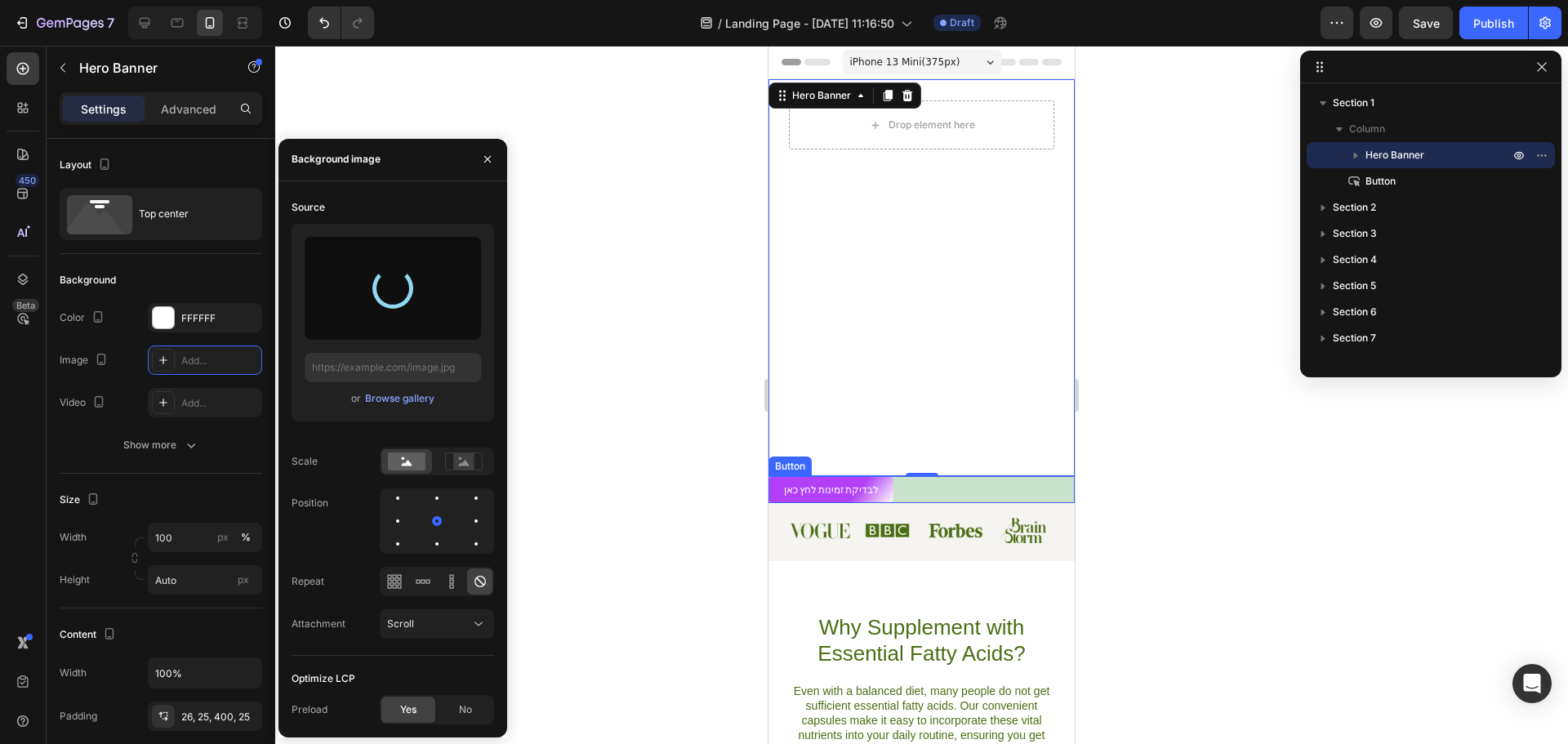
click at [956, 490] on div "לבדיקת זמינות לחץ כאן Button" at bounding box center [921, 490] width 306 height 27
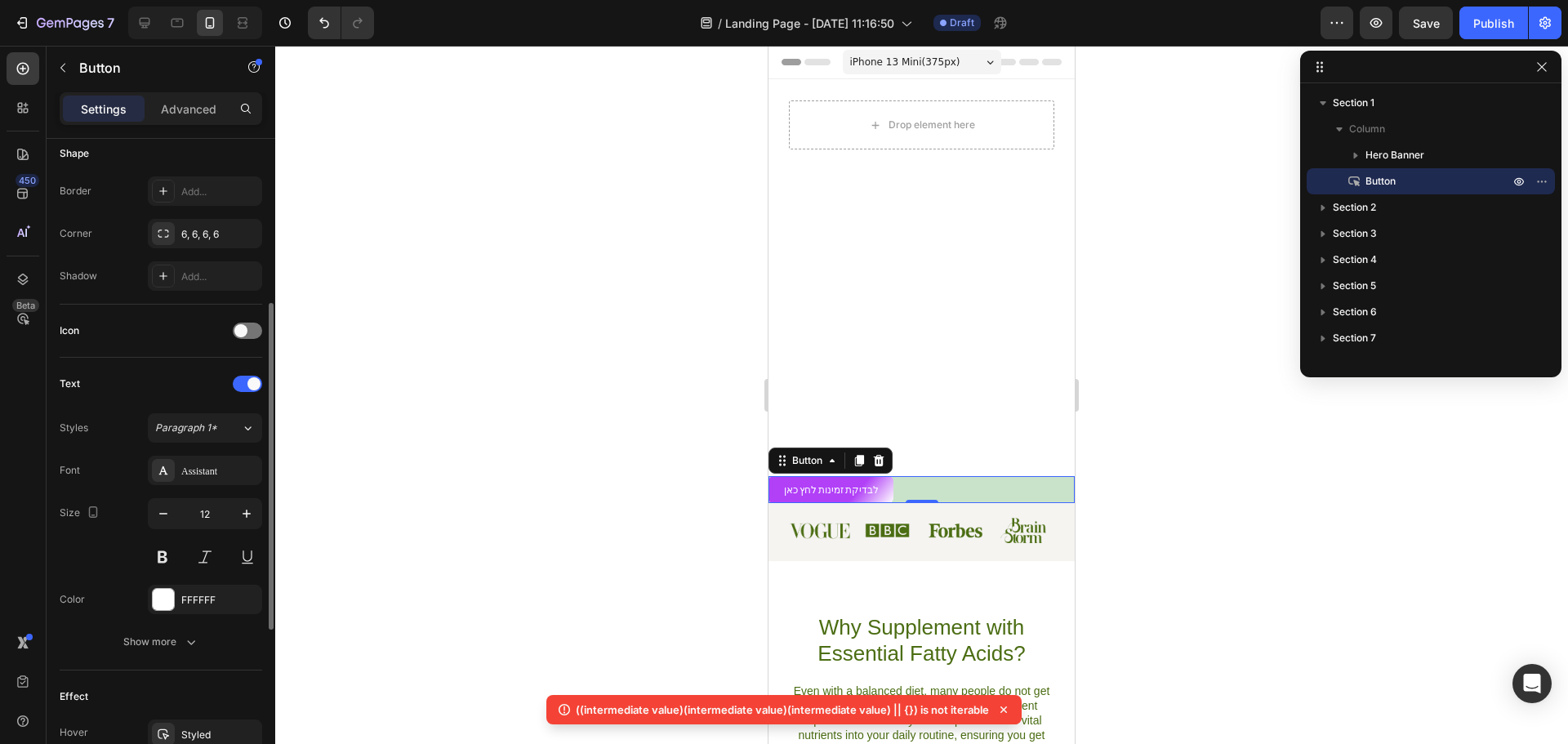
scroll to position [82, 0]
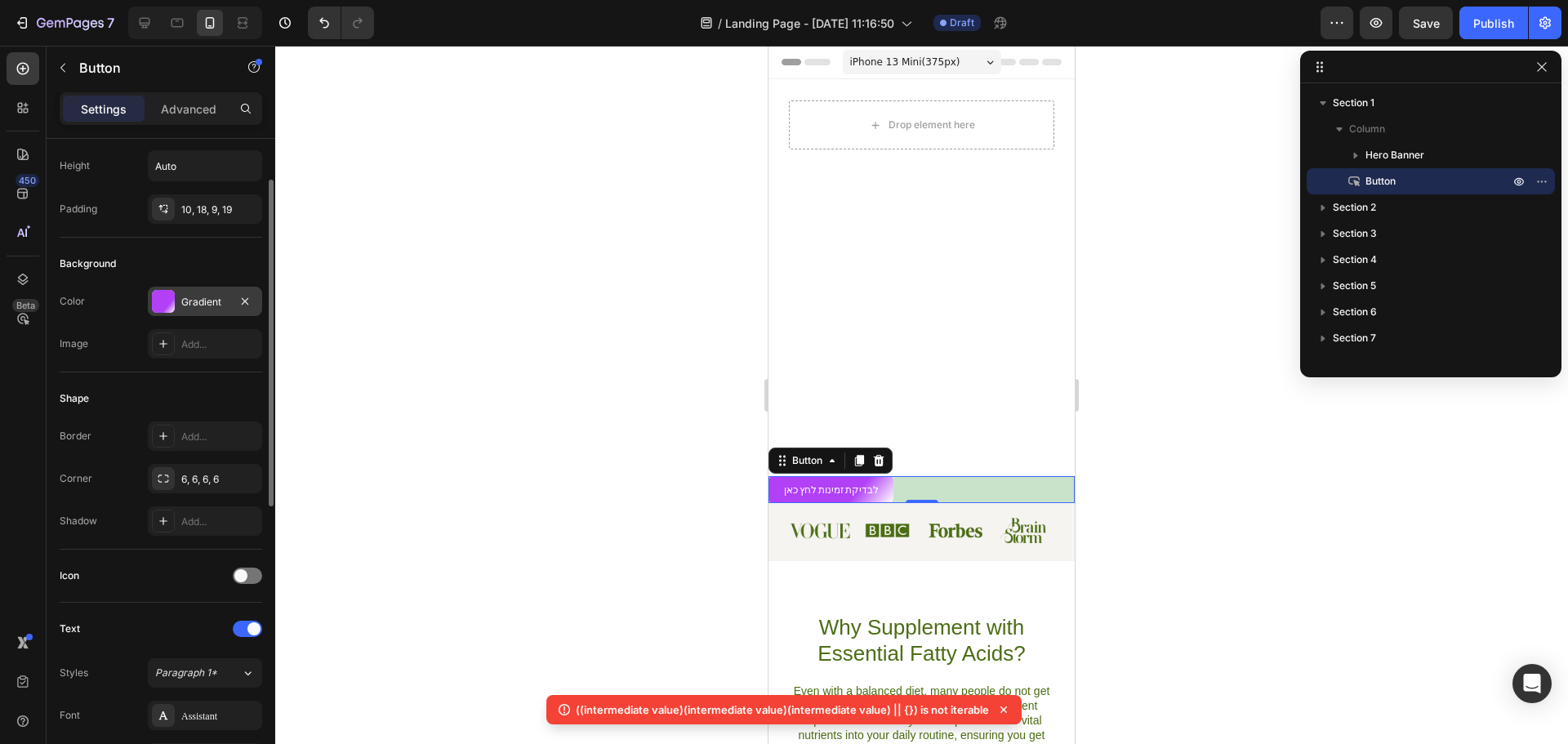
click at [190, 305] on div "Gradient" at bounding box center [205, 302] width 48 height 14
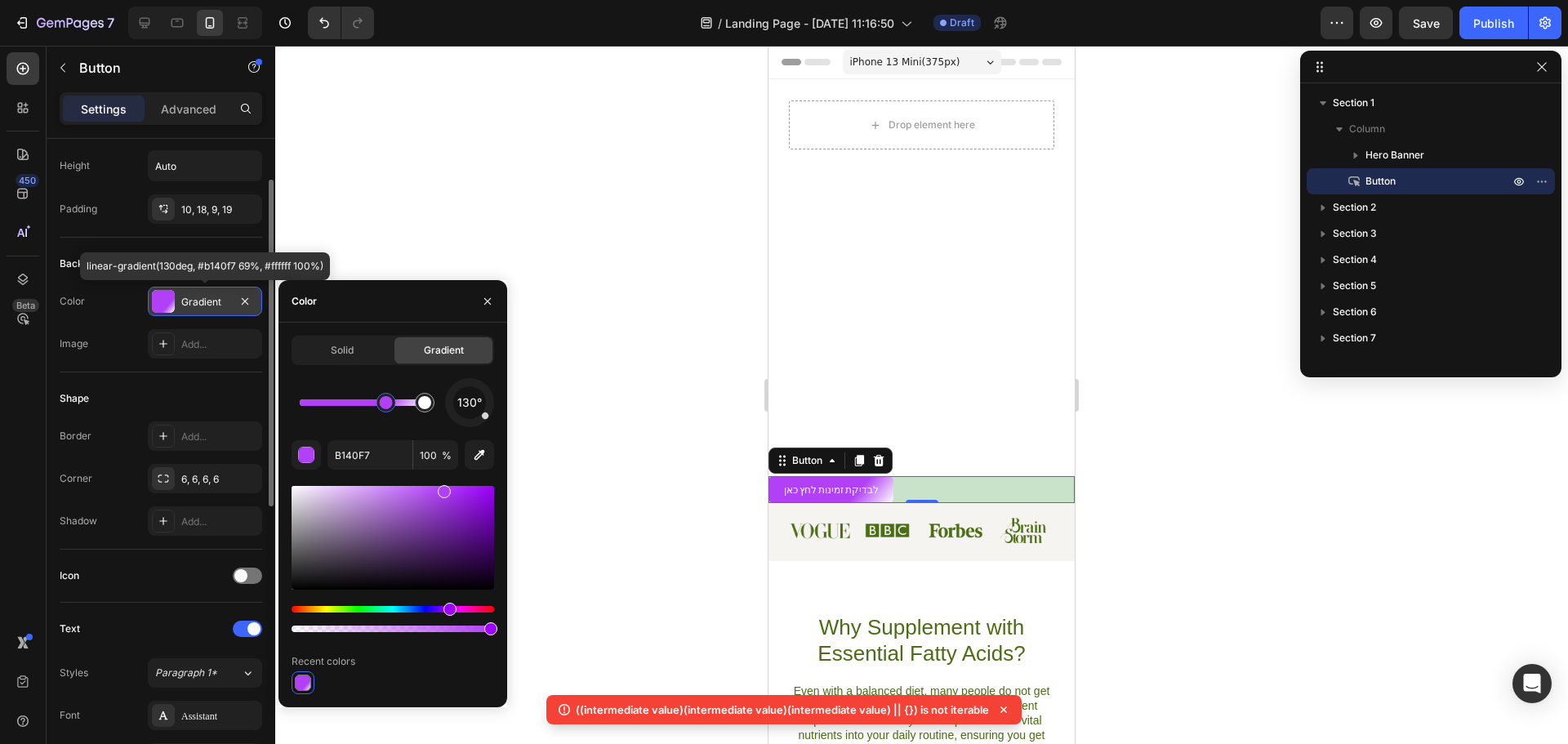
click at [190, 305] on div "Gradient" at bounding box center [205, 302] width 48 height 14
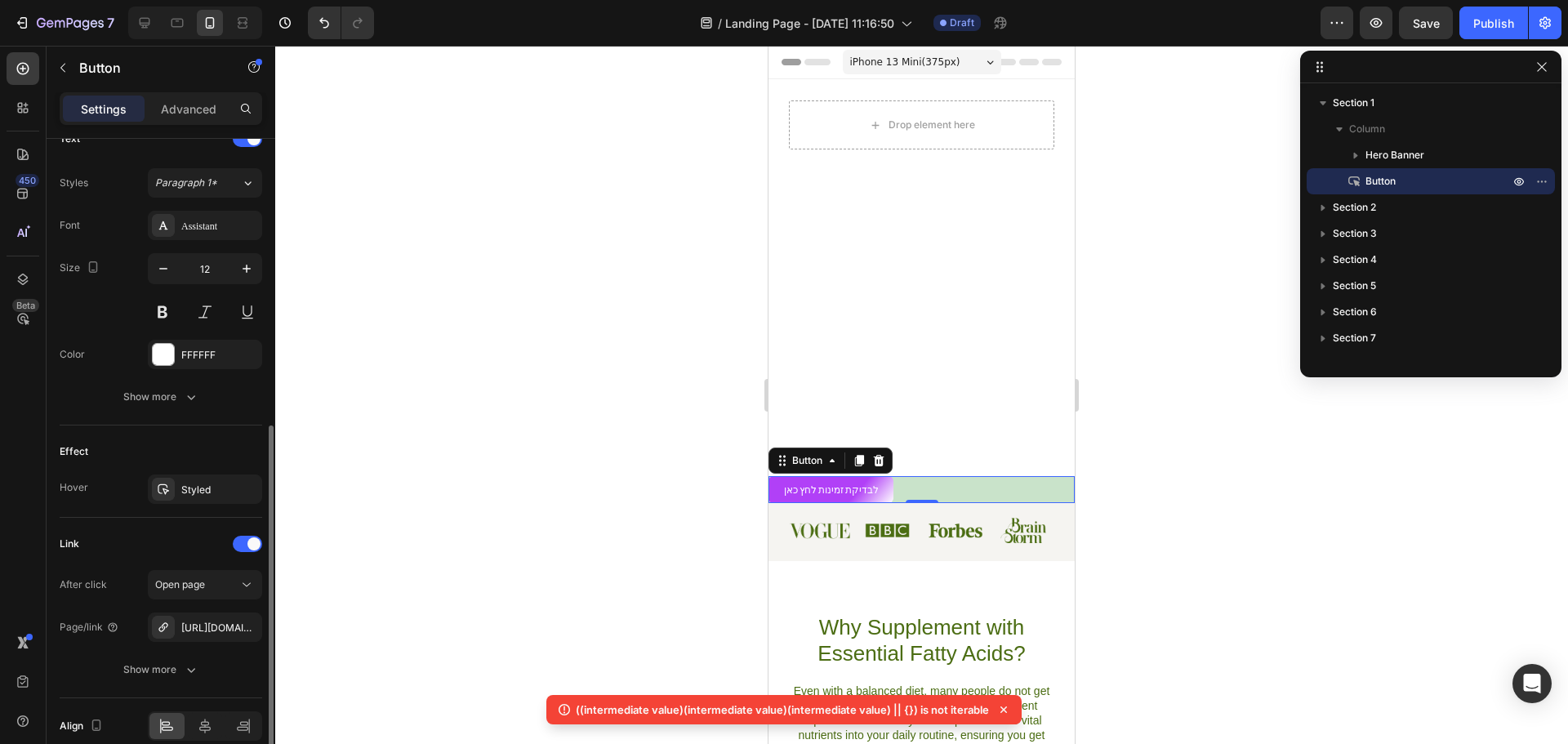
scroll to position [647, 0]
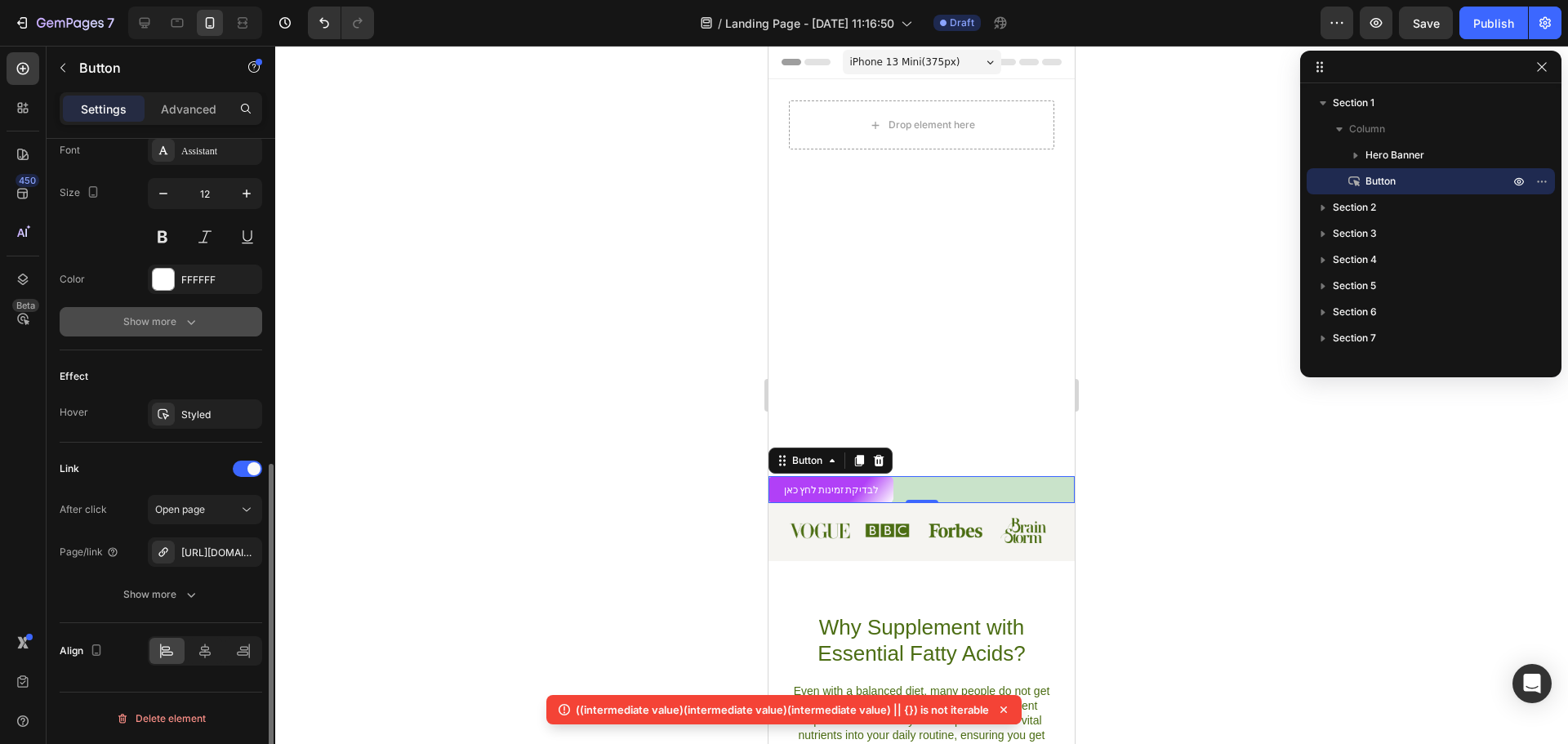
click at [181, 323] on div "Show more" at bounding box center [161, 322] width 76 height 16
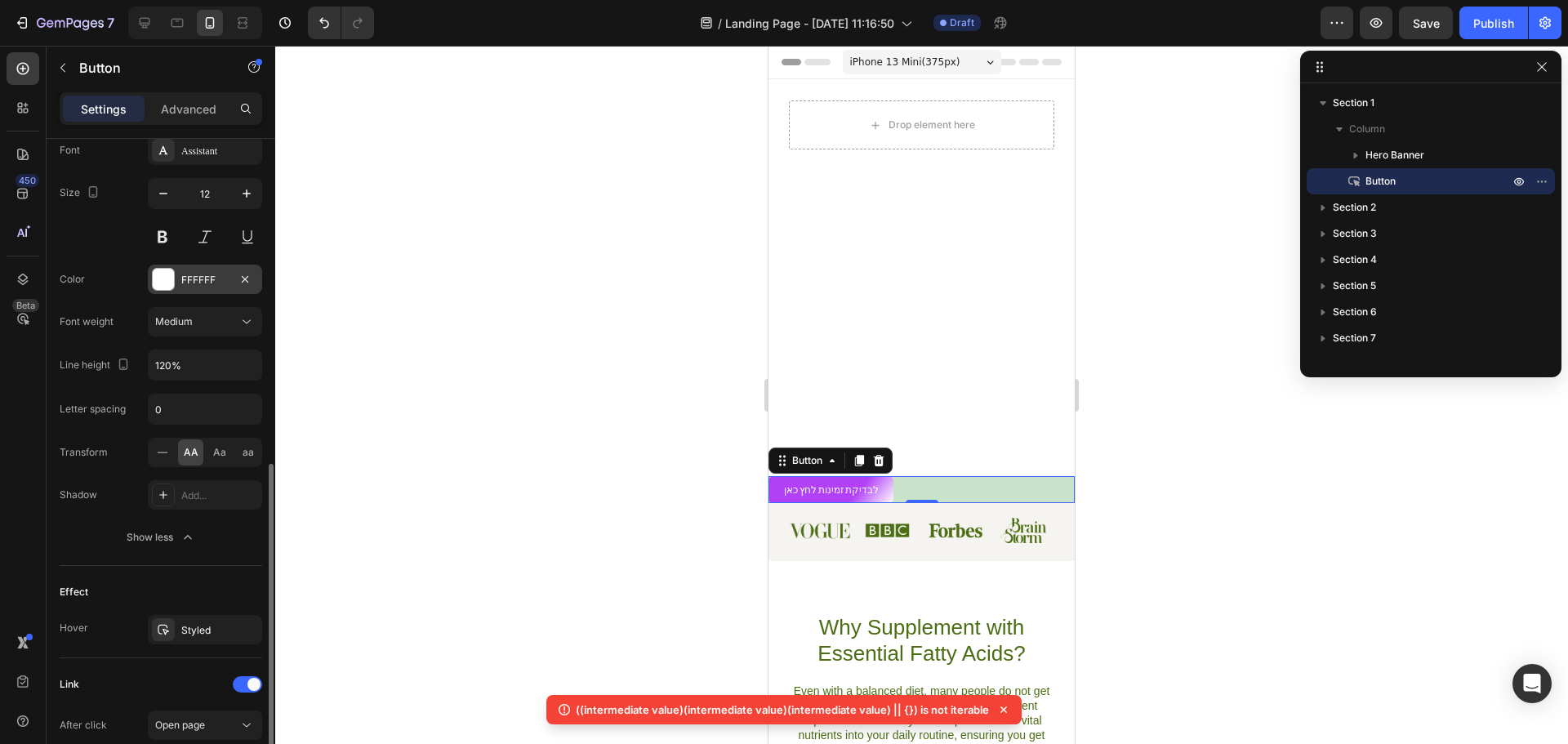
click at [187, 281] on div "FFFFFF" at bounding box center [205, 280] width 48 height 14
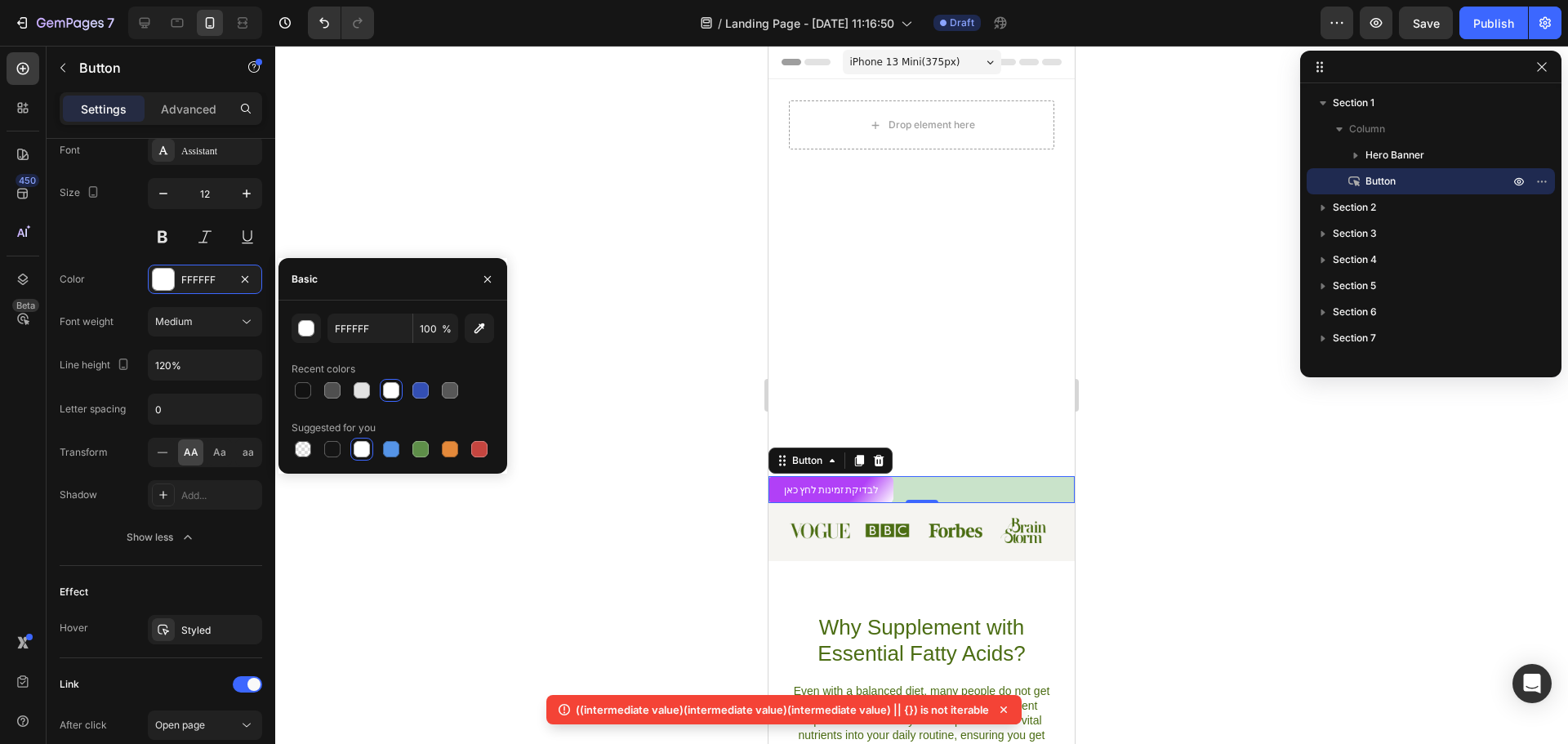
click at [391, 395] on div at bounding box center [391, 390] width 16 height 16
click at [169, 364] on input "120%" at bounding box center [205, 365] width 113 height 30
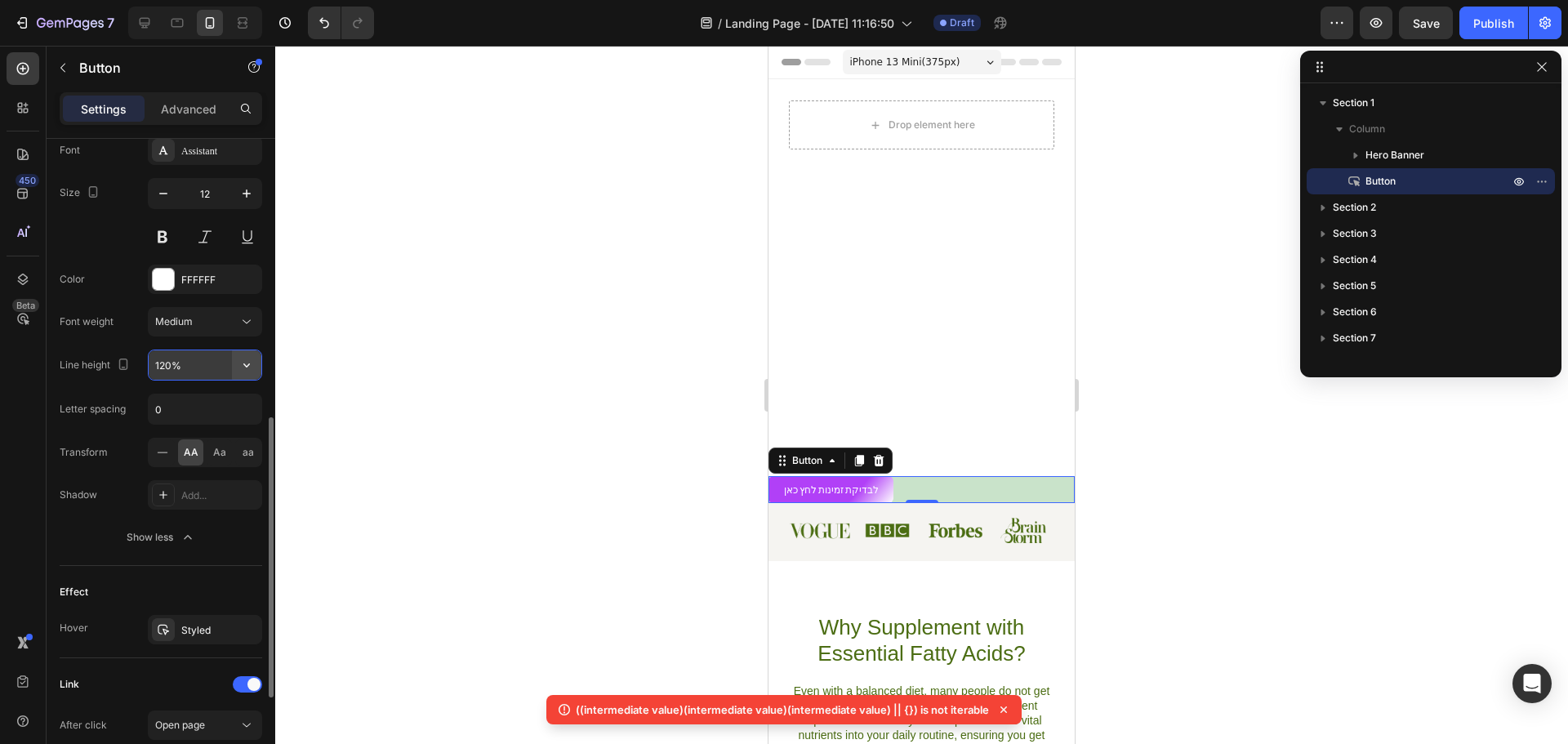
click at [236, 358] on button "button" at bounding box center [247, 365] width 30 height 30
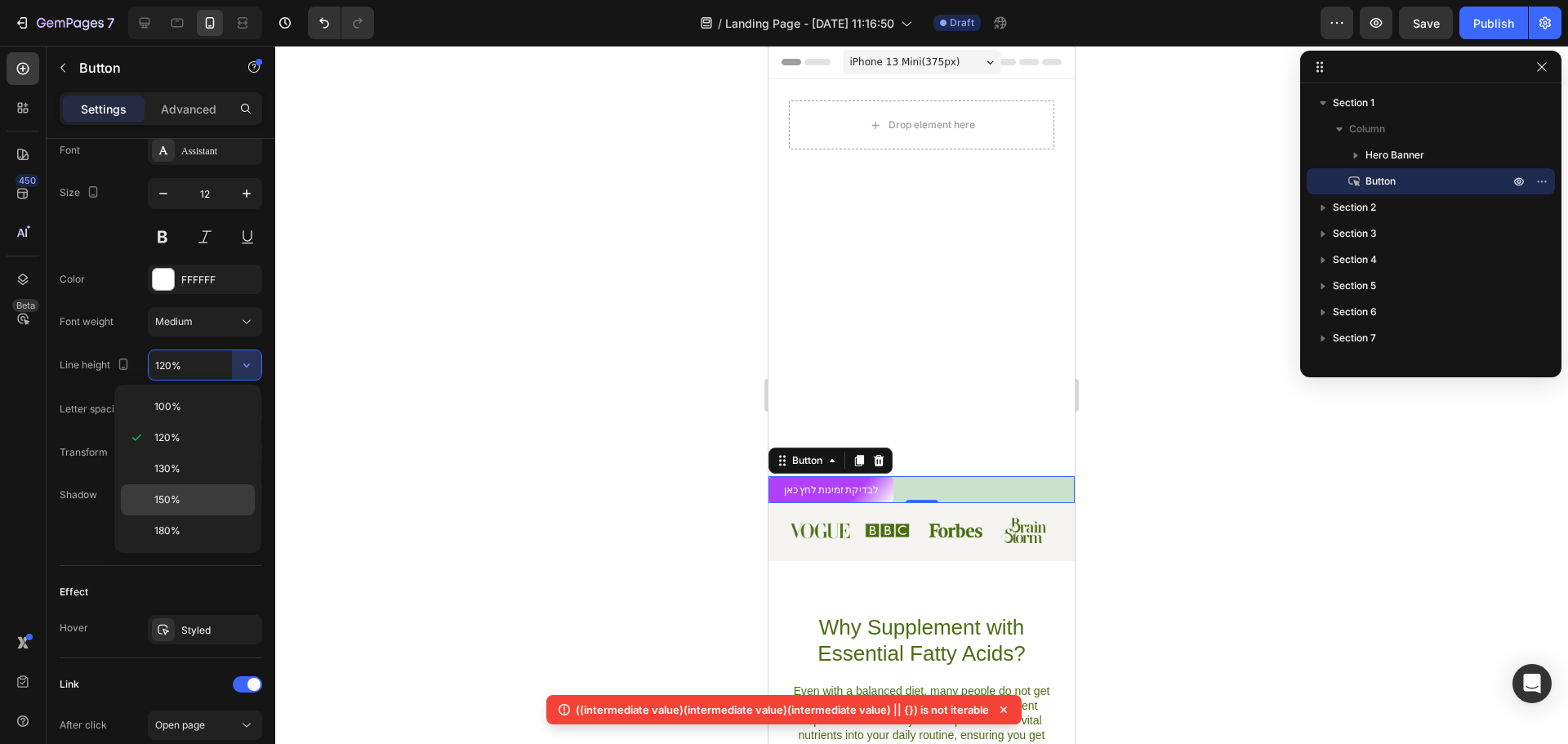
click at [187, 492] on div "150%" at bounding box center [187, 500] width 134 height 31
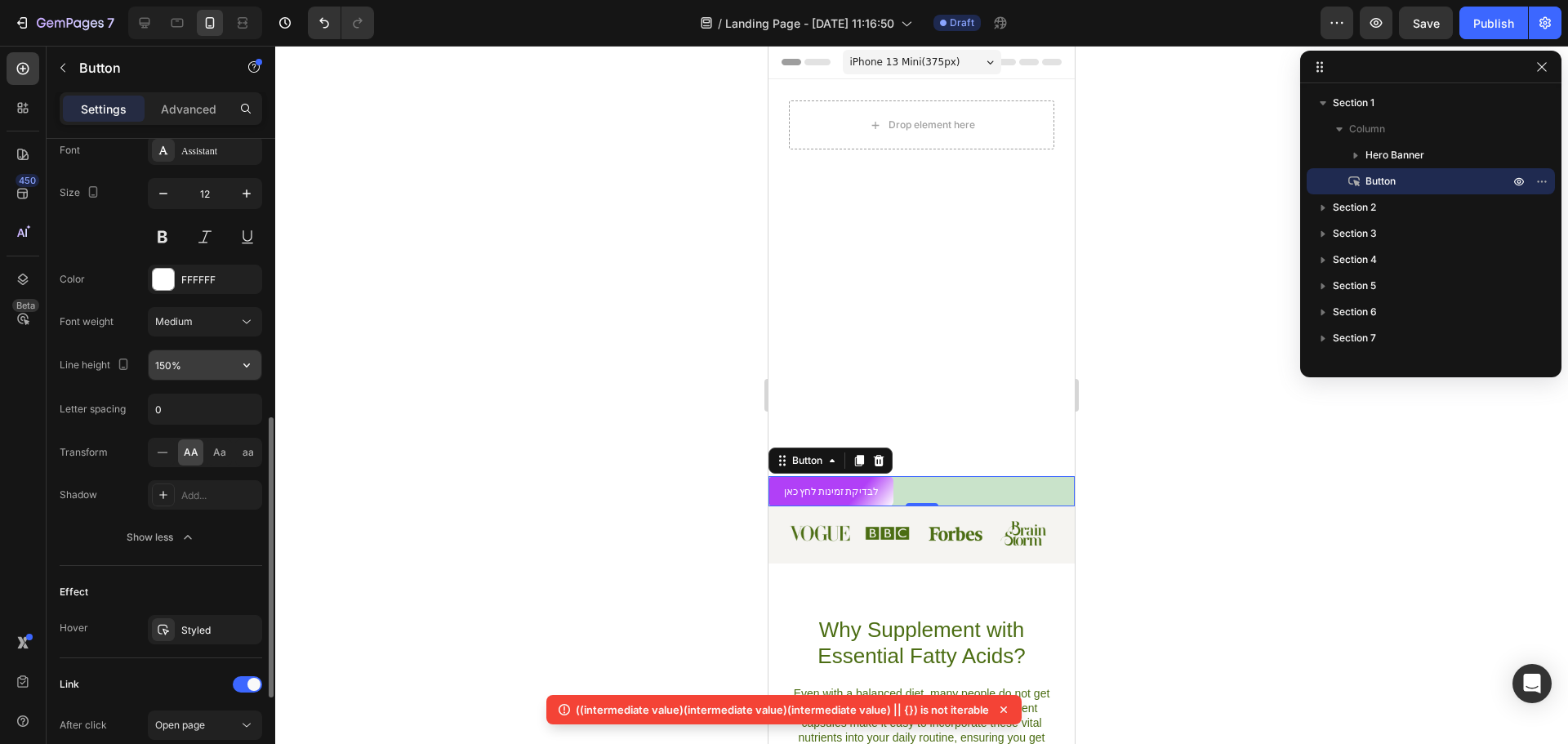
click at [215, 360] on input "150%" at bounding box center [205, 365] width 113 height 30
click at [251, 365] on icon "button" at bounding box center [247, 365] width 16 height 16
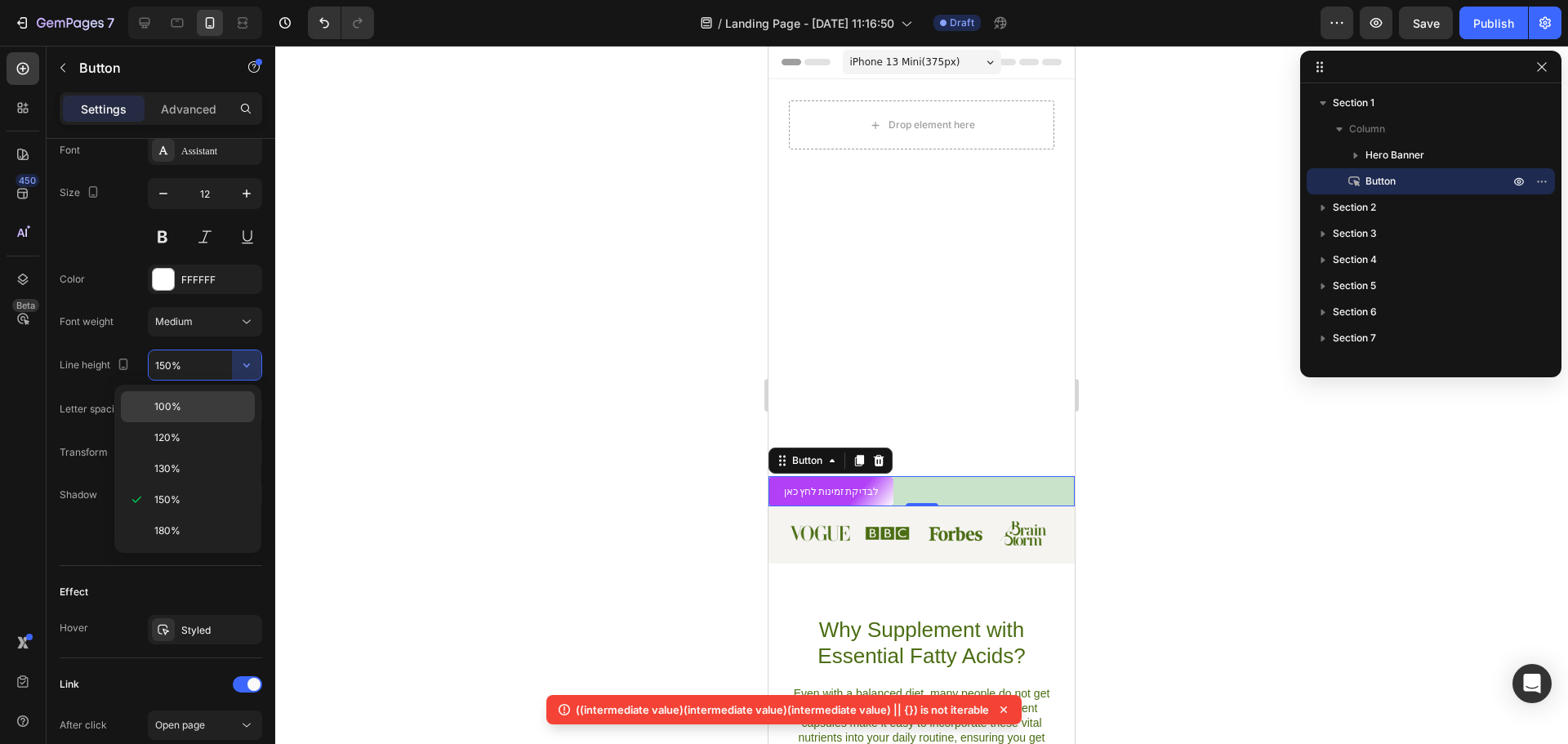
click at [187, 409] on p "100%" at bounding box center [201, 407] width 93 height 14
type input "100%"
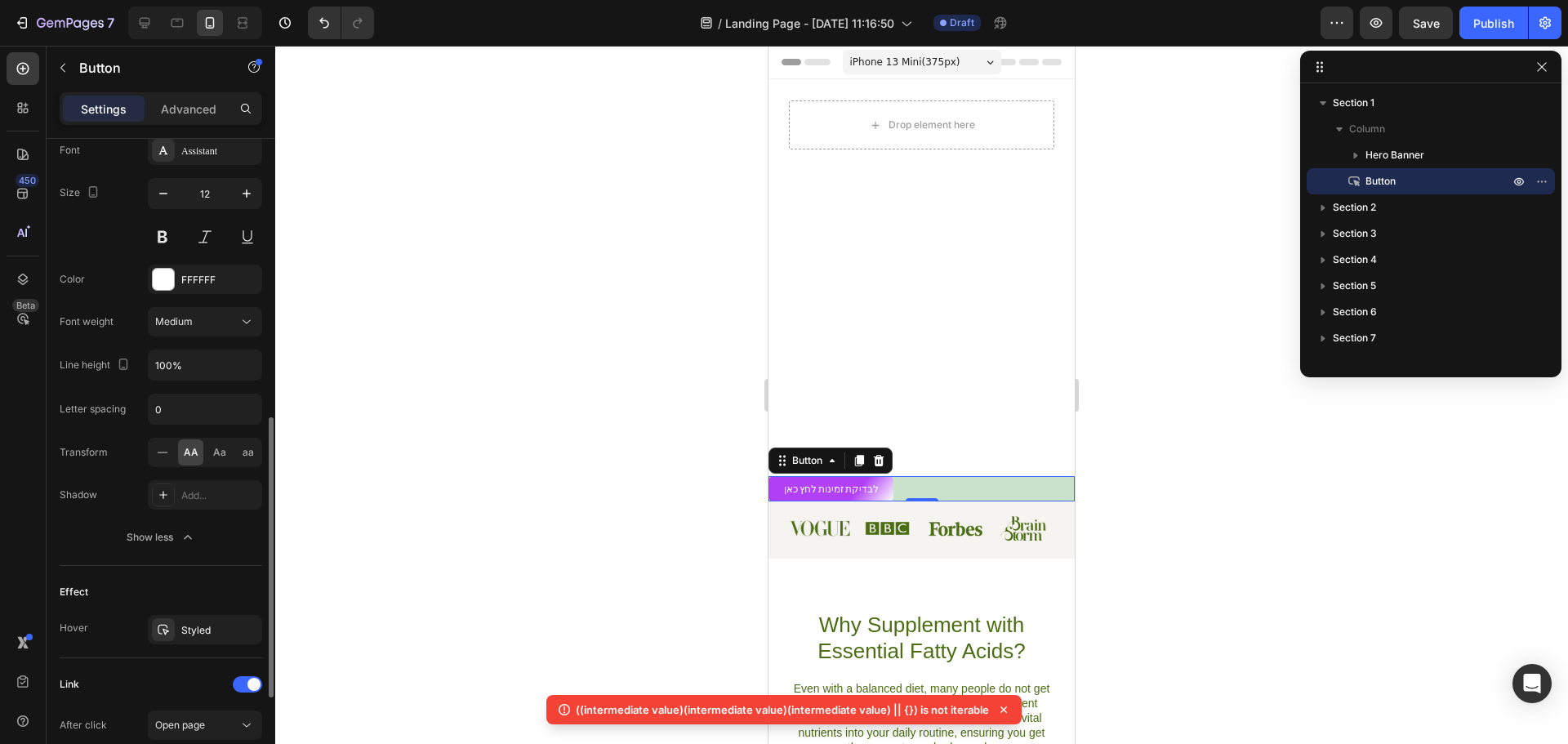
scroll to position [565, 0]
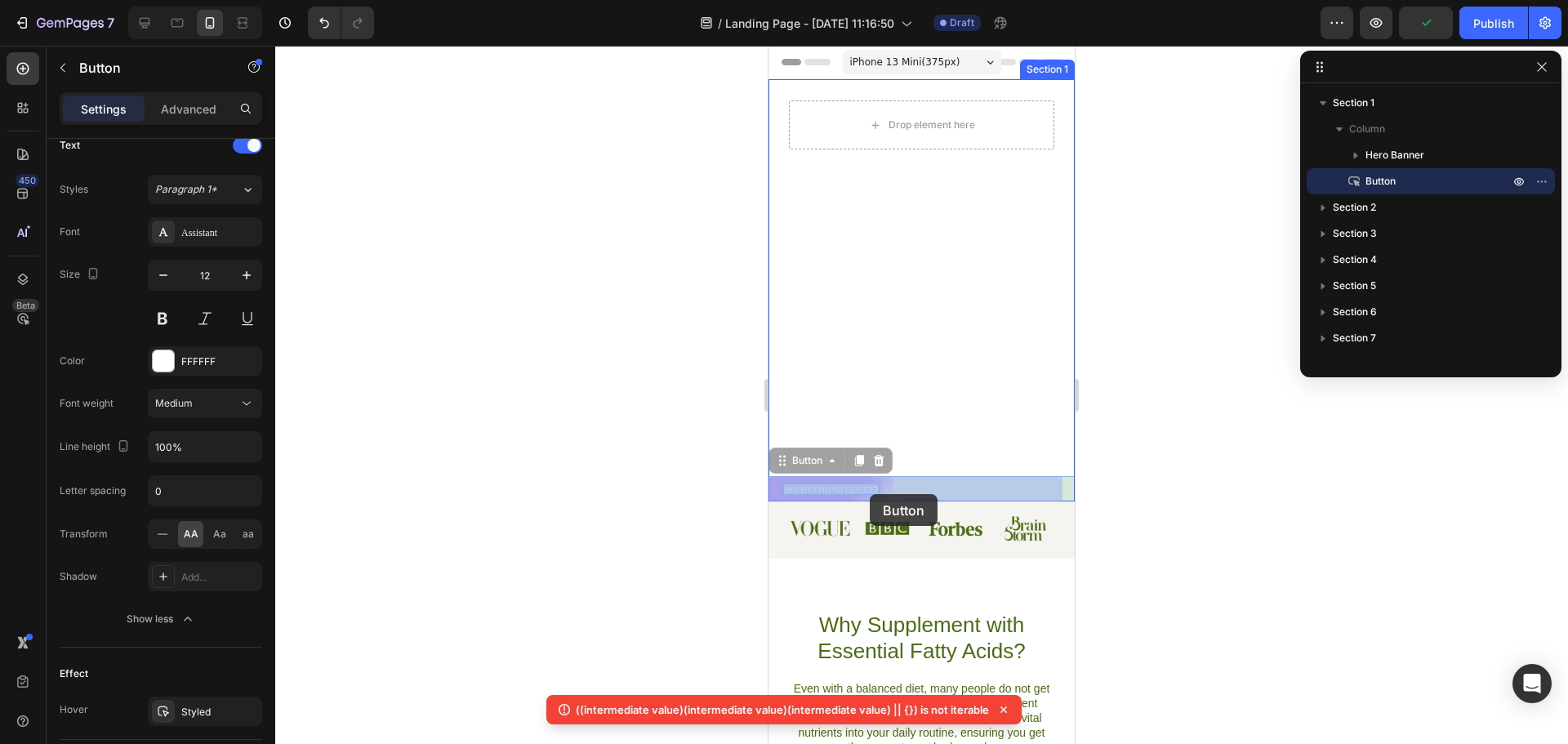
drag, startPoint x: 835, startPoint y: 488, endPoint x: 874, endPoint y: 495, distance: 39.6
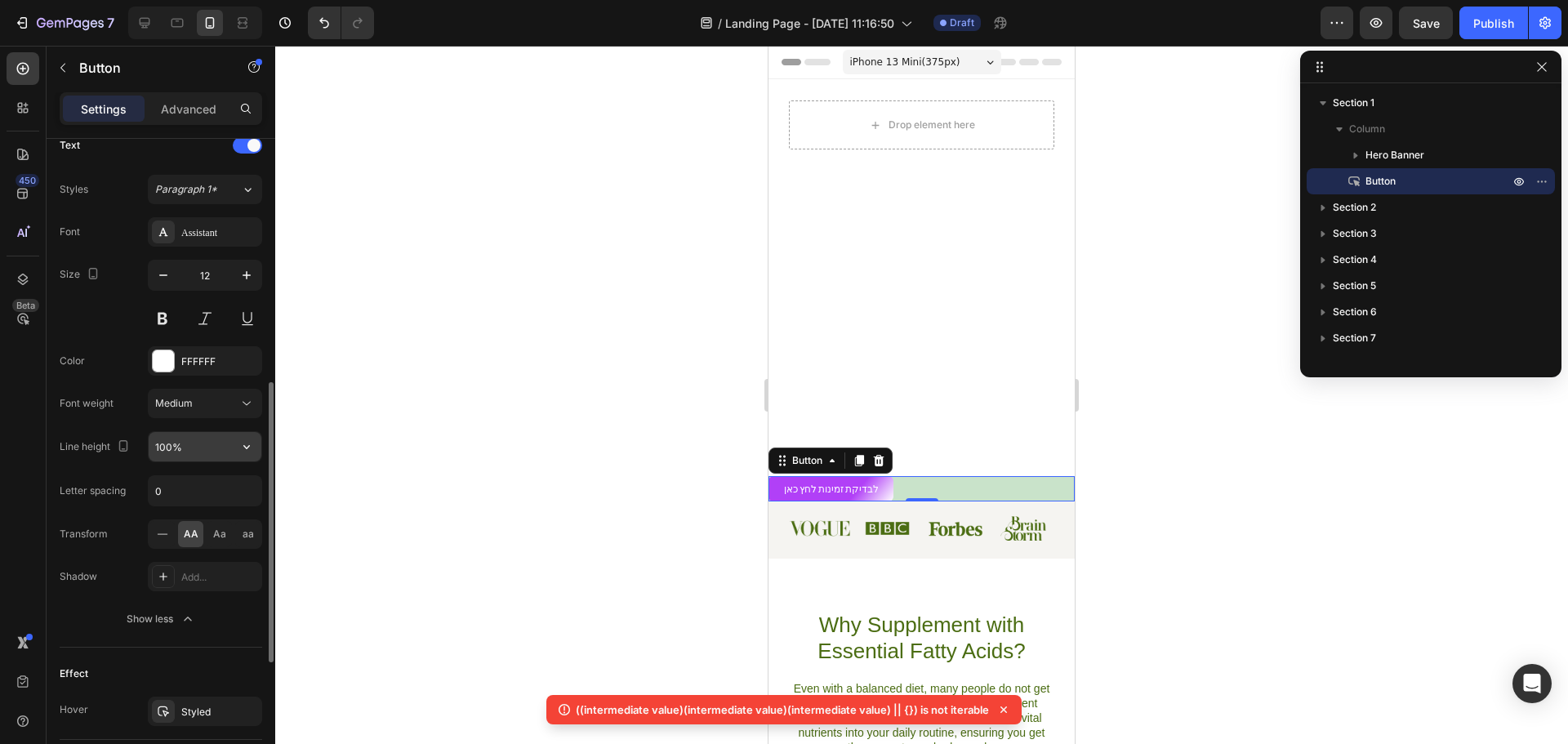
scroll to position [862, 0]
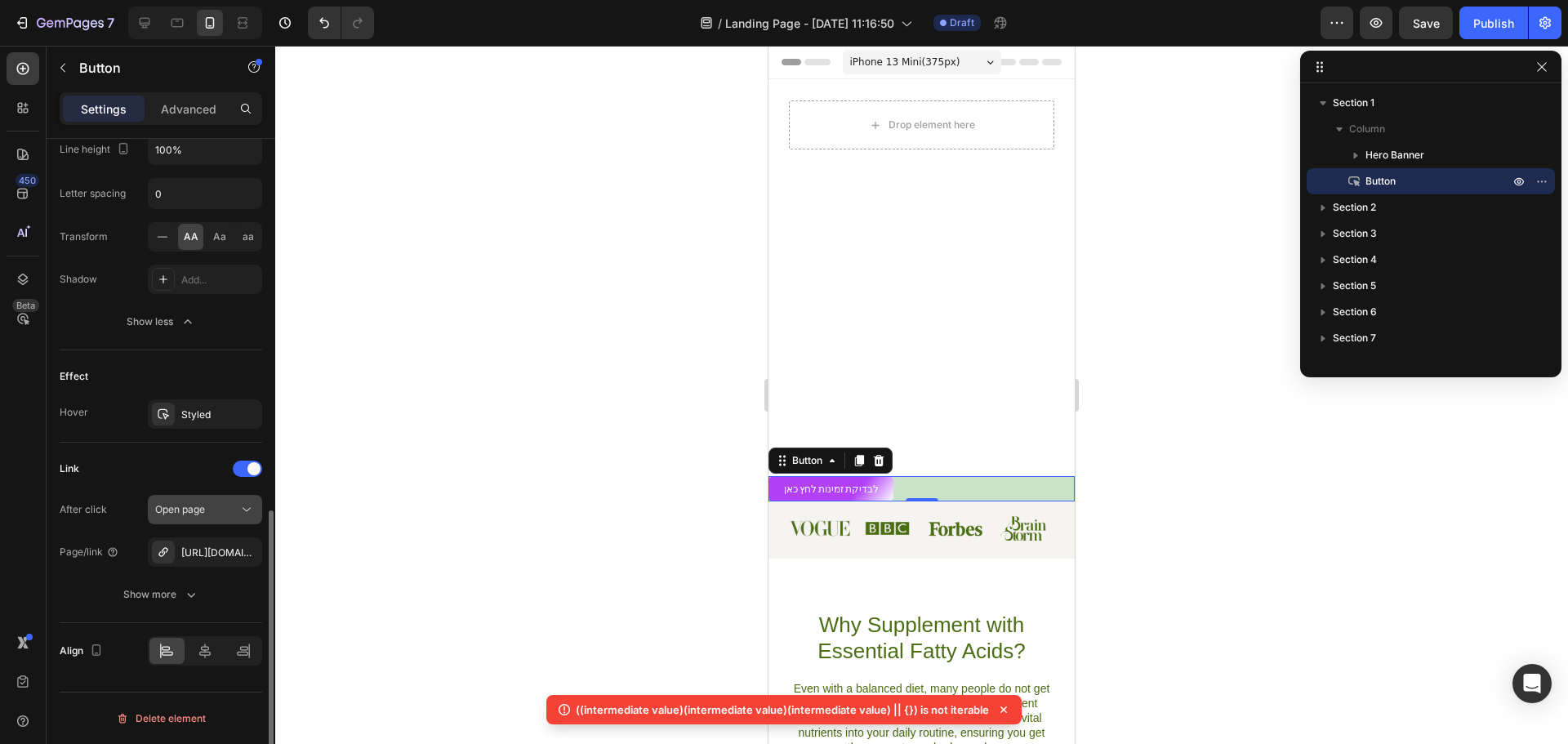
click at [205, 515] on span "Open page" at bounding box center [180, 510] width 50 height 14
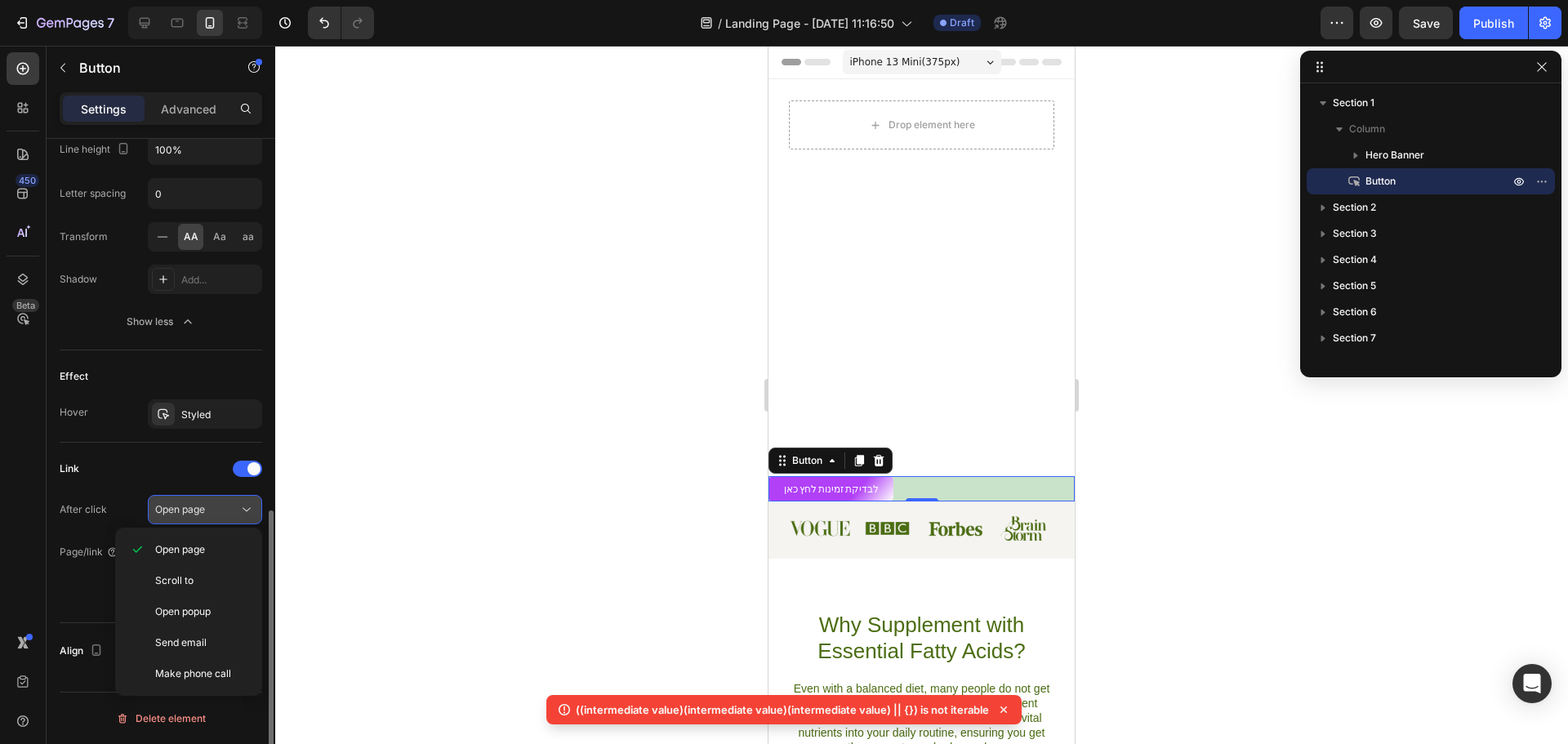
click at [205, 515] on span "Open page" at bounding box center [180, 510] width 50 height 14
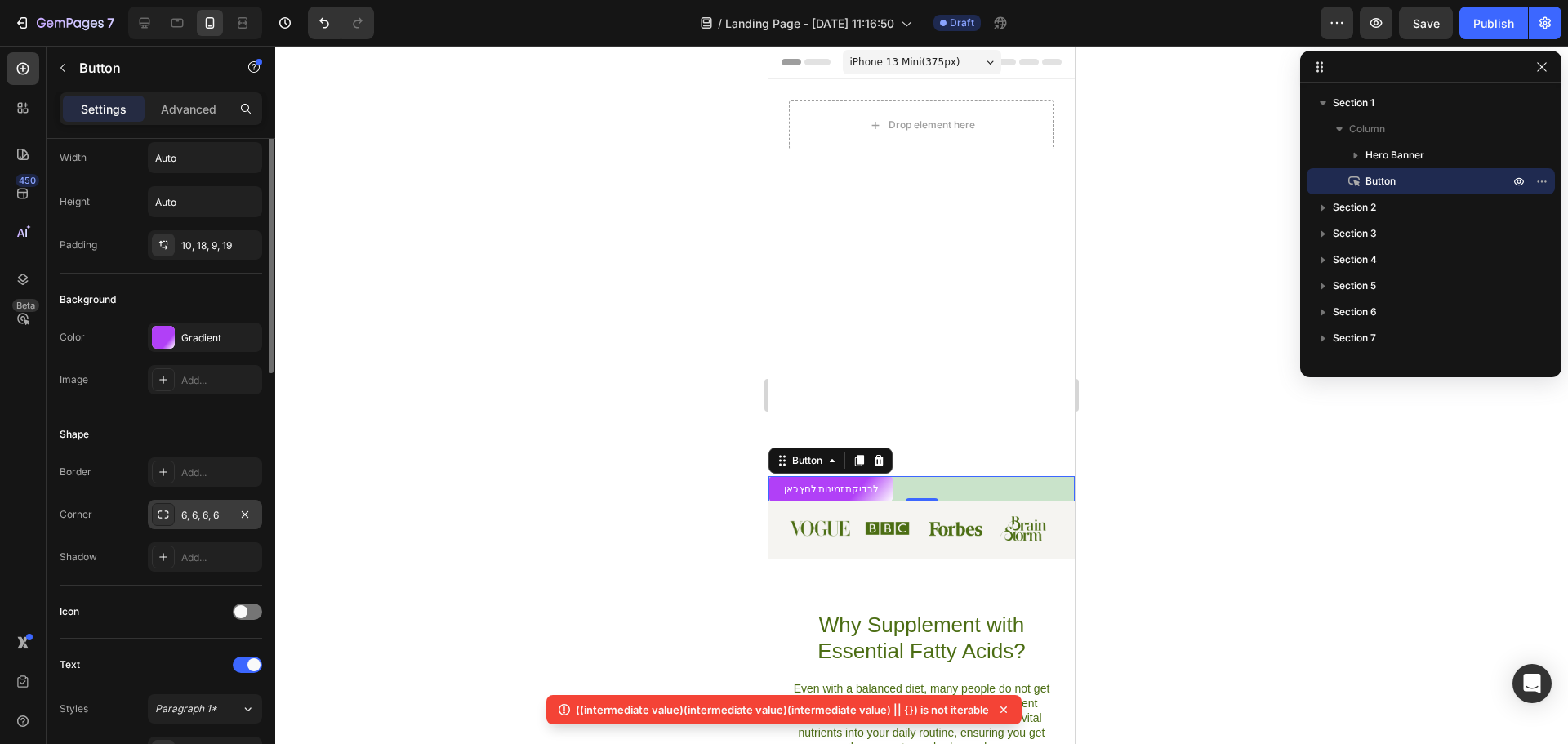
scroll to position [0, 0]
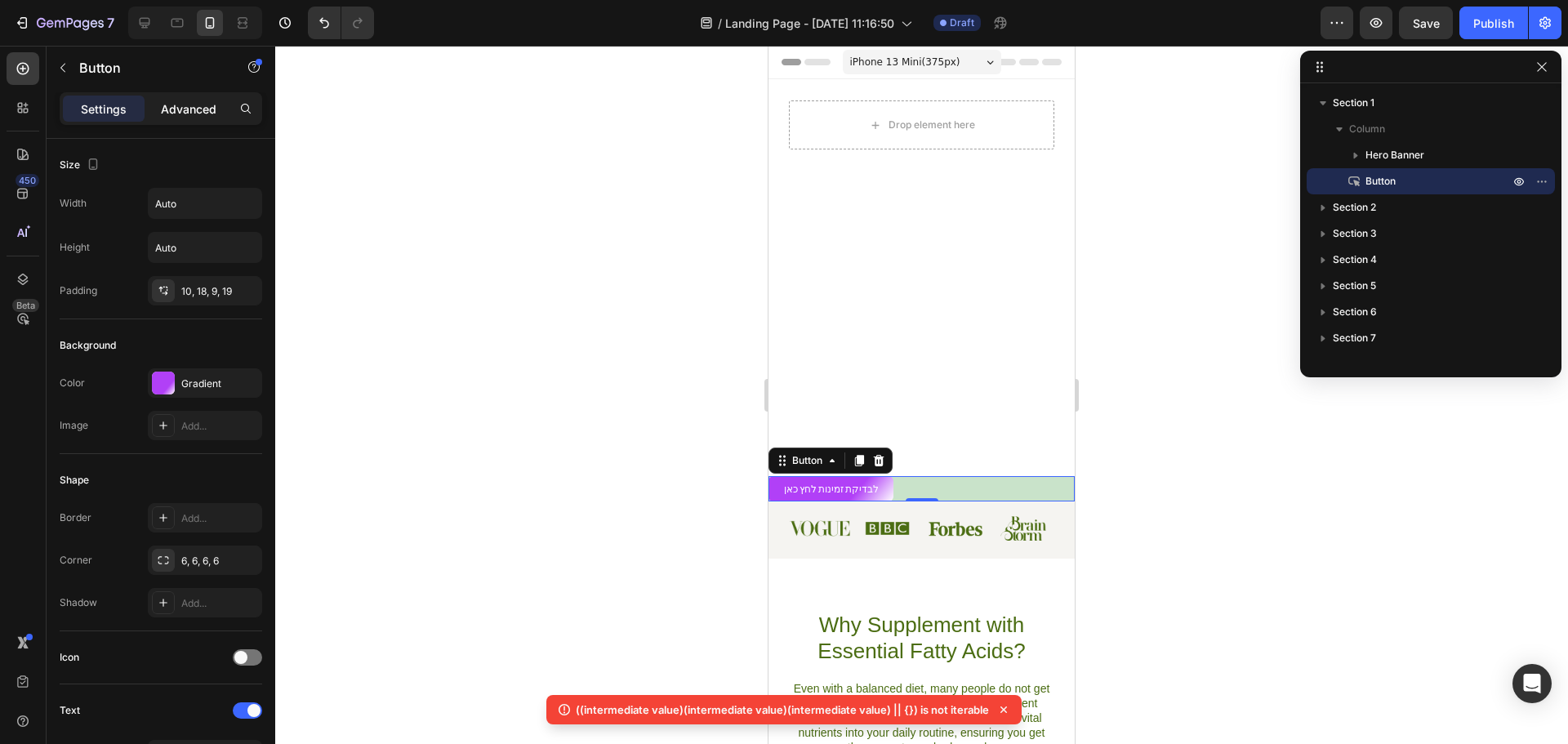
click at [184, 114] on p "Advanced" at bounding box center [188, 109] width 56 height 17
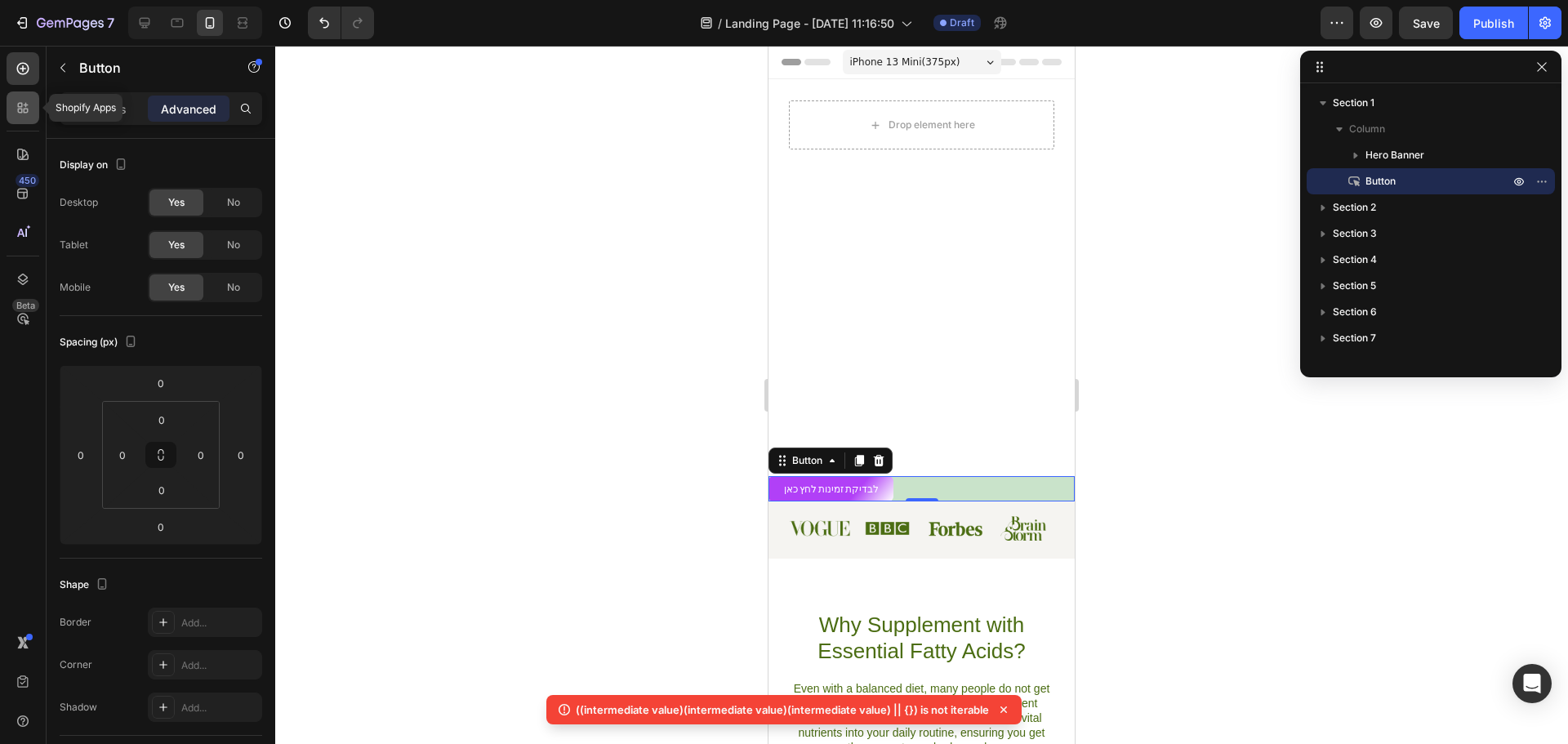
click at [14, 96] on div at bounding box center [22, 108] width 32 height 32
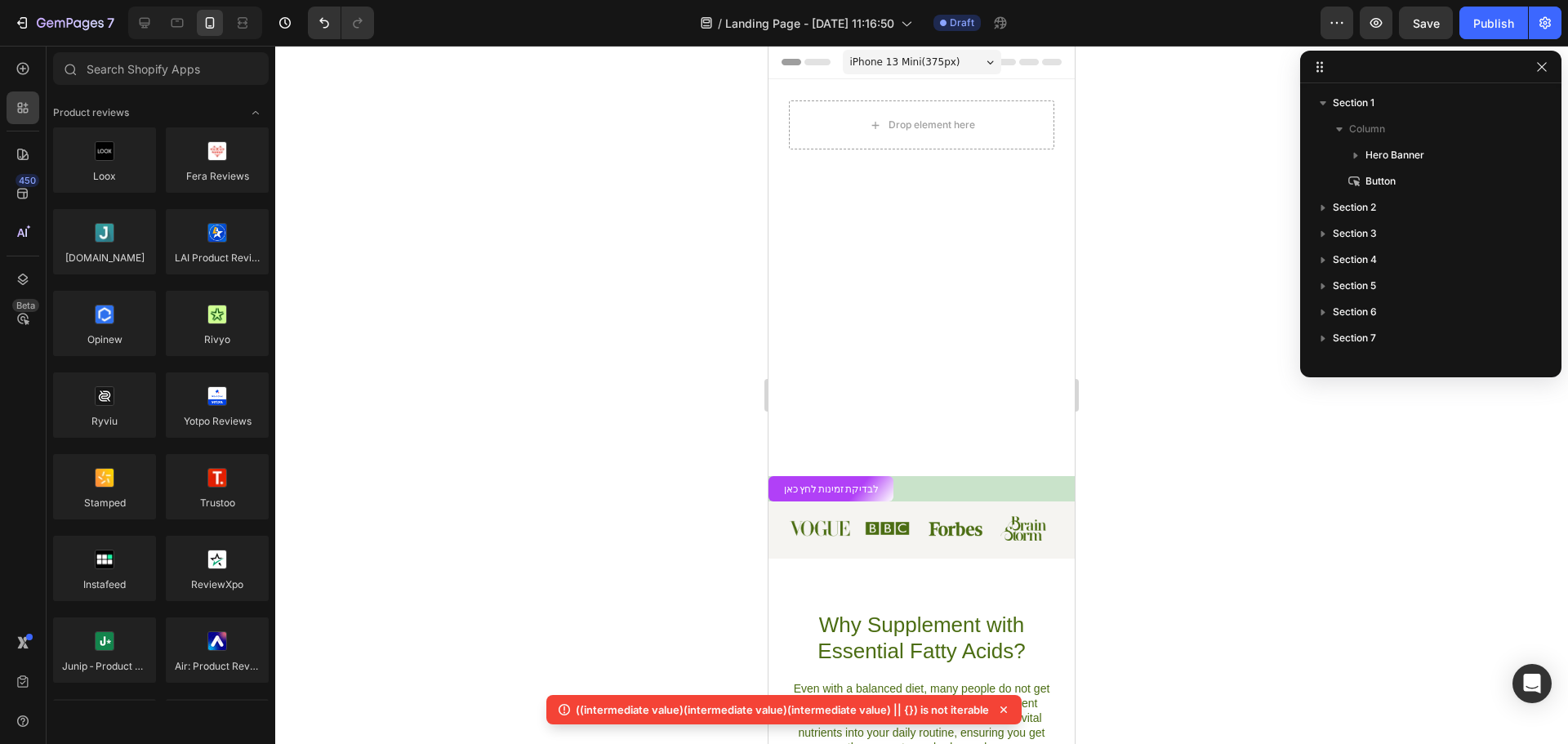
click at [370, 277] on div at bounding box center [921, 395] width 1293 height 698
click at [22, 148] on icon at bounding box center [22, 154] width 16 height 16
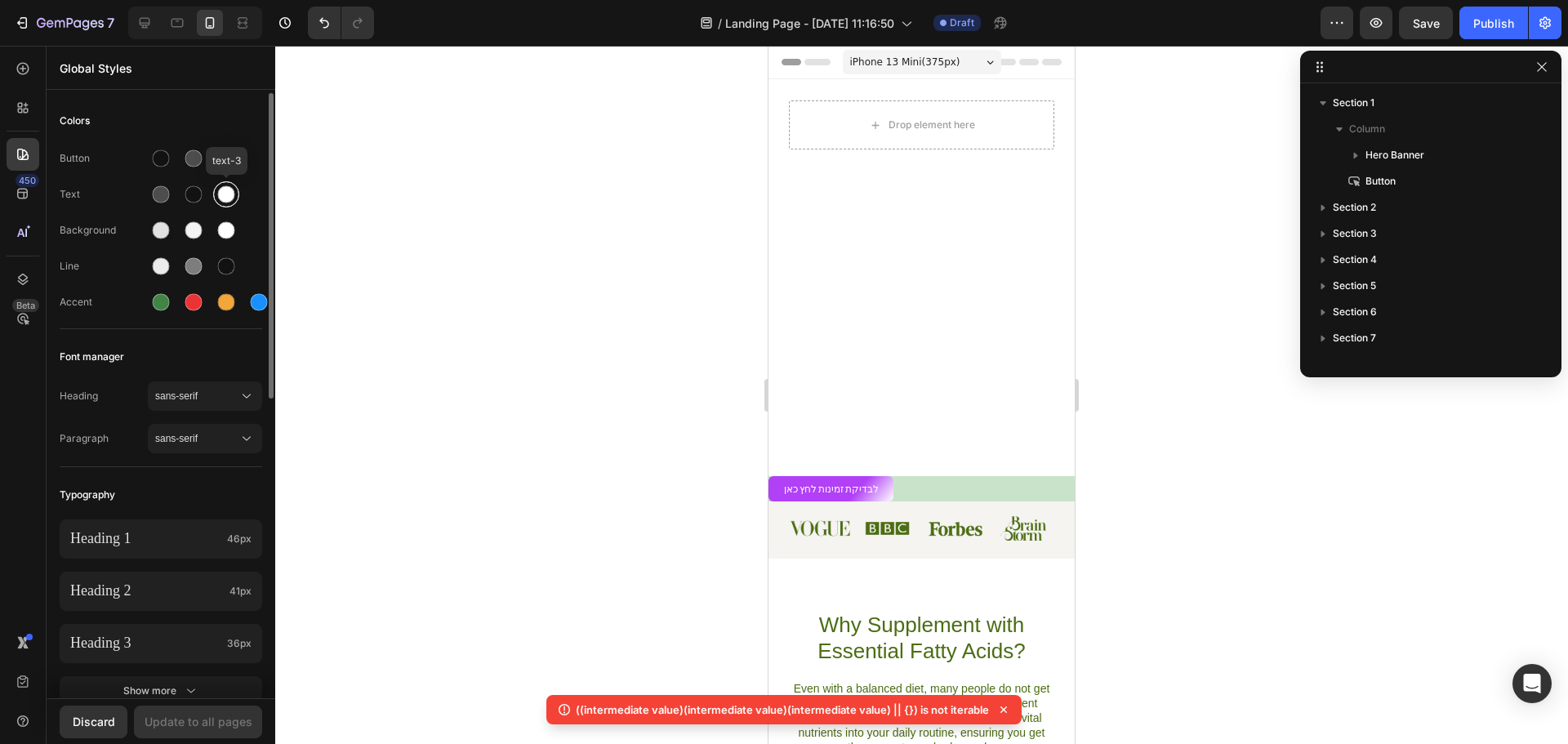
click at [222, 206] on div at bounding box center [226, 194] width 26 height 26
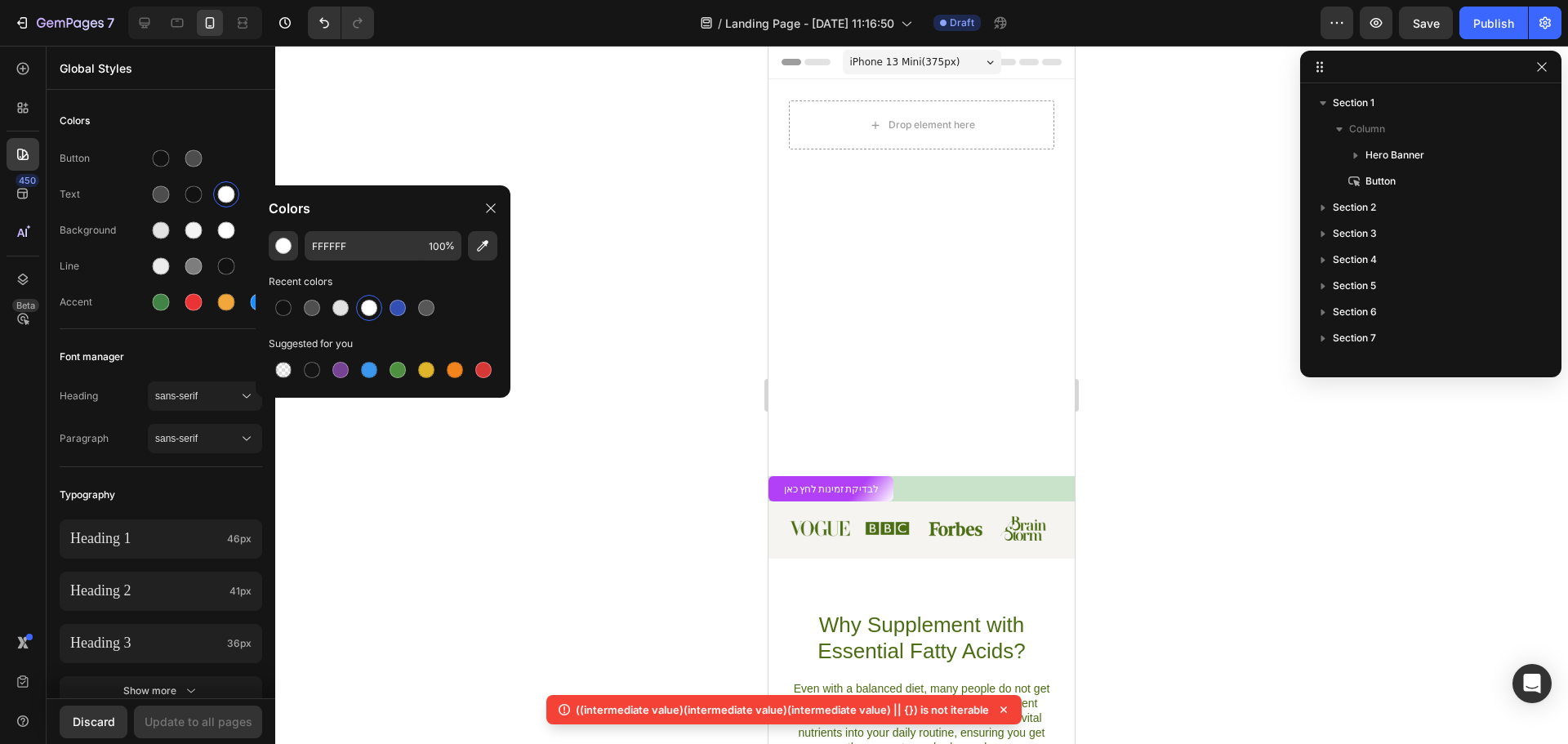
click at [656, 381] on div at bounding box center [921, 395] width 1293 height 698
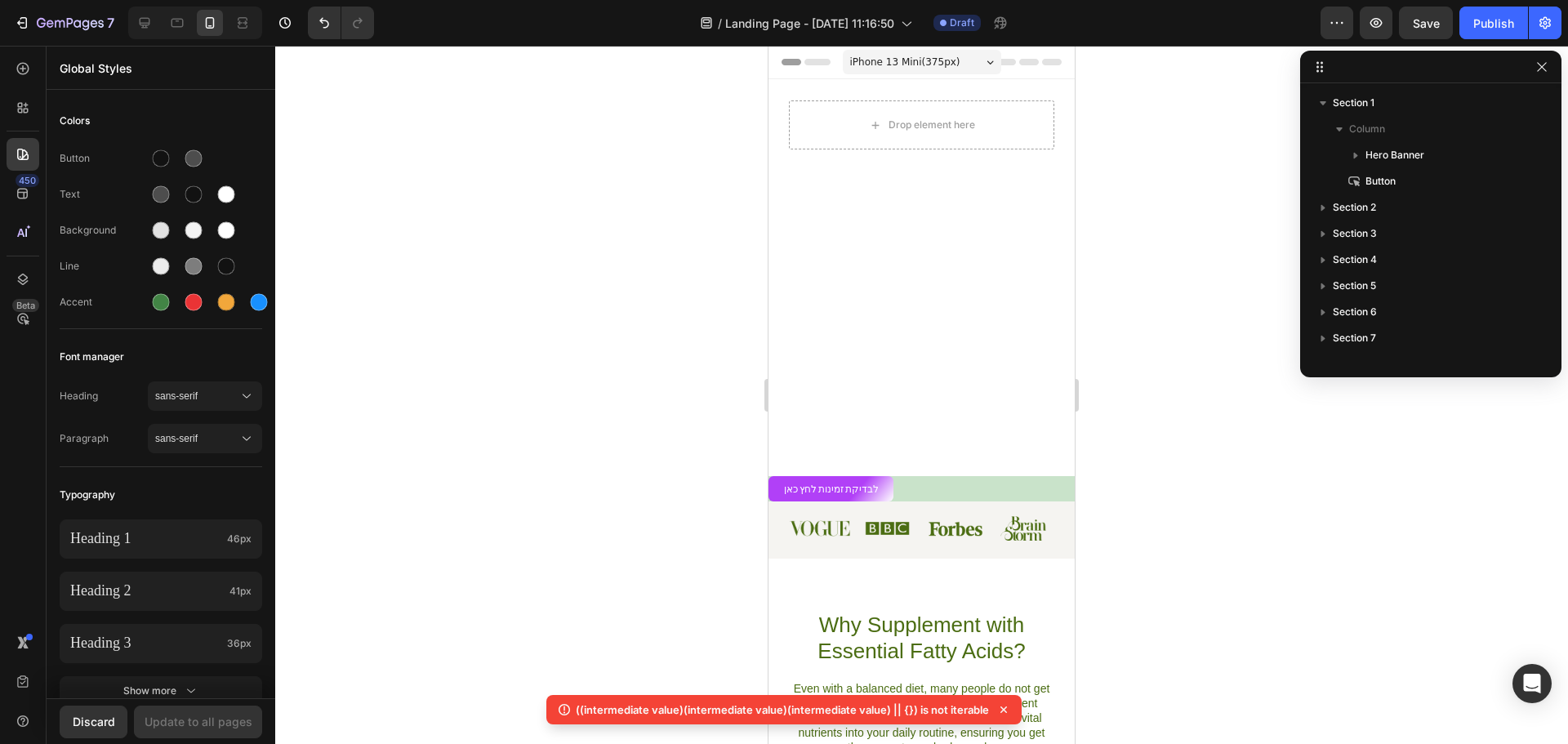
click at [1546, 72] on icon "button" at bounding box center [1542, 66] width 13 height 13
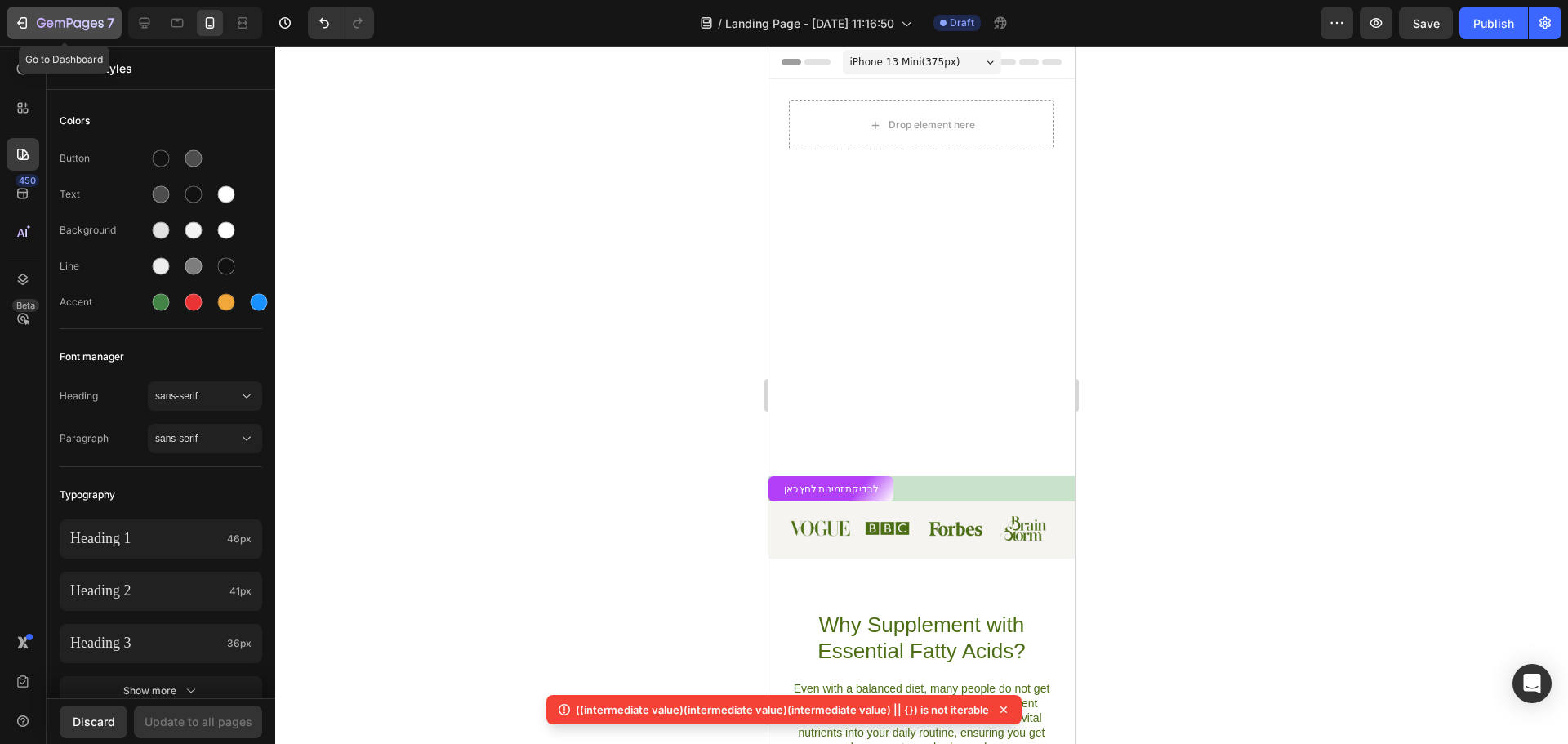
drag, startPoint x: 22, startPoint y: 13, endPoint x: 27, endPoint y: 21, distance: 9.4
click at [22, 13] on div "7" at bounding box center [64, 23] width 100 height 20
